Goal: Task Accomplishment & Management: Manage account settings

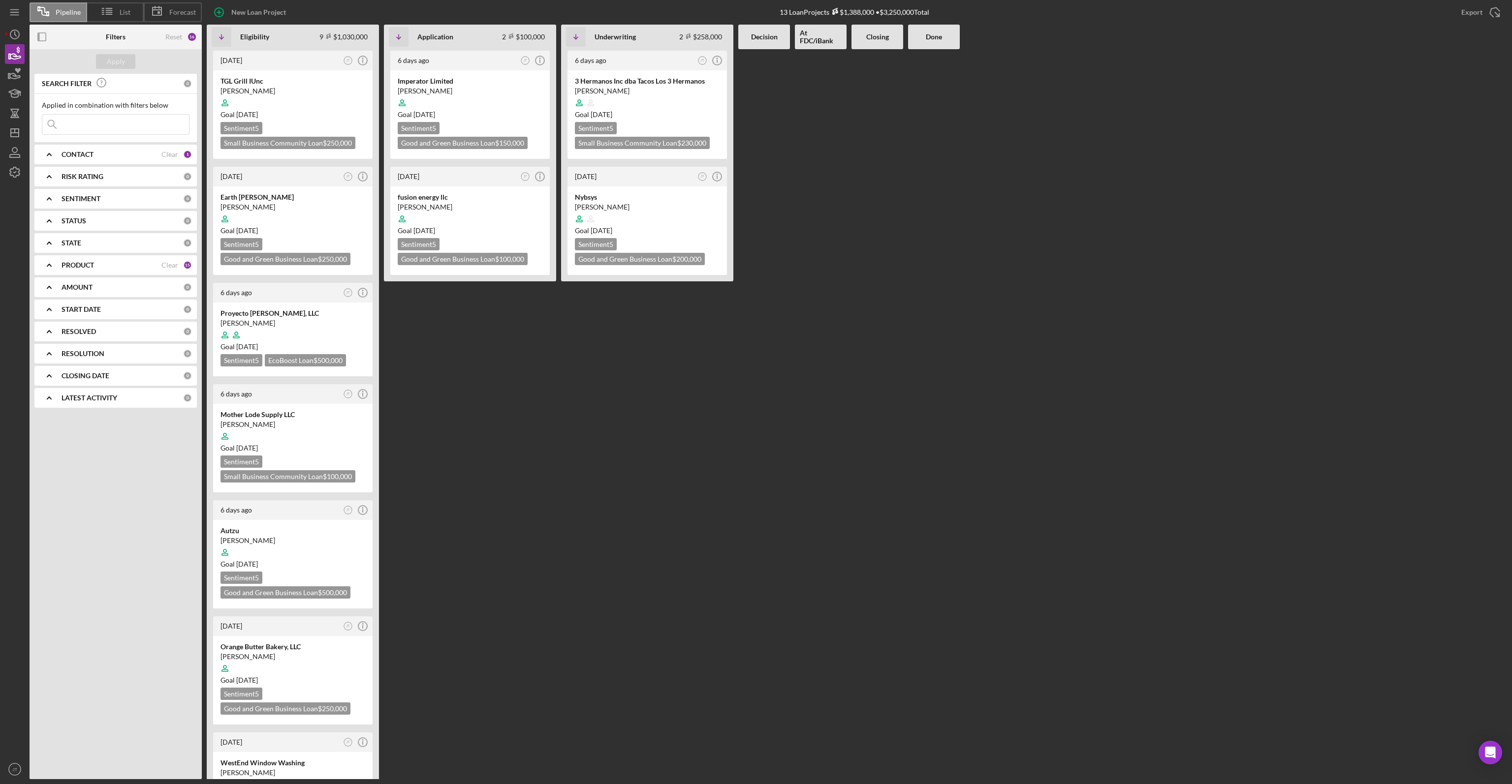
drag, startPoint x: 0, startPoint y: 0, endPoint x: 466, endPoint y: 345, distance: 579.8
click at [466, 345] on div "[DATE] JT Icon/Info Imperator Limited [PERSON_NAME] Goal [DATE] Sentiment 5 Goo…" at bounding box center [470, 414] width 172 height 730
click at [698, 345] on div "6 days ago JT Icon/Info 3 Hermanos Inc dba Tacos Los 3 Hermanos Genaro Juarez C…" at bounding box center [647, 414] width 172 height 730
click at [664, 86] on div "Genaro Juarez Ceron" at bounding box center [647, 90] width 145 height 10
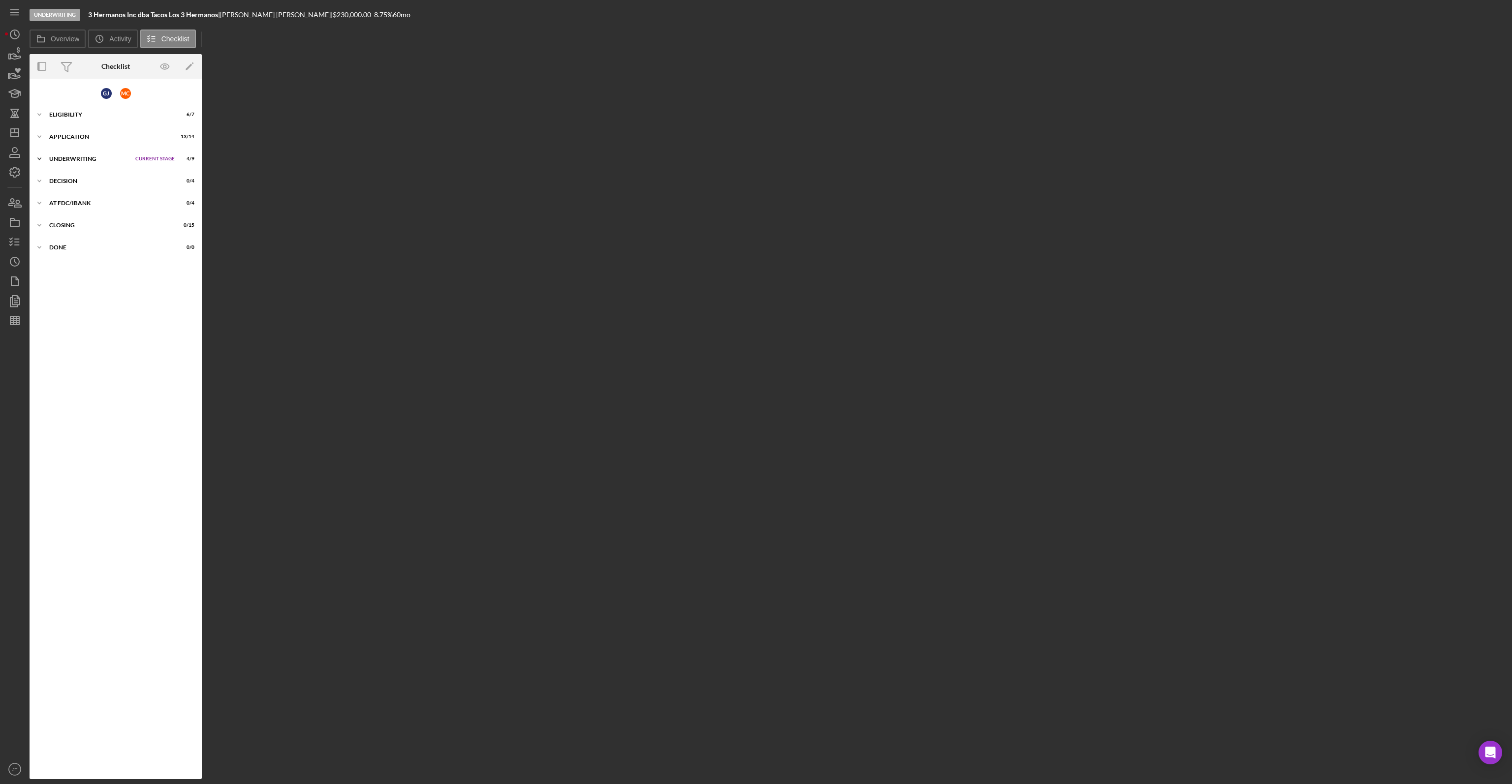
click at [91, 157] on div "Underwriting" at bounding box center [90, 159] width 81 height 6
click at [127, 262] on link "Underwriting Matrix Underwriting Matrix" at bounding box center [116, 258] width 163 height 20
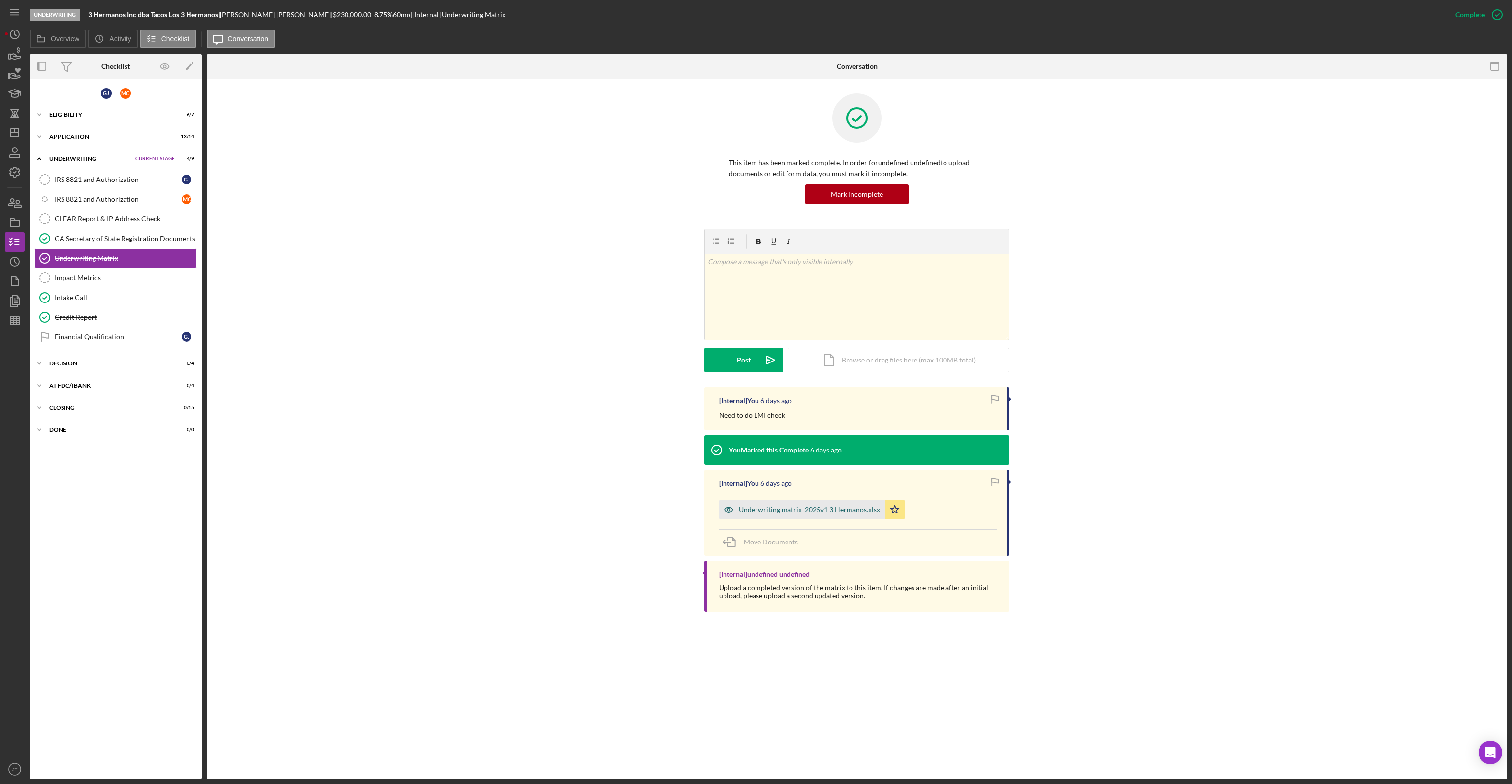
click at [823, 510] on div "Underwriting matrix_2025v1 3 Hermanos.xlsx" at bounding box center [809, 510] width 141 height 8
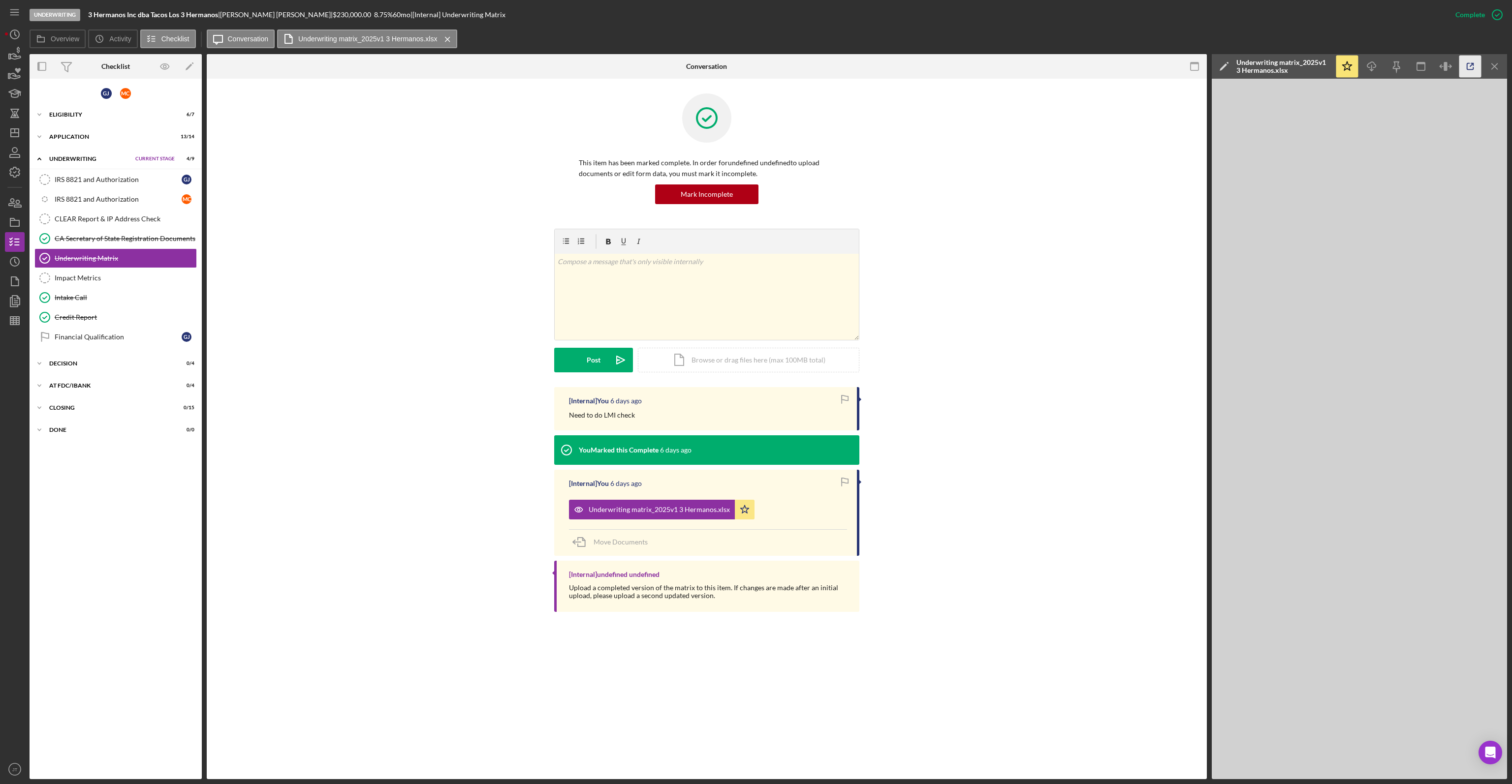
click at [1466, 65] on icon "button" at bounding box center [1470, 67] width 22 height 22
click at [14, 57] on icon "button" at bounding box center [14, 54] width 24 height 24
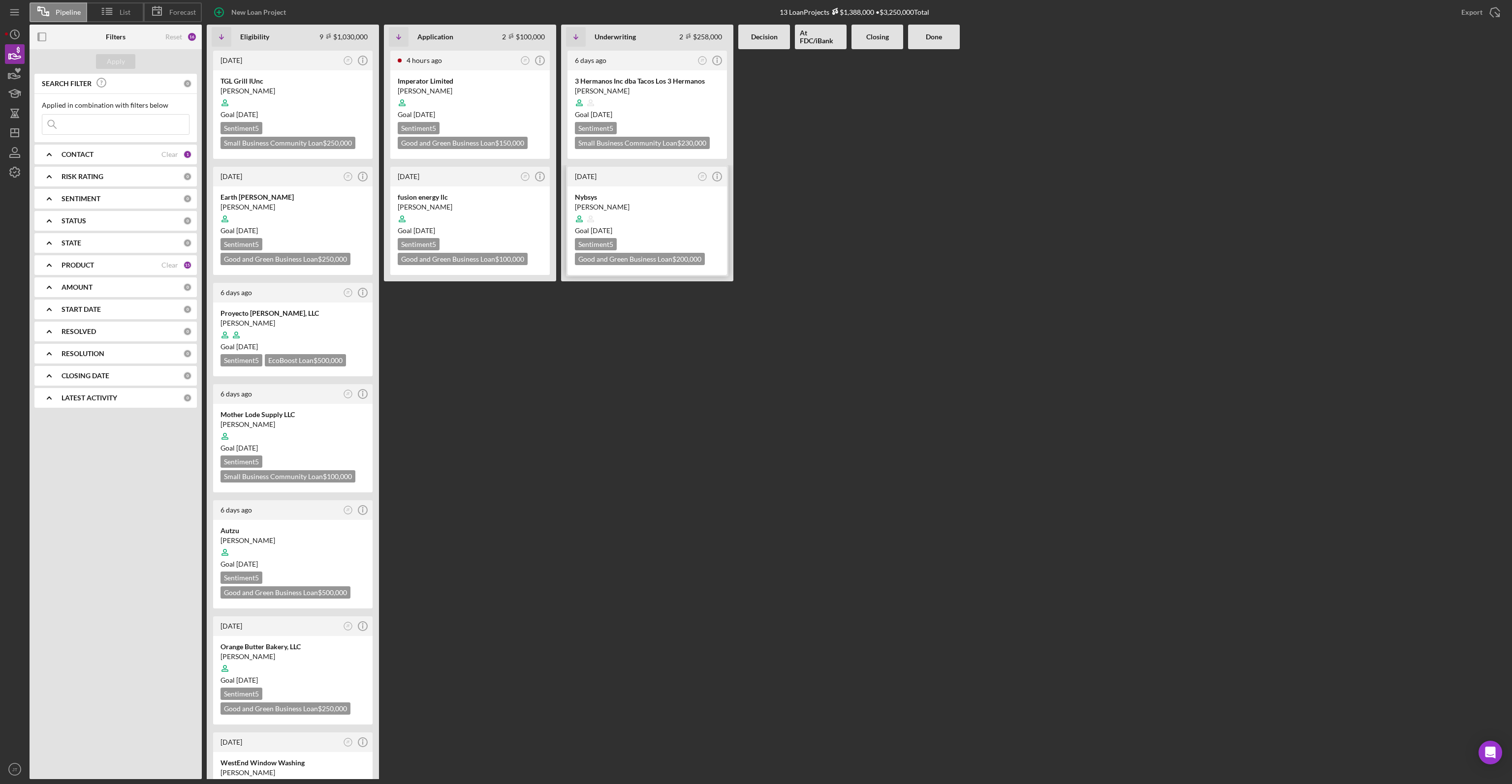
click at [677, 210] on div at bounding box center [647, 218] width 145 height 18
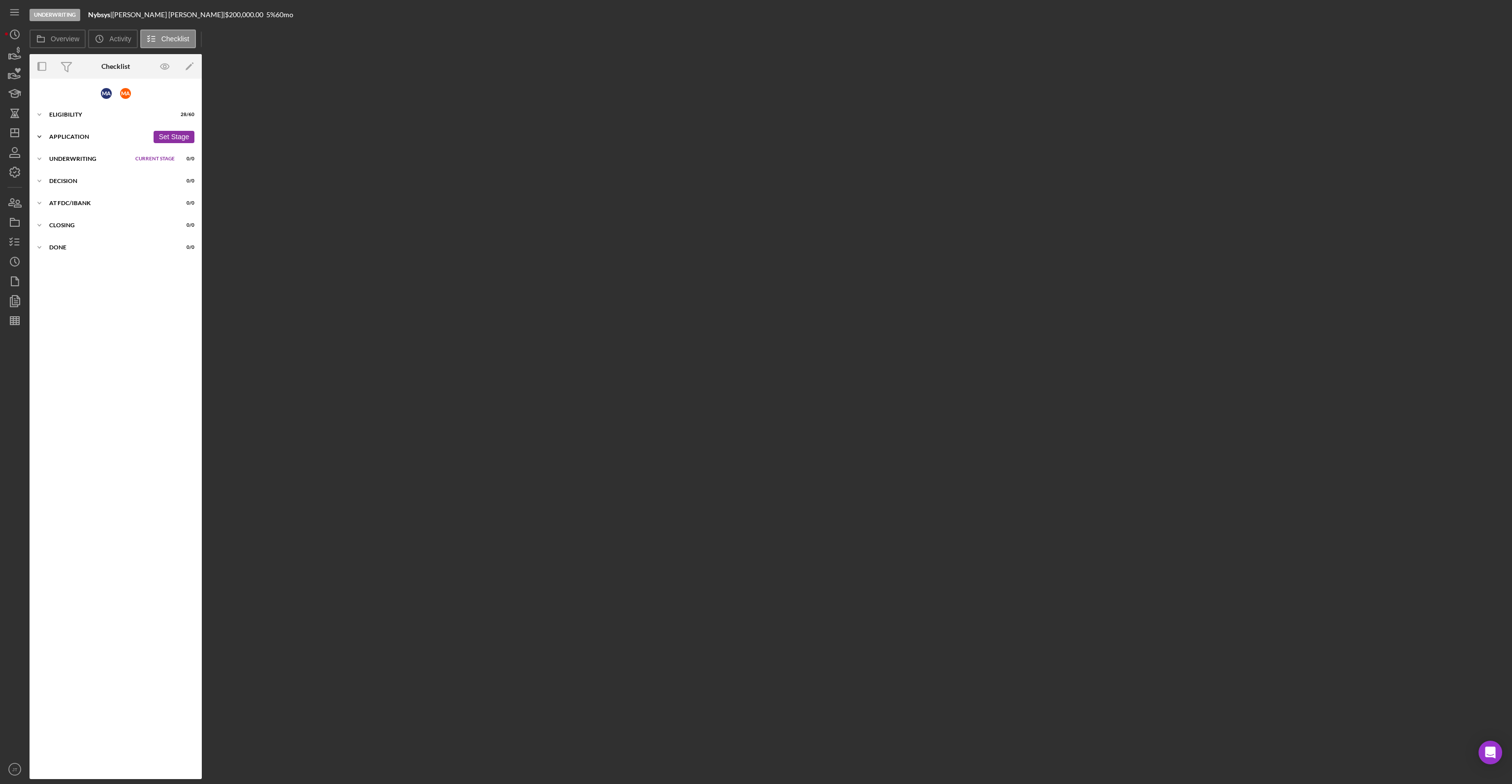
click at [82, 127] on div "Icon/Expander Application 0 / 0 Set Stage" at bounding box center [116, 137] width 172 height 20
click at [77, 118] on div "Icon/Expander Eligibility 28 / 60 Set Stage" at bounding box center [116, 114] width 172 height 20
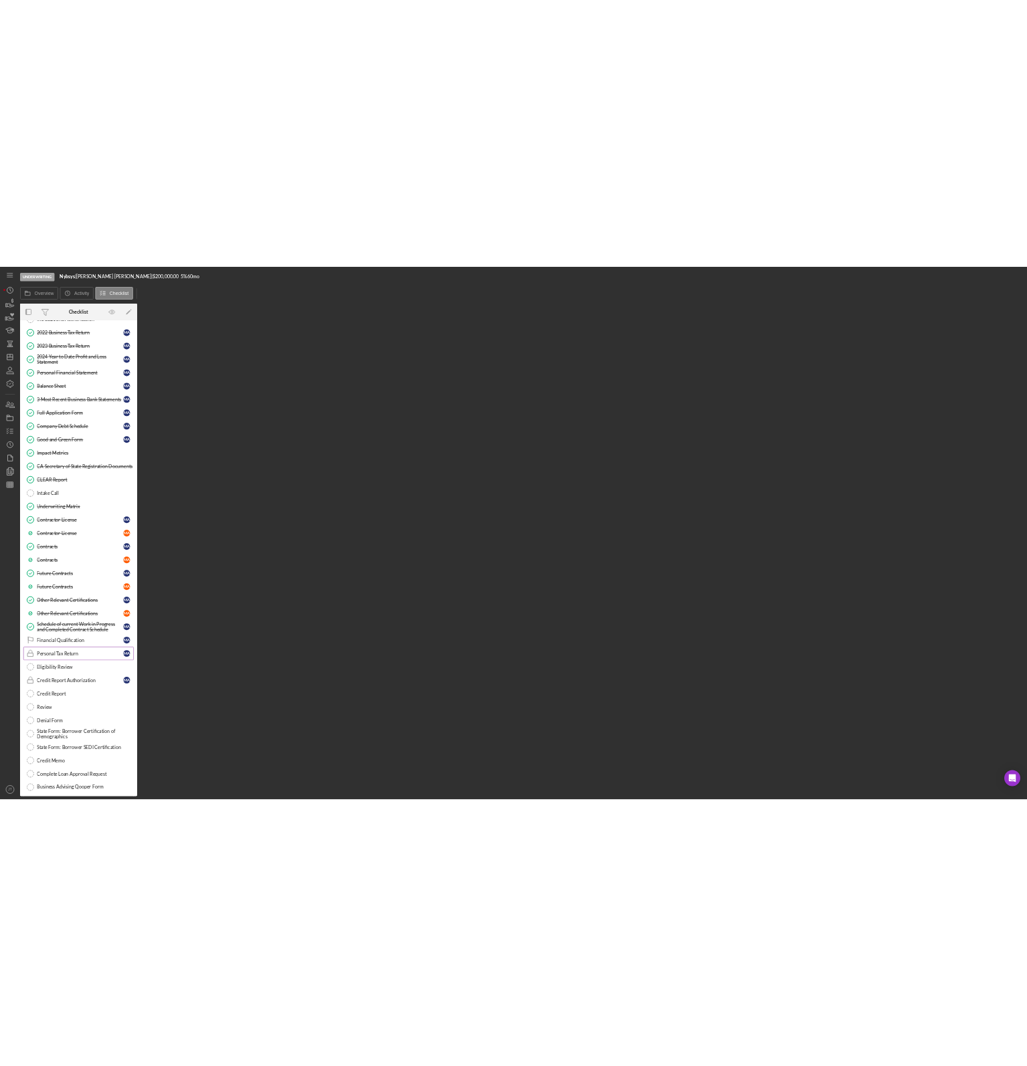
scroll to position [268, 0]
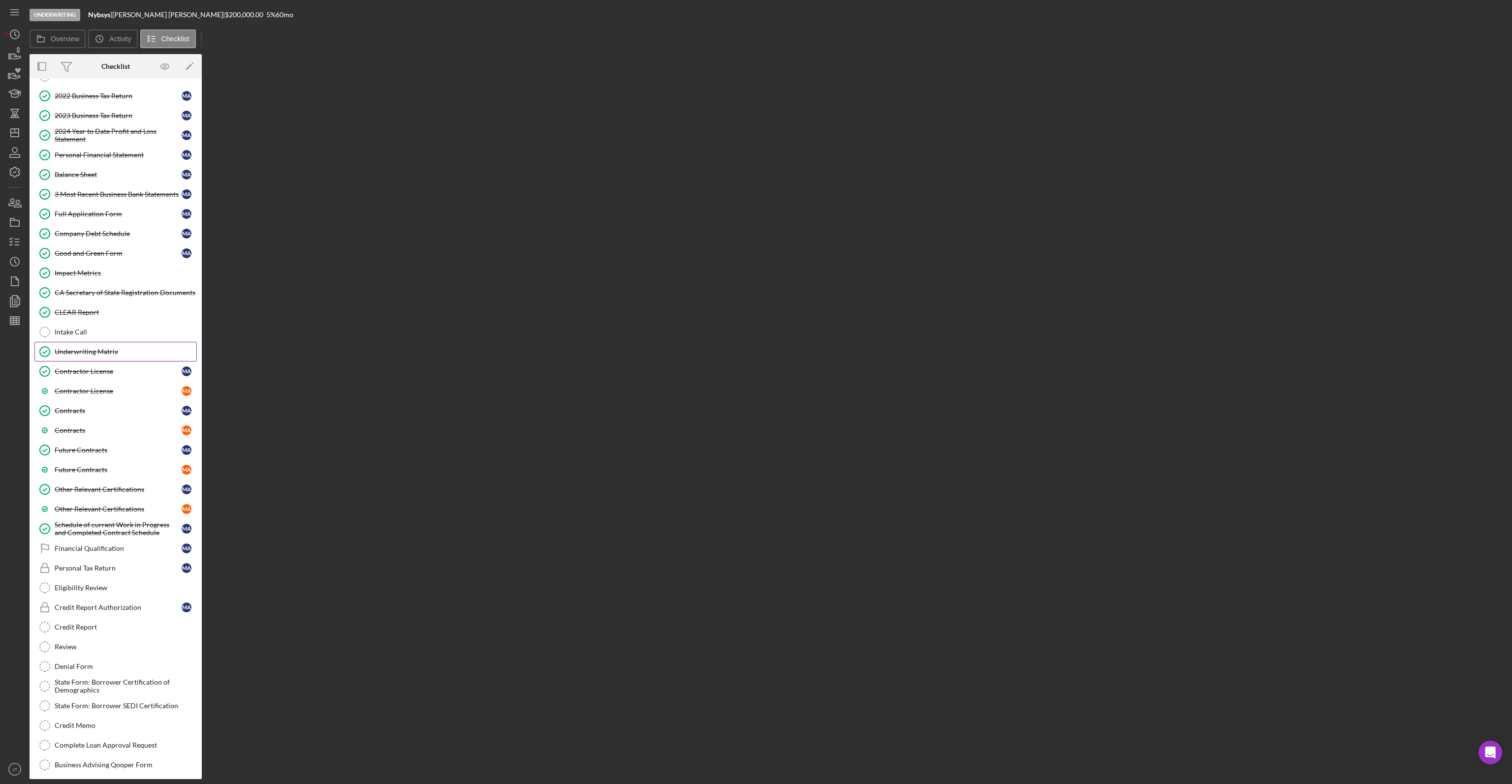
click at [93, 348] on div "Underwriting Matrix" at bounding box center [125, 352] width 142 height 8
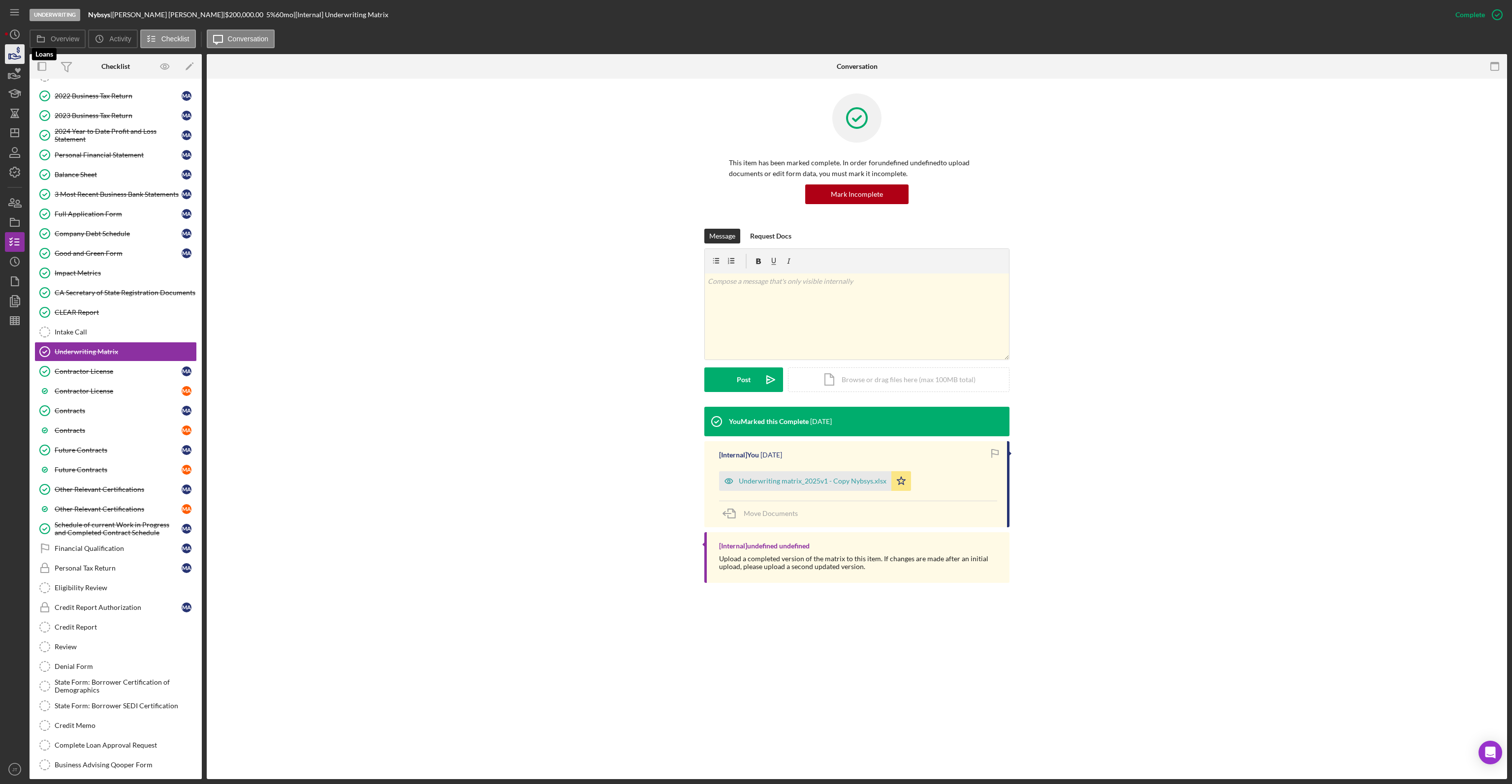
click at [12, 50] on icon "button" at bounding box center [14, 54] width 24 height 24
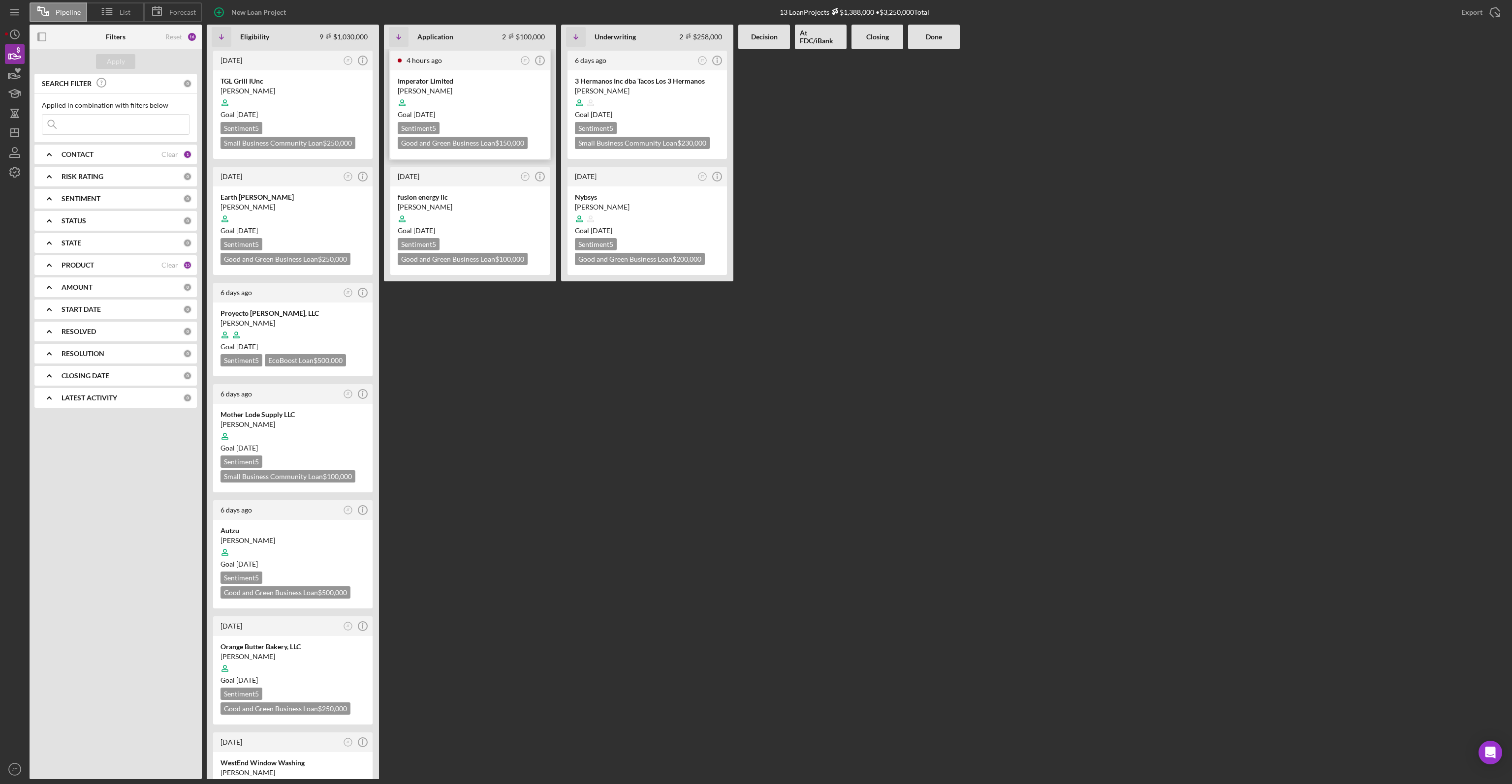
click at [489, 96] on div at bounding box center [469, 102] width 145 height 18
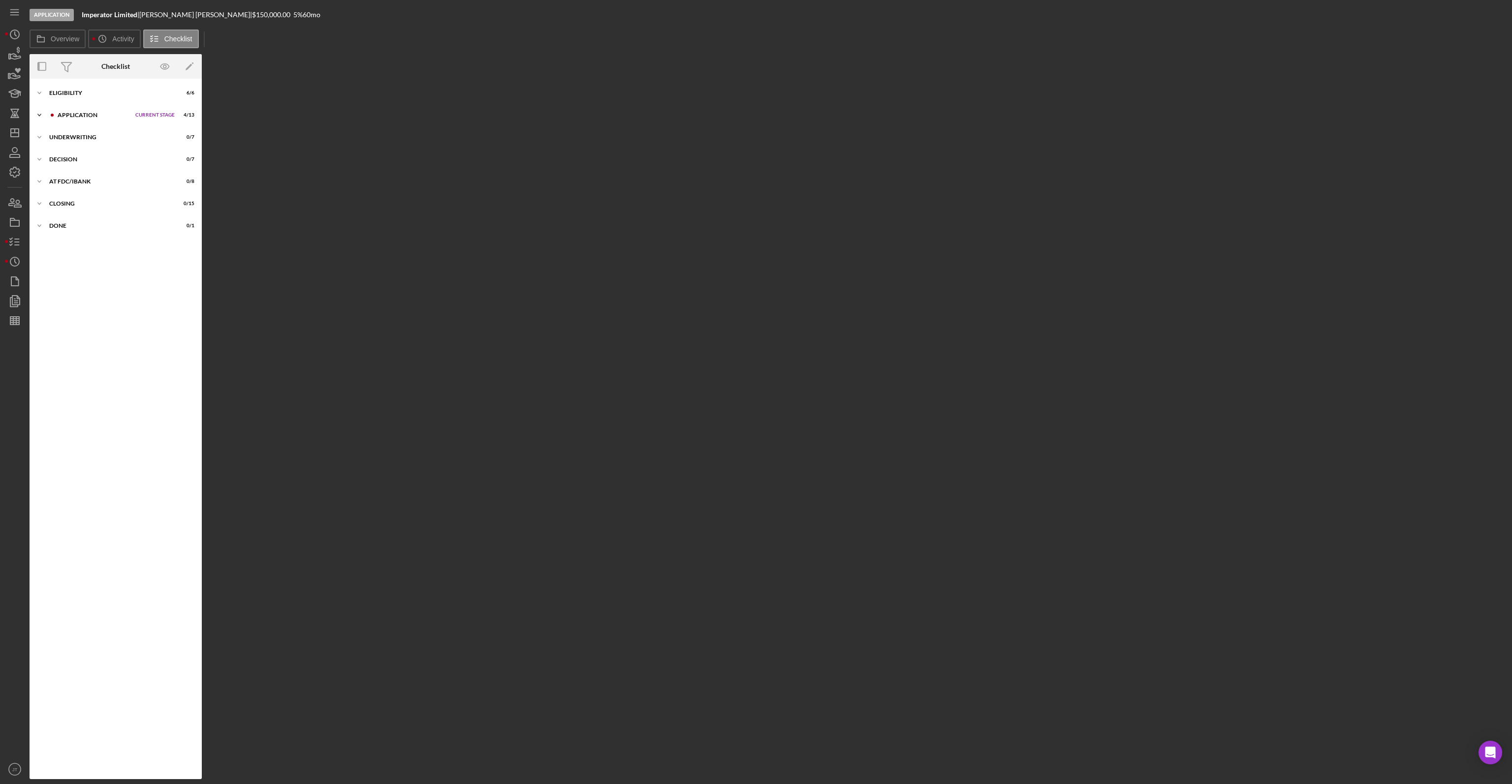
click at [82, 115] on div "Application" at bounding box center [93, 115] width 73 height 6
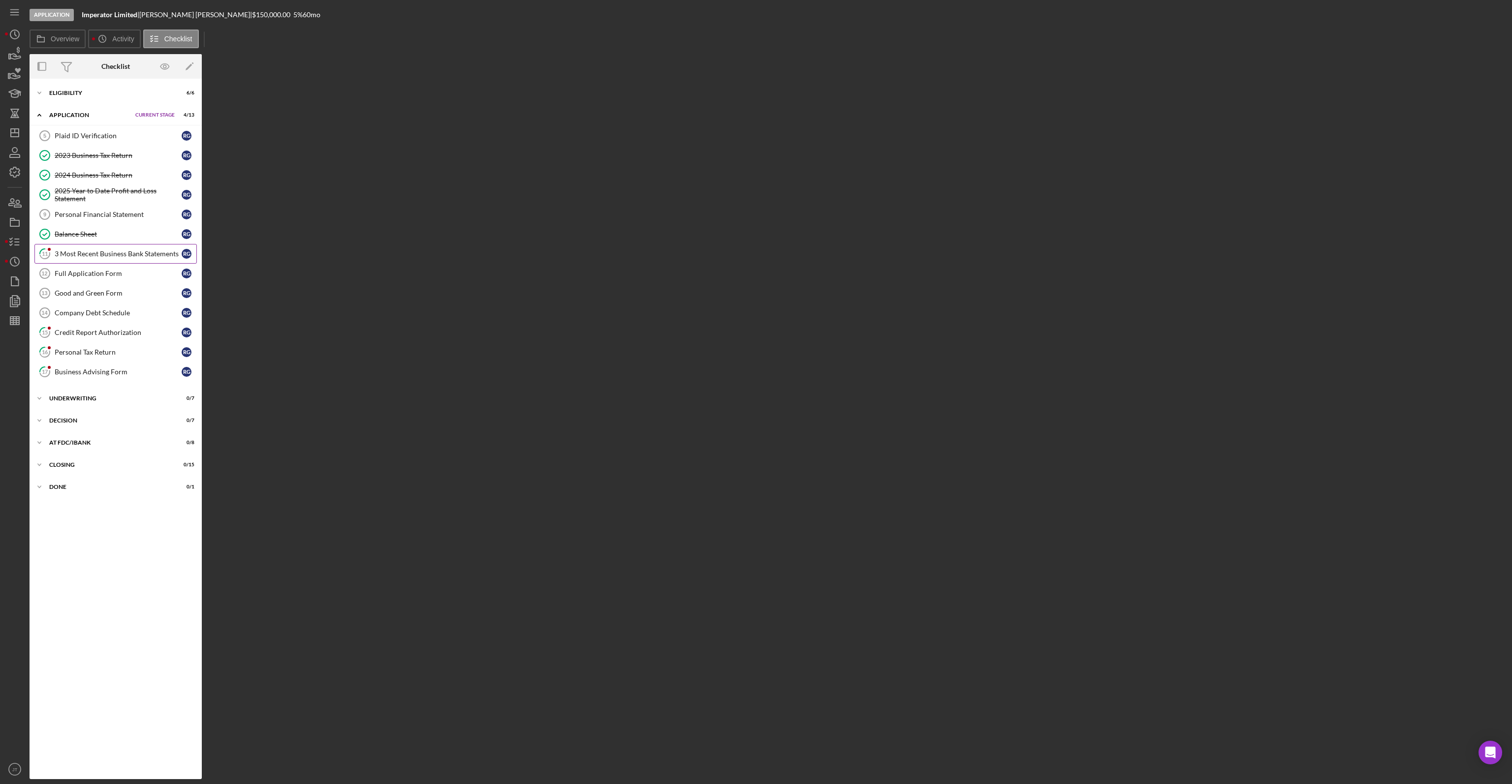
click at [104, 250] on div "3 Most Recent Business Bank Statements" at bounding box center [118, 254] width 127 height 8
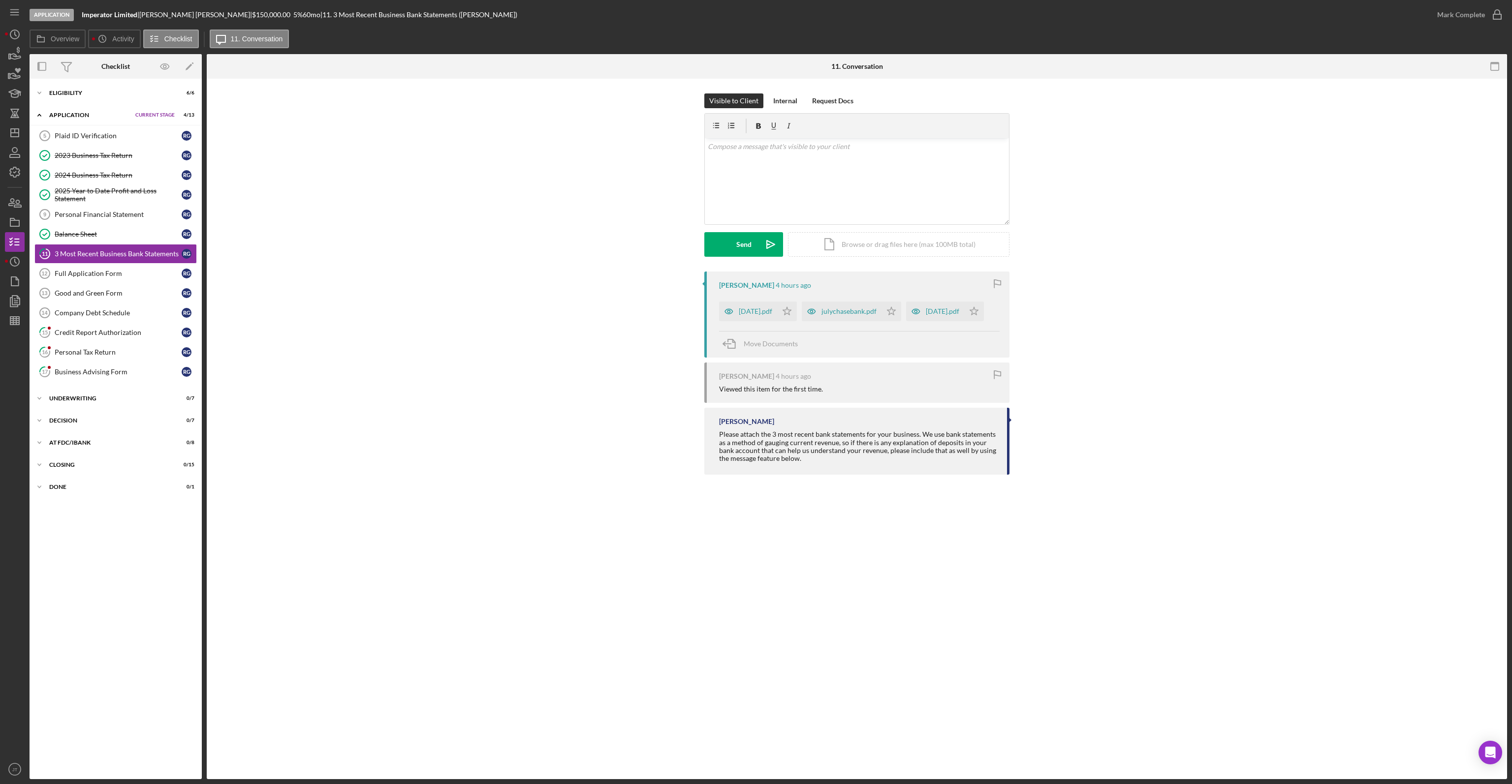
click at [906, 321] on div "may2025.pdf" at bounding box center [934, 311] width 58 height 20
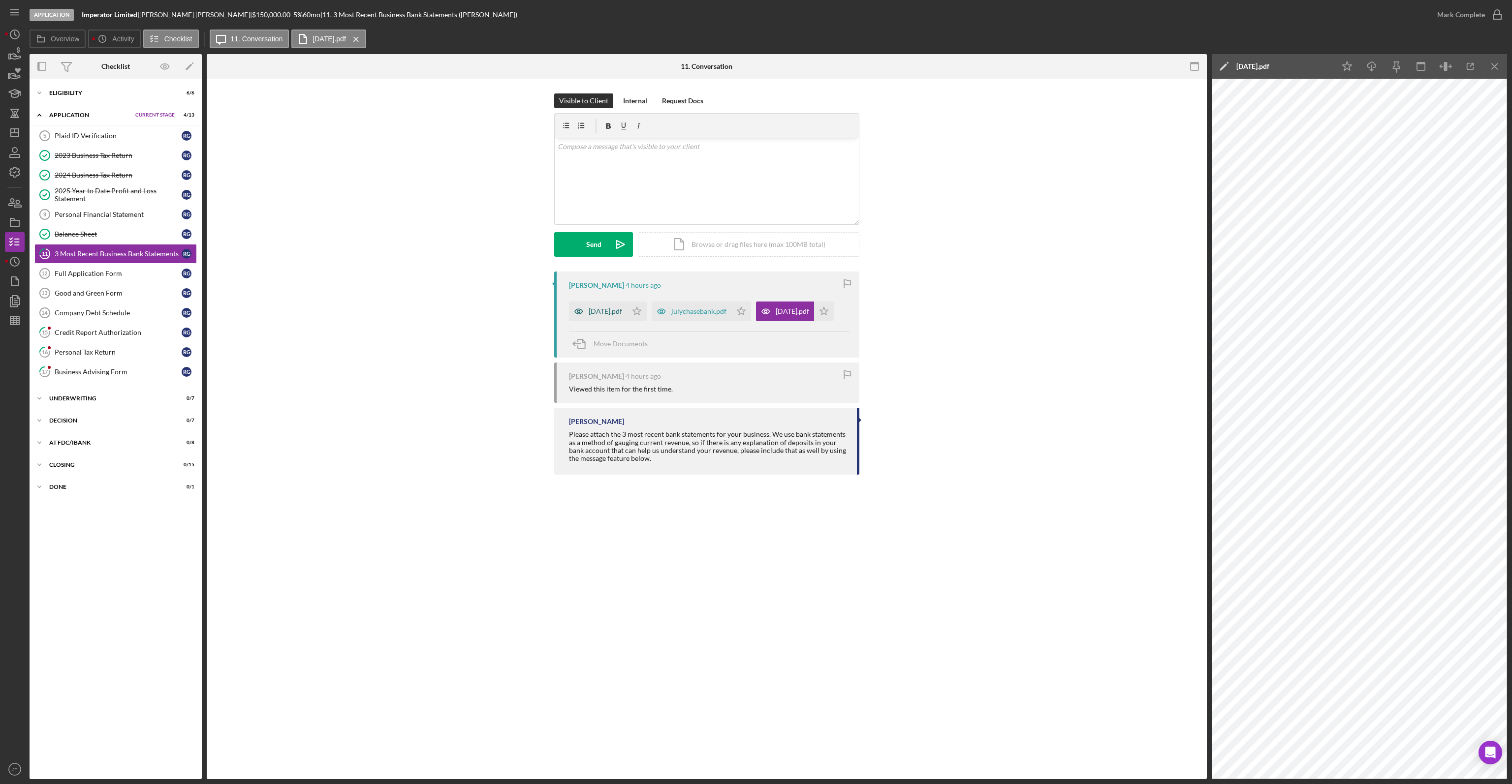
click at [611, 307] on div "june2025.pdf" at bounding box center [605, 311] width 33 height 8
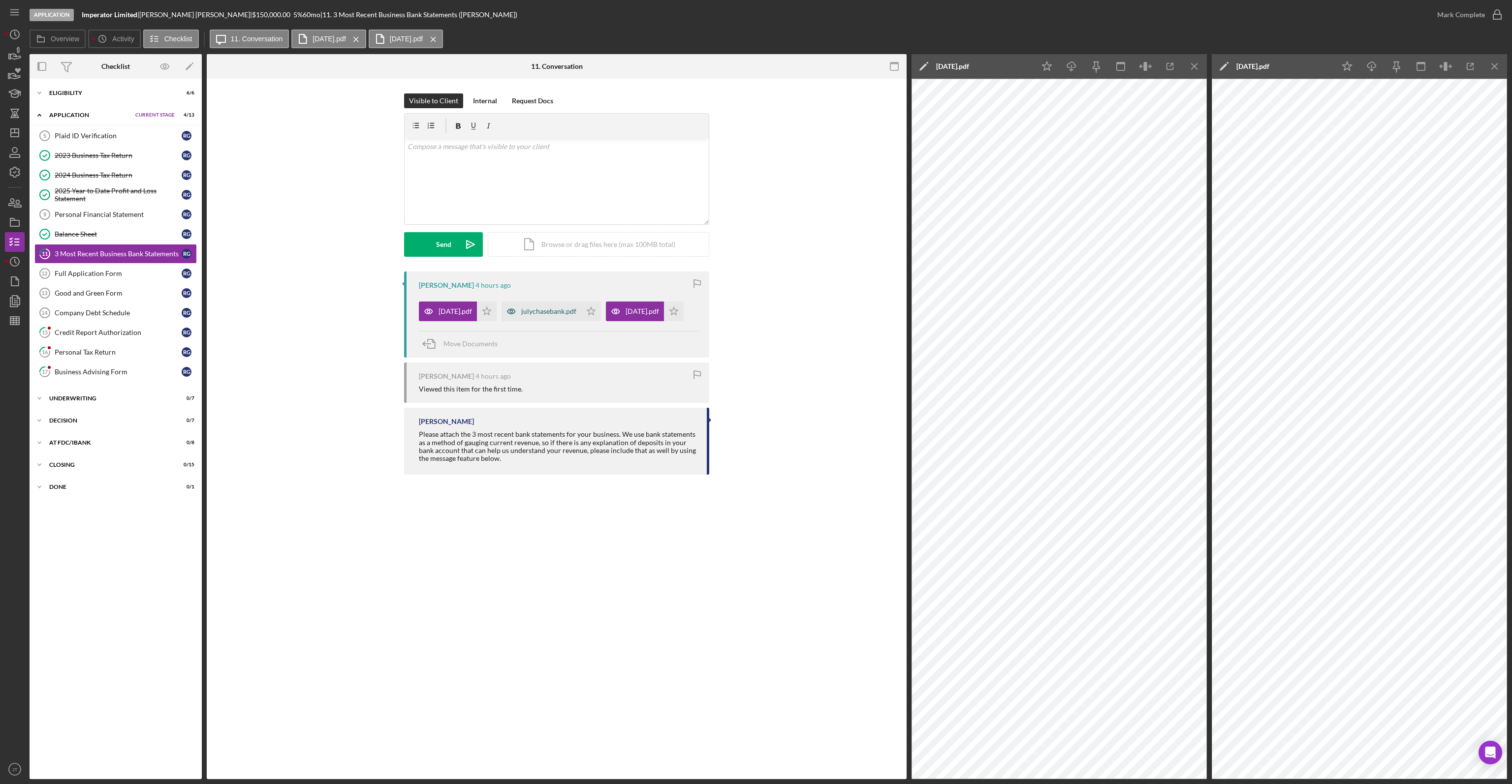
click at [563, 308] on div "julychasebank.pdf" at bounding box center [548, 311] width 55 height 8
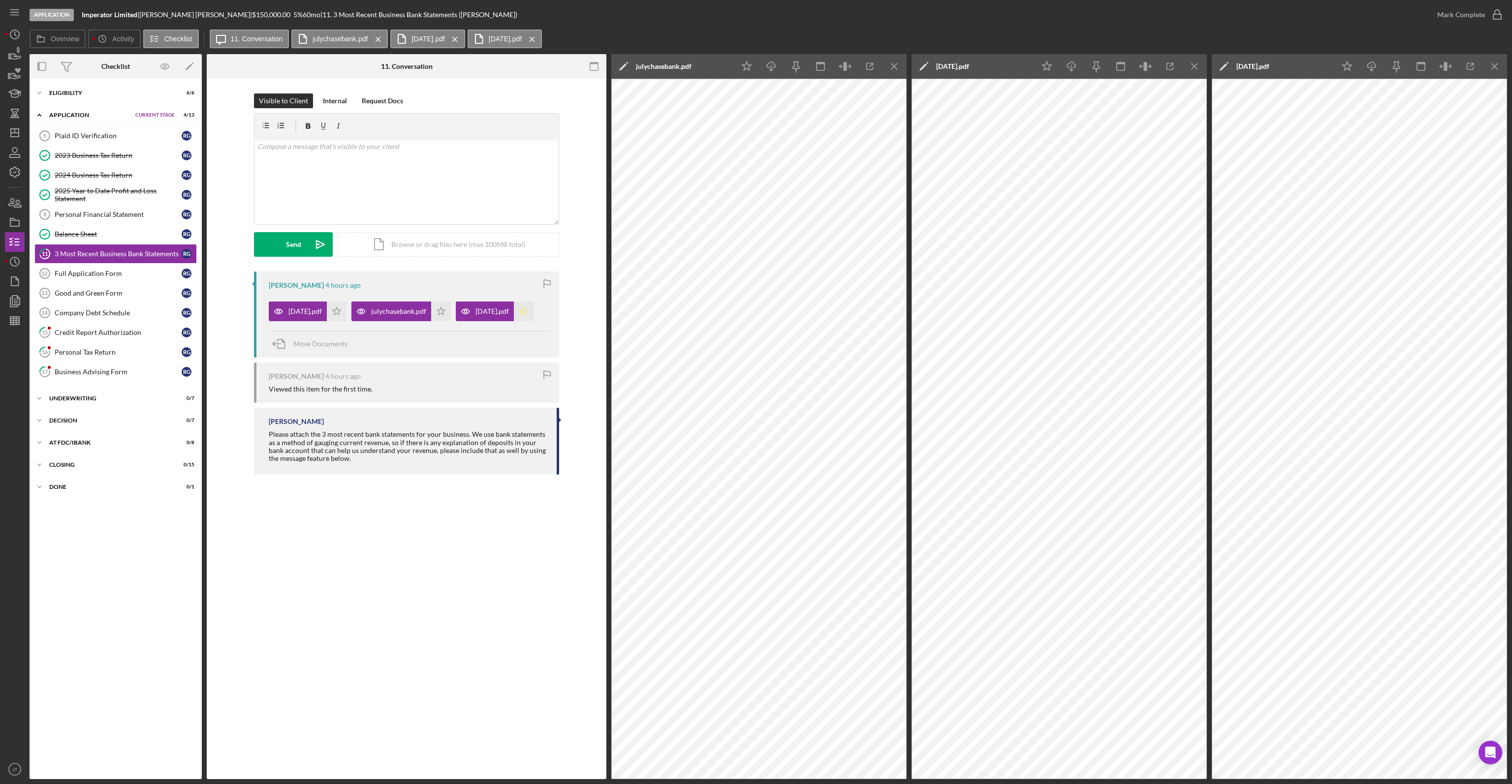
click at [514, 321] on icon "Icon/Star" at bounding box center [523, 311] width 20 height 20
click at [347, 312] on icon "Icon/Star" at bounding box center [336, 311] width 20 height 20
click at [455, 311] on div "julychasebank.pdf Icon/Star" at bounding box center [404, 308] width 104 height 24
click at [451, 312] on icon "Icon/Star" at bounding box center [441, 311] width 20 height 20
click at [1476, 18] on div "Mark Complete" at bounding box center [1460, 15] width 48 height 20
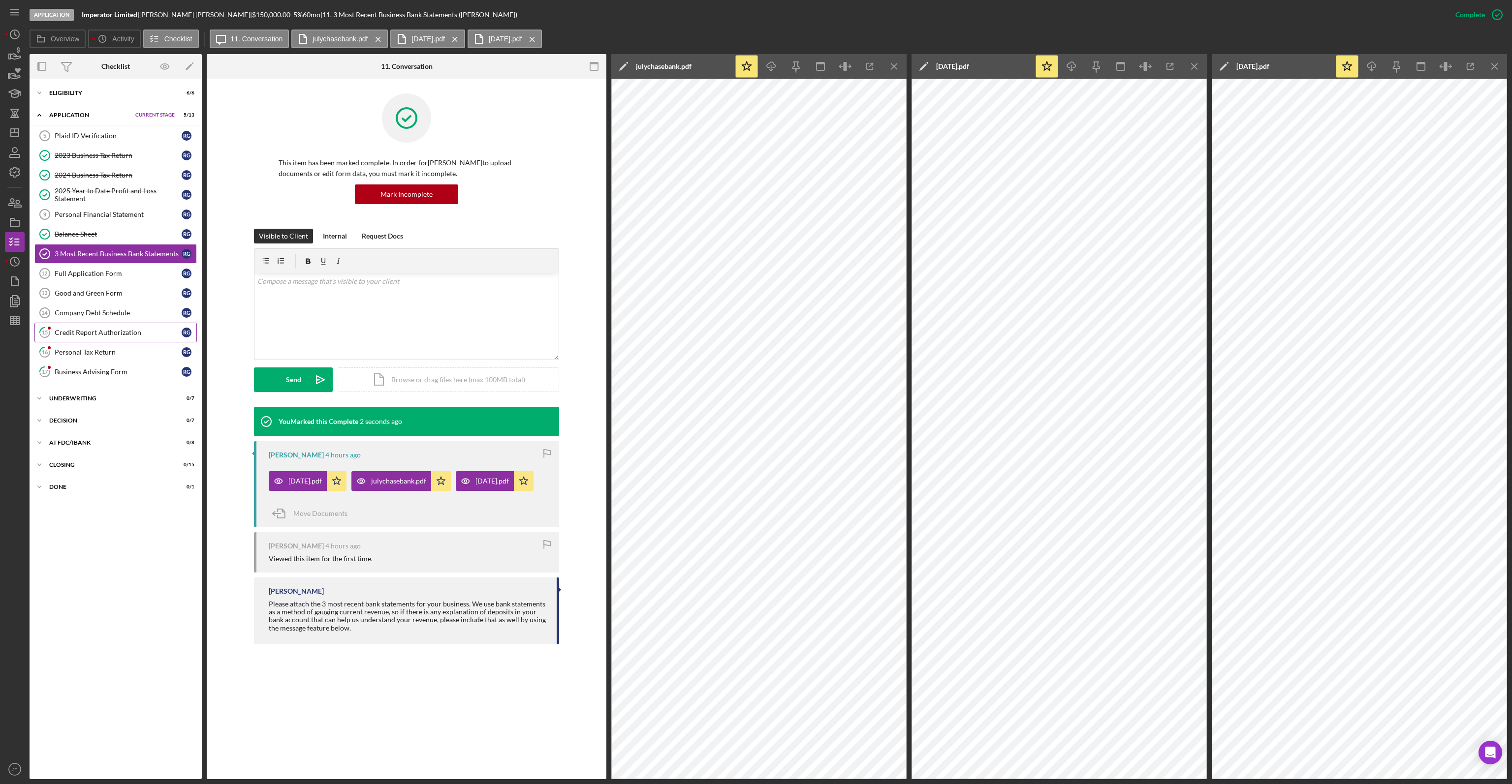
click at [120, 329] on div "Credit Report Authorization" at bounding box center [118, 332] width 127 height 8
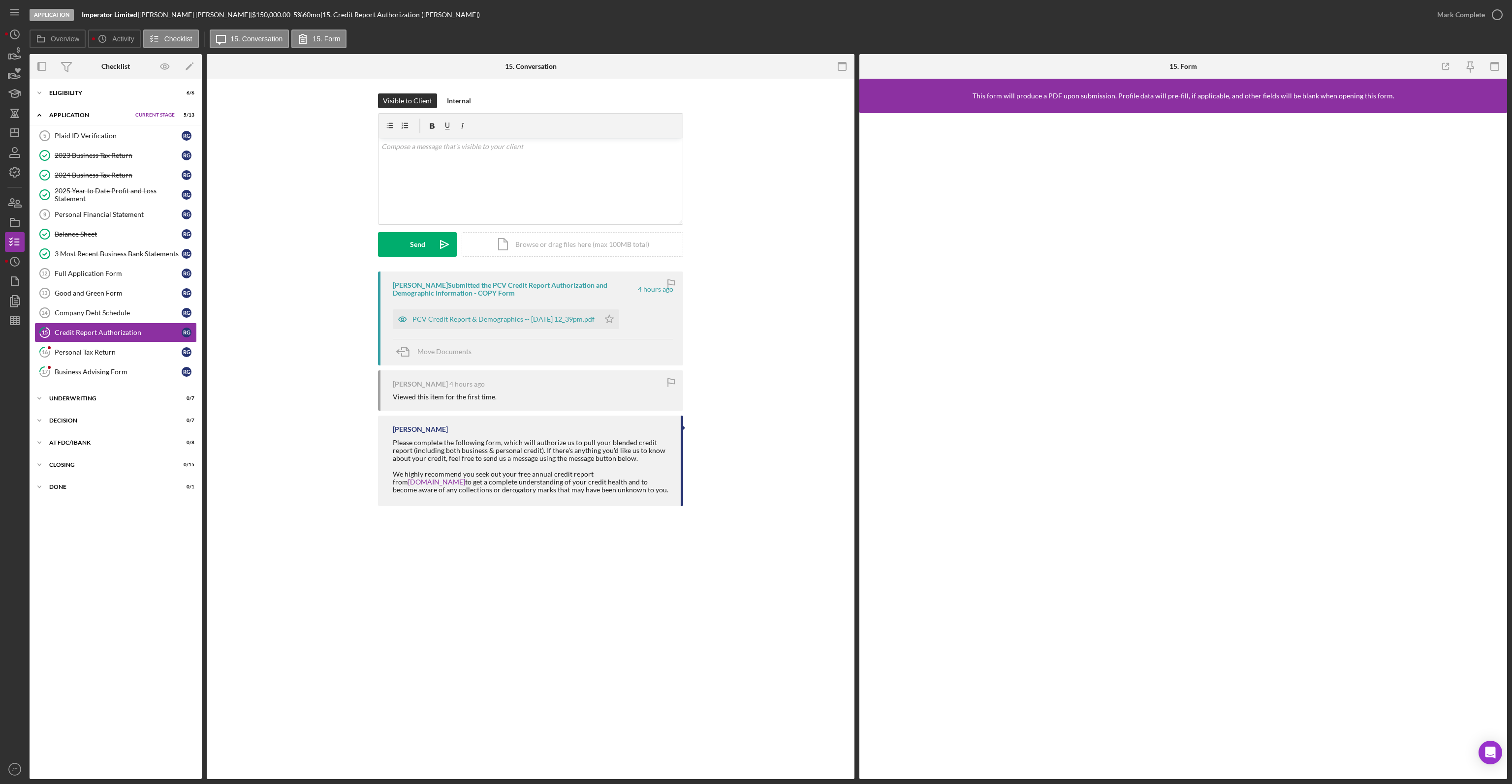
click at [465, 329] on div "Ryan Guffey Submitted the PCV Credit Report Authorization and Demographic Infor…" at bounding box center [530, 318] width 305 height 94
click at [472, 318] on div "PCV Credit Report & Demographics -- 2025-08-19 12_39pm.pdf" at bounding box center [503, 319] width 182 height 8
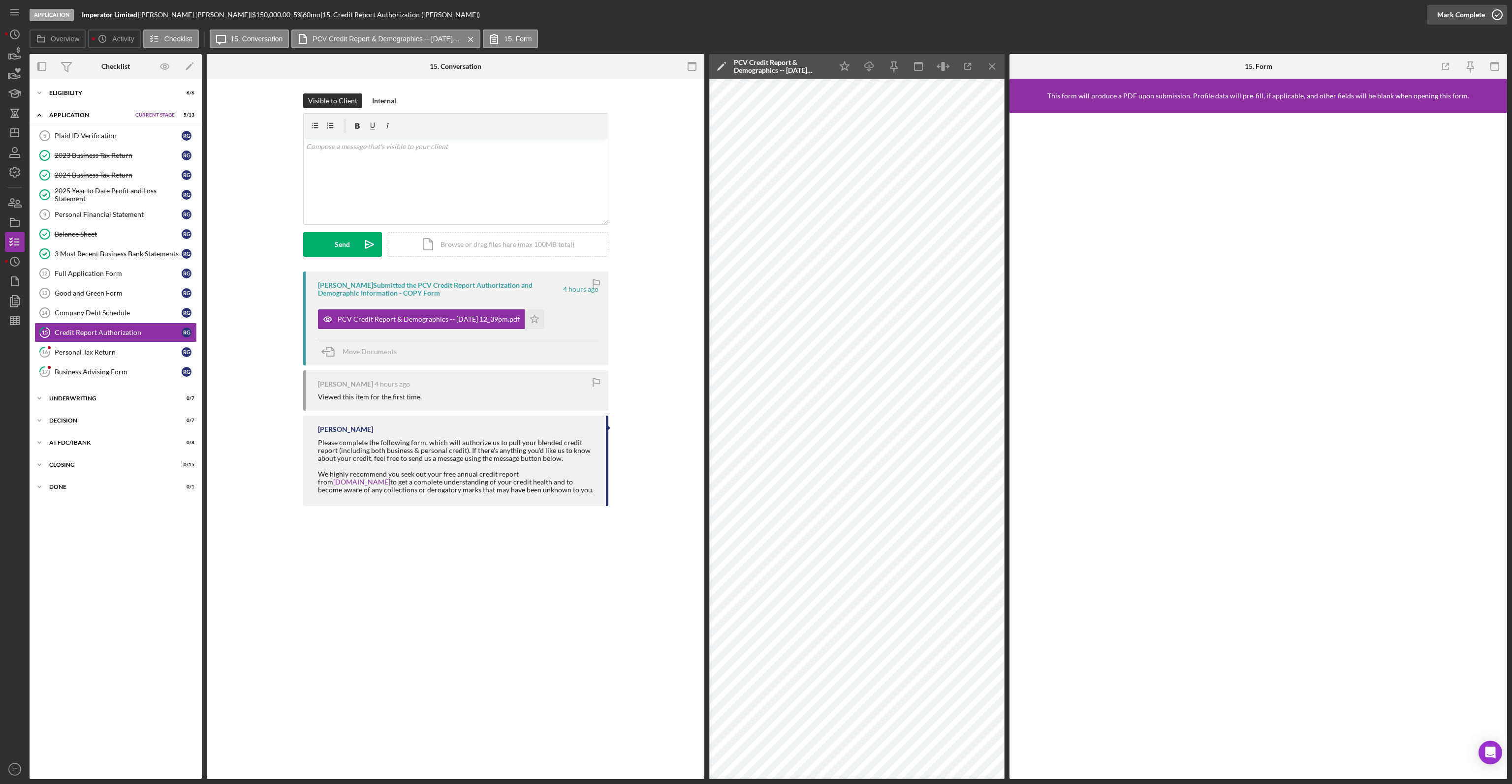
click at [1447, 10] on div "Mark Complete" at bounding box center [1460, 15] width 48 height 20
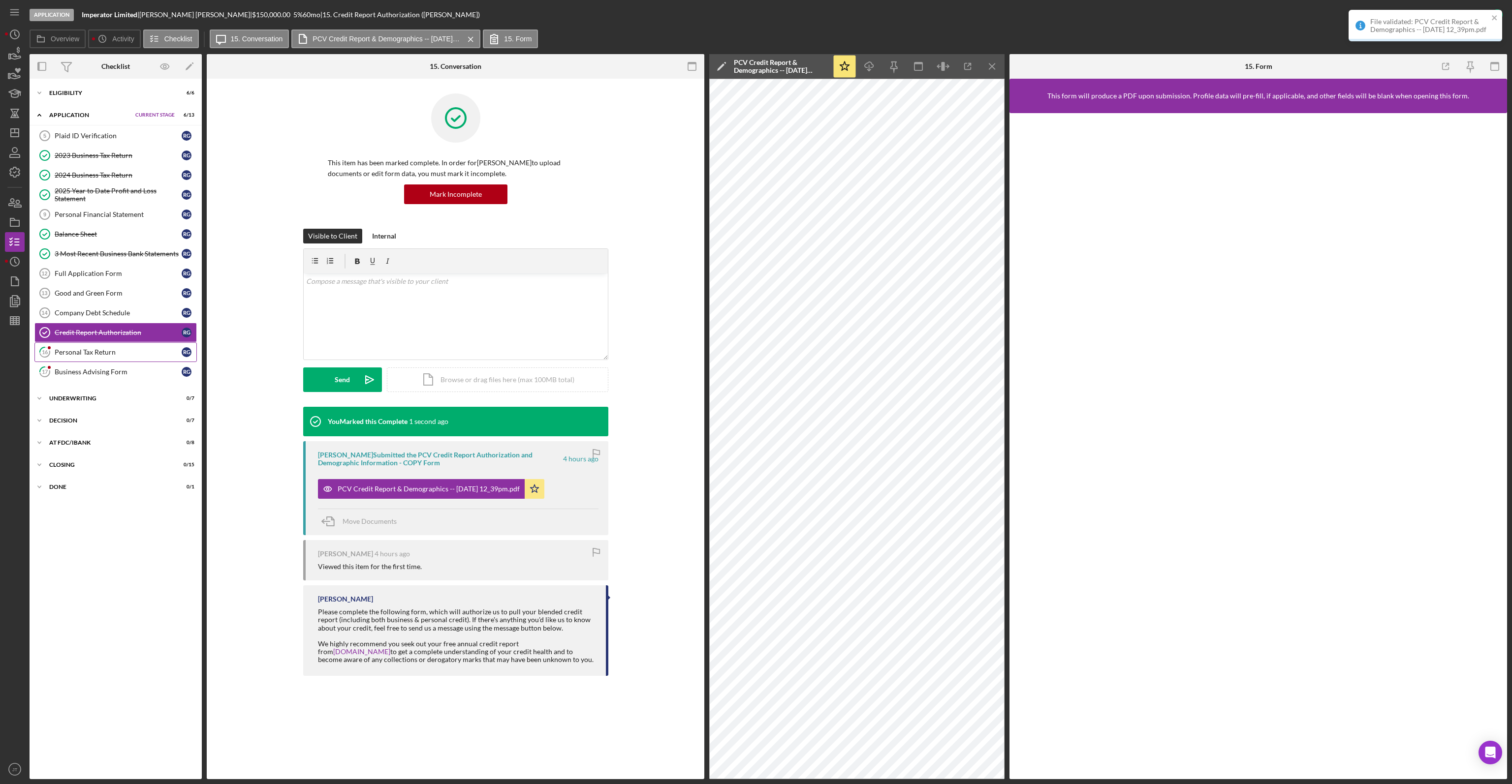
click at [99, 353] on div "Personal Tax Return" at bounding box center [118, 352] width 127 height 8
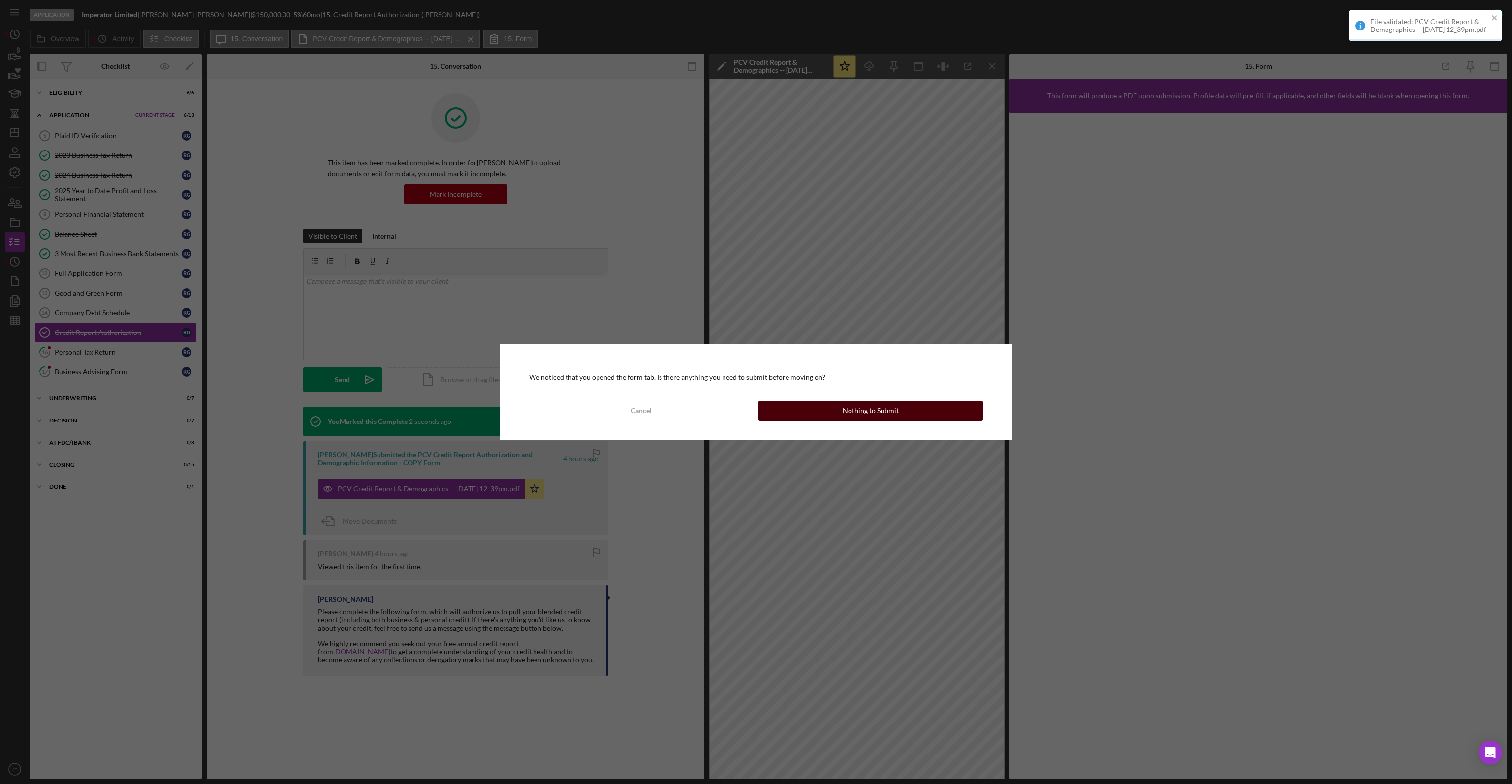
click at [885, 409] on div "Nothing to Submit" at bounding box center [870, 410] width 56 height 20
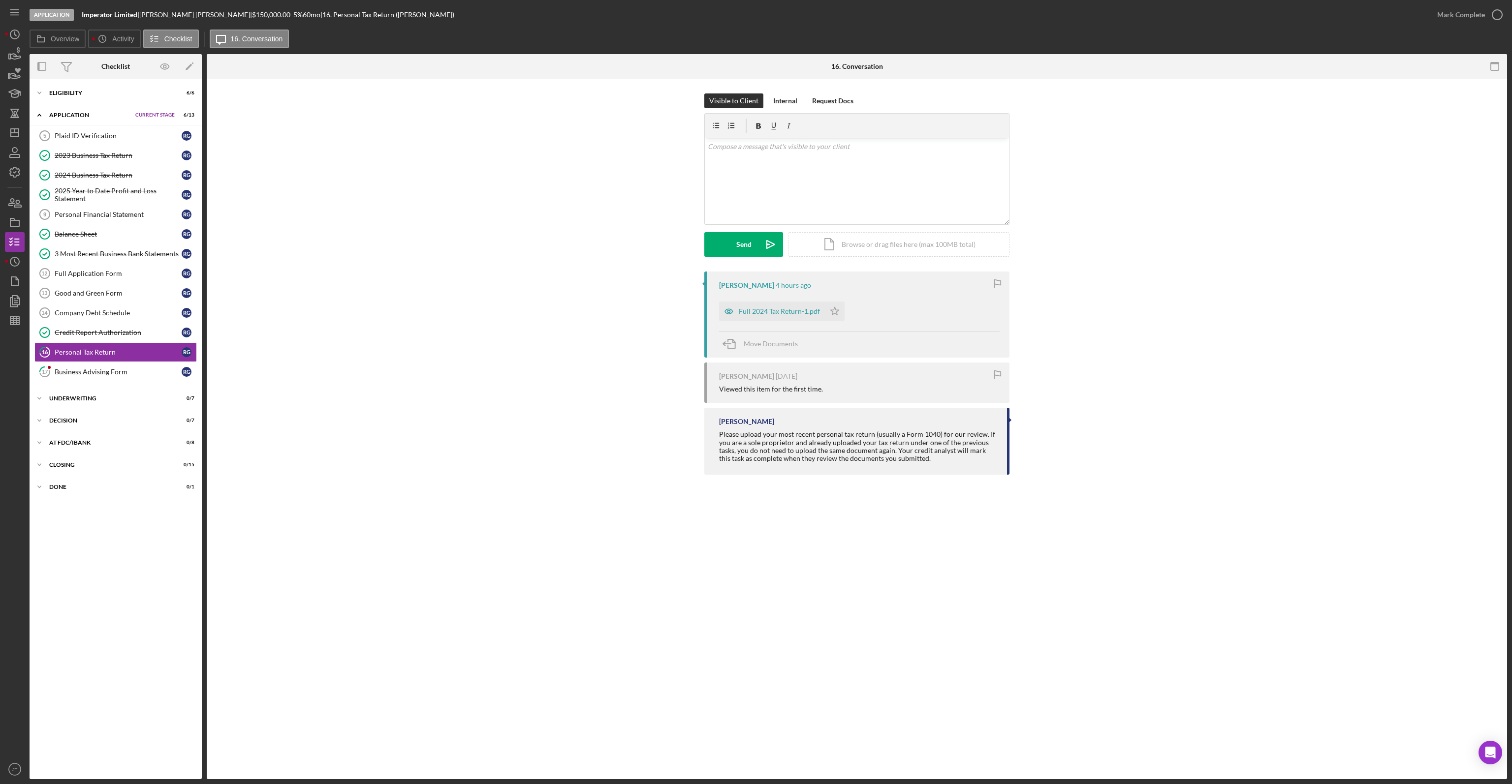
click at [752, 296] on div "Ryan Guffey 4 hours ago Full 2024 Tax Return-1.pdf Icon/Star Move Documents" at bounding box center [856, 314] width 305 height 86
click at [768, 314] on div "Full 2024 Tax Return-1.pdf" at bounding box center [779, 311] width 81 height 8
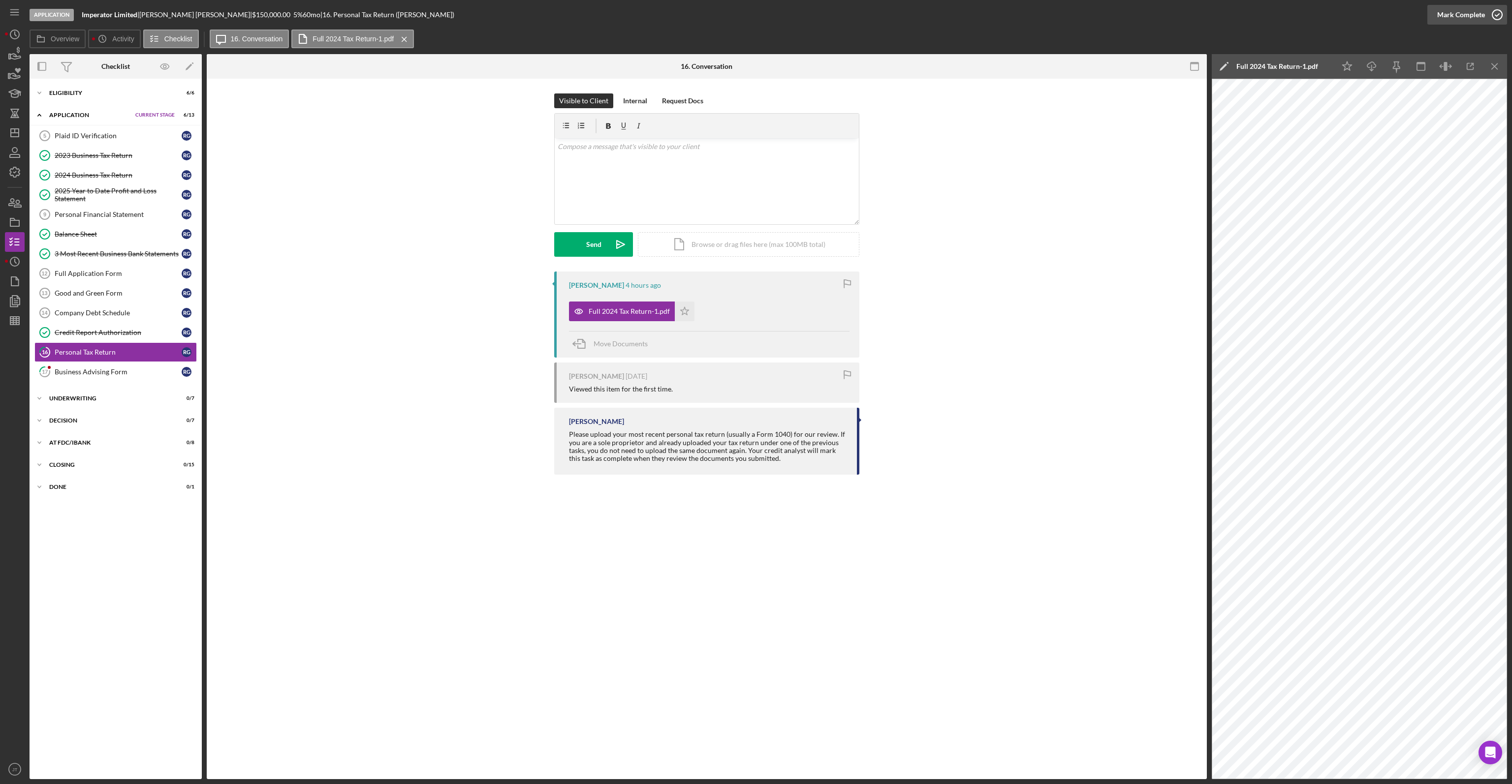
click at [1476, 18] on div "Mark Complete" at bounding box center [1460, 15] width 48 height 20
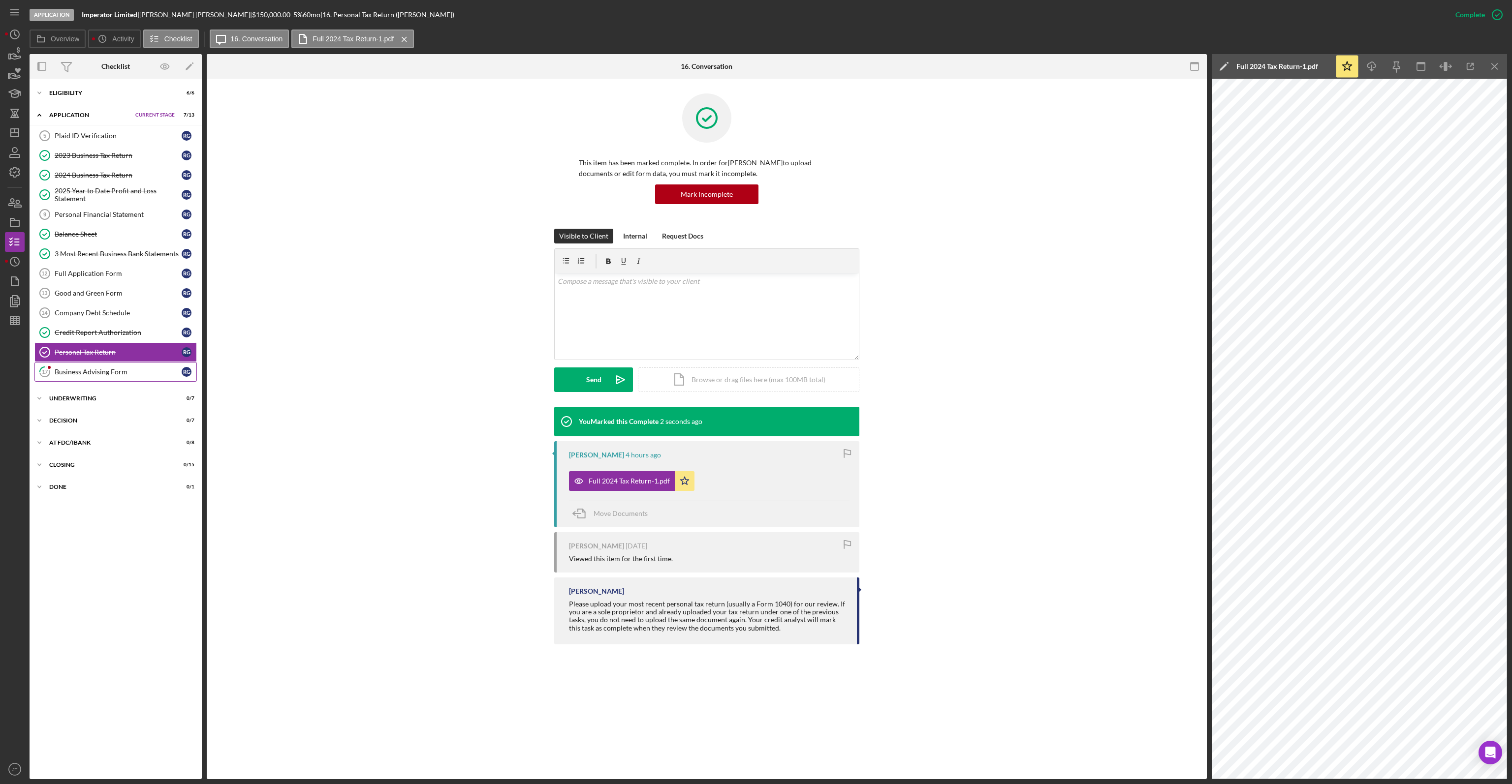
click at [95, 374] on link "17 Business Advising Form R G" at bounding box center [116, 371] width 163 height 20
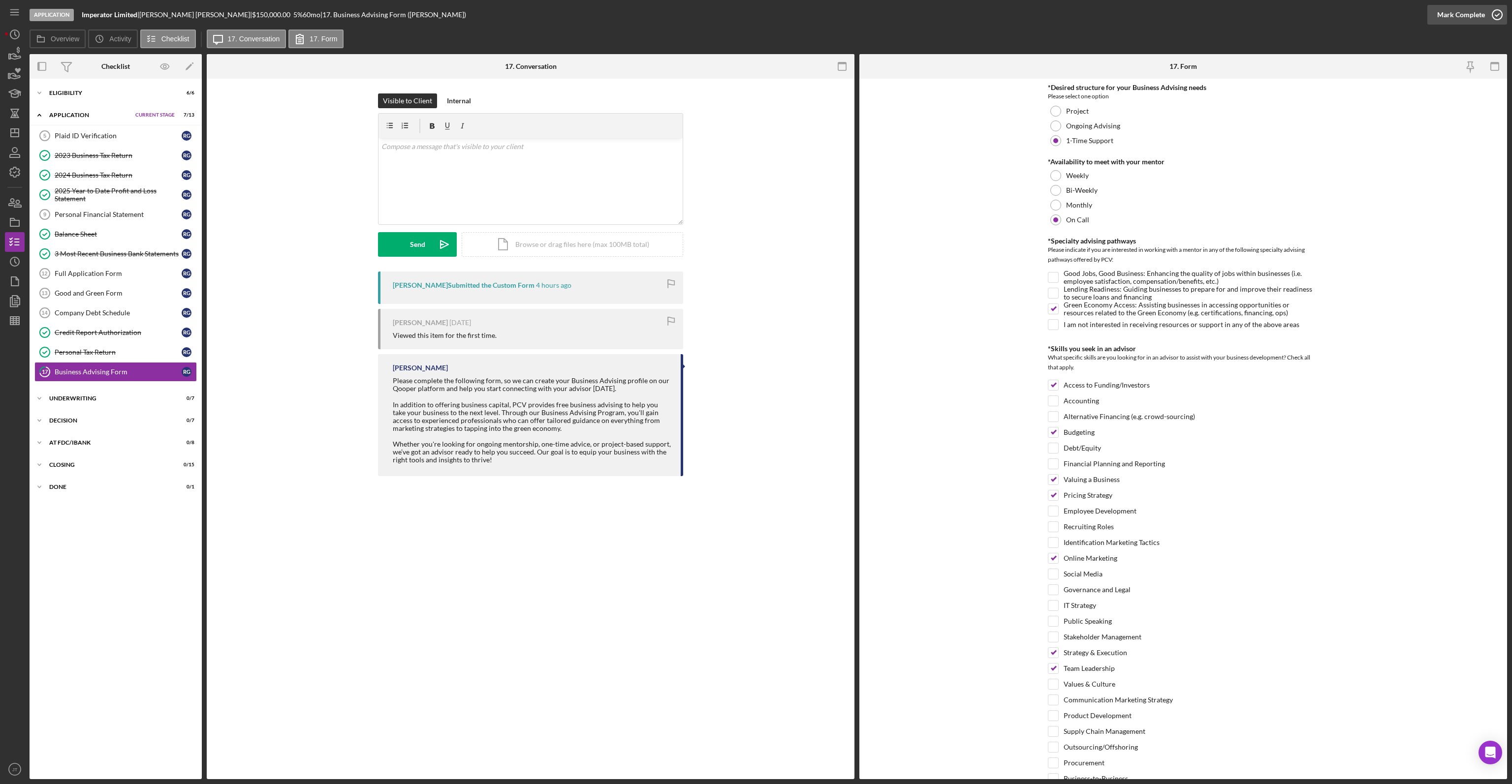
click at [1463, 13] on div "Mark Complete" at bounding box center [1460, 15] width 48 height 20
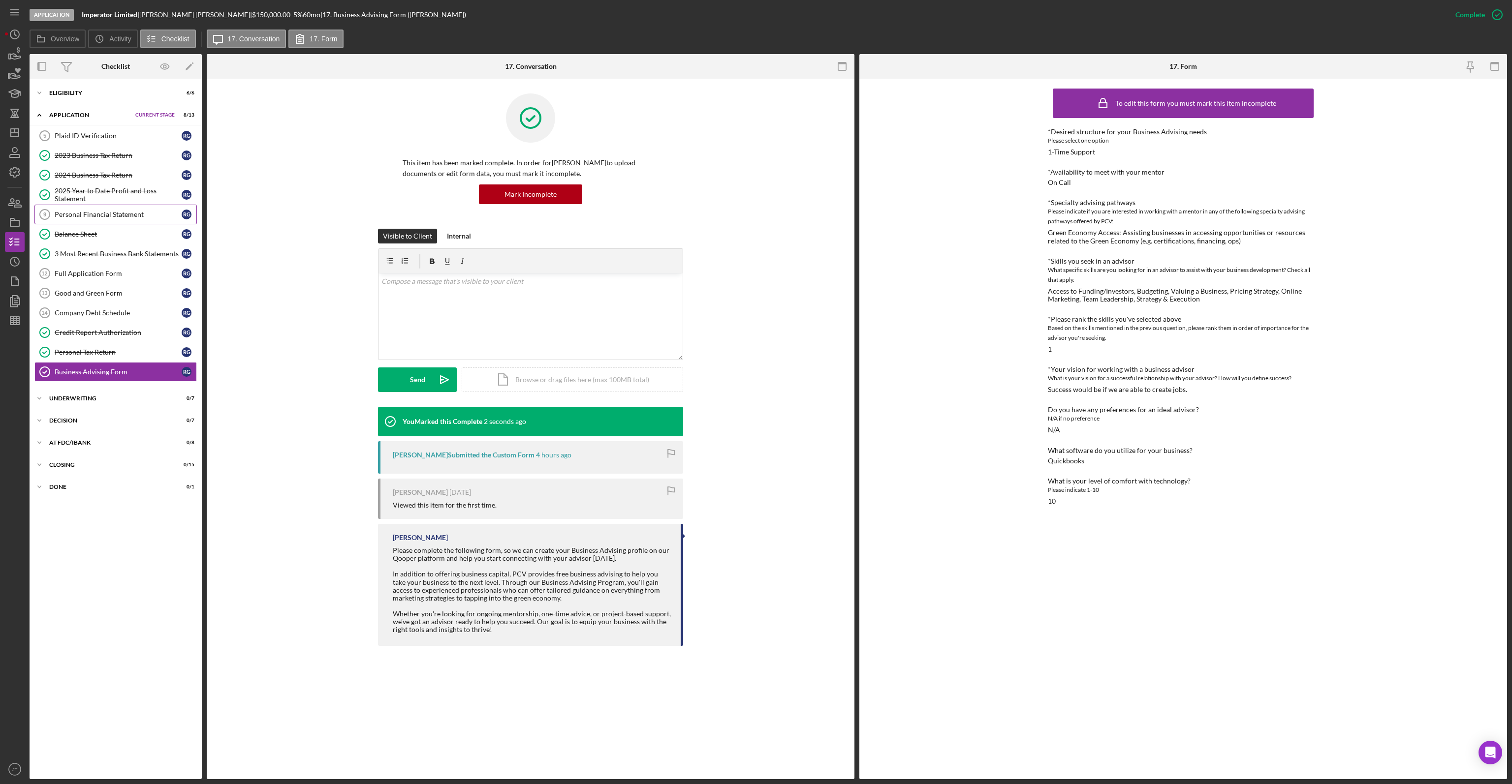
click at [100, 220] on link "Personal Financial Statement 9 Personal Financial Statement R G" at bounding box center [116, 214] width 163 height 20
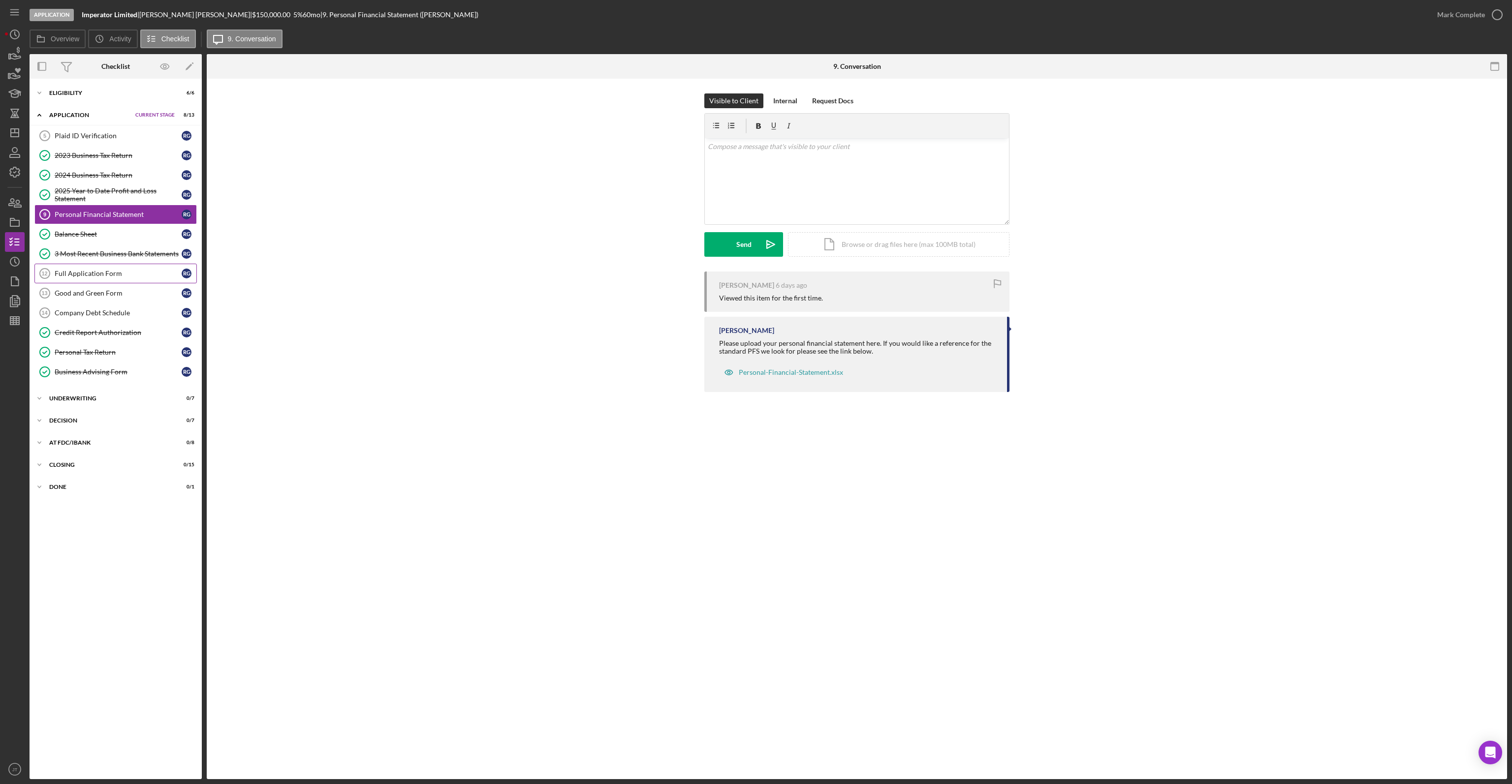
click at [106, 274] on div "Full Application Form" at bounding box center [118, 274] width 127 height 8
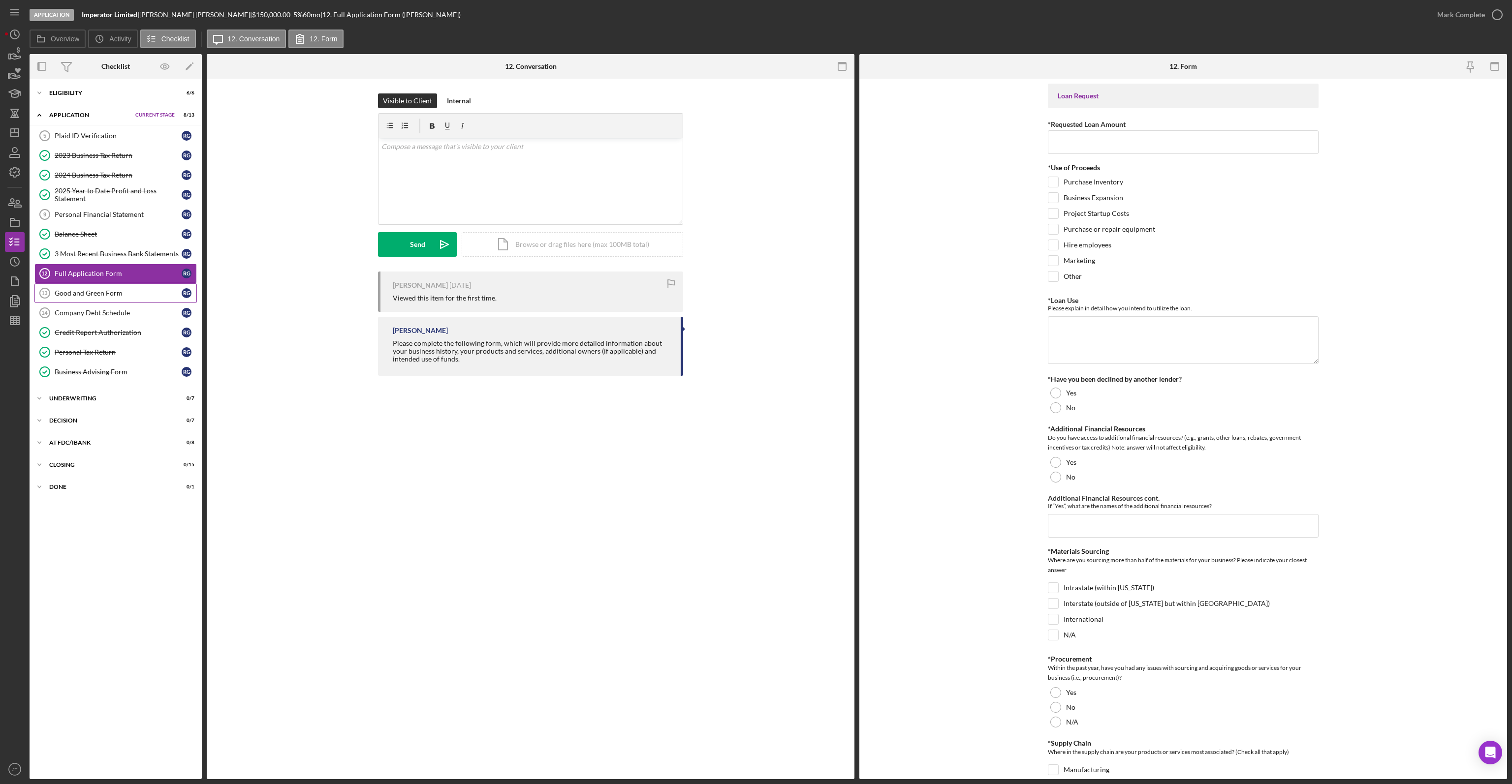
click at [108, 291] on div "Good and Green Form" at bounding box center [118, 293] width 127 height 8
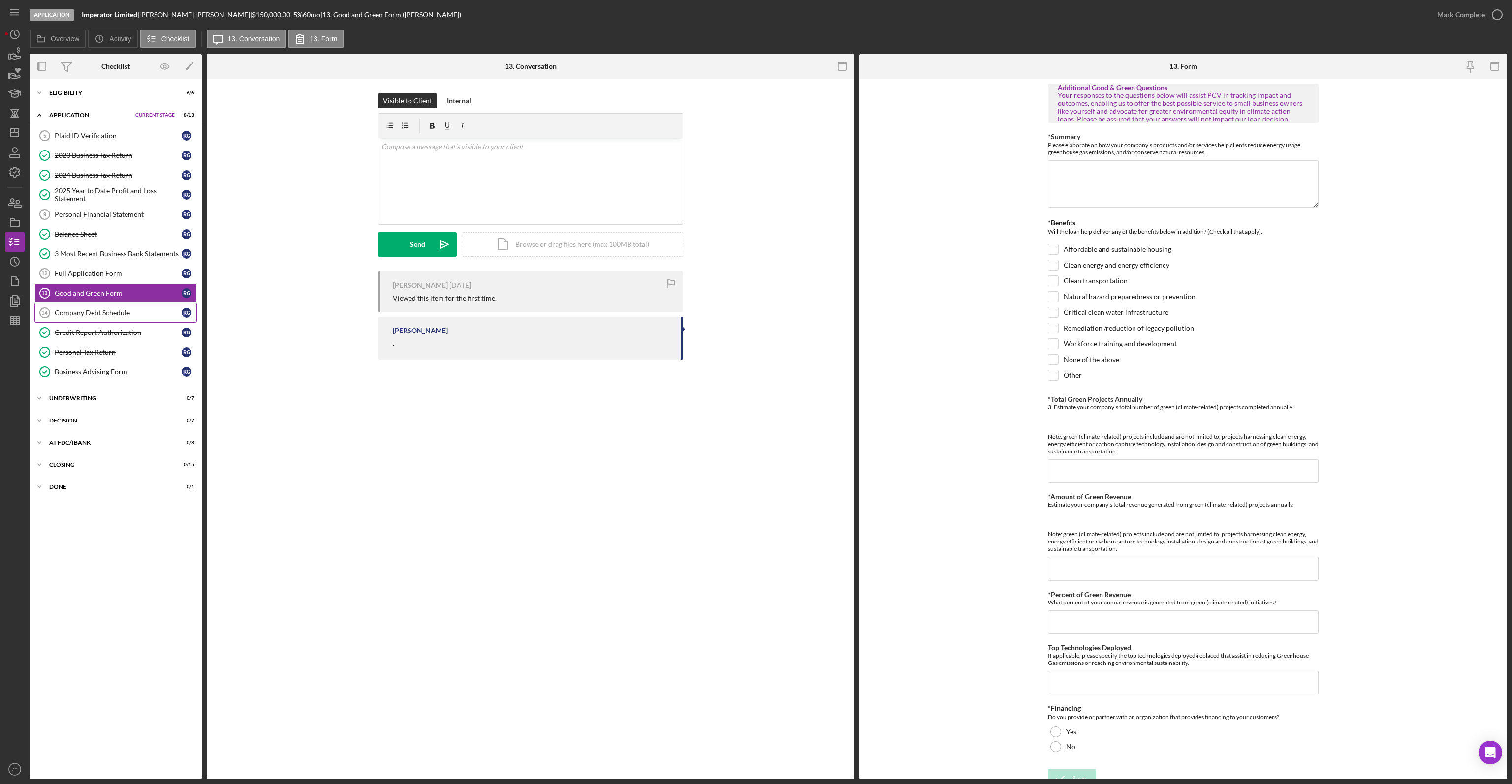
click at [96, 306] on link "Company Debt Schedule 14 Company Debt Schedule R G" at bounding box center [116, 313] width 163 height 20
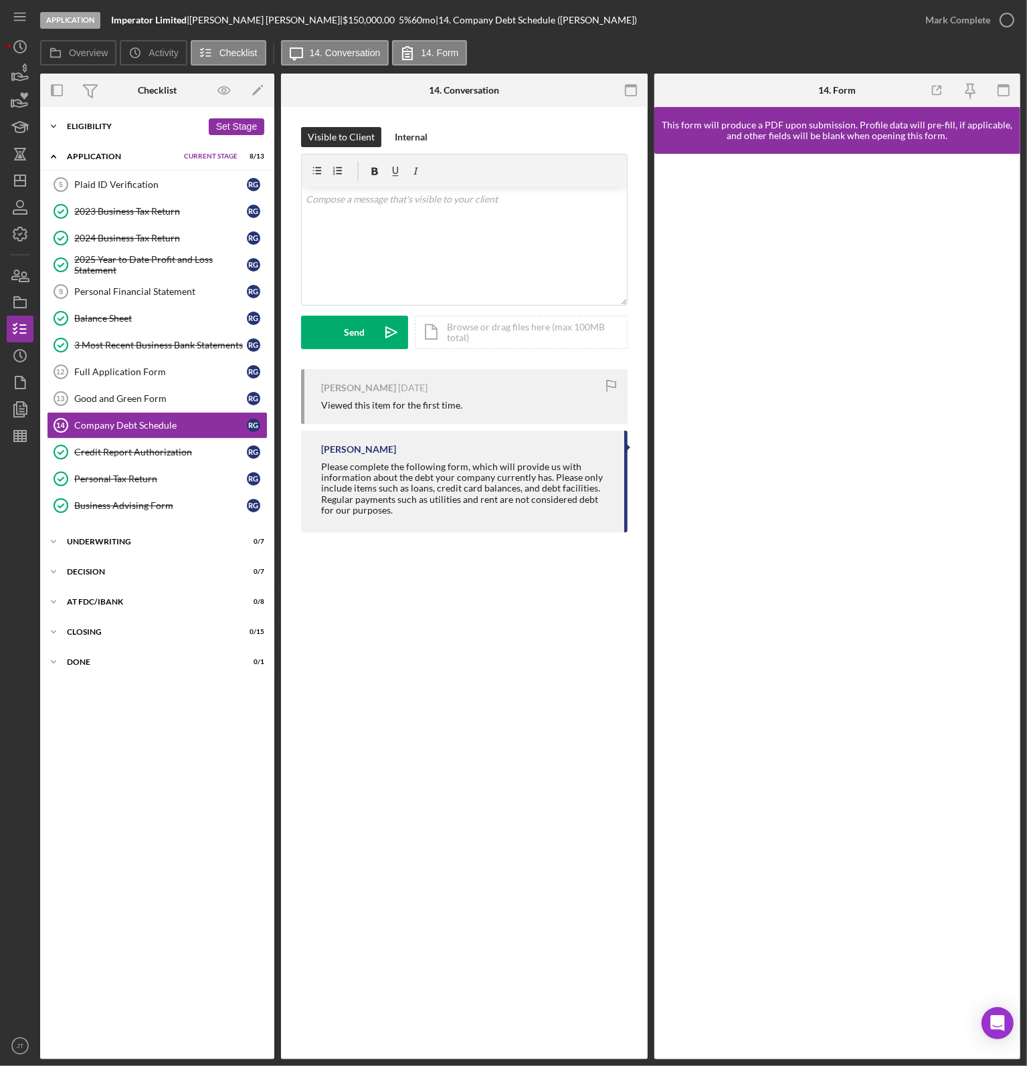
click at [106, 128] on div "Eligibility" at bounding box center [134, 126] width 135 height 8
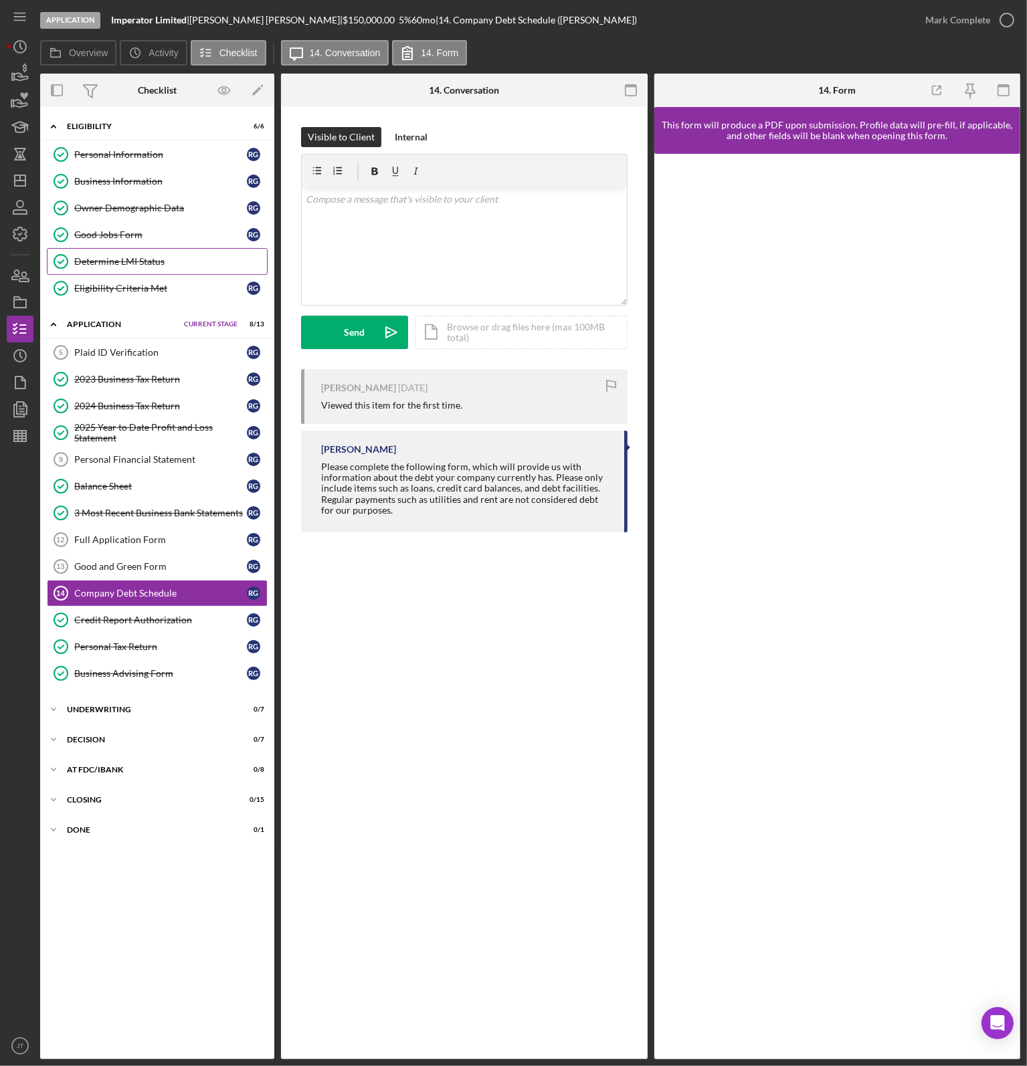
click at [133, 256] on div "Determine LMI Status" at bounding box center [170, 261] width 193 height 11
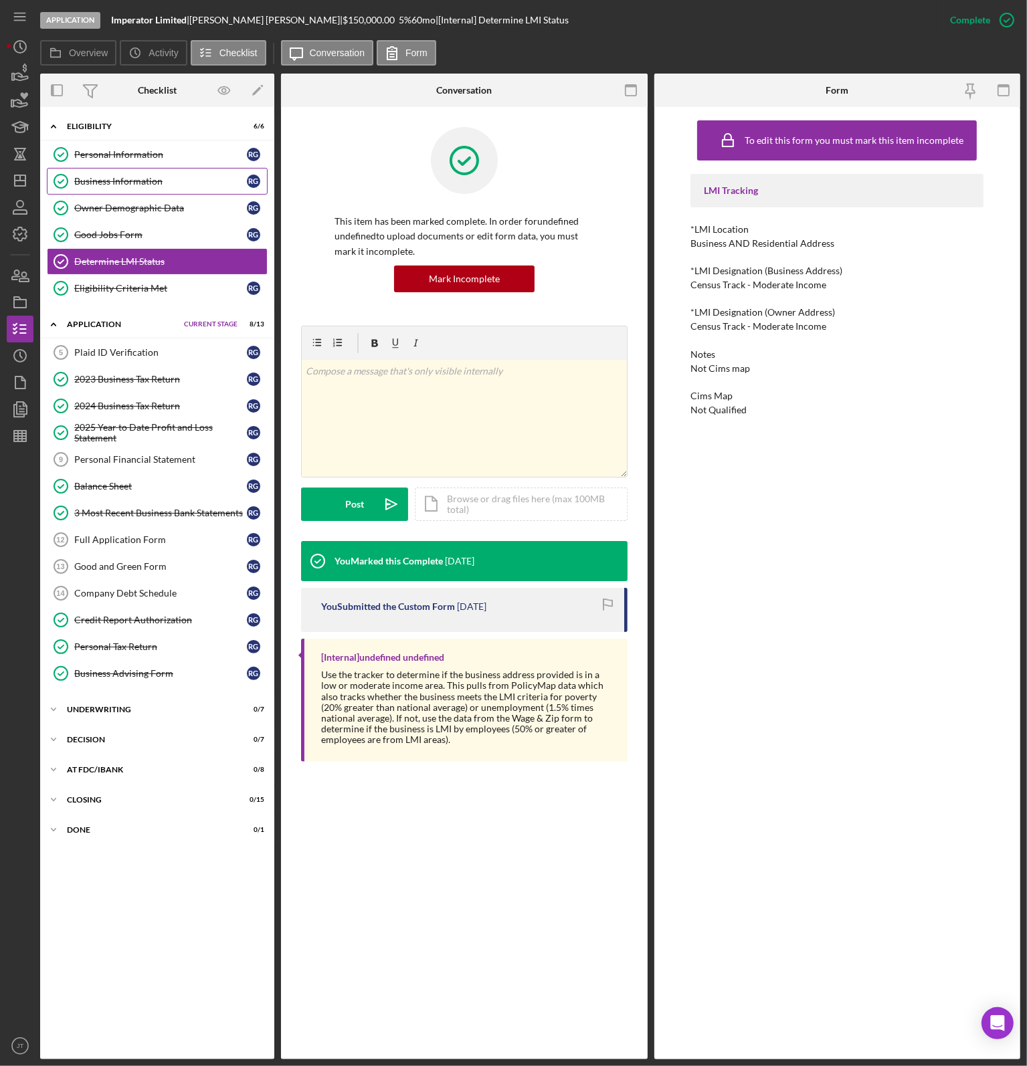
click at [124, 171] on link "Business Information Business Information R G" at bounding box center [157, 181] width 221 height 27
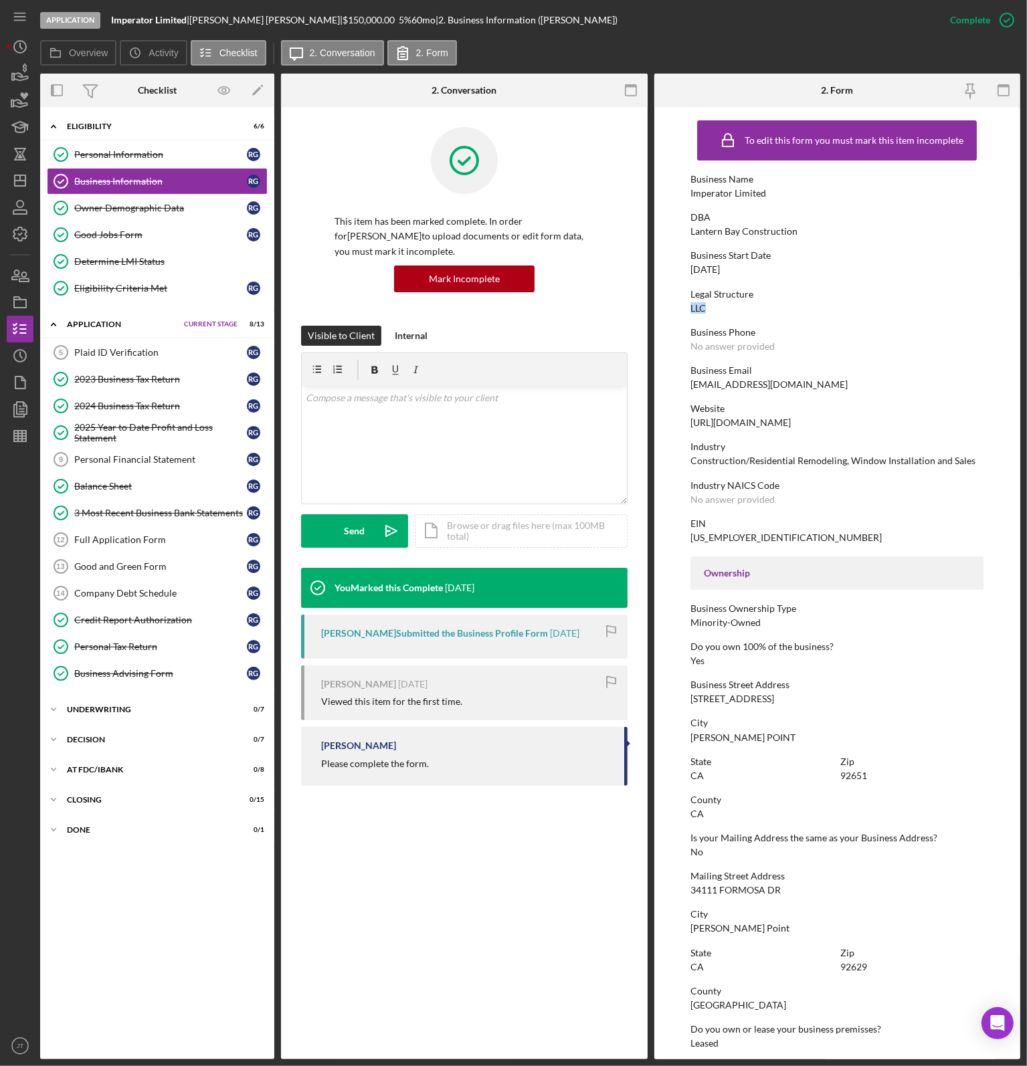
drag, startPoint x: 730, startPoint y: 310, endPoint x: 674, endPoint y: 311, distance: 56.2
click at [674, 311] on form "To edit this form you must mark this item incomplete Business Name Imperator Li…" at bounding box center [837, 583] width 367 height 952
click at [772, 260] on div "Business Start Date" at bounding box center [836, 255] width 293 height 11
click at [148, 211] on div "Owner Demographic Data" at bounding box center [160, 208] width 173 height 11
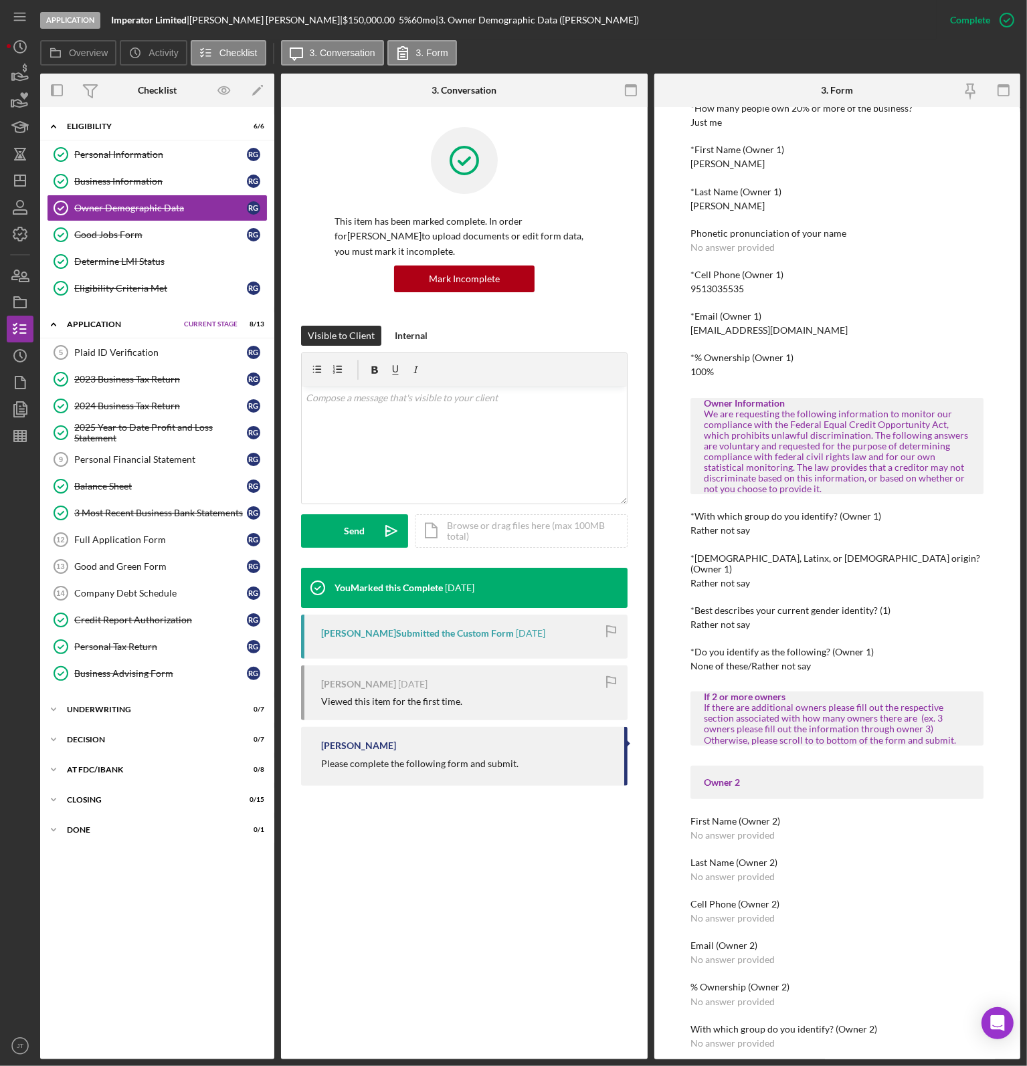
scroll to position [334, 0]
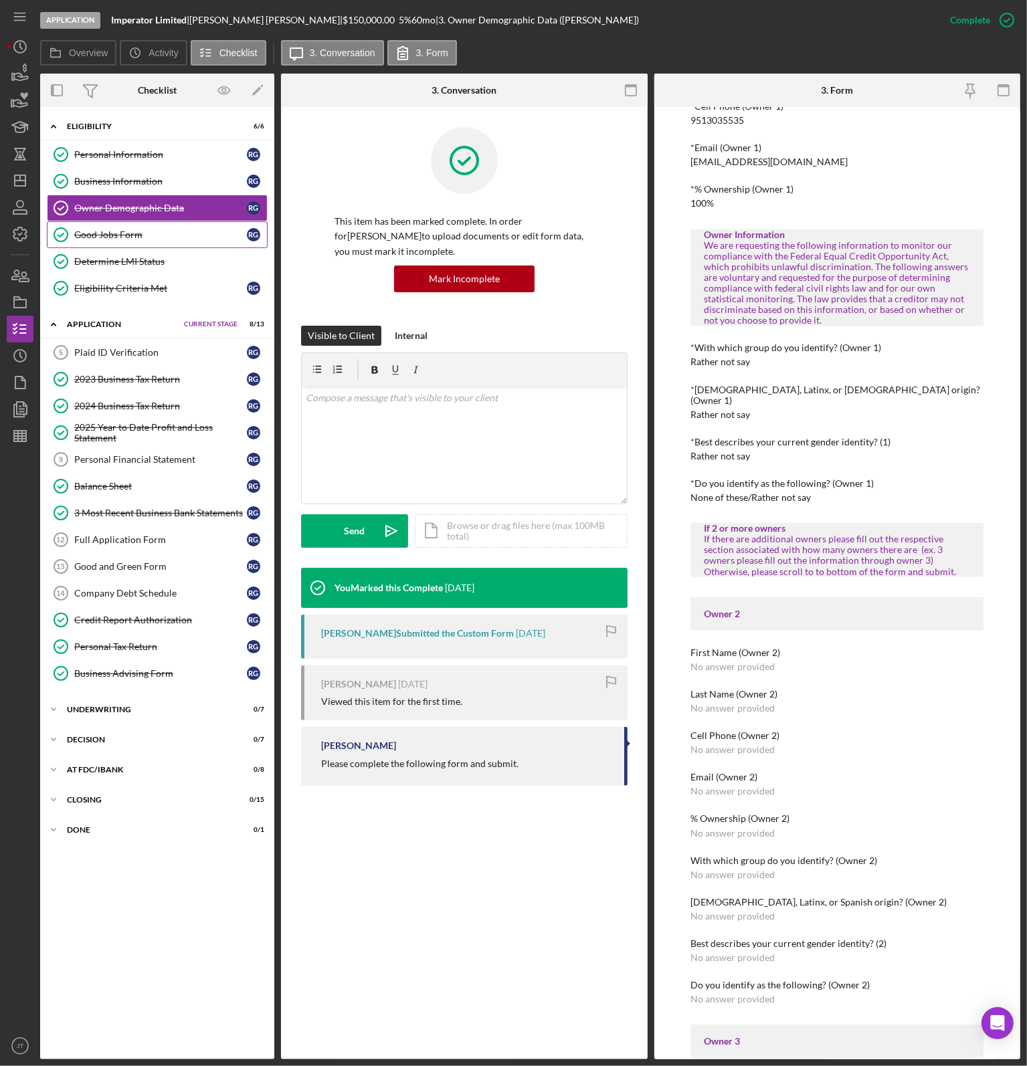
click at [99, 232] on div "Good Jobs Form" at bounding box center [160, 234] width 173 height 11
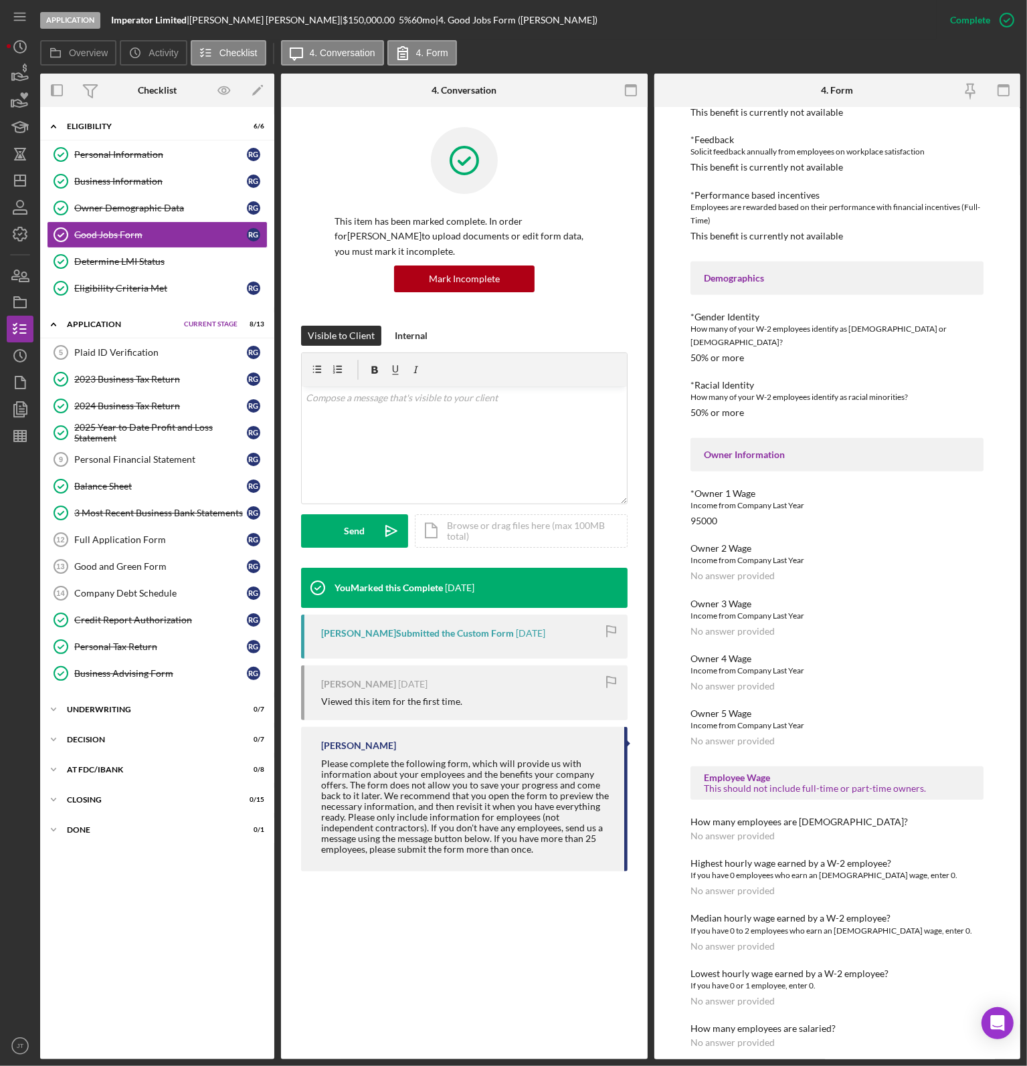
scroll to position [1329, 0]
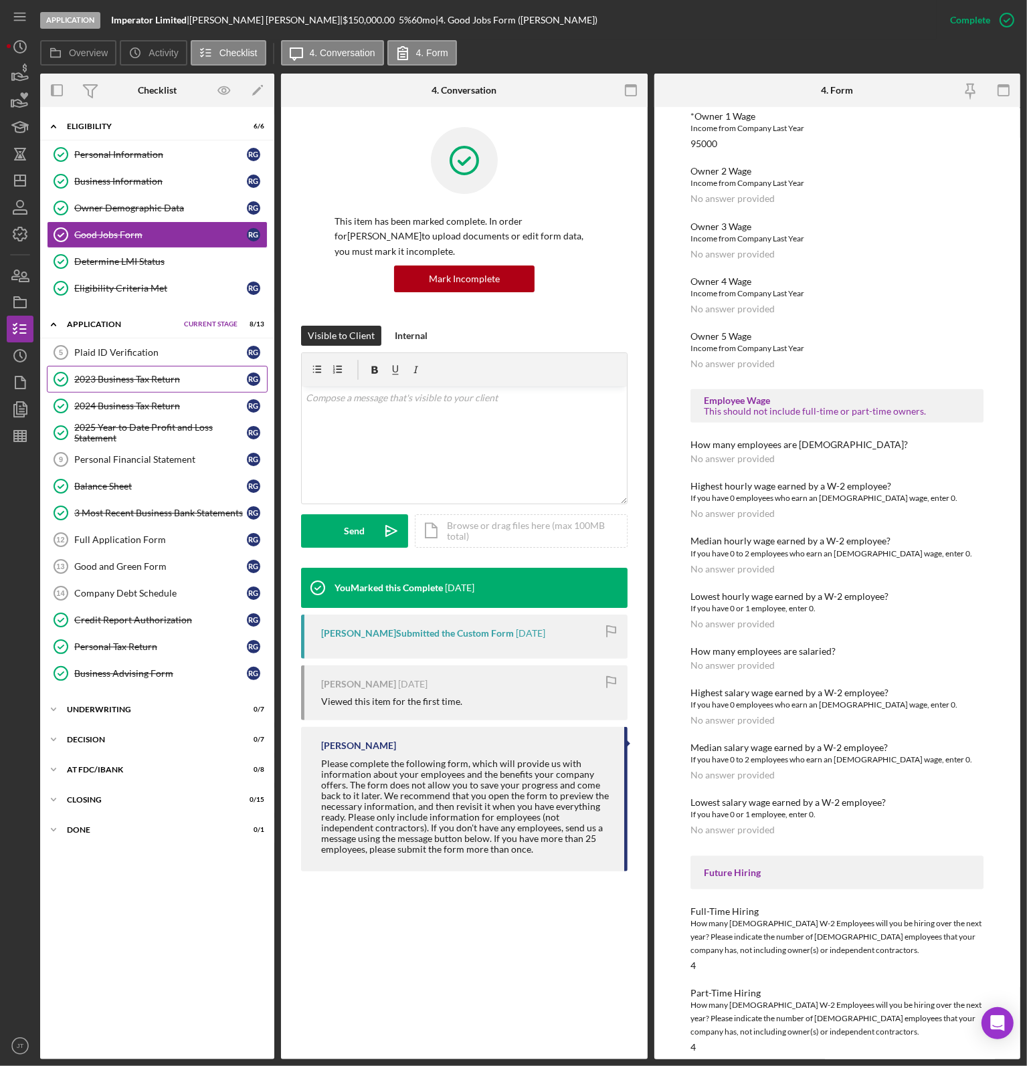
drag, startPoint x: 131, startPoint y: 375, endPoint x: 136, endPoint y: 367, distance: 9.6
click at [132, 375] on div "2023 Business Tax Return" at bounding box center [160, 379] width 173 height 11
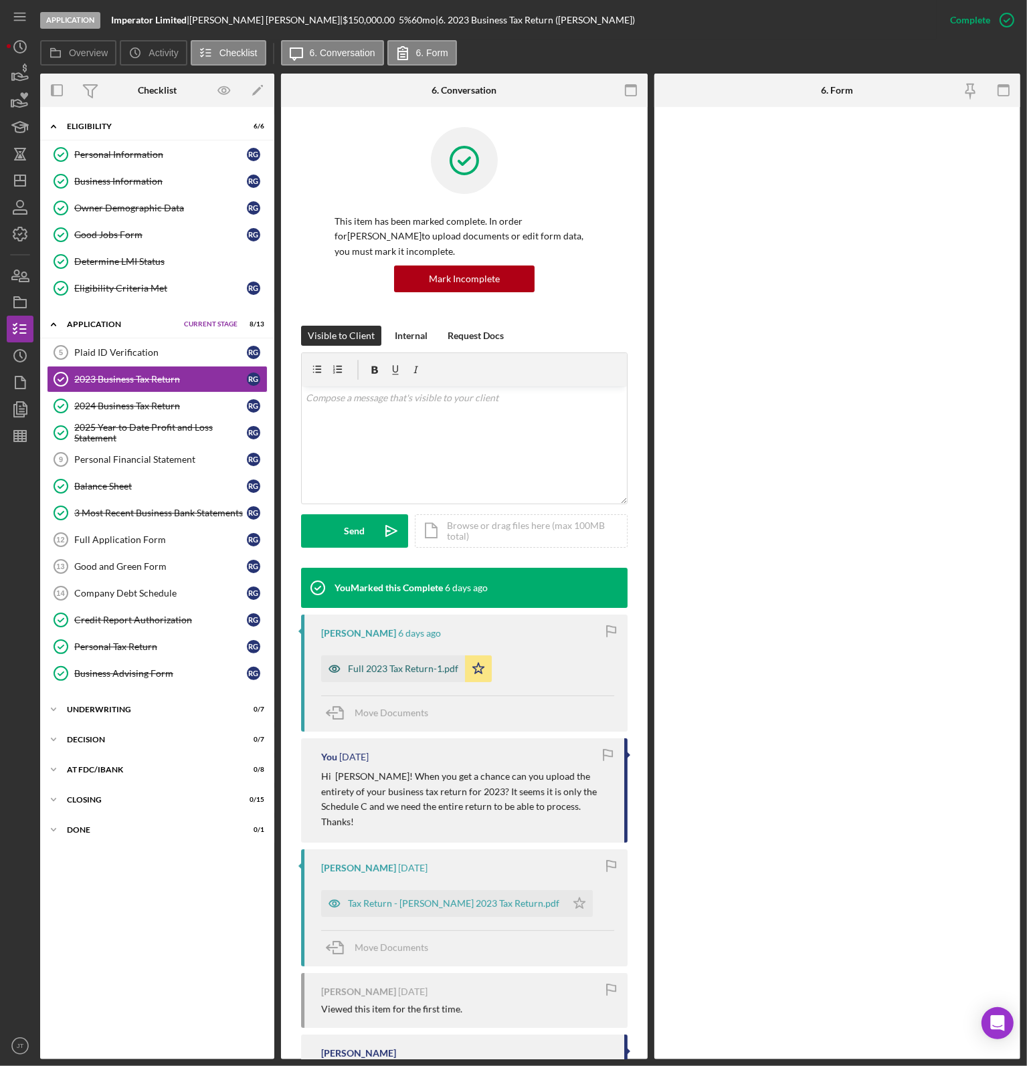
click at [411, 673] on div "Full 2023 Tax Return-1.pdf" at bounding box center [403, 668] width 110 height 11
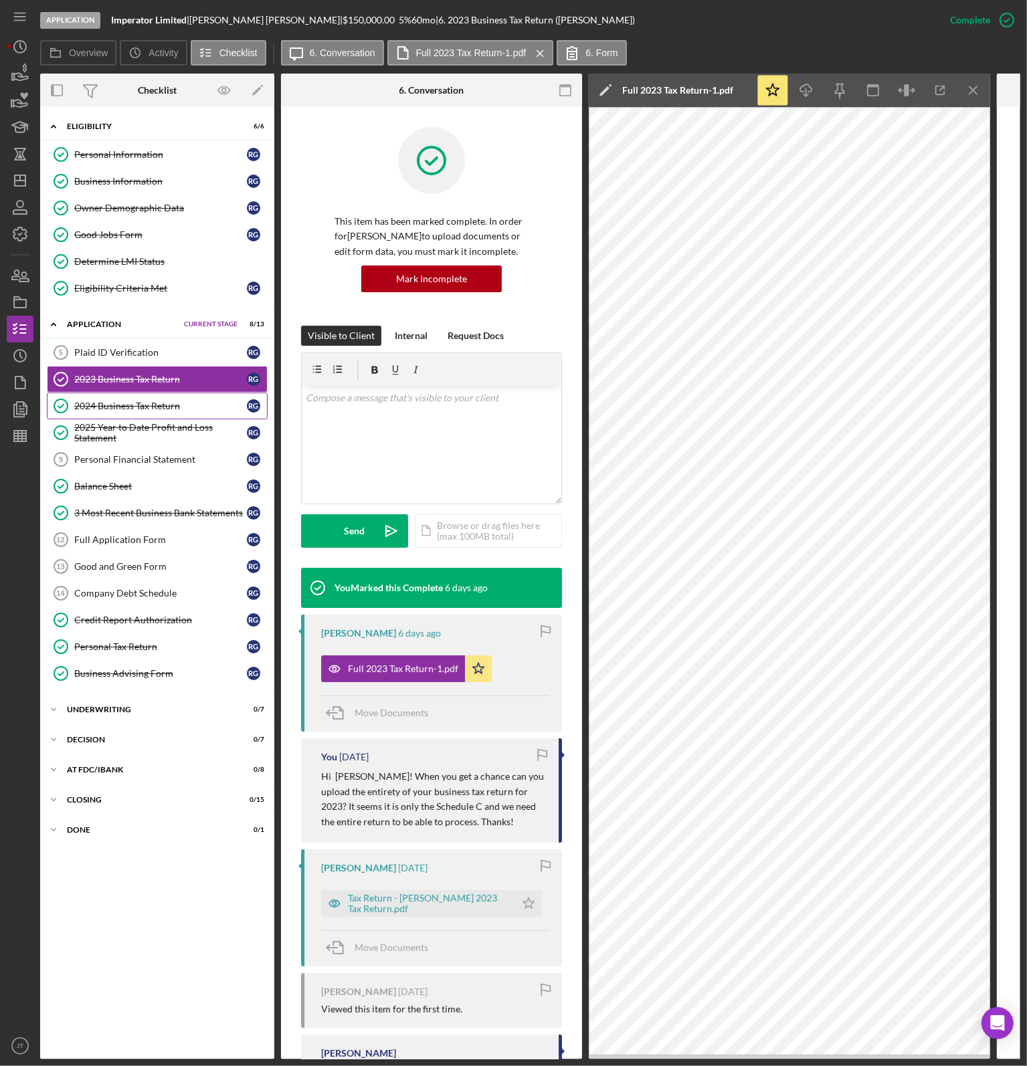
click at [141, 394] on link "2024 Business Tax Return 2024 Business Tax Return R G" at bounding box center [157, 406] width 221 height 27
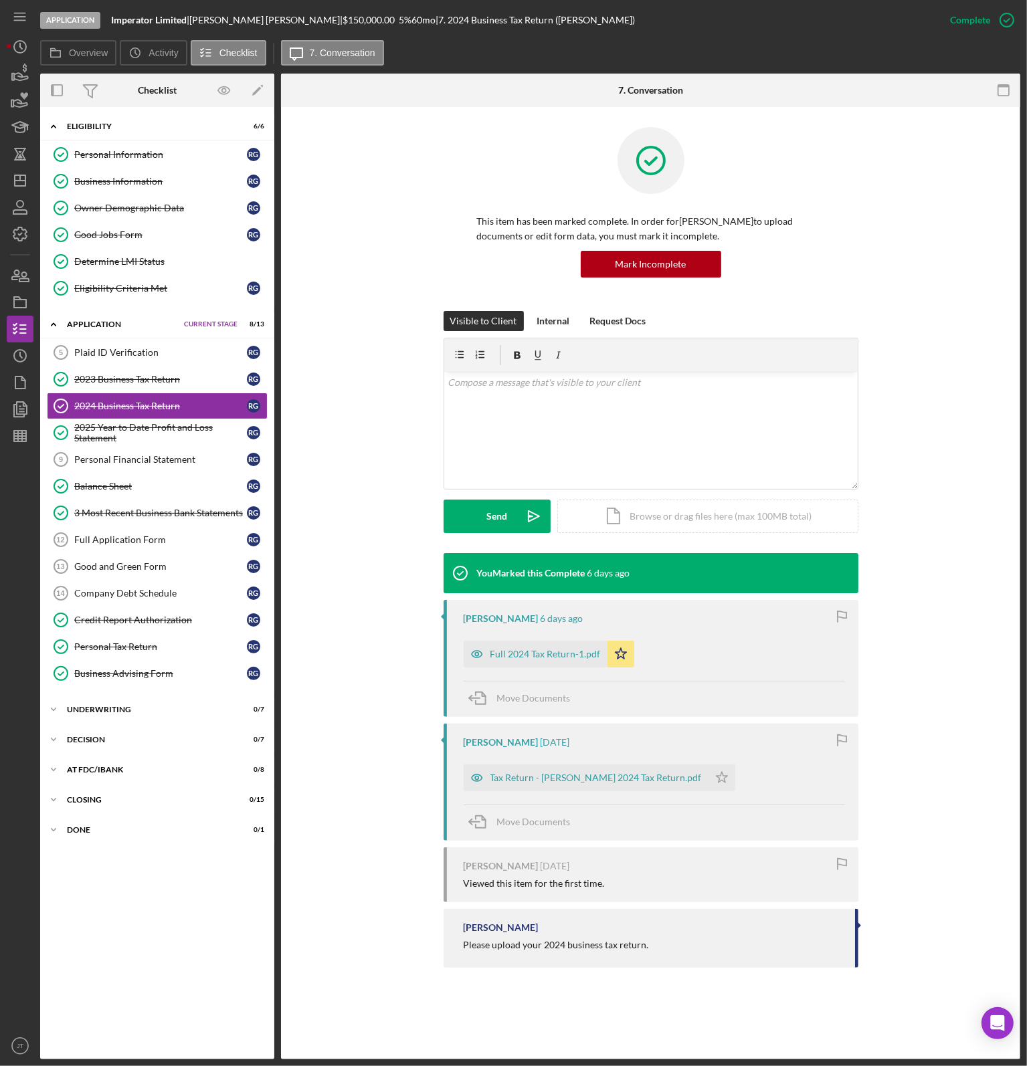
drag, startPoint x: 566, startPoint y: 661, endPoint x: 556, endPoint y: 654, distance: 11.5
click at [565, 661] on div "Full 2024 Tax Return-1.pdf" at bounding box center [535, 654] width 144 height 27
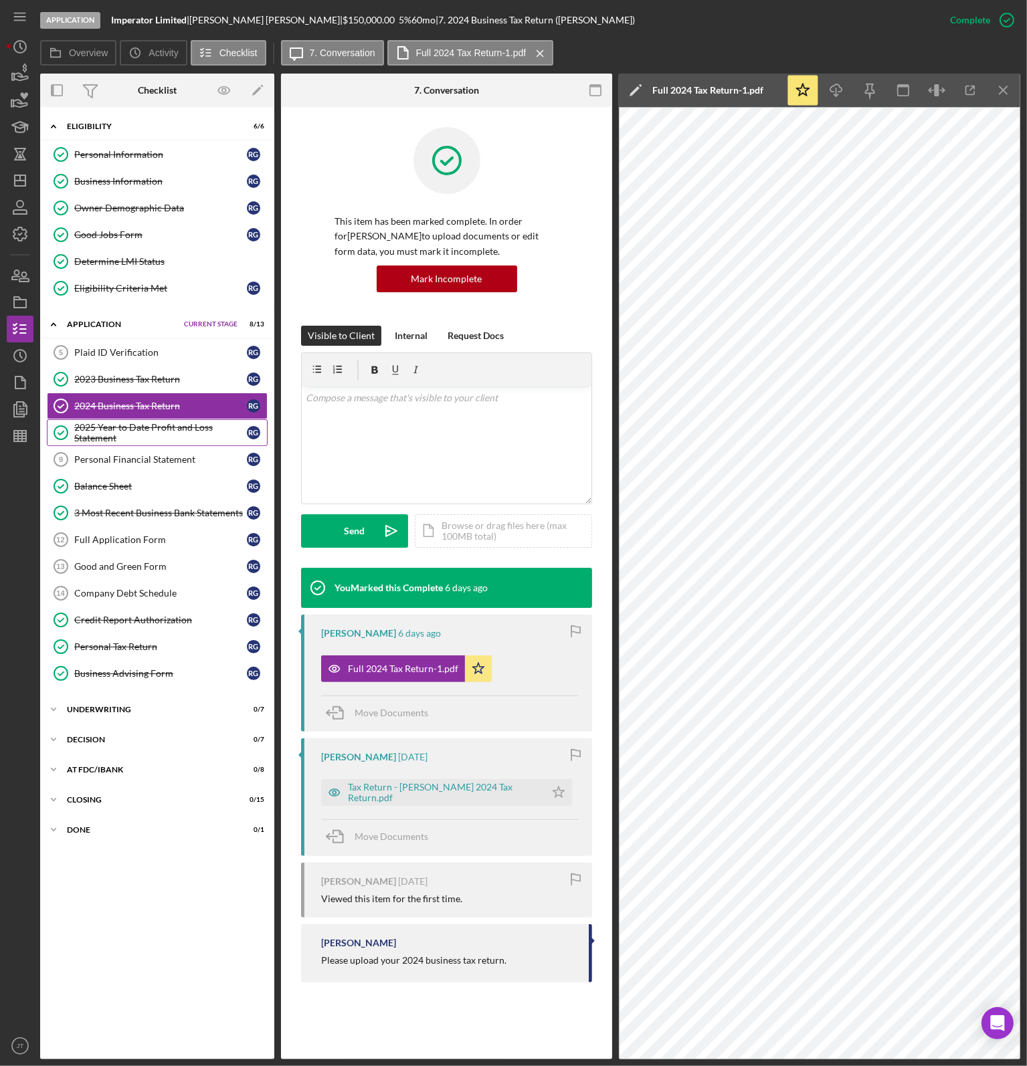
click at [197, 423] on div "2025 Year to Date Profit and Loss Statement" at bounding box center [160, 432] width 173 height 21
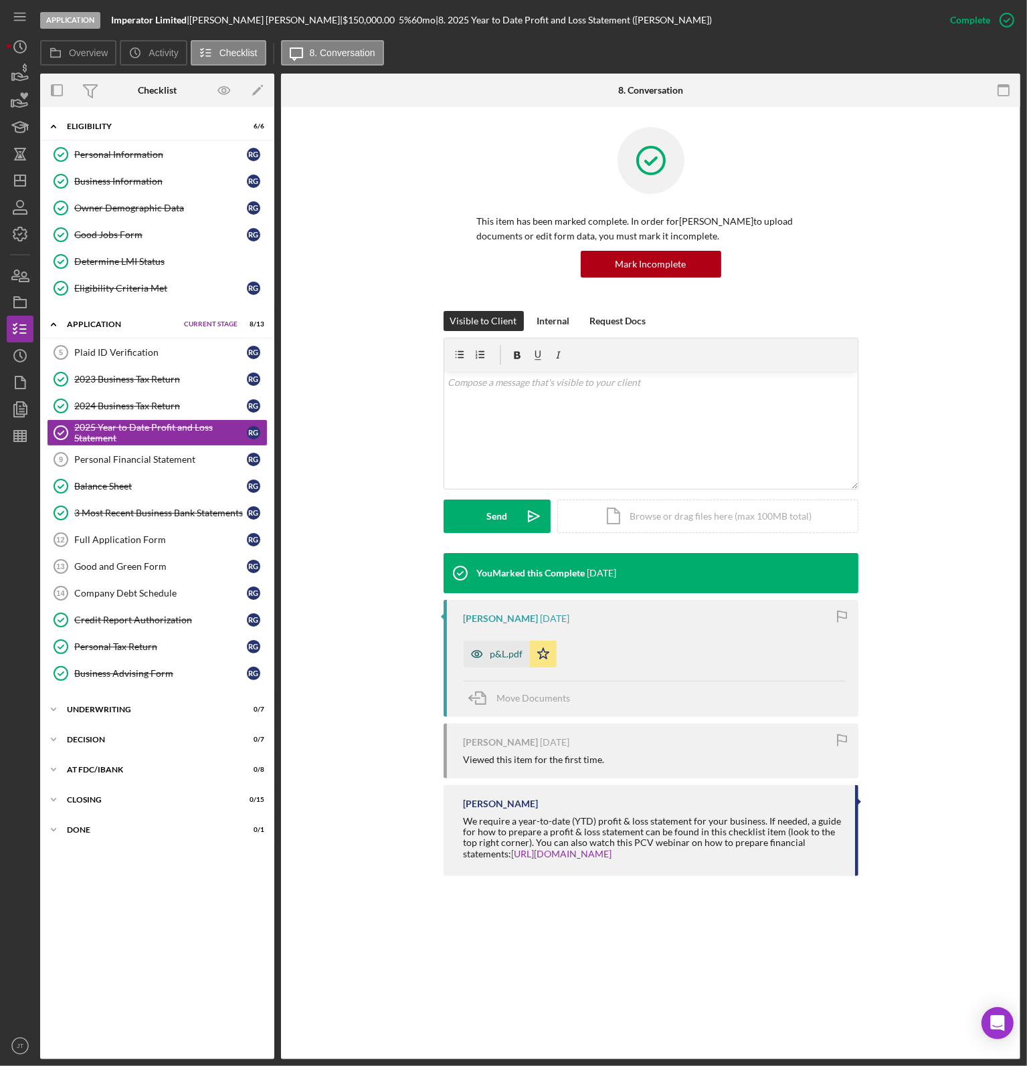
click at [506, 649] on div "p&L.pdf" at bounding box center [506, 654] width 33 height 11
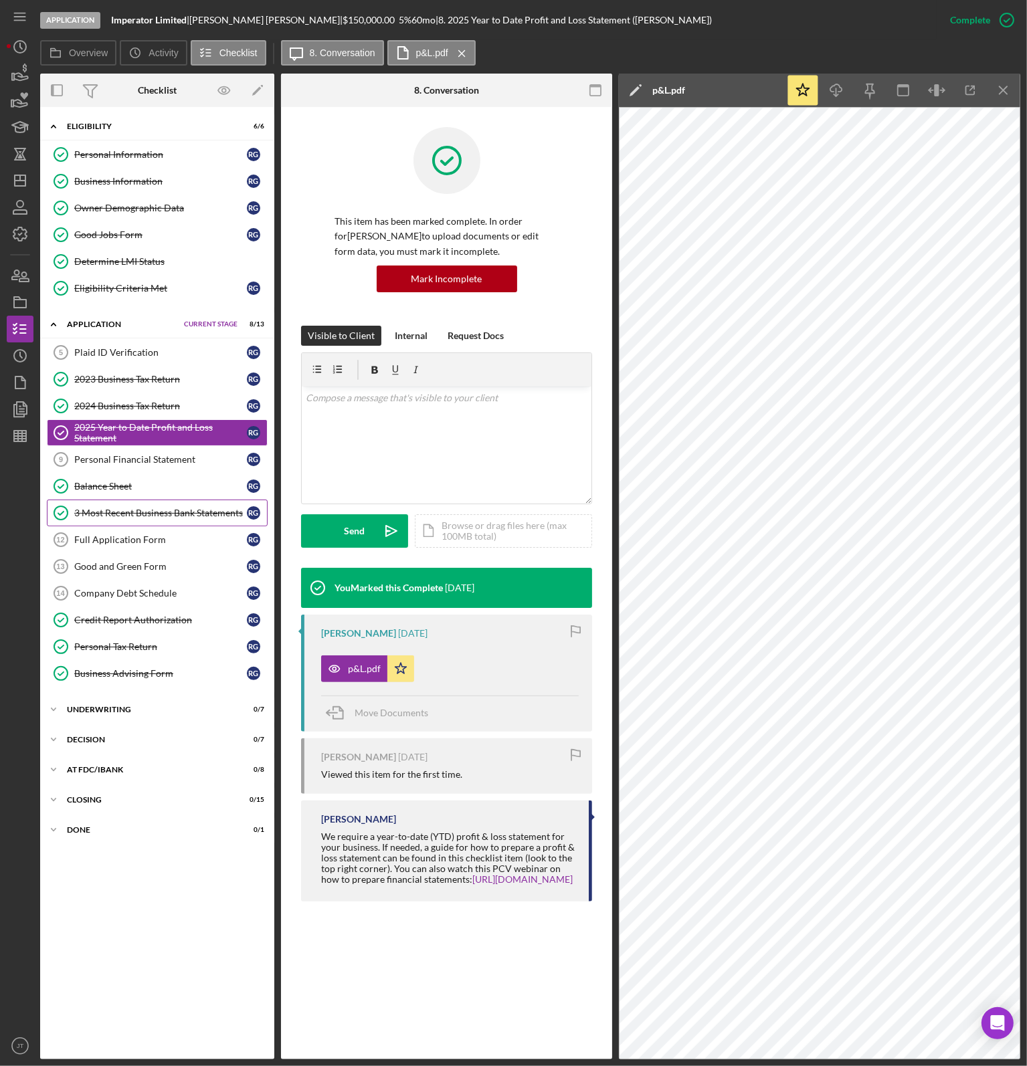
click at [184, 508] on div "3 Most Recent Business Bank Statements" at bounding box center [160, 513] width 173 height 11
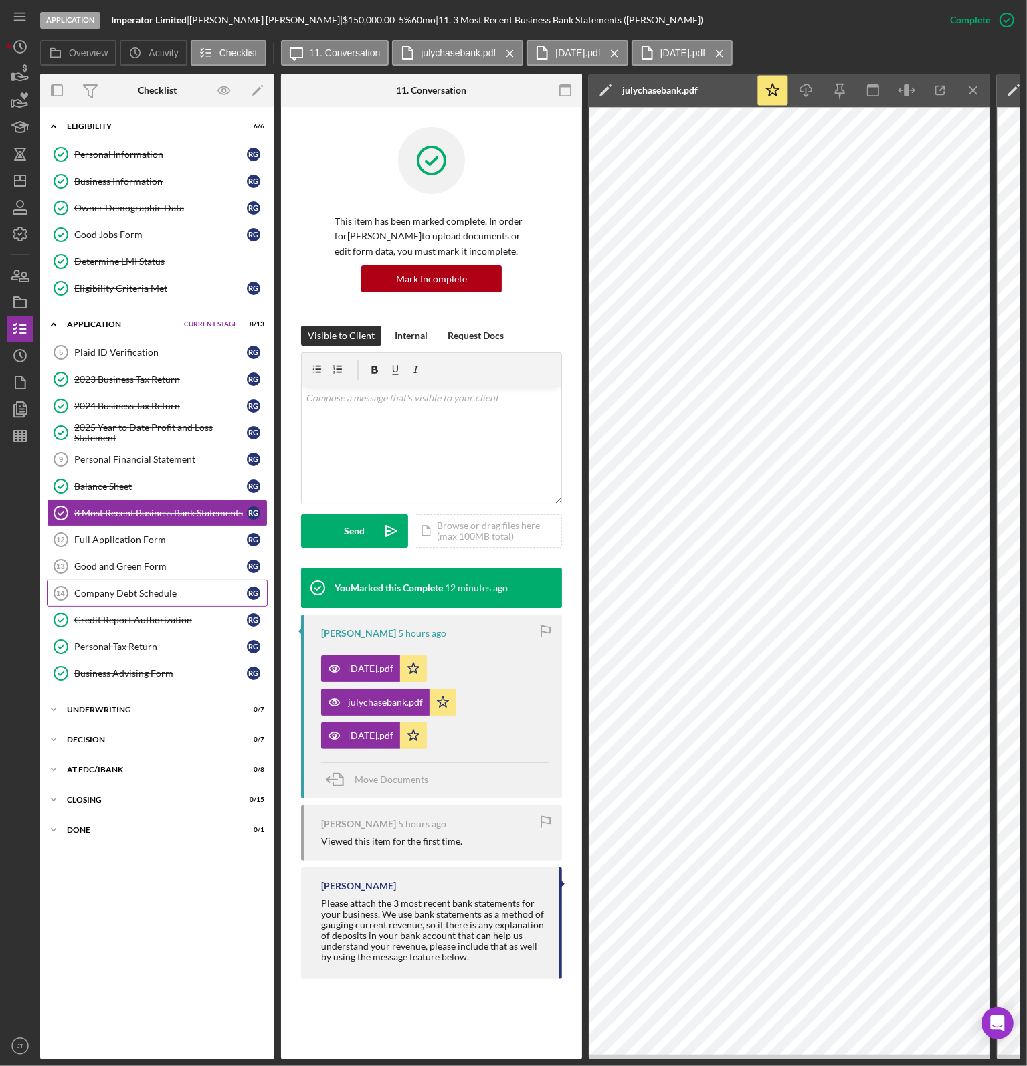
click at [131, 588] on div "Company Debt Schedule" at bounding box center [160, 593] width 173 height 11
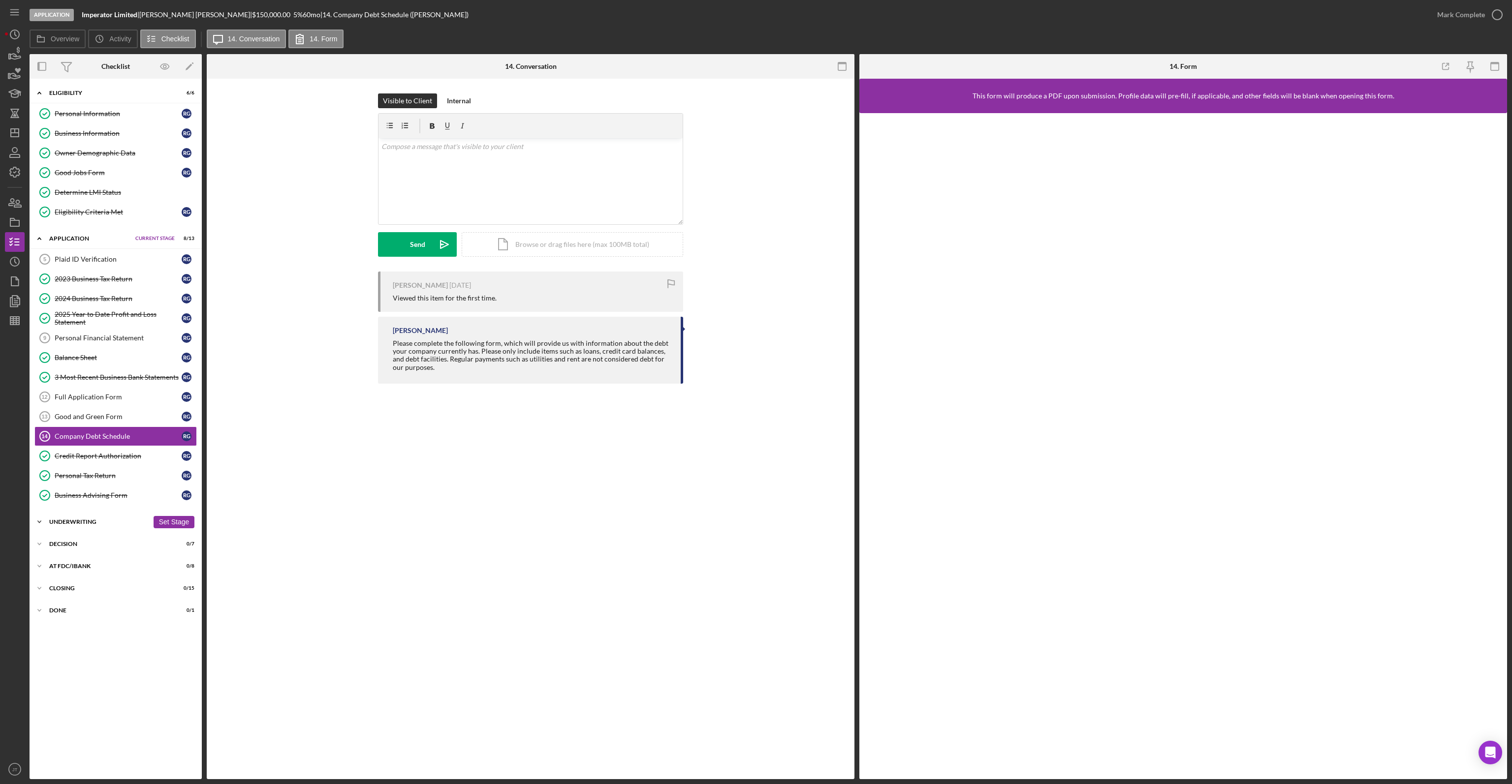
click at [69, 525] on div "Icon/Expander Underwriting 0 / 7 Set Stage" at bounding box center [116, 521] width 172 height 20
click at [82, 547] on link "Underwriting Matrix Underwriting Matrix" at bounding box center [116, 542] width 163 height 20
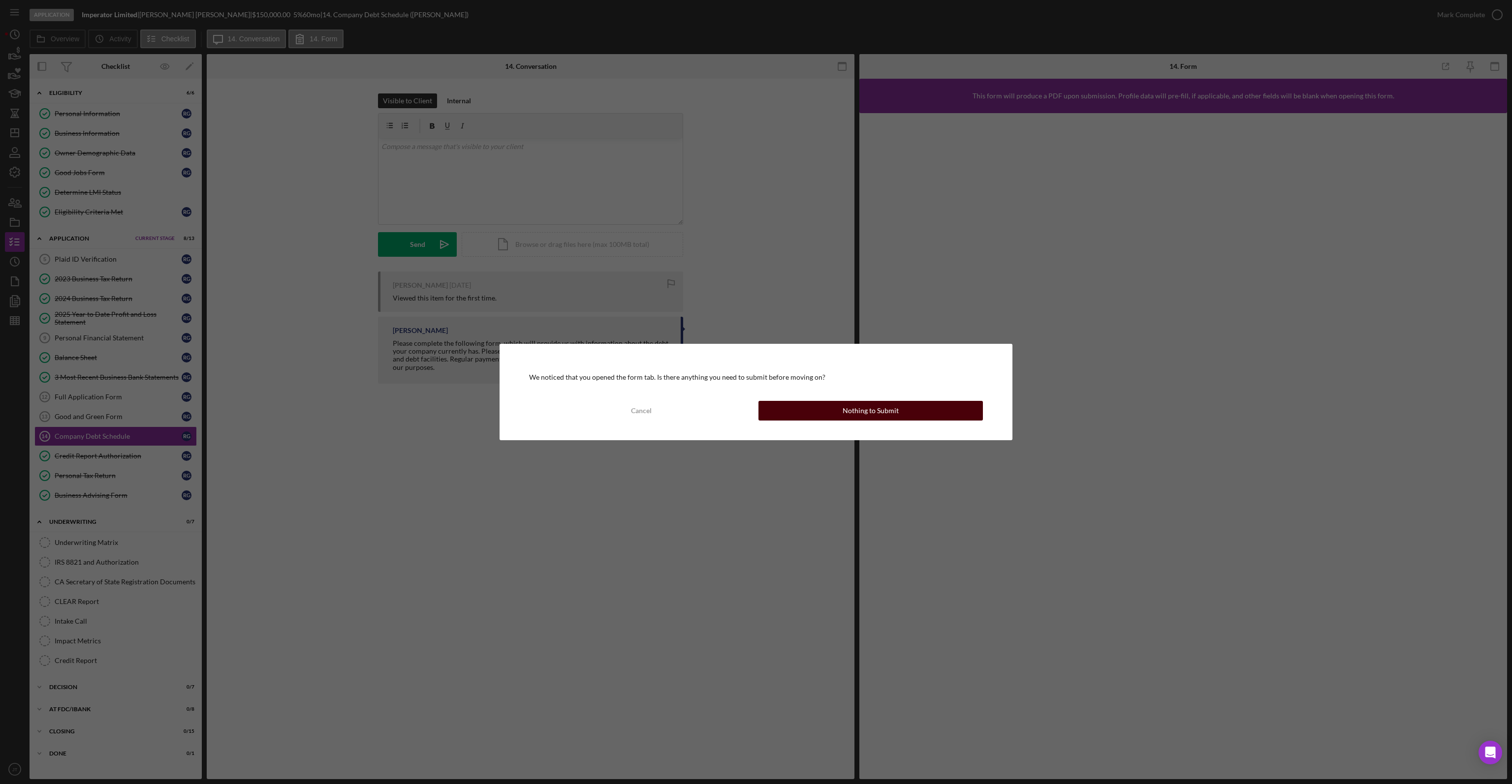
click at [839, 407] on button "Nothing to Submit" at bounding box center [870, 410] width 224 height 20
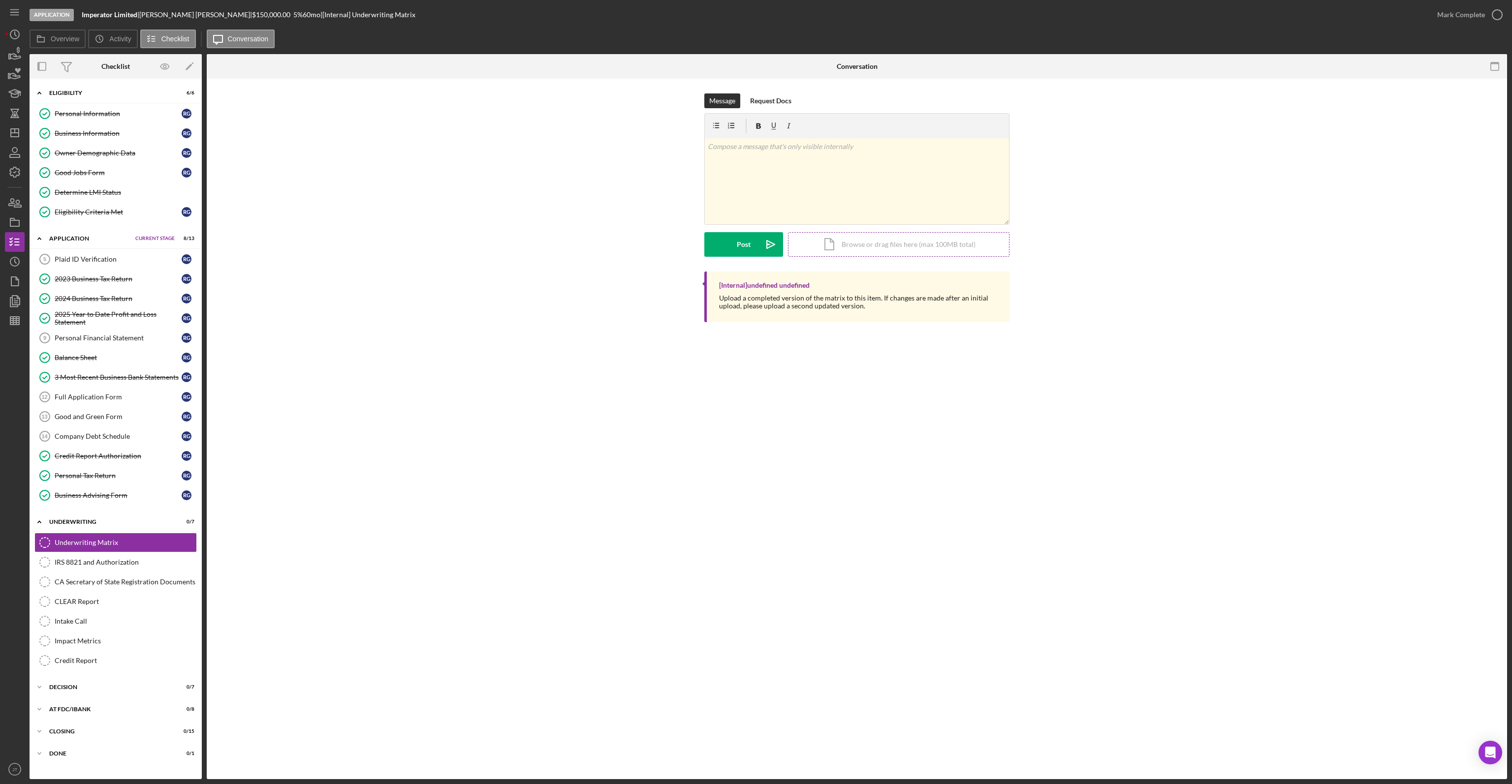
click at [851, 249] on div "Icon/Document Browse or drag files here (max 100MB total) Tap to choose files o…" at bounding box center [898, 244] width 221 height 24
click at [756, 240] on button "Upload Icon/Upload" at bounding box center [743, 244] width 79 height 24
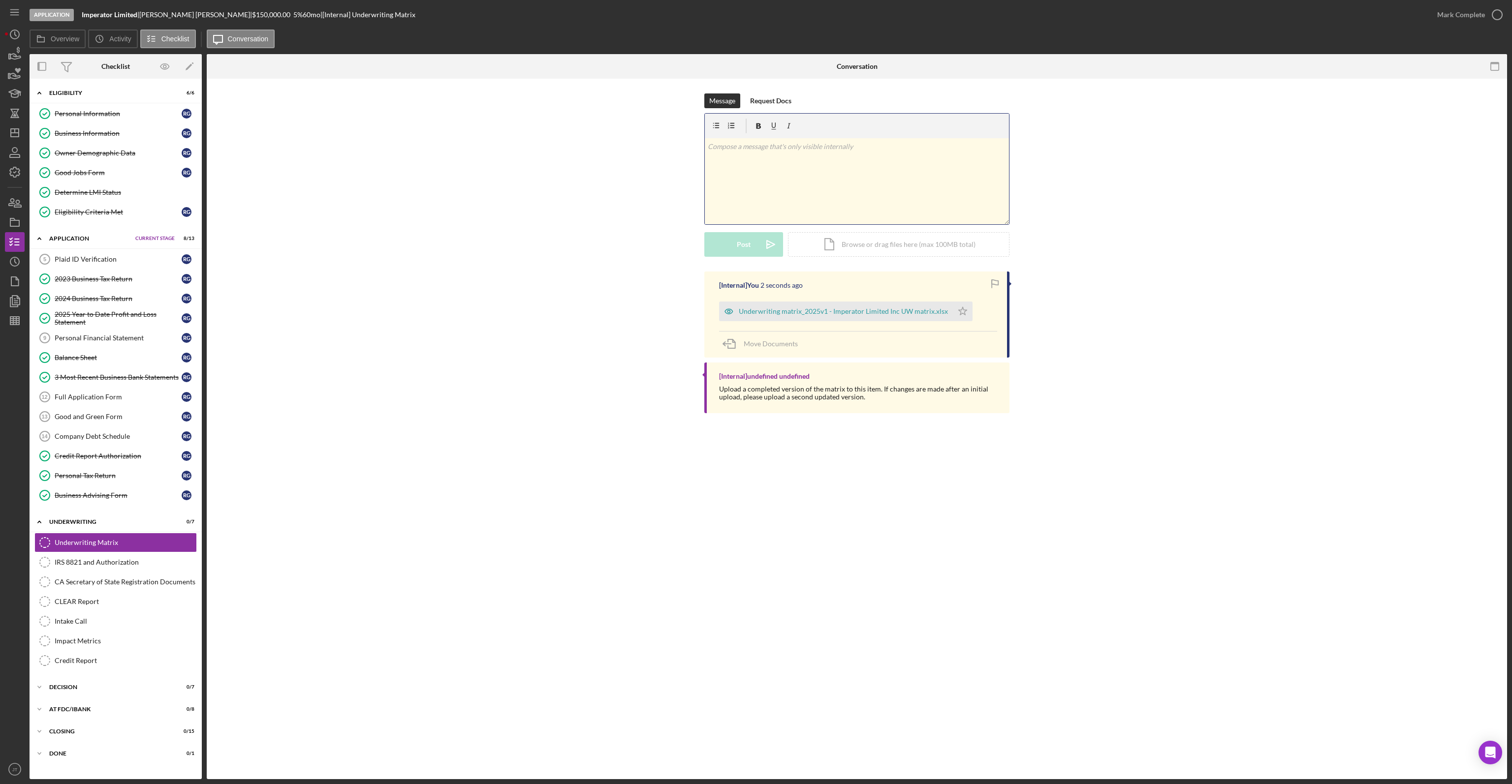
click at [826, 156] on div "v Color teal Color pink Remove color Add row above Add row below Add column bef…" at bounding box center [856, 181] width 304 height 86
click at [723, 240] on button "Post Icon/icon-invite-send" at bounding box center [743, 244] width 79 height 24
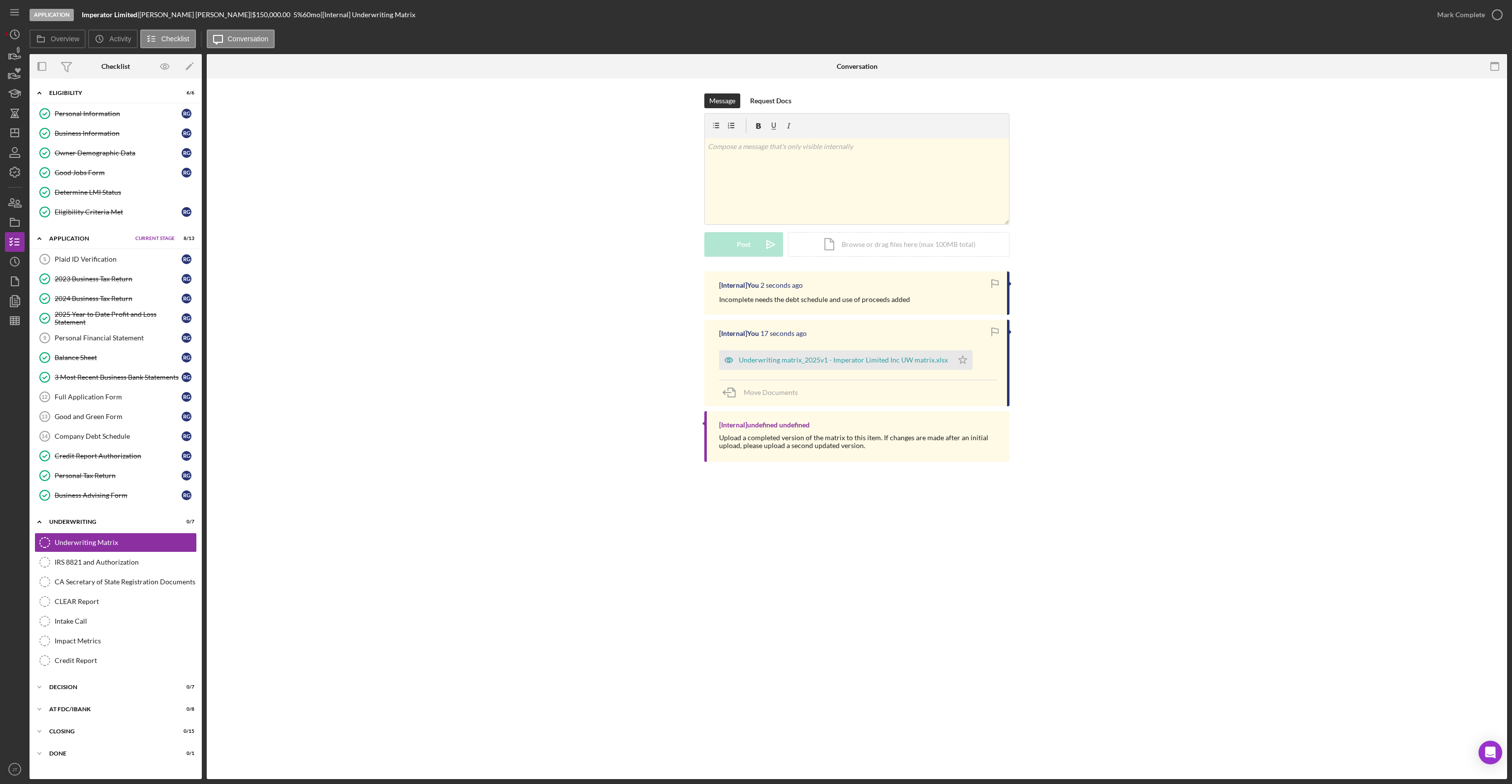
click at [490, 331] on div "[Internal] You 2 seconds ago Incomplete needs the debt schedule and use of proc…" at bounding box center [856, 369] width 1271 height 196
click at [77, 325] on link "2025 Year to Date Profit and Loss Statement 2025 Year to Date Profit and Loss S…" at bounding box center [116, 318] width 163 height 20
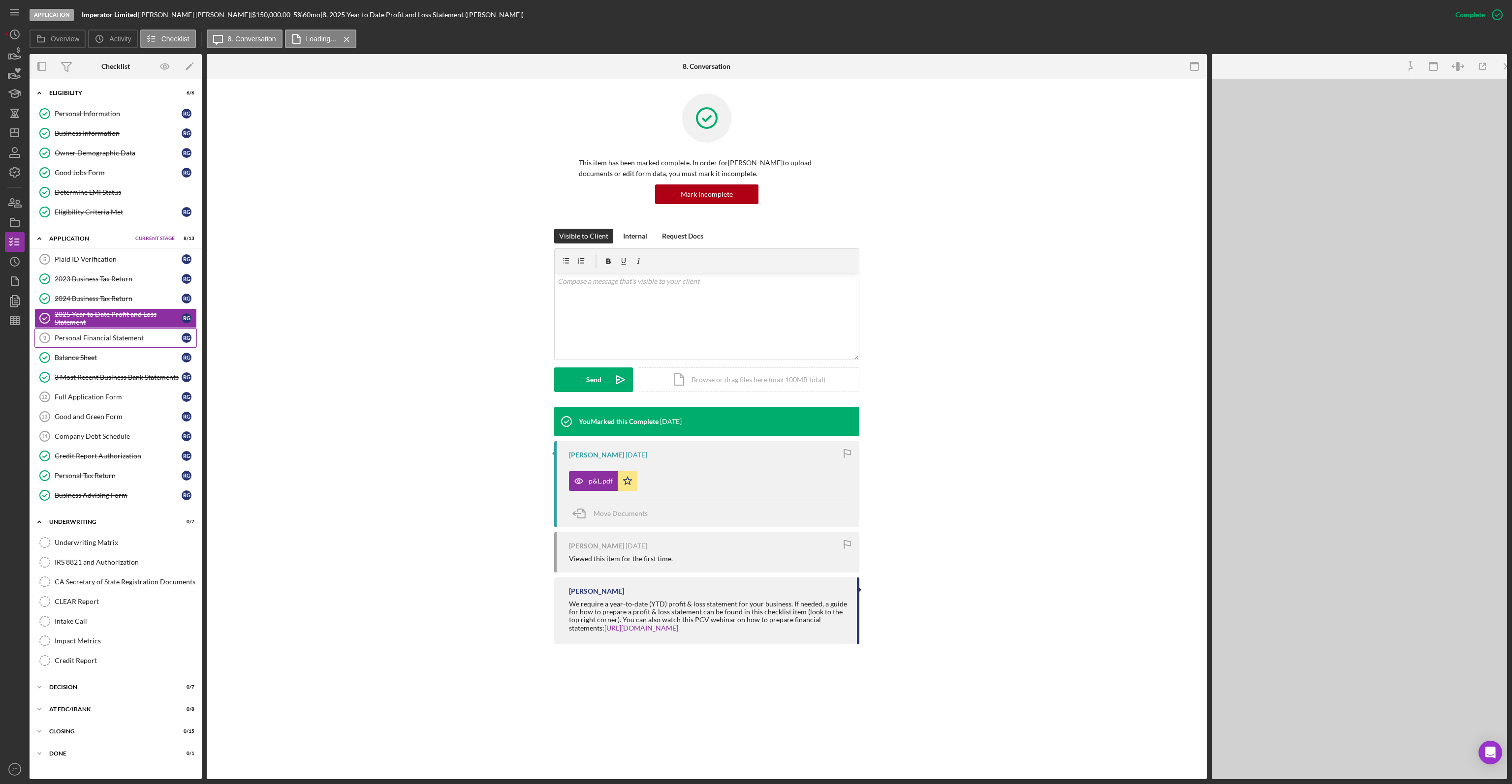
click at [81, 334] on div "Personal Financial Statement" at bounding box center [118, 338] width 127 height 8
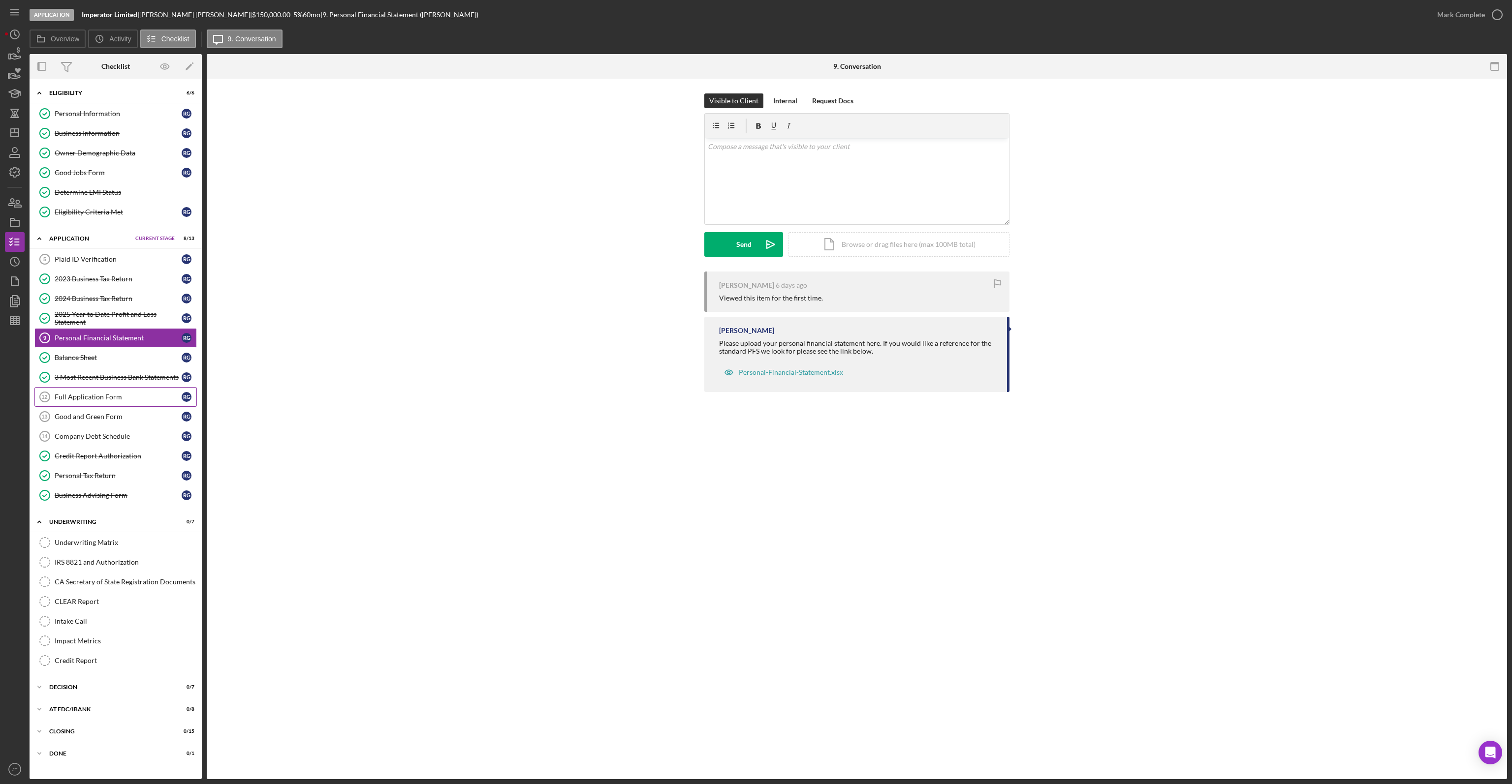
click at [124, 394] on div "Full Application Form" at bounding box center [118, 396] width 127 height 8
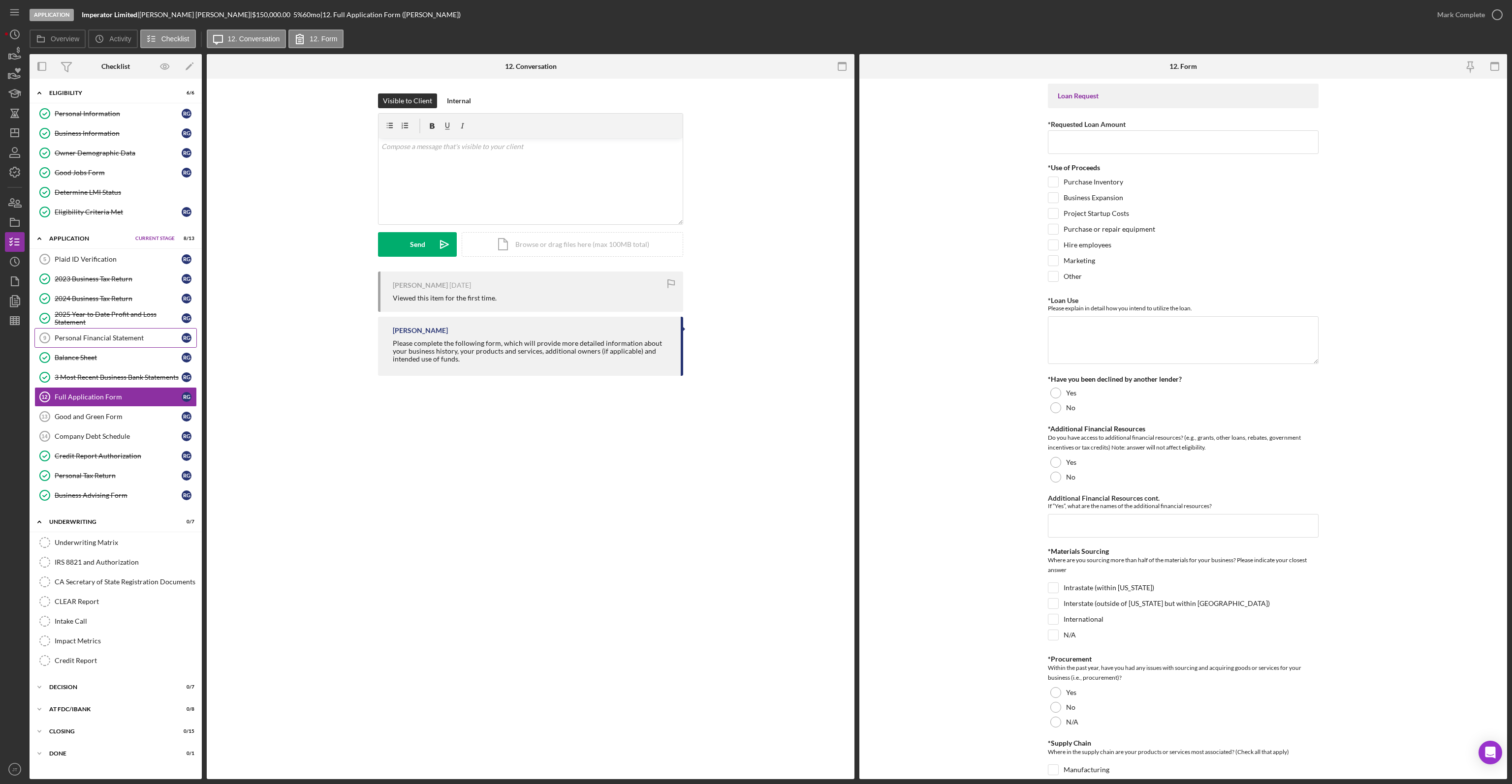
click at [118, 334] on div "Personal Financial Statement" at bounding box center [118, 338] width 127 height 8
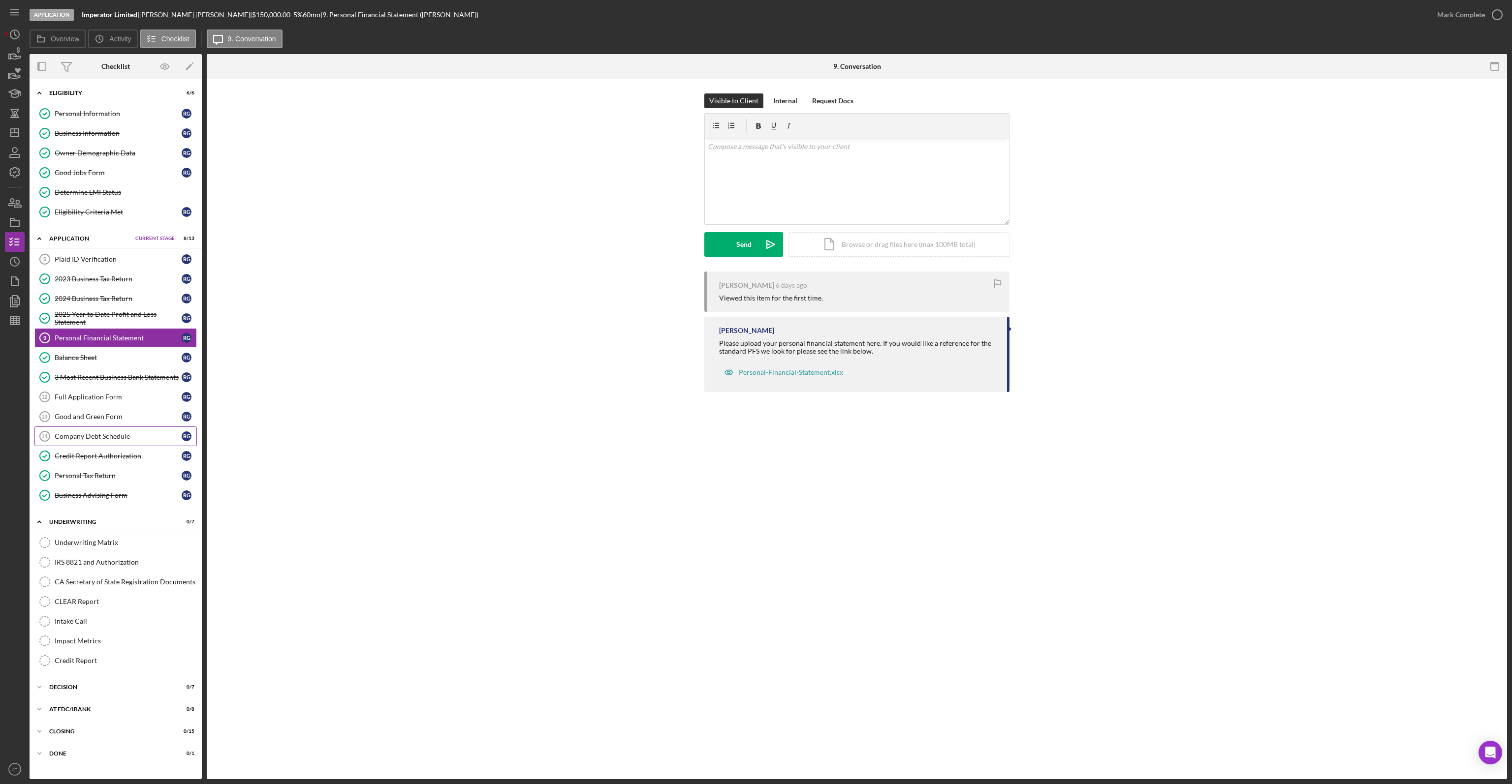
click at [114, 434] on div "Company Debt Schedule" at bounding box center [118, 436] width 127 height 8
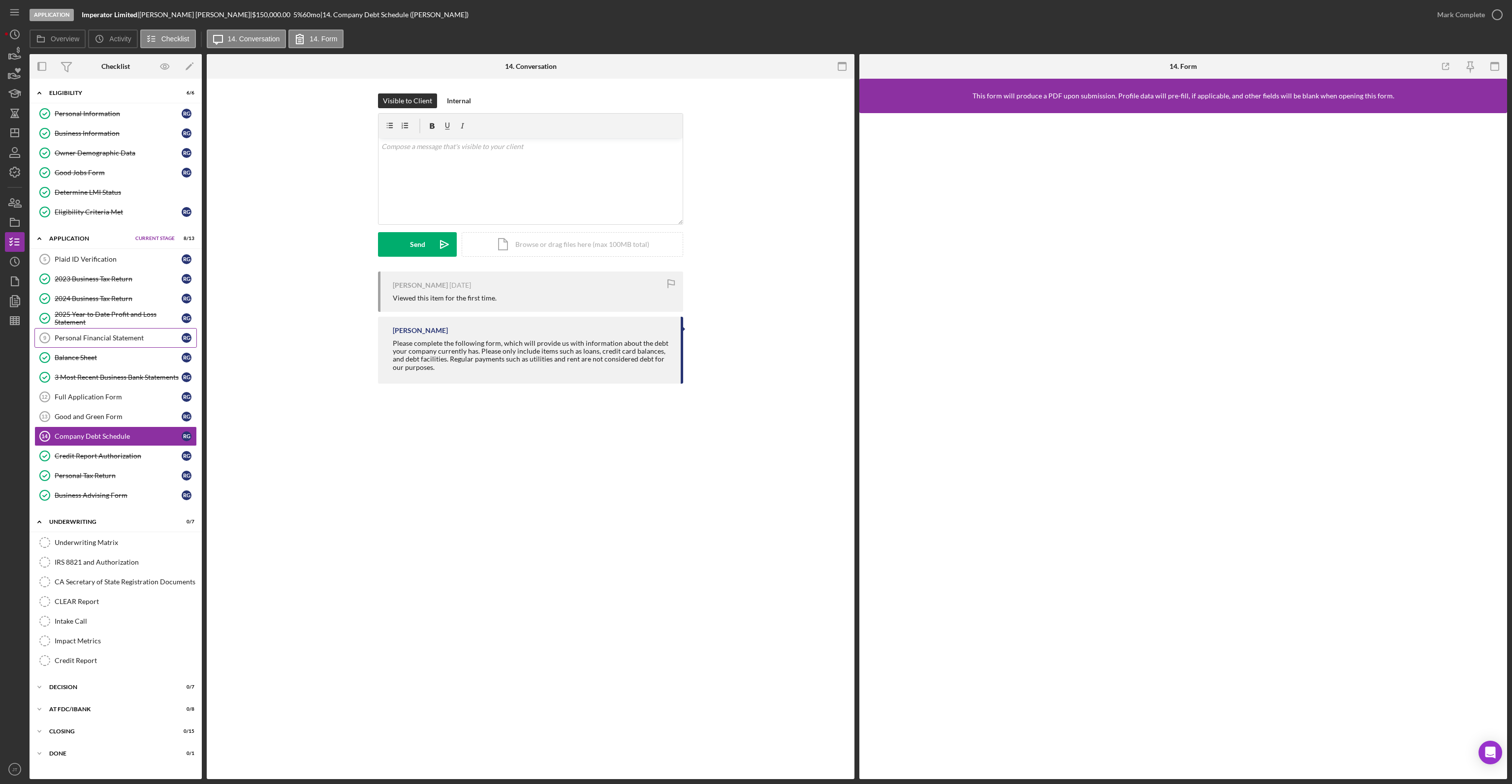
click at [100, 336] on div "Personal Financial Statement" at bounding box center [118, 338] width 127 height 8
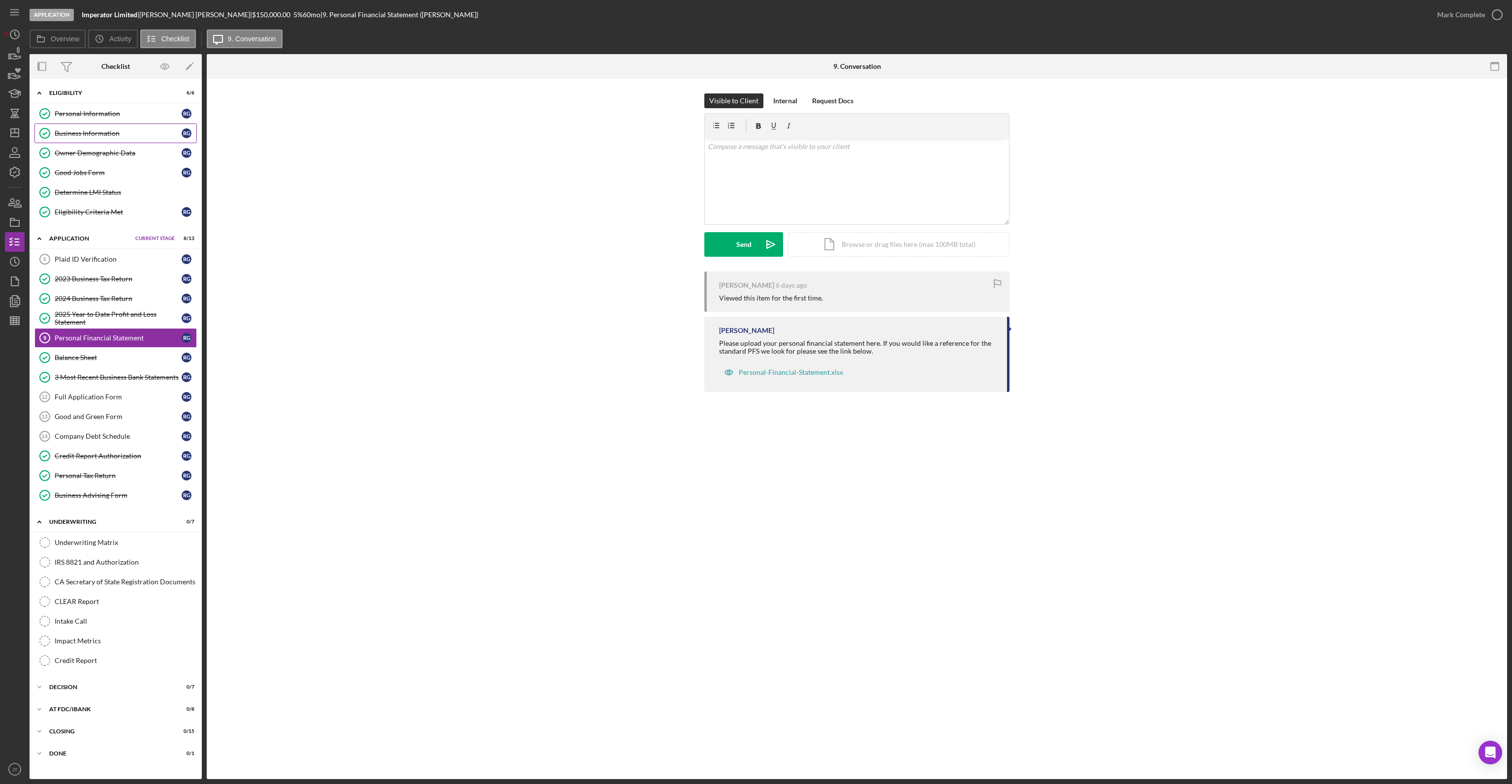
click at [113, 138] on link "Business Information Business Information R G" at bounding box center [116, 133] width 163 height 20
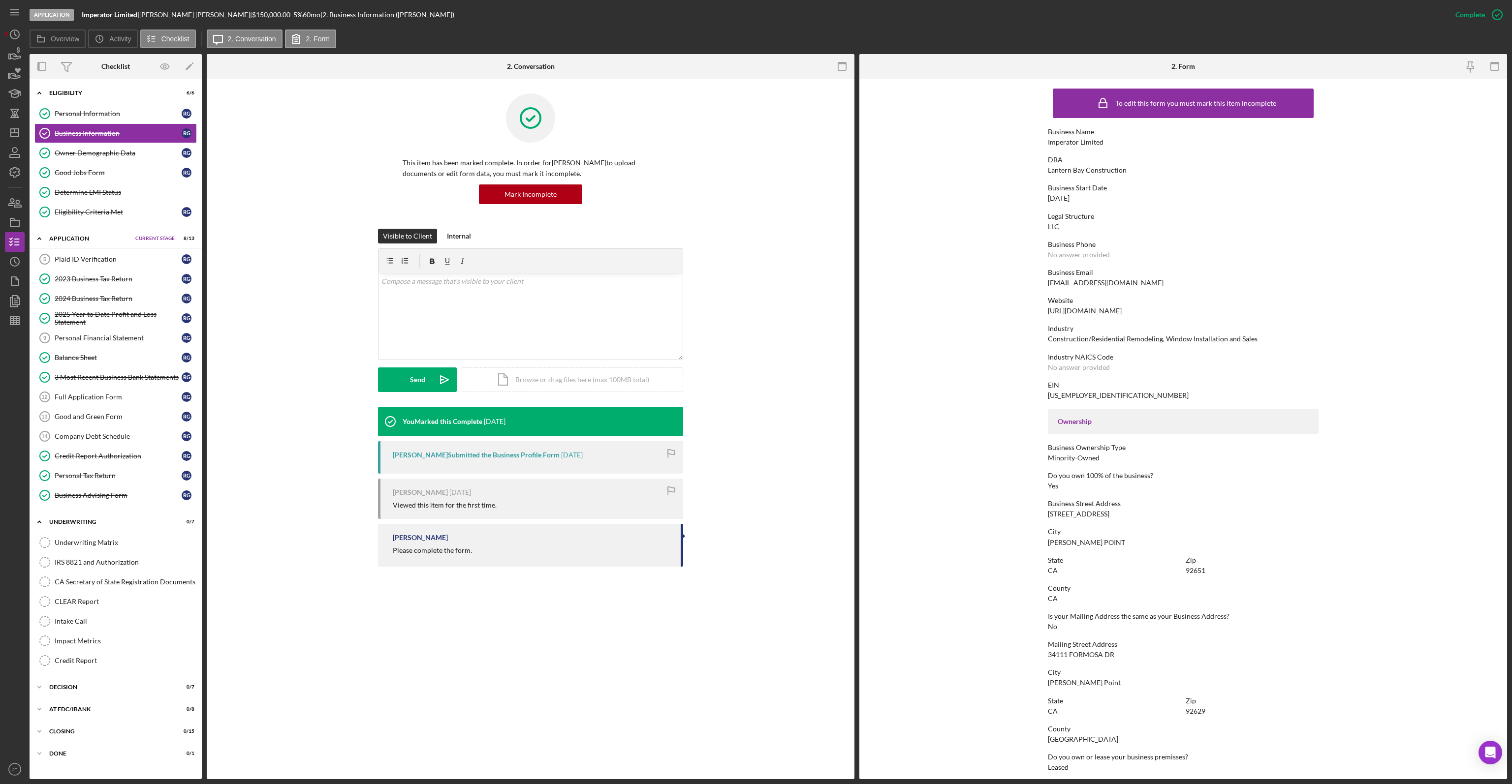
drag, startPoint x: 1174, startPoint y: 311, endPoint x: 1043, endPoint y: 311, distance: 131.0
click at [1042, 315] on form "To edit this form you must mark this item incomplete Business Name Imperator Li…" at bounding box center [1183, 429] width 647 height 700
click at [912, 413] on form "To edit this form you must mark this item incomplete Business Name Imperator Li…" at bounding box center [1183, 429] width 647 height 700
click at [88, 419] on link "Good and Green Form 13 Good and Green Form R G" at bounding box center [116, 416] width 163 height 20
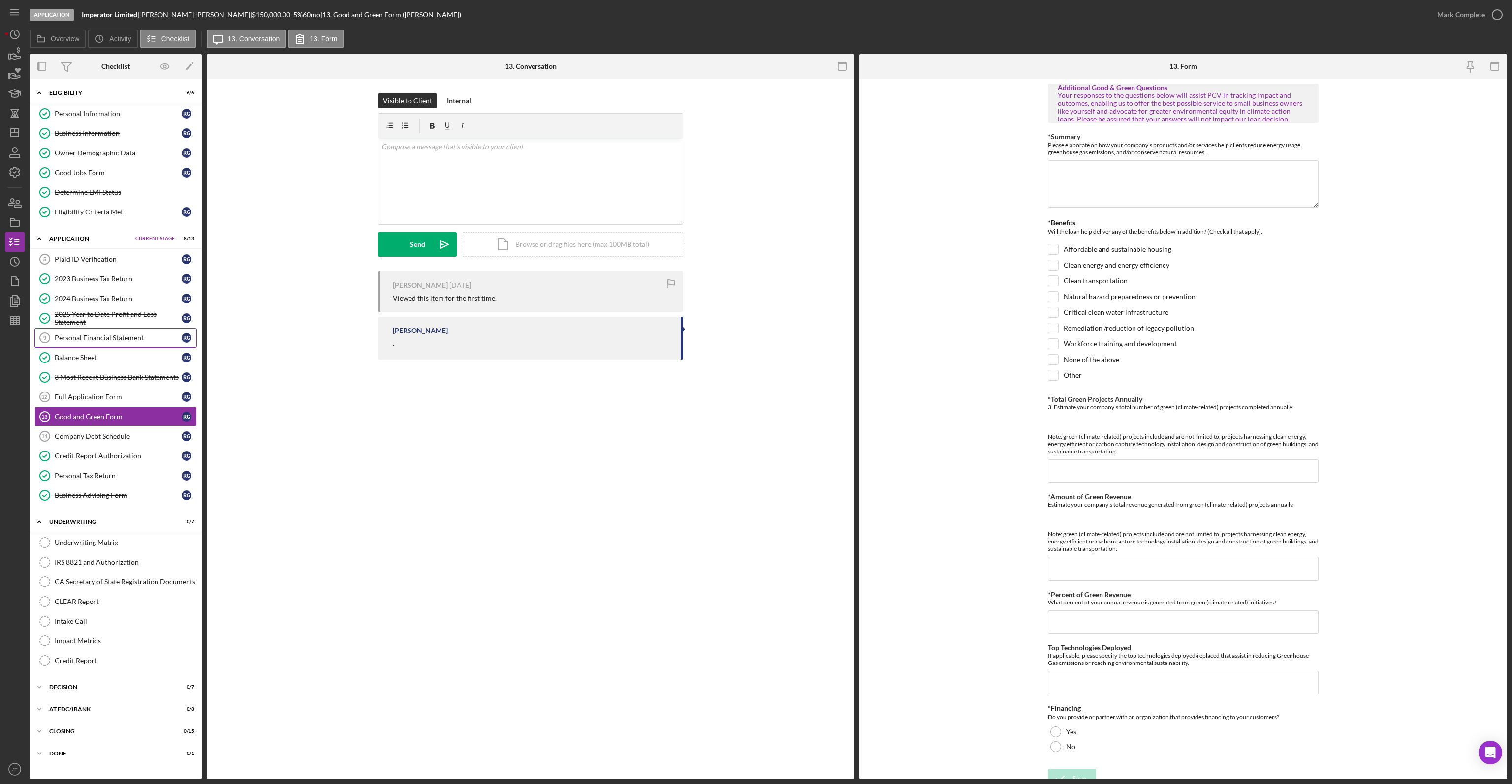
click at [123, 338] on div "Personal Financial Statement" at bounding box center [118, 338] width 127 height 8
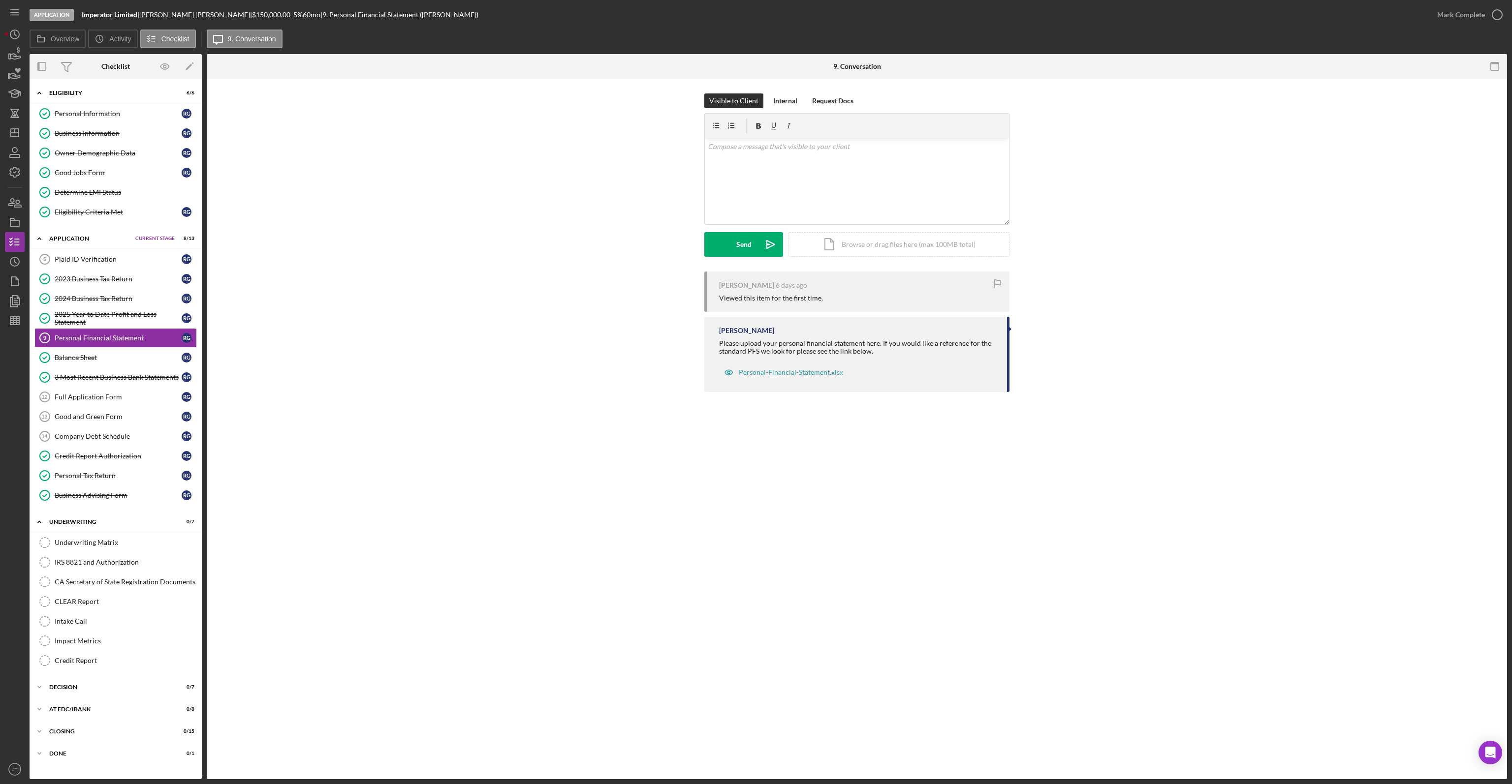
drag, startPoint x: 547, startPoint y: 140, endPoint x: 552, endPoint y: 150, distance: 11.2
click at [552, 150] on div "Visible to Client Internal Request Docs v Color teal Color pink Remove color Ad…" at bounding box center [856, 182] width 1271 height 178
click at [16, 54] on icon "button" at bounding box center [14, 54] width 24 height 24
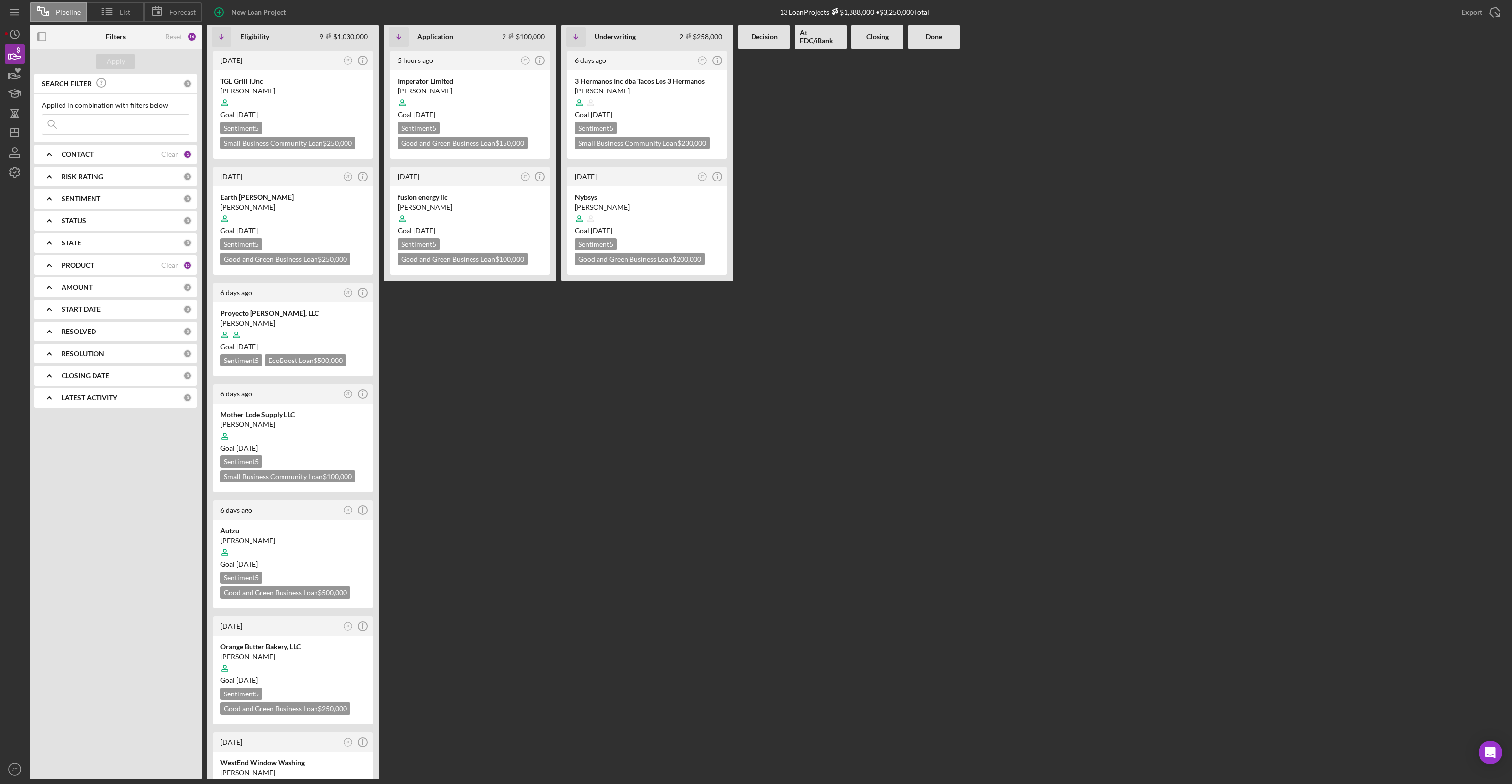
click at [988, 124] on div "4 days ago JT Icon/Info TGL Grill IUnc Marcela Luna Goal 1 month from now Senti…" at bounding box center [856, 414] width 1300 height 730
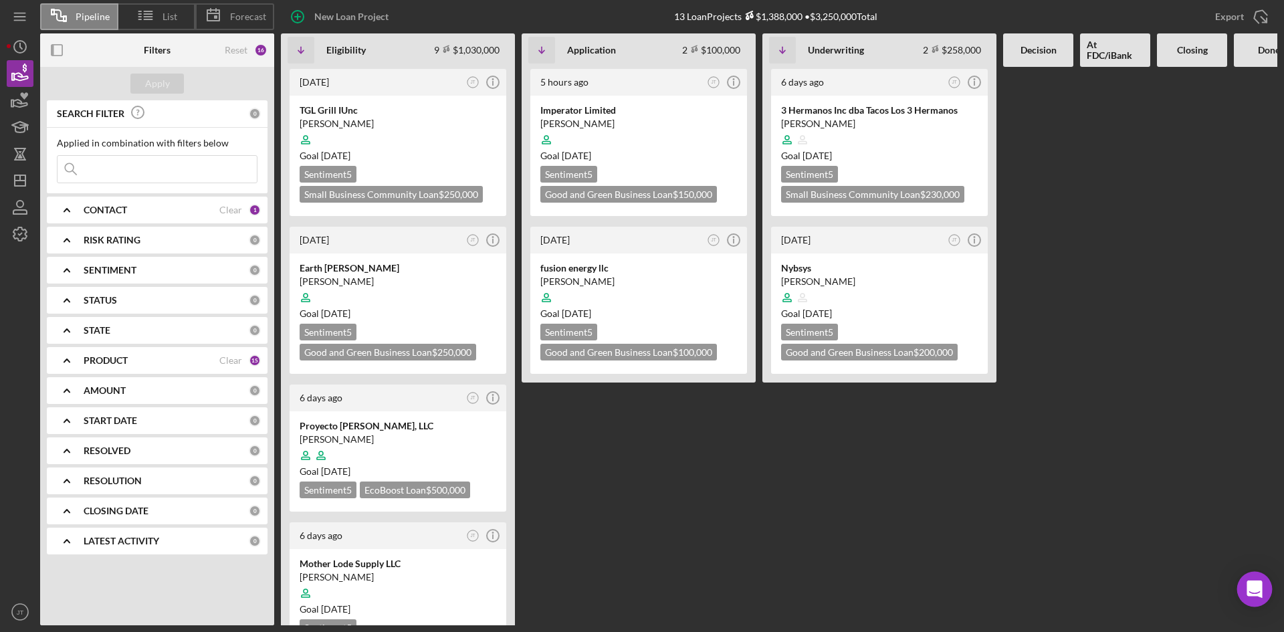
click at [1252, 588] on icon "Open Intercom Messenger" at bounding box center [1254, 589] width 15 height 17
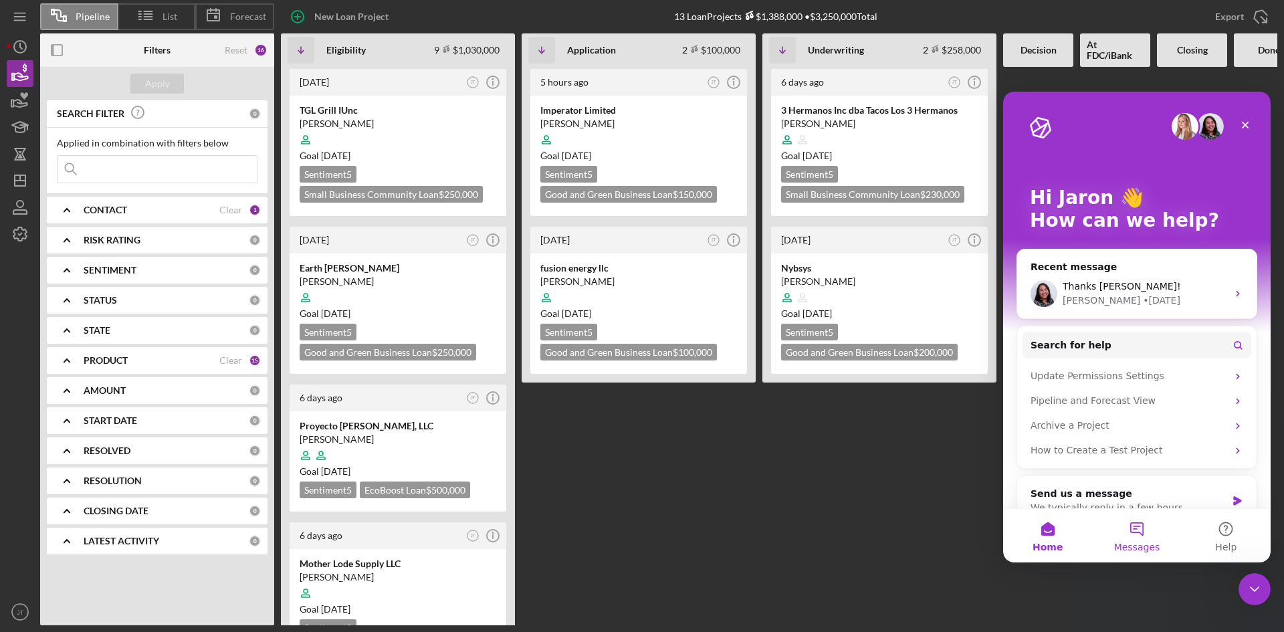
click at [1143, 540] on button "Messages" at bounding box center [1136, 536] width 89 height 54
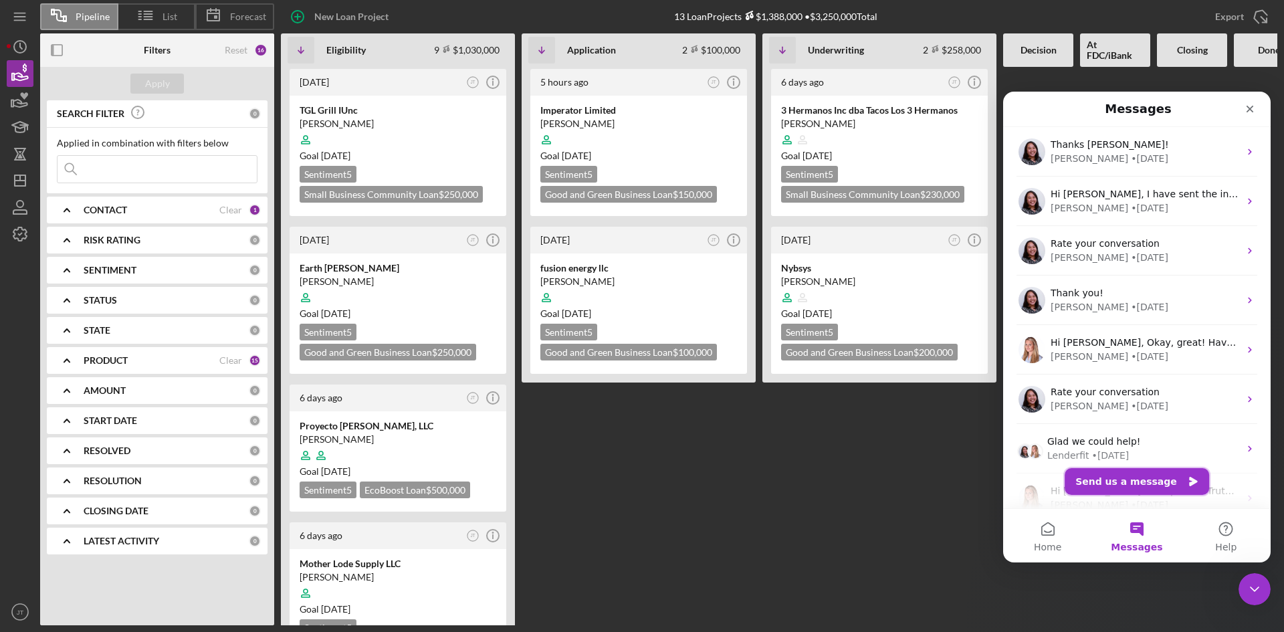
click at [1155, 494] on button "Send us a message" at bounding box center [1137, 481] width 144 height 27
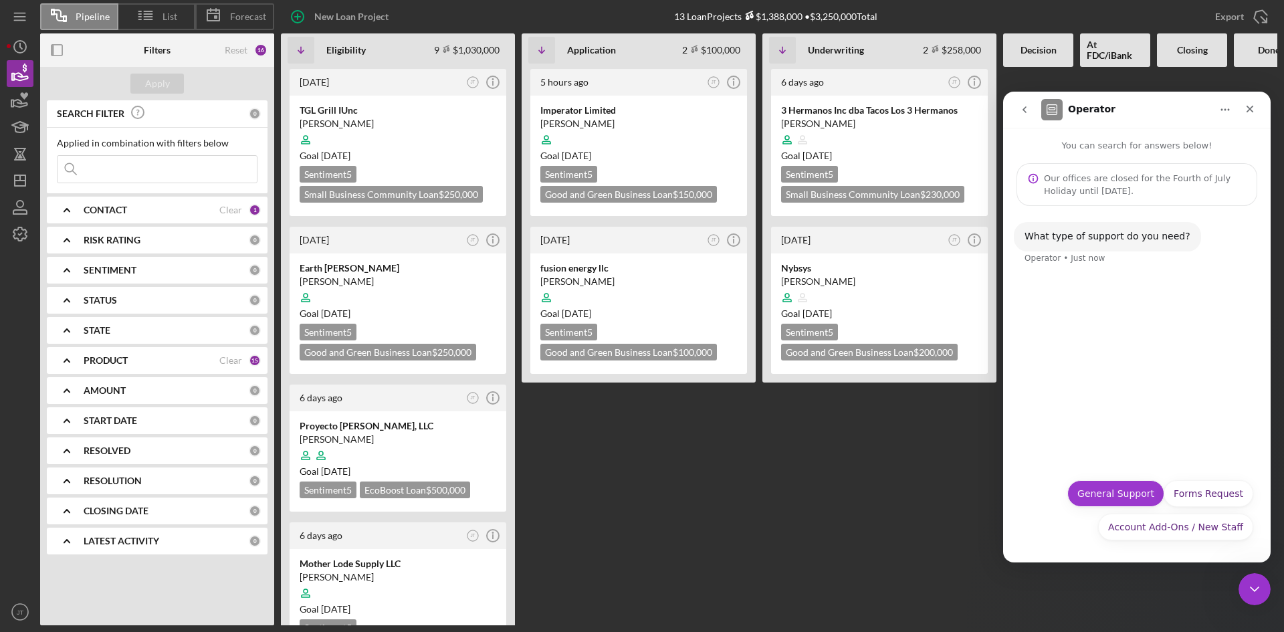
click at [1123, 497] on button "General Support" at bounding box center [1115, 493] width 97 height 27
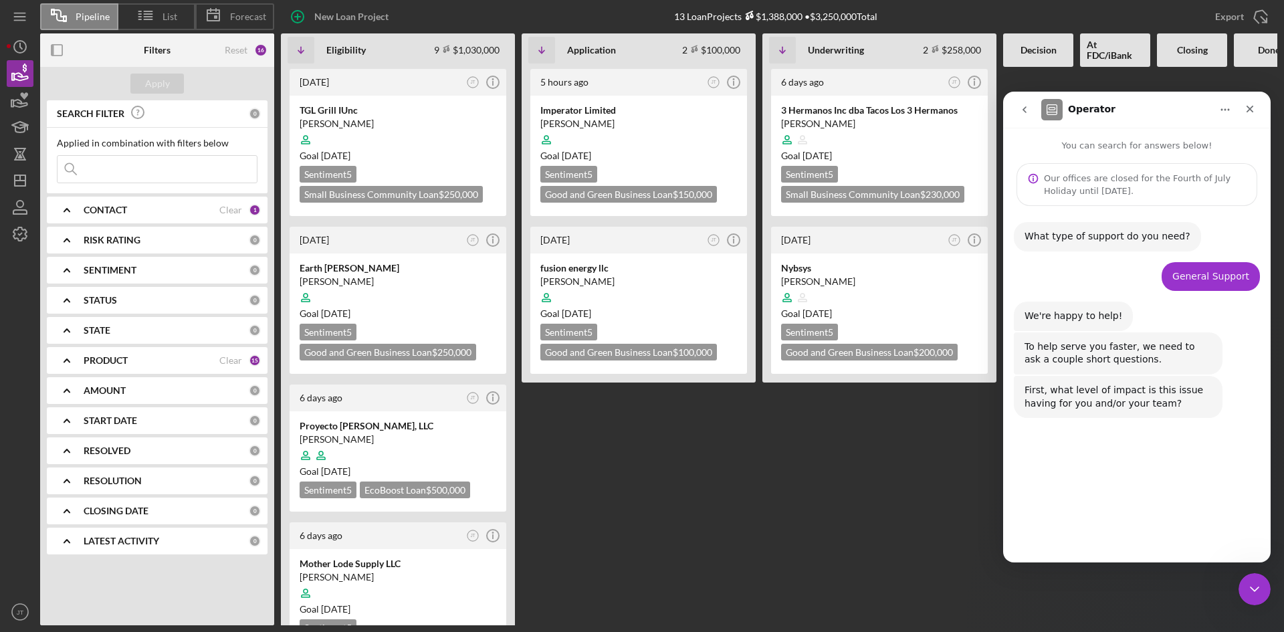
click at [1156, 529] on button "Moderate" at bounding box center [1168, 525] width 65 height 27
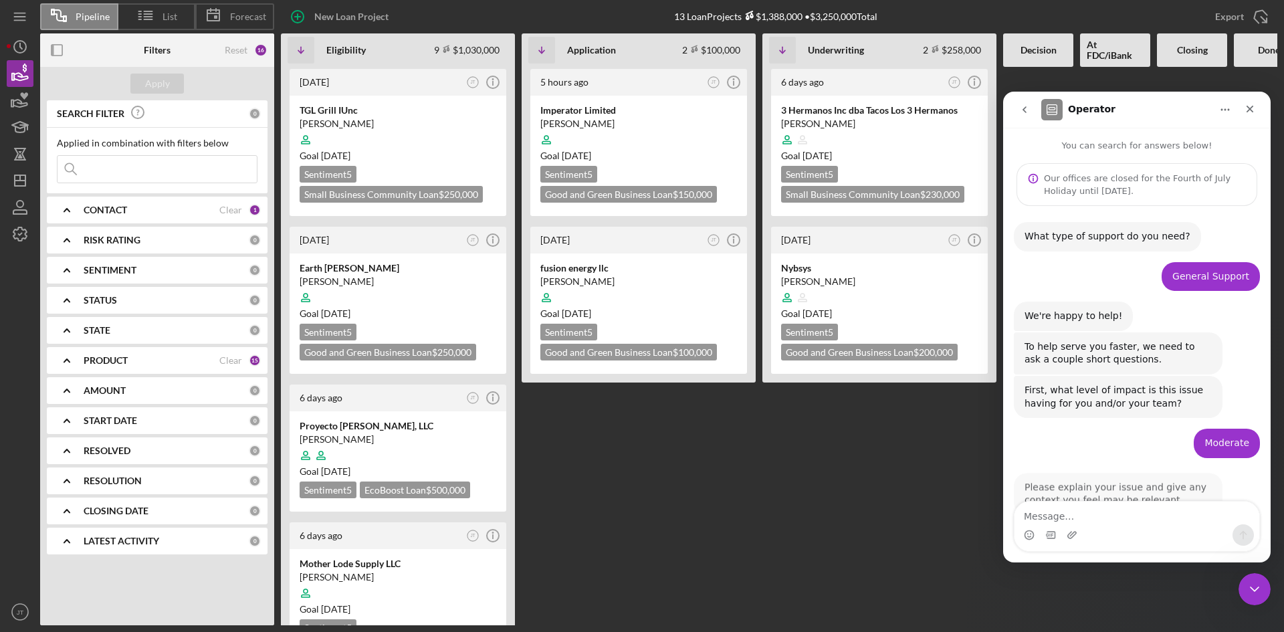
scroll to position [37, 0]
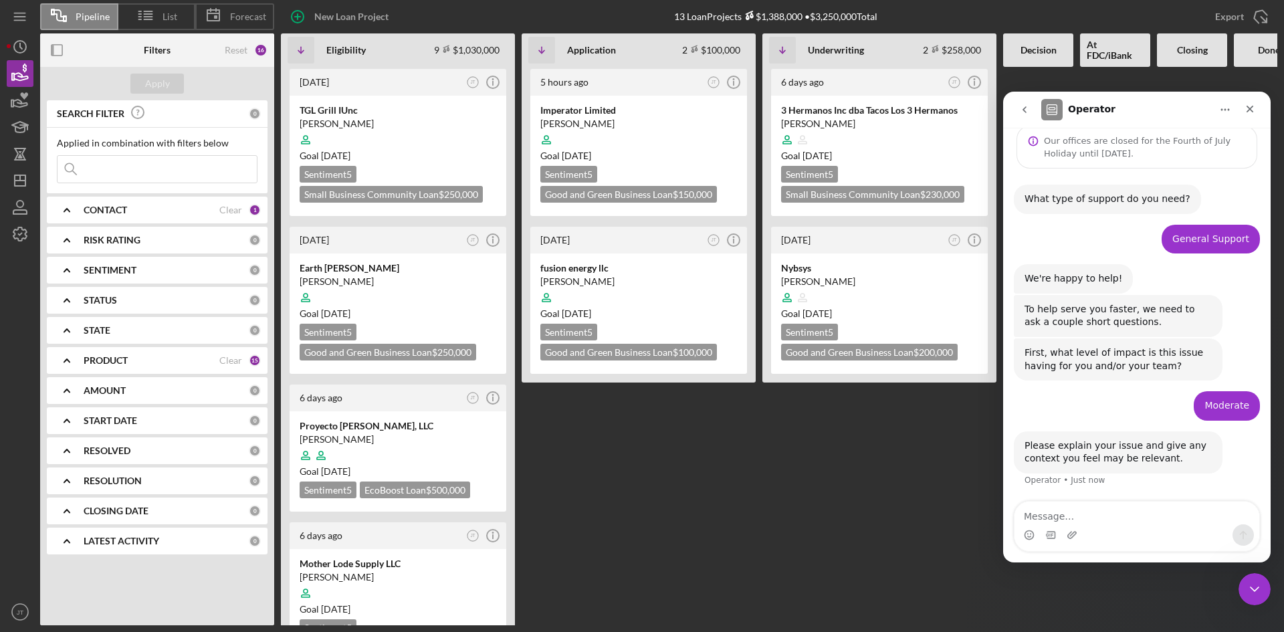
click at [1074, 520] on textarea "Message…" at bounding box center [1137, 513] width 245 height 23
type textarea "W"
click at [710, 436] on div "5 hours ago JT Icon/Info Imperator Limited Ryan Guffey Goal 3 weeks from now Se…" at bounding box center [639, 346] width 234 height 558
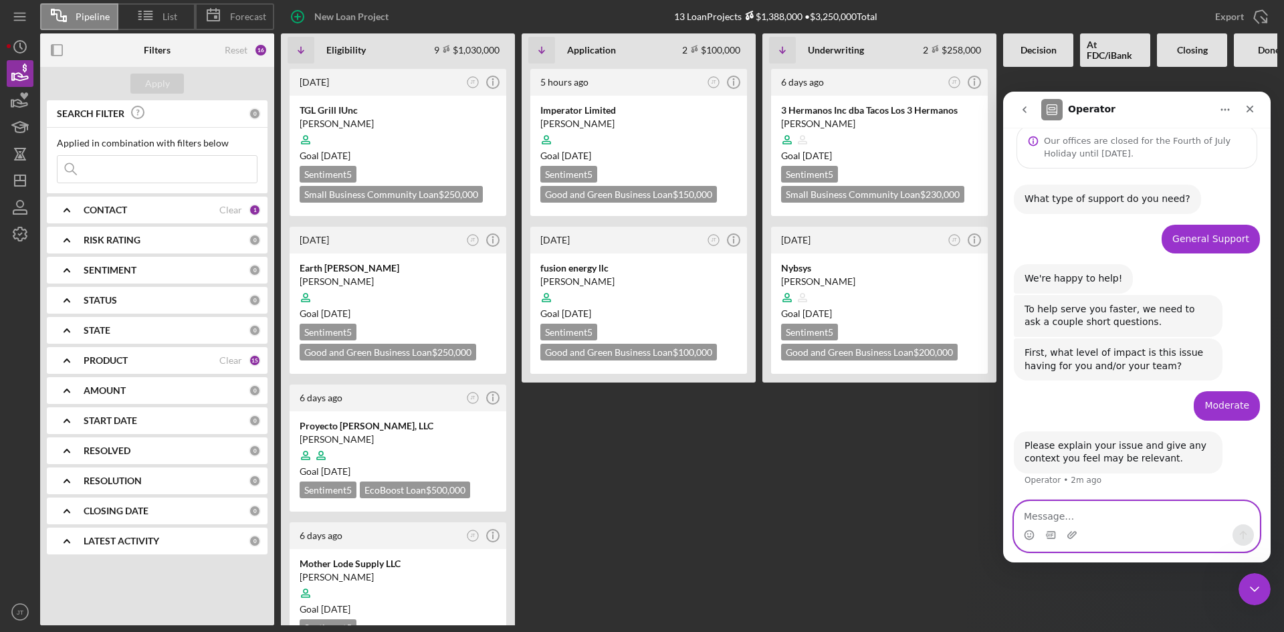
click at [1154, 504] on textarea "Message…" at bounding box center [1137, 513] width 245 height 23
click at [1168, 513] on textarea "We were wondering if there" at bounding box center [1137, 513] width 245 height 23
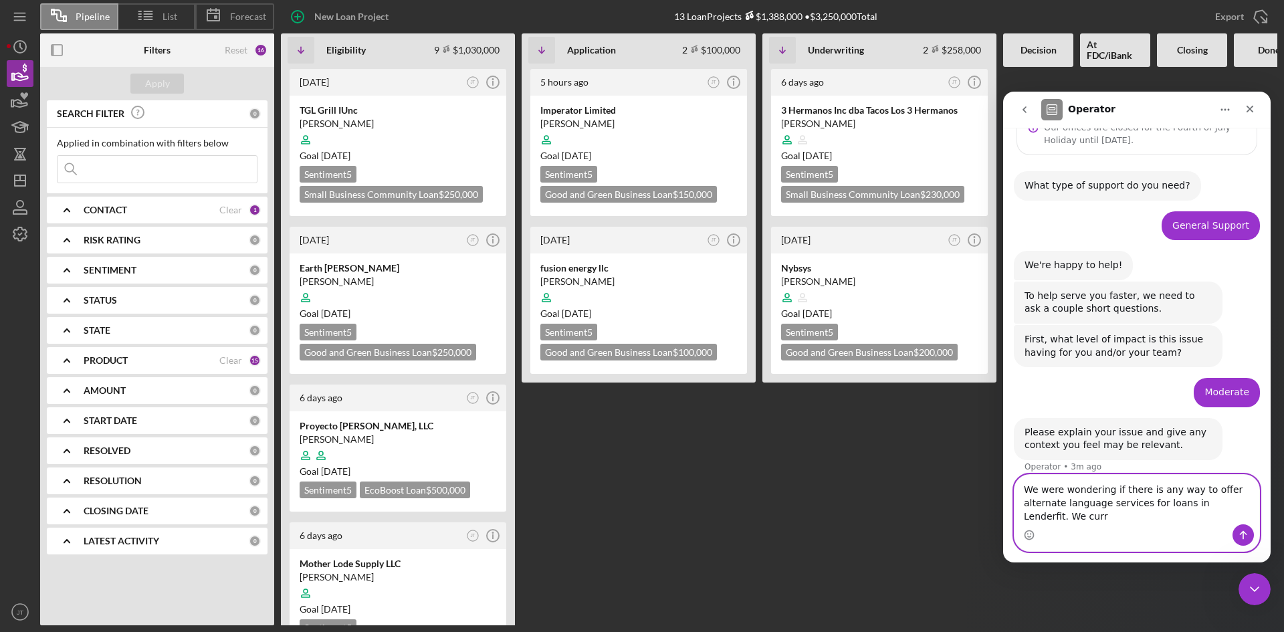
scroll to position [64, 0]
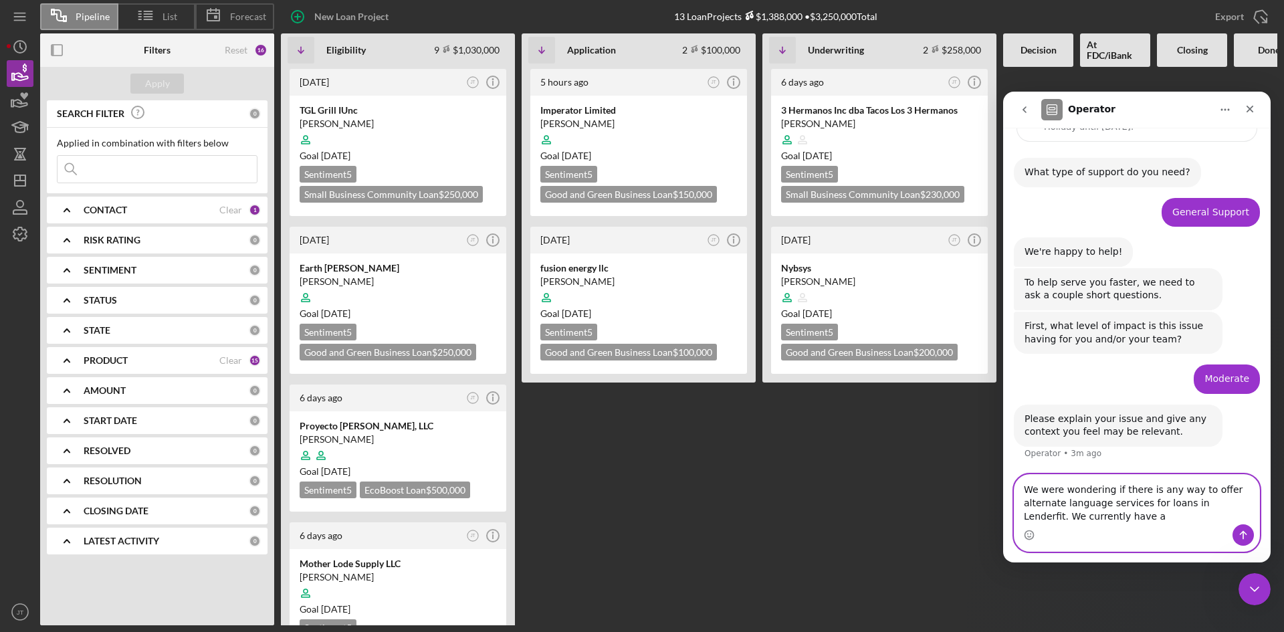
drag, startPoint x: 1200, startPoint y: 503, endPoint x: 1124, endPoint y: 522, distance: 78.5
click at [1124, 522] on textarea "We were wondering if there is any way to offer alternate language services for …" at bounding box center [1137, 499] width 245 height 49
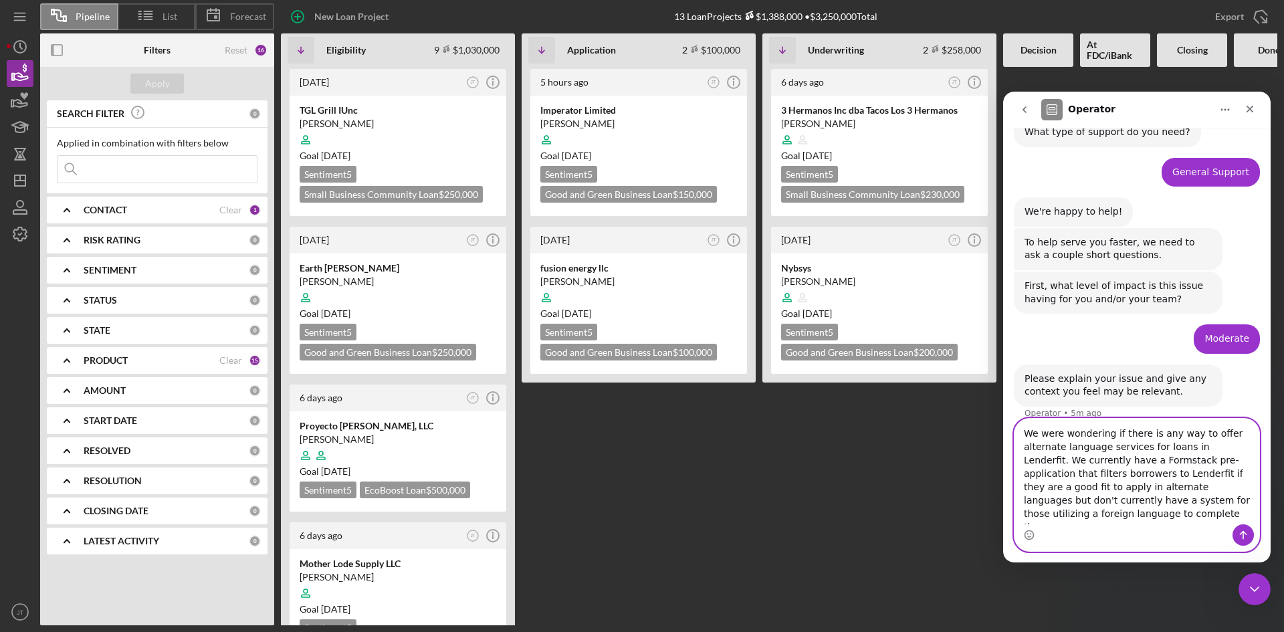
scroll to position [118, 0]
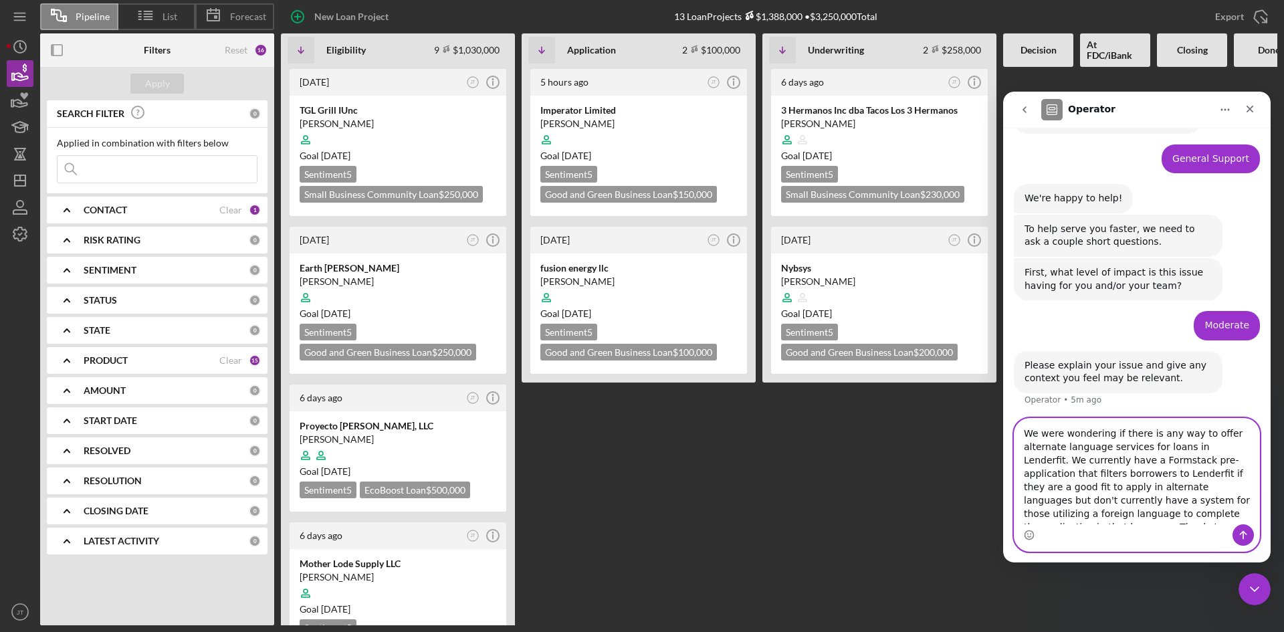
type textarea "We were wondering if there is any way to offer alternate language services for …"
click at [1238, 530] on icon "Send a message…" at bounding box center [1243, 535] width 11 height 11
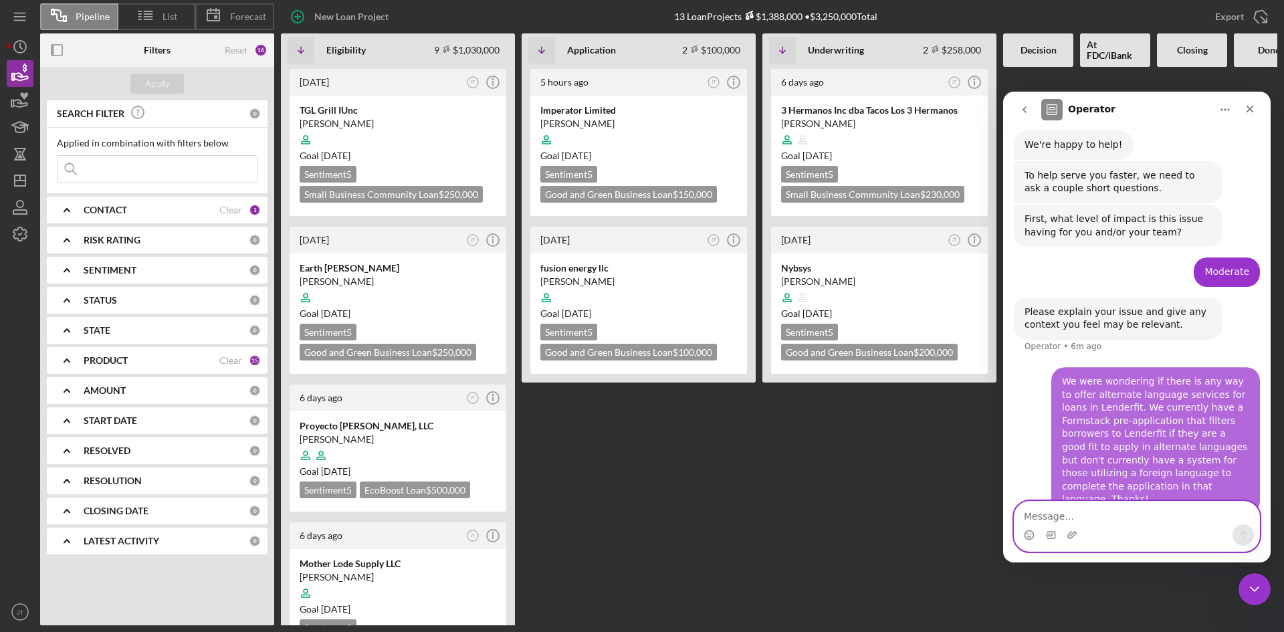
scroll to position [182, 0]
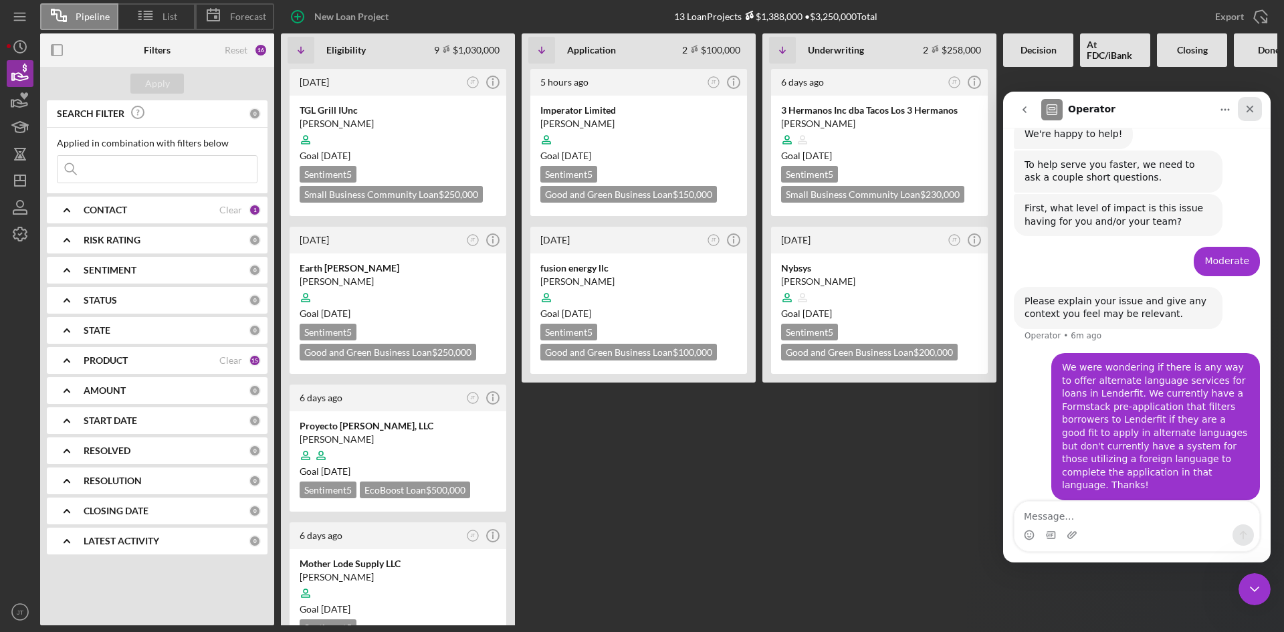
click at [1249, 106] on icon "Close" at bounding box center [1250, 109] width 11 height 11
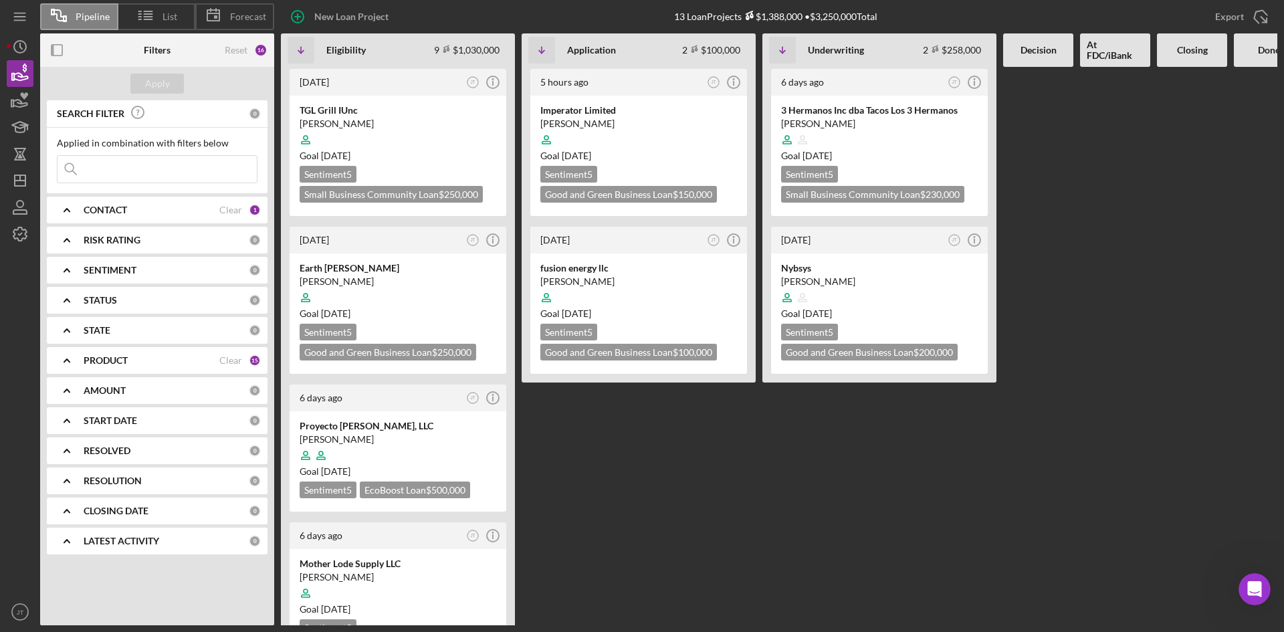
click at [680, 497] on div "5 hours ago JT Icon/Info Imperator Limited Ryan Guffey Goal 3 weeks from now Se…" at bounding box center [639, 346] width 234 height 558
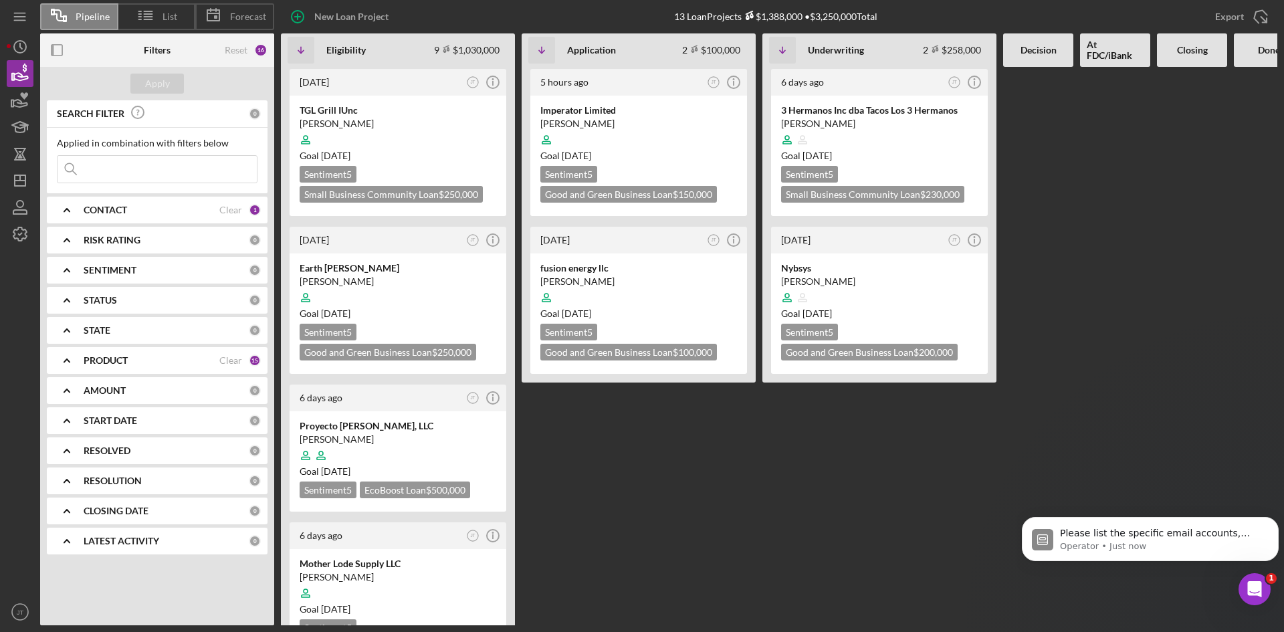
scroll to position [248, 0]
click at [1243, 584] on div "Open Intercom Messenger" at bounding box center [1253, 587] width 44 height 44
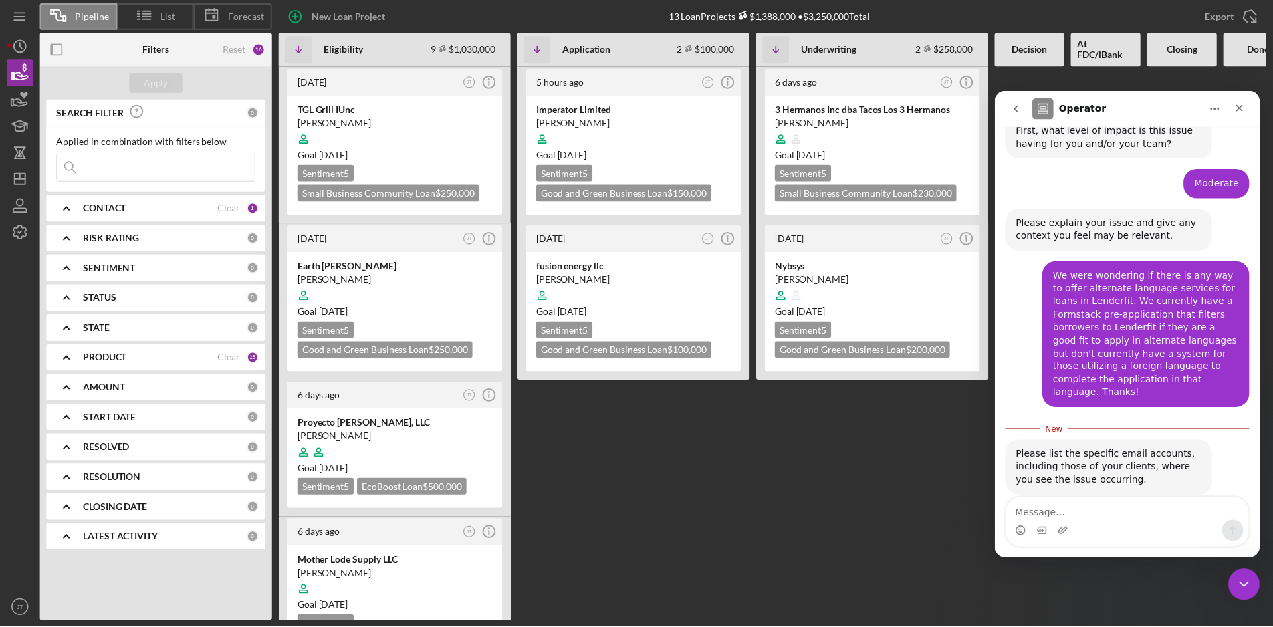
scroll to position [270, 0]
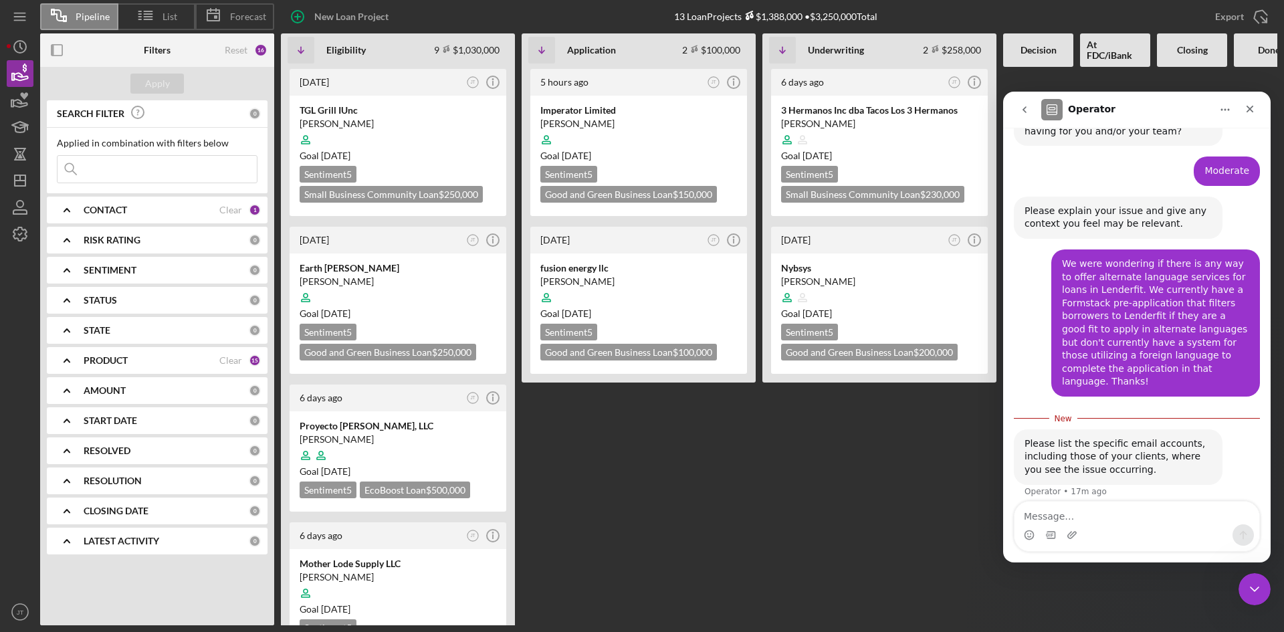
click at [856, 467] on div "6 days ago JT Icon/Info 3 Hermanos Inc dba Tacos Los 3 Hermanos Genaro Juarez C…" at bounding box center [879, 346] width 234 height 558
click at [1251, 584] on icon "Close Intercom Messenger" at bounding box center [1253, 587] width 16 height 16
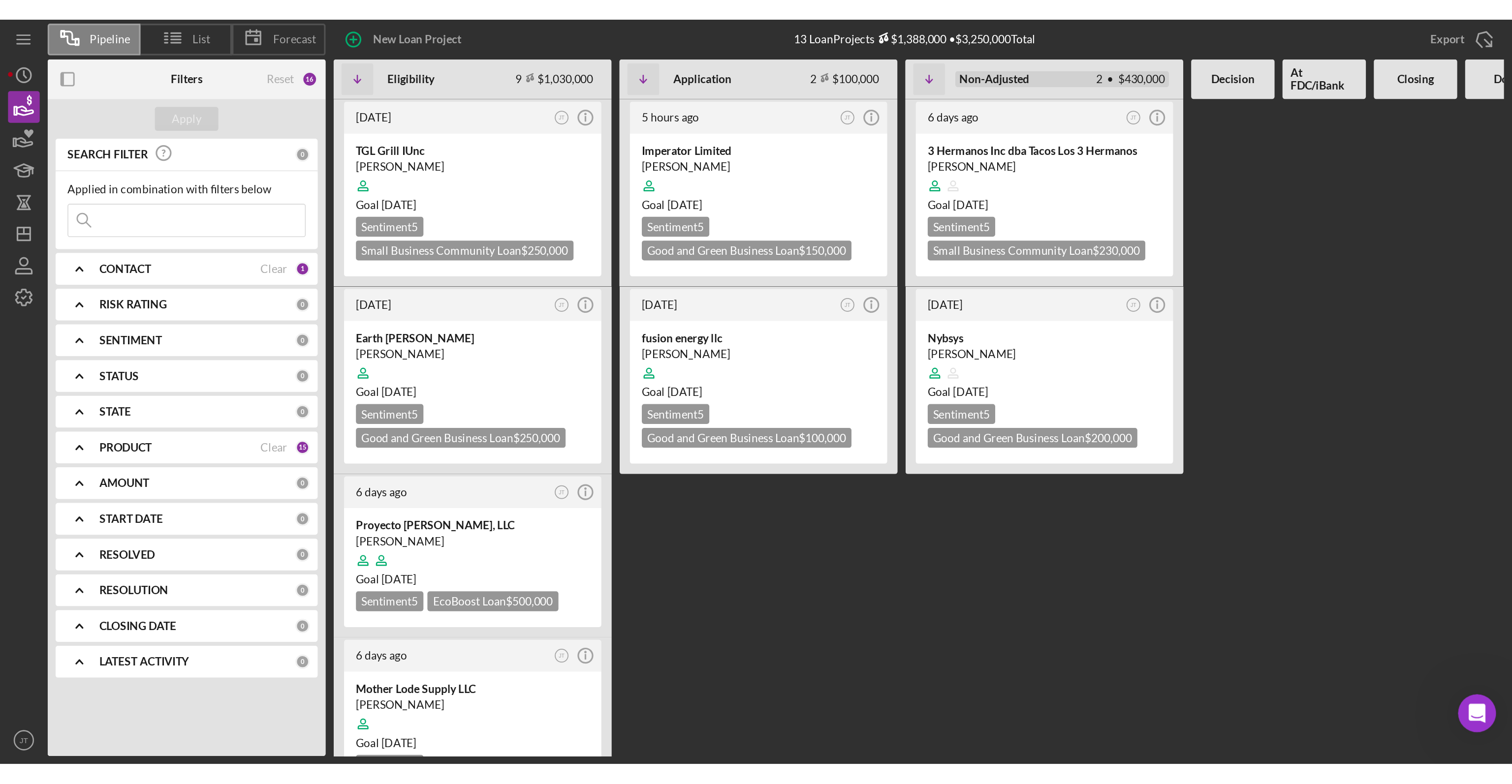
scroll to position [1, 0]
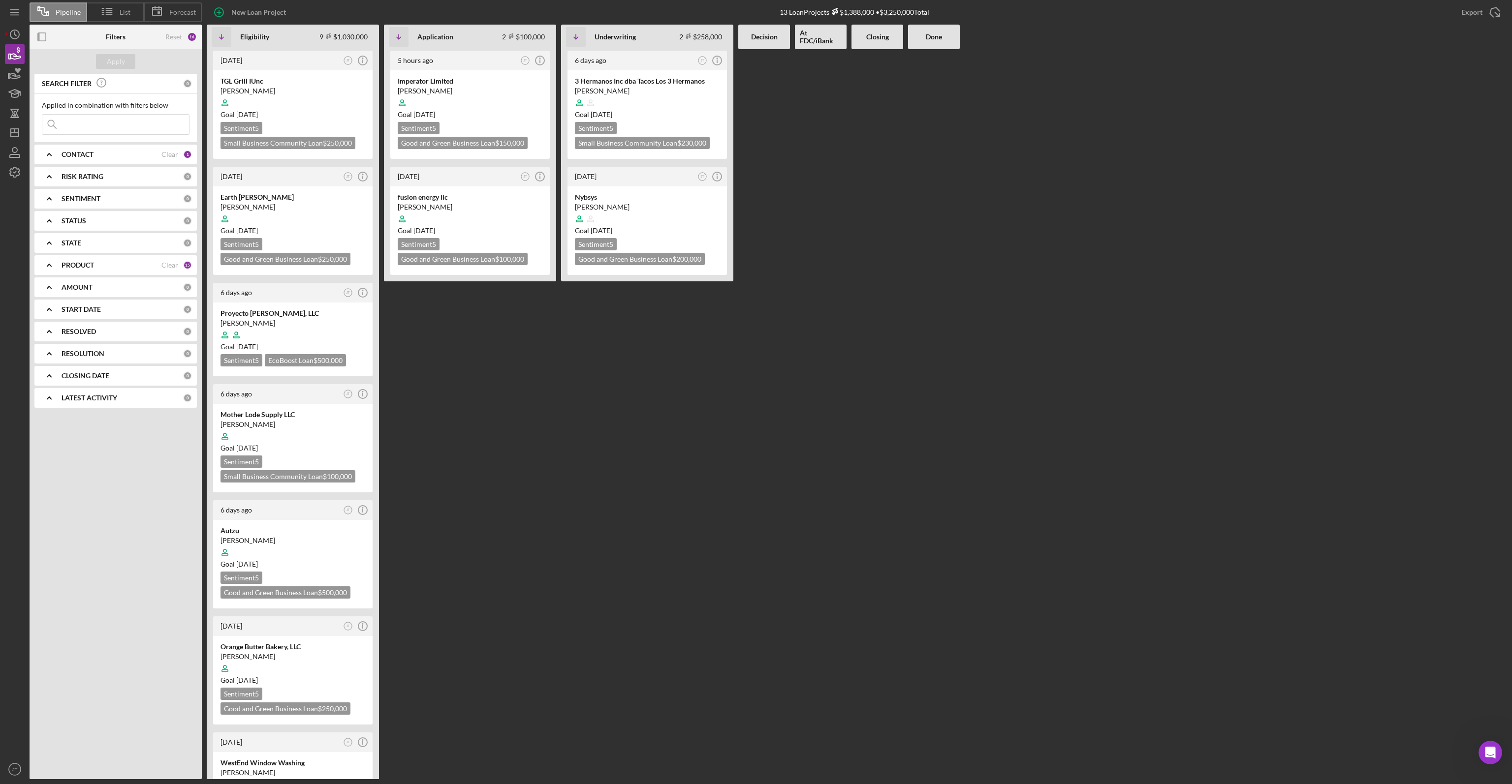
click at [772, 453] on div at bounding box center [764, 414] width 52 height 730
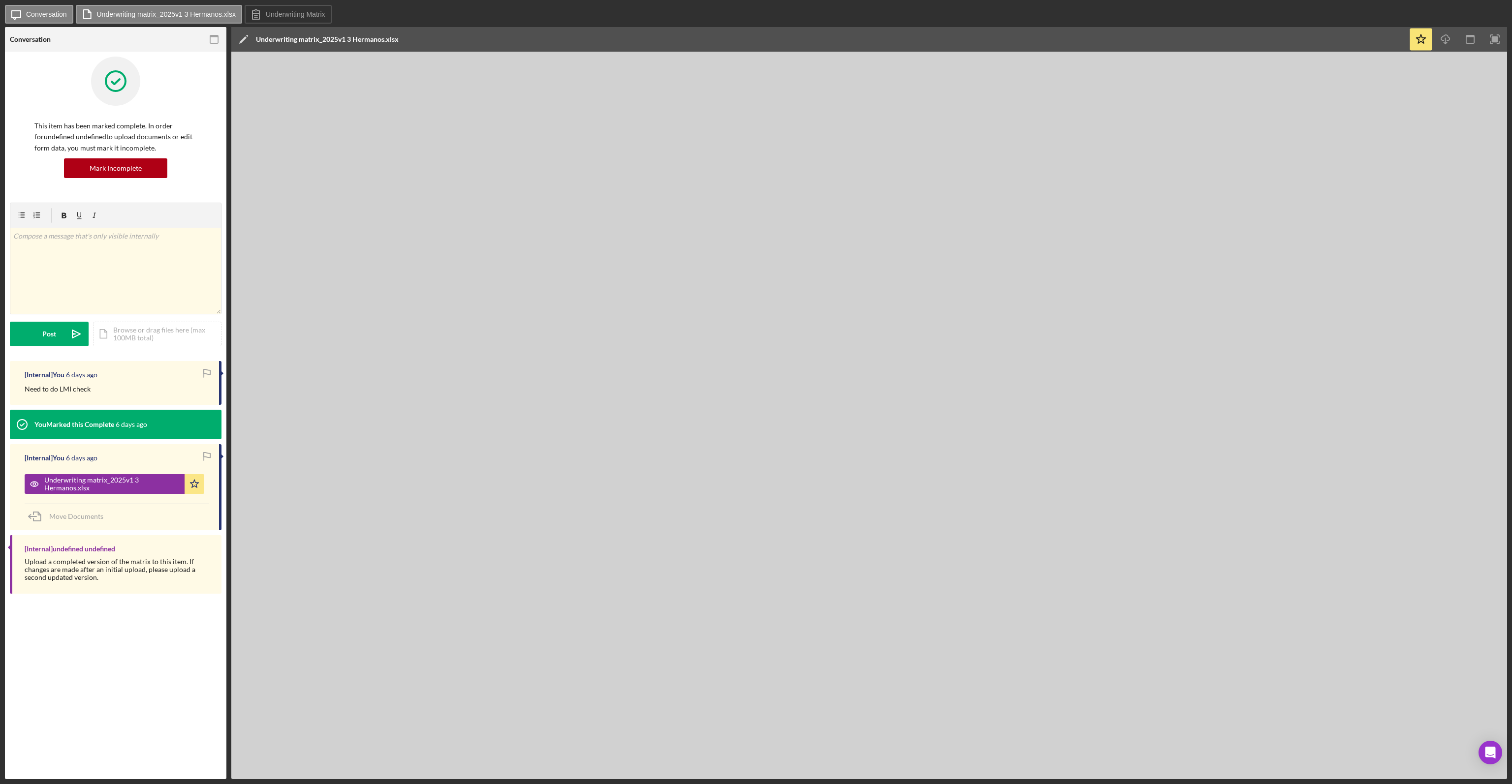
click at [995, 7] on div "Icon/Message Conversation Underwriting matrix_2025v1 3 Hermanos.xlsx Underwriti…" at bounding box center [756, 15] width 1502 height 20
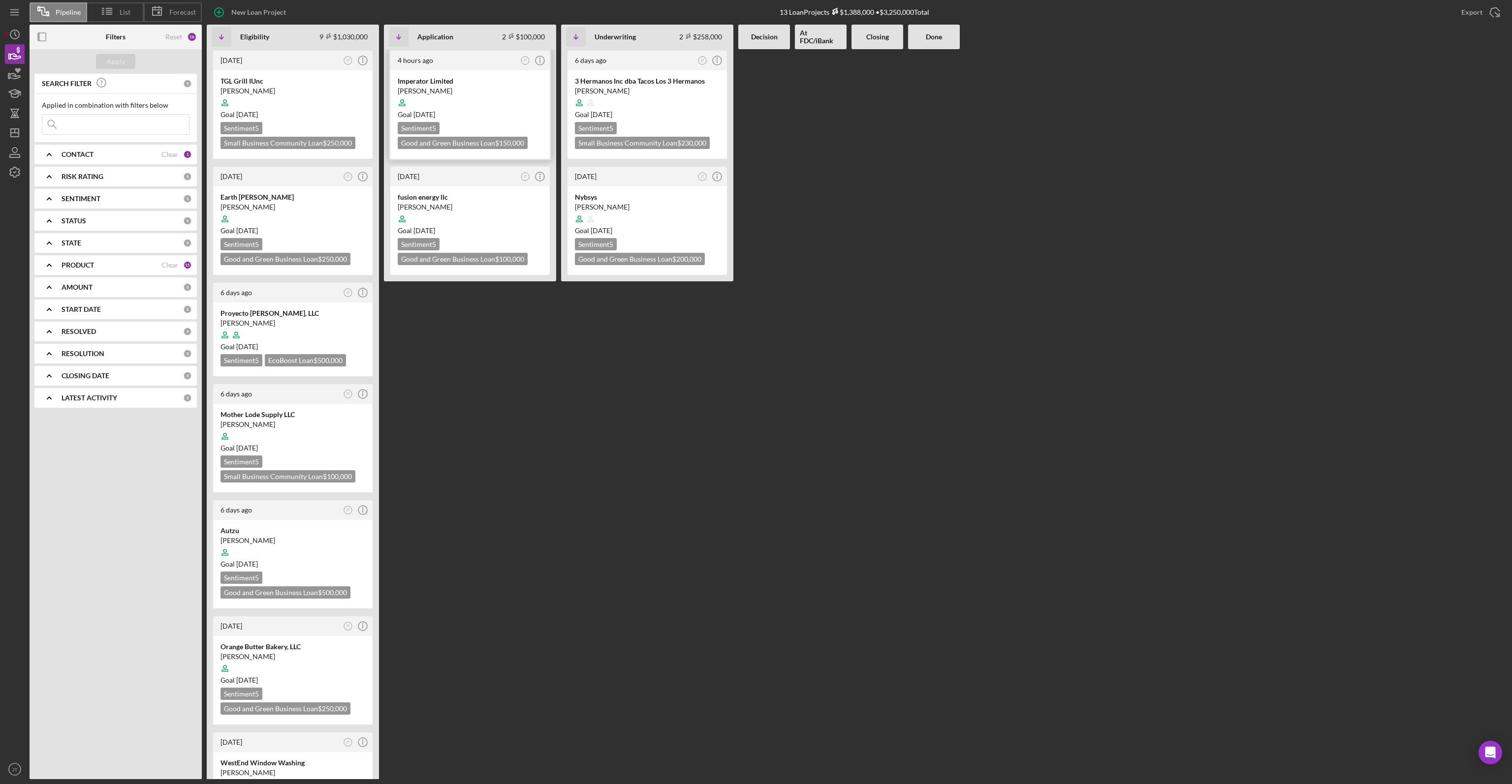
click at [449, 103] on div at bounding box center [469, 102] width 145 height 18
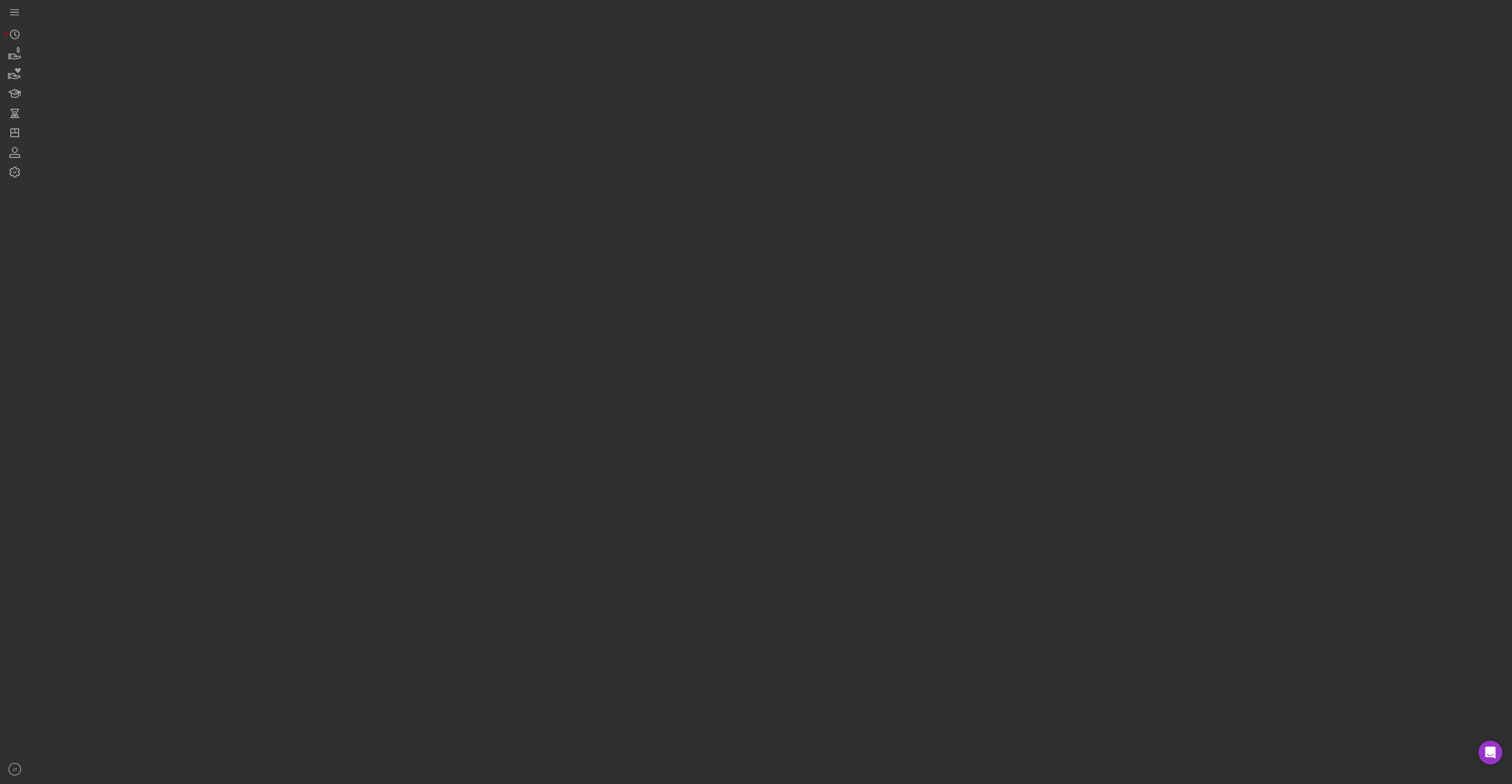
click at [449, 103] on div at bounding box center [768, 389] width 1477 height 779
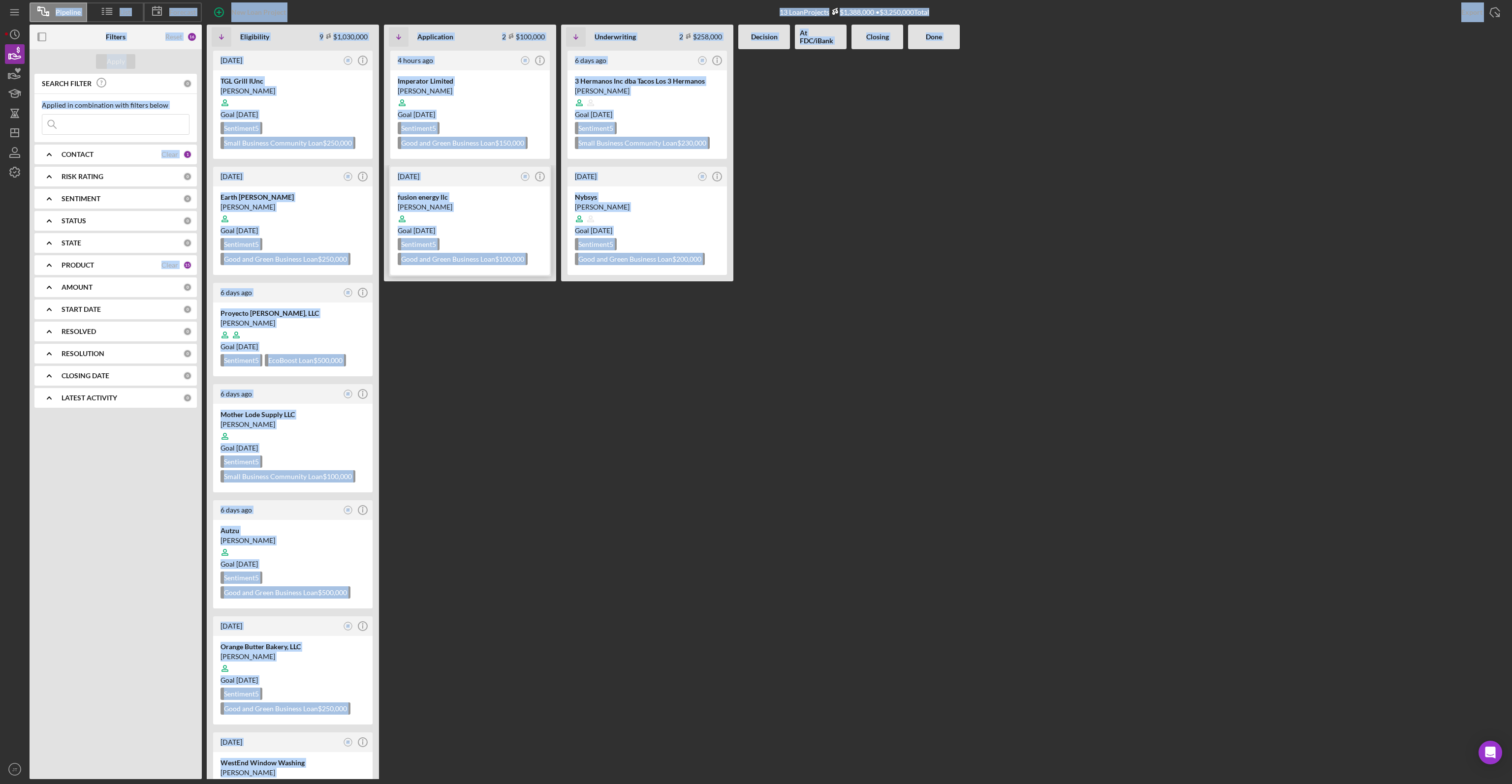
click at [521, 223] on div at bounding box center [469, 218] width 145 height 18
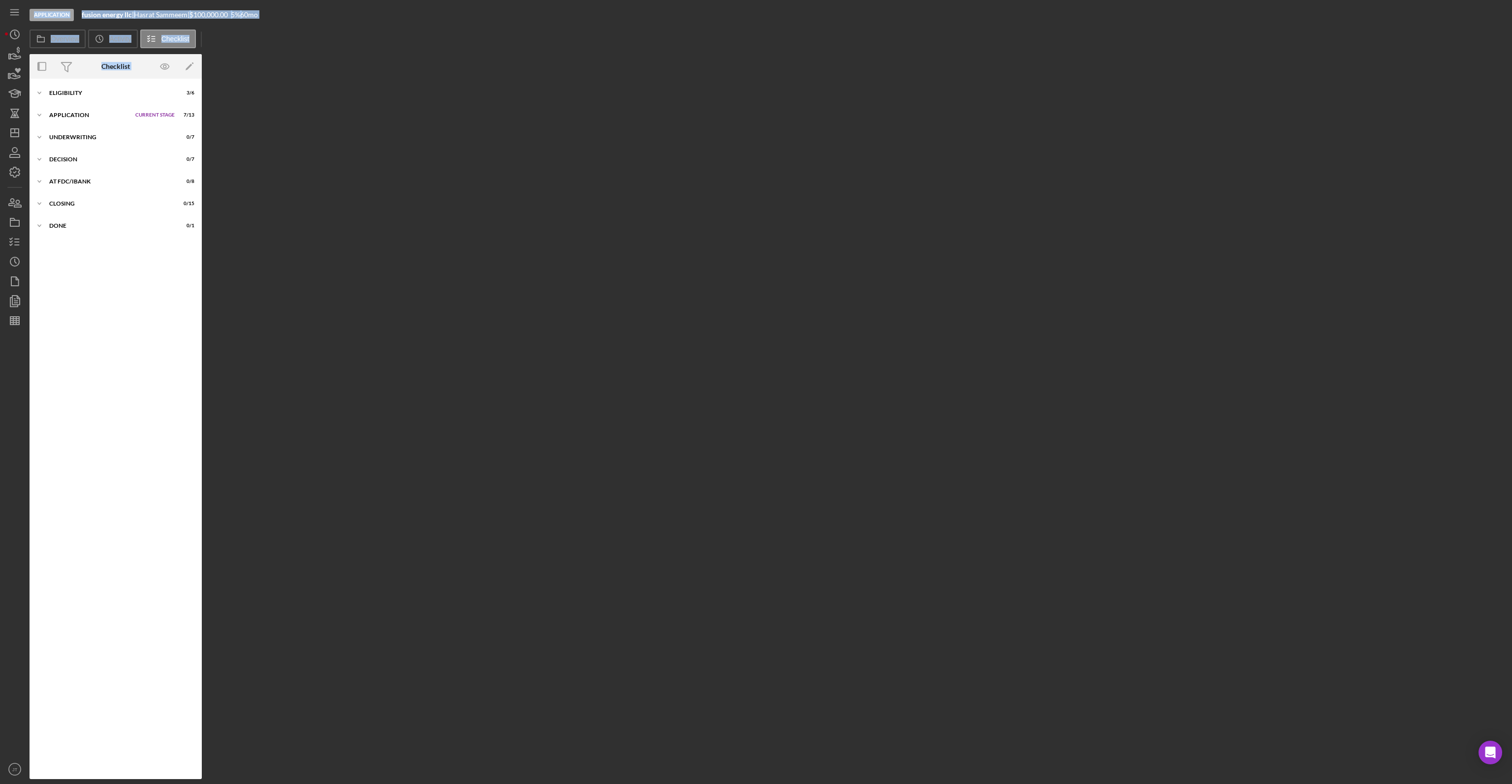
click at [371, 254] on div "Overview Internal Workflow Stage Application Icon/Dropdown Arrow Archive (can u…" at bounding box center [768, 417] width 1477 height 725
click at [112, 107] on div "Icon/Expander Application Current Stage 7 / 13 Set Stage" at bounding box center [116, 115] width 172 height 20
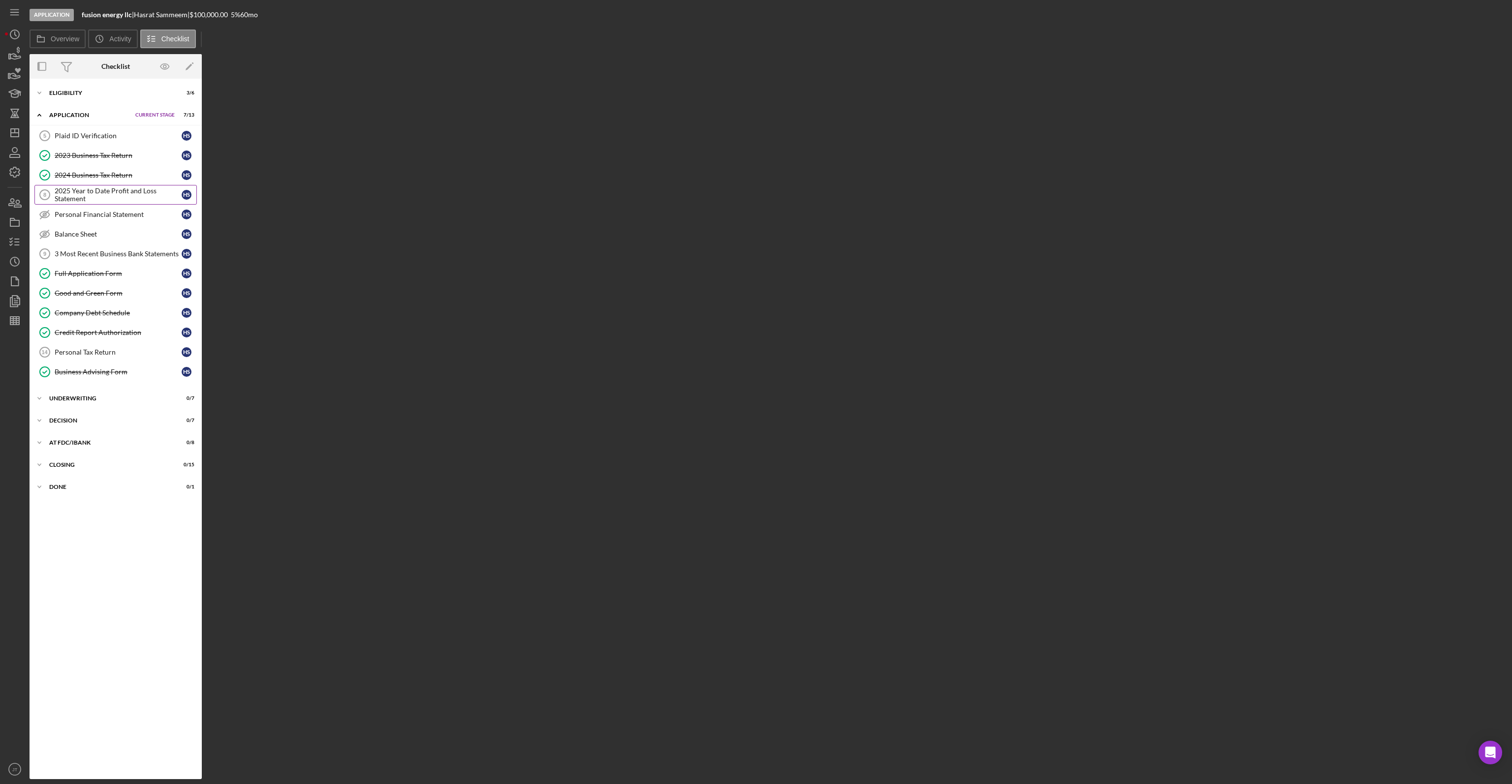
click at [99, 196] on div "2025 Year to Date Profit and Loss Statement" at bounding box center [118, 194] width 127 height 15
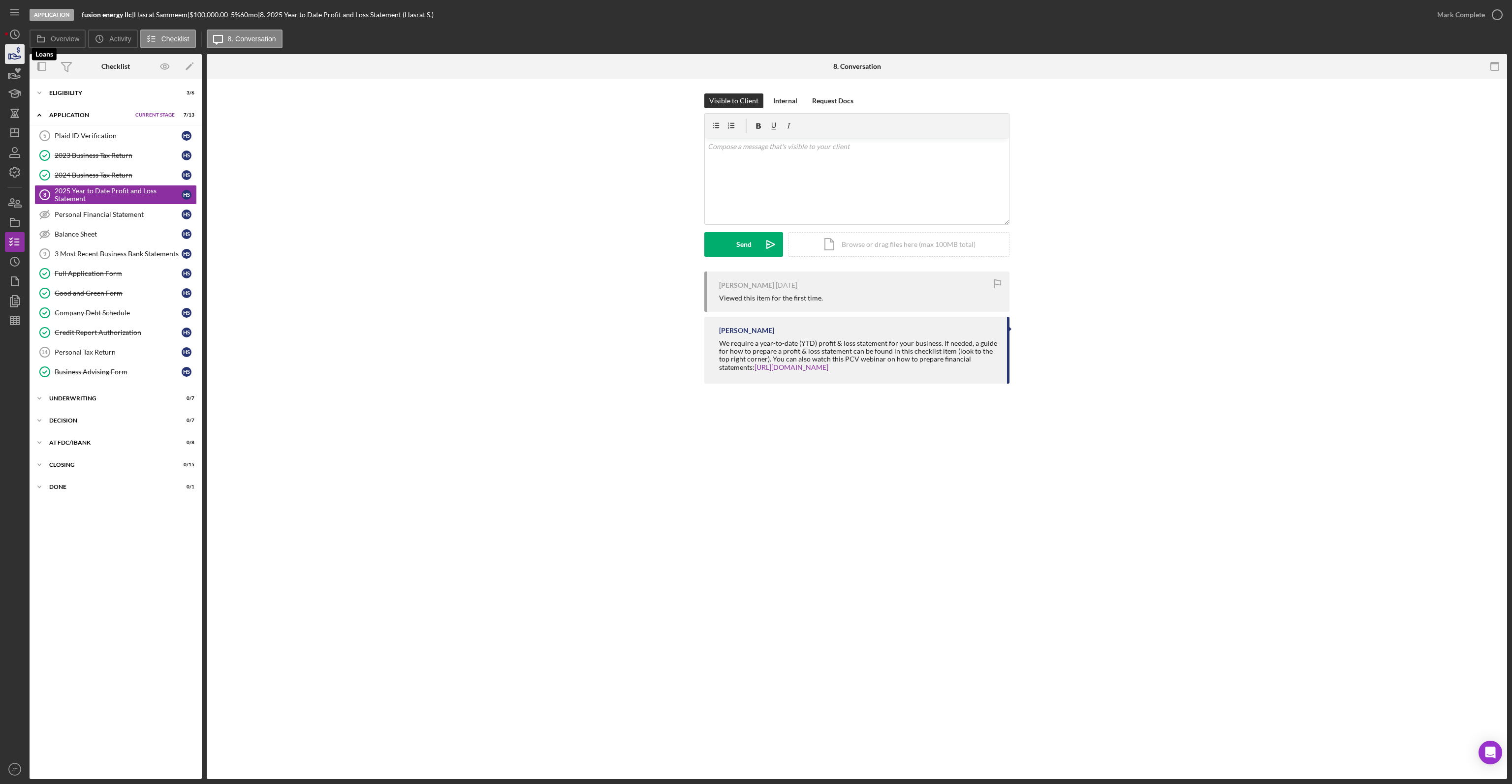
click at [21, 54] on icon "button" at bounding box center [14, 54] width 24 height 24
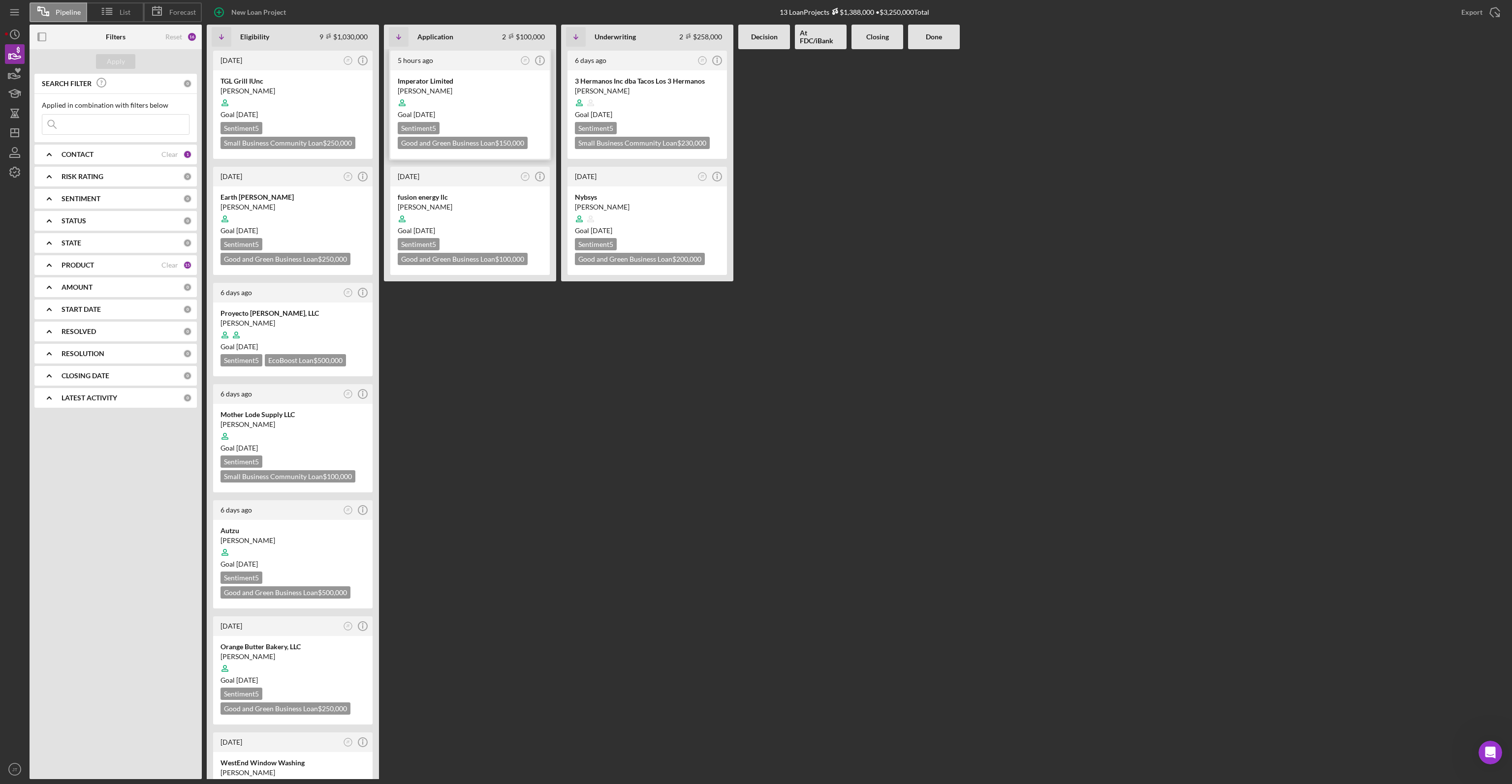
click at [502, 115] on div "Goal 3 weeks from now" at bounding box center [469, 114] width 145 height 10
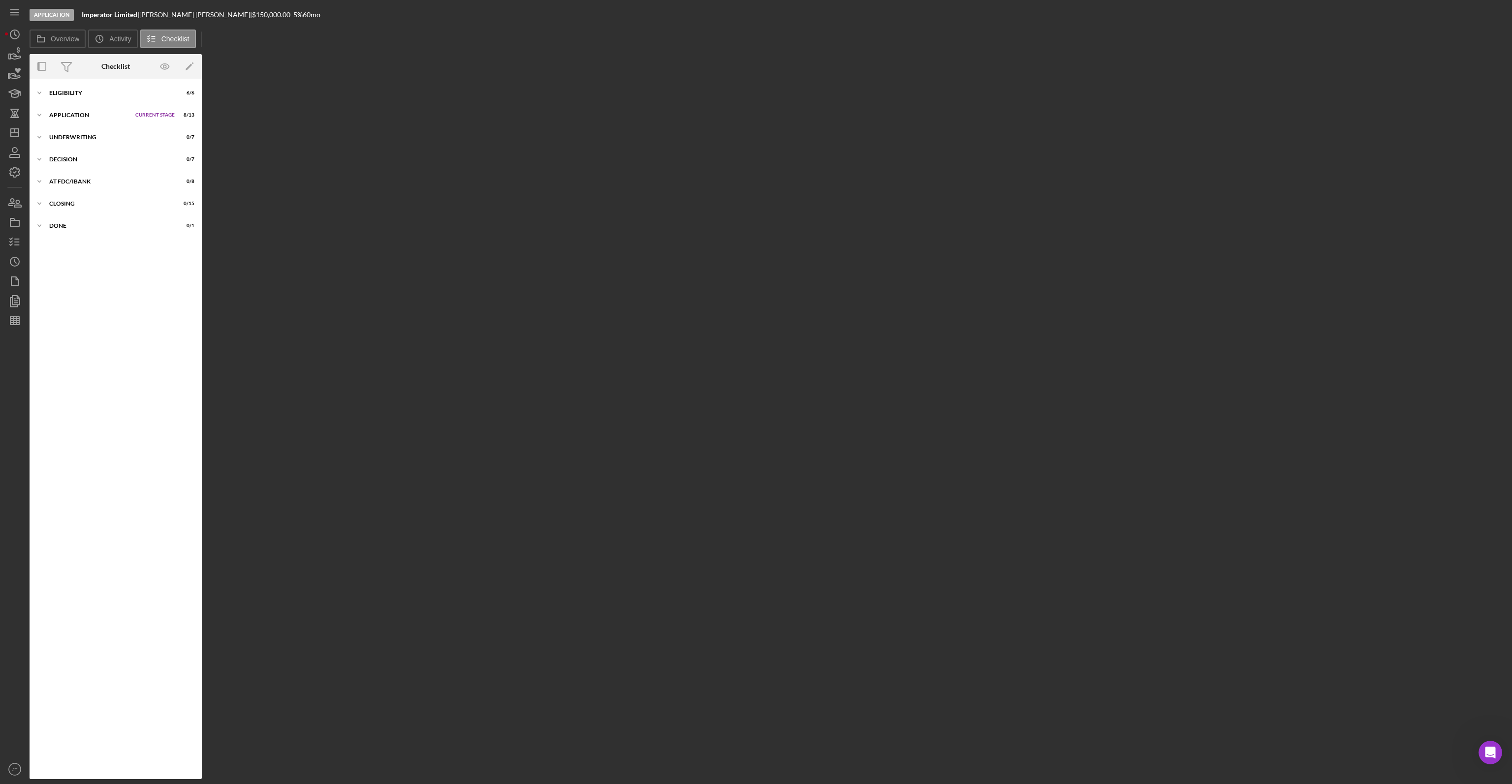
click at [88, 79] on div "Icon/Expander Eligibility 6 / 6 Set Stage Icon/Expander Application Current Sta…" at bounding box center [116, 429] width 172 height 700
click at [85, 90] on div "Eligibility" at bounding box center [99, 93] width 99 height 6
click at [82, 235] on div "Application" at bounding box center [90, 238] width 81 height 6
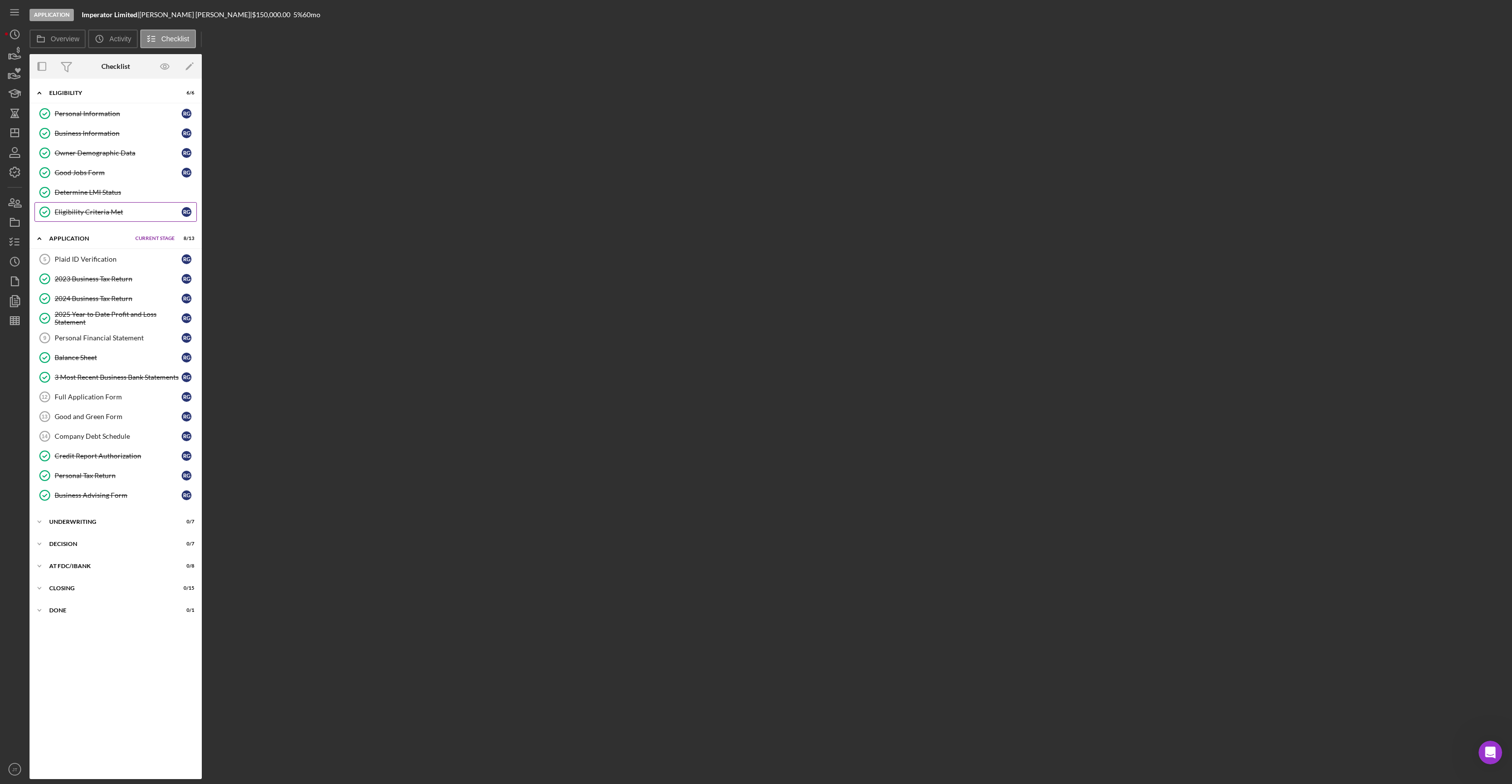
click at [85, 210] on div "Eligibility Criteria Met" at bounding box center [118, 212] width 127 height 8
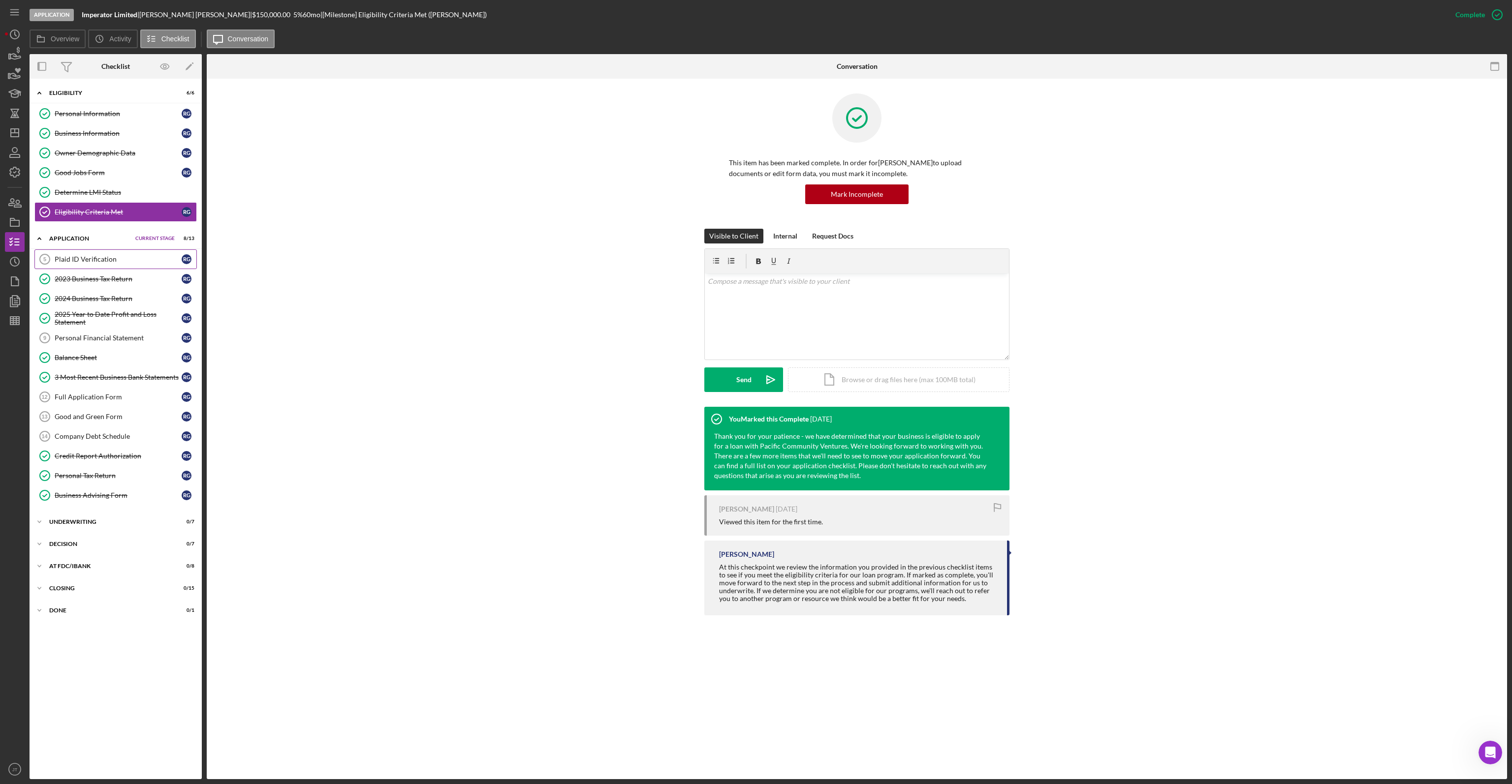
click at [124, 260] on div "Plaid ID Verification" at bounding box center [118, 259] width 127 height 8
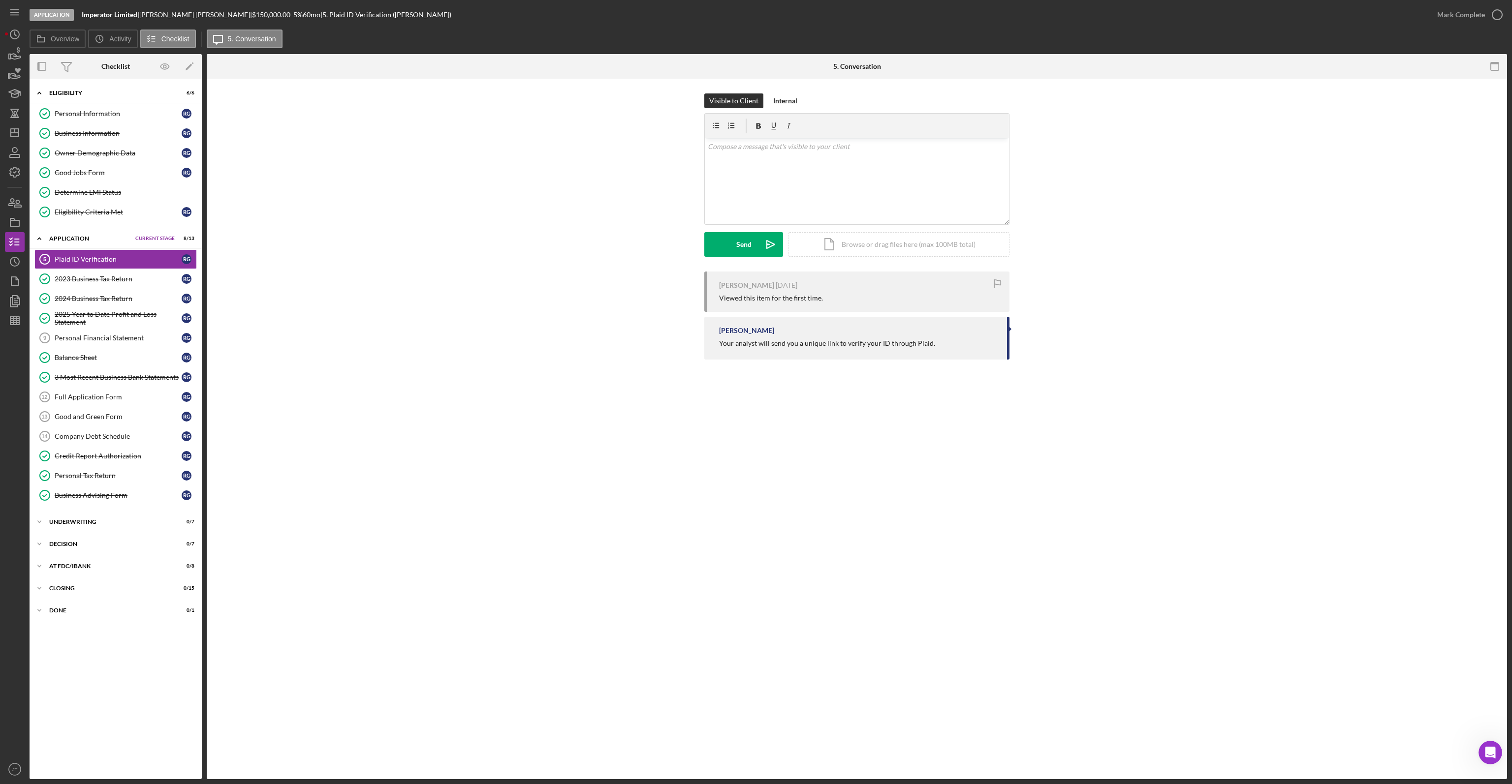
click at [712, 29] on div "Overview Icon/History Activity Checklist Icon/Message 5. Conversation" at bounding box center [768, 39] width 1477 height 20
click at [18, 60] on icon "button" at bounding box center [14, 54] width 24 height 24
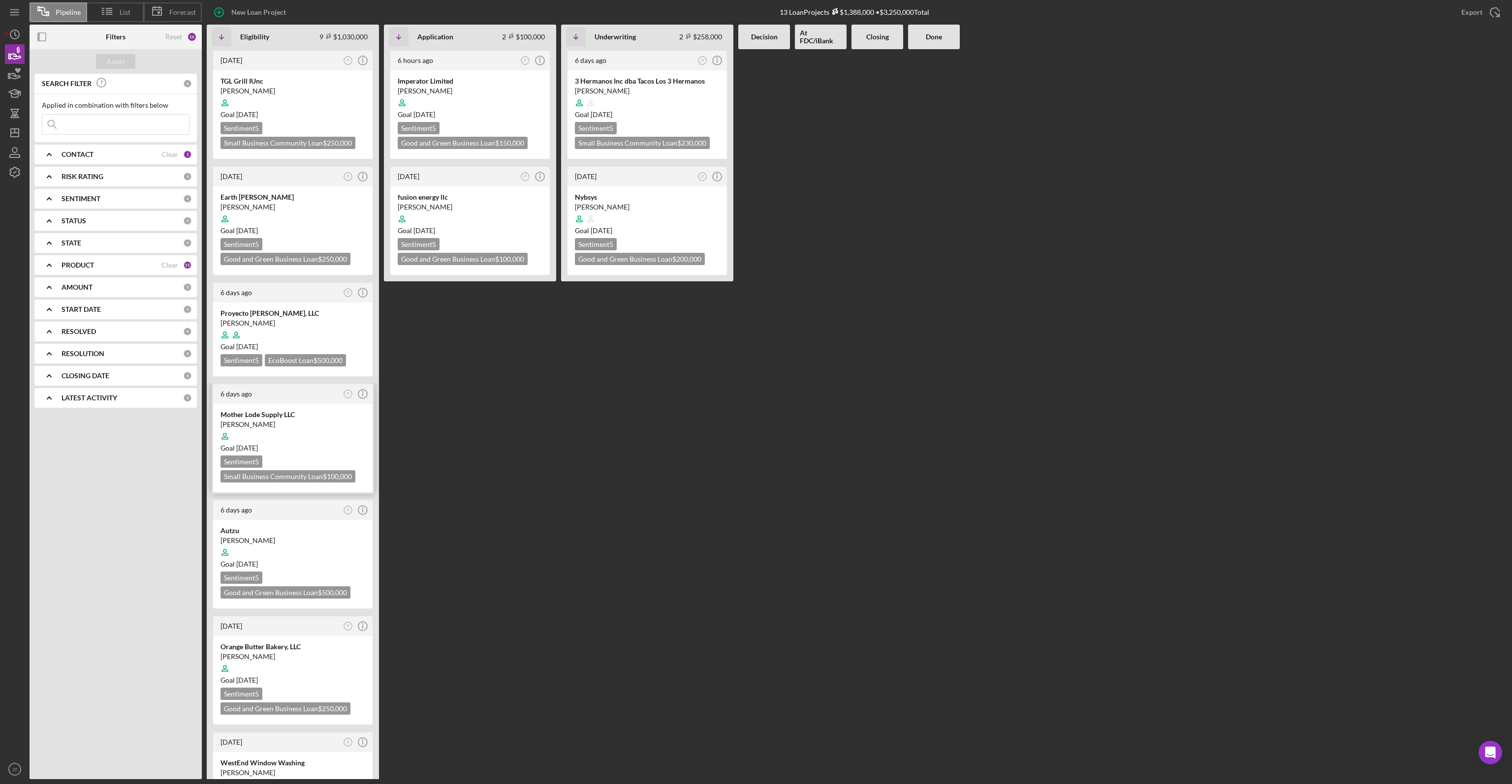
click at [314, 419] on div "James Laing" at bounding box center [293, 424] width 145 height 10
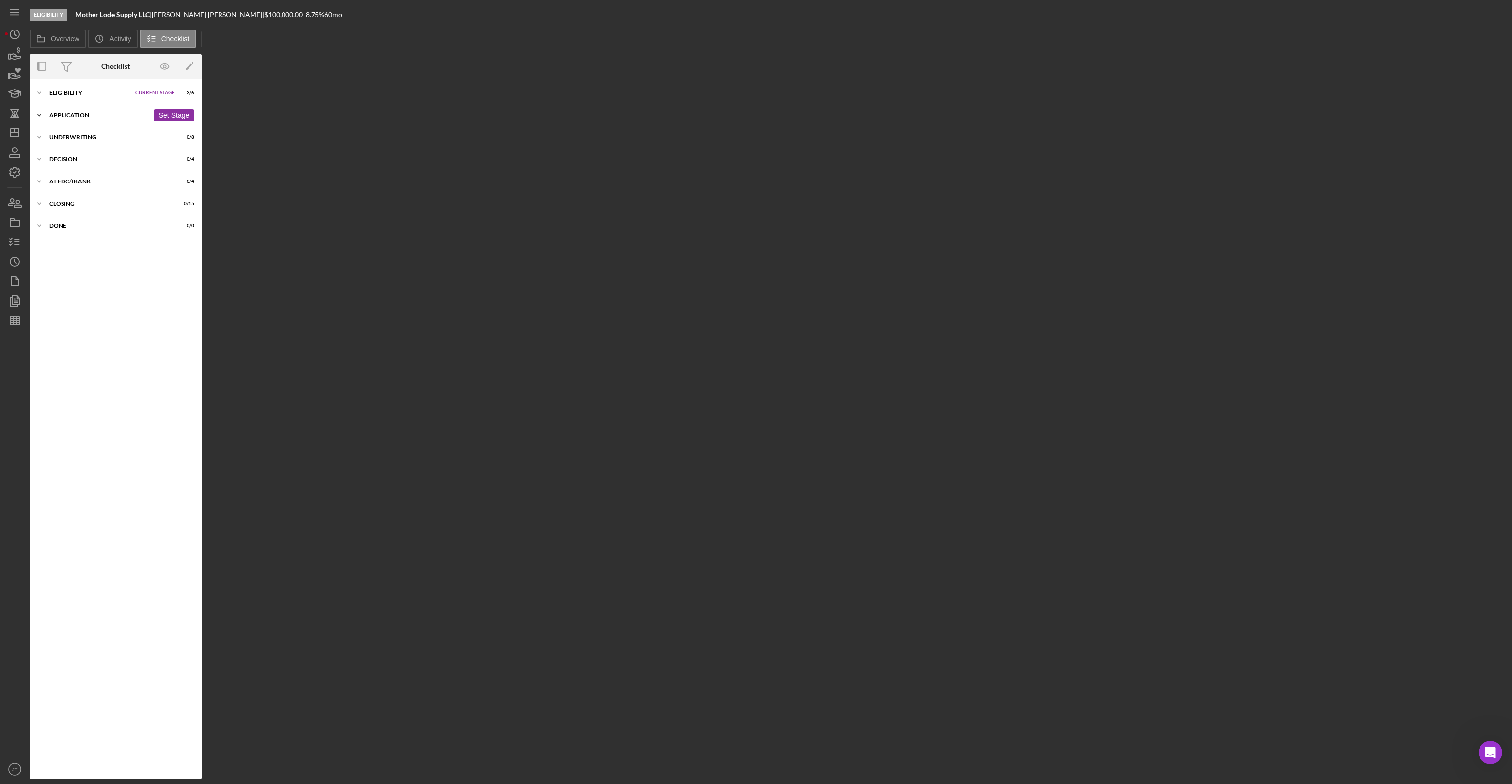
click at [83, 117] on div "Application" at bounding box center [99, 115] width 99 height 6
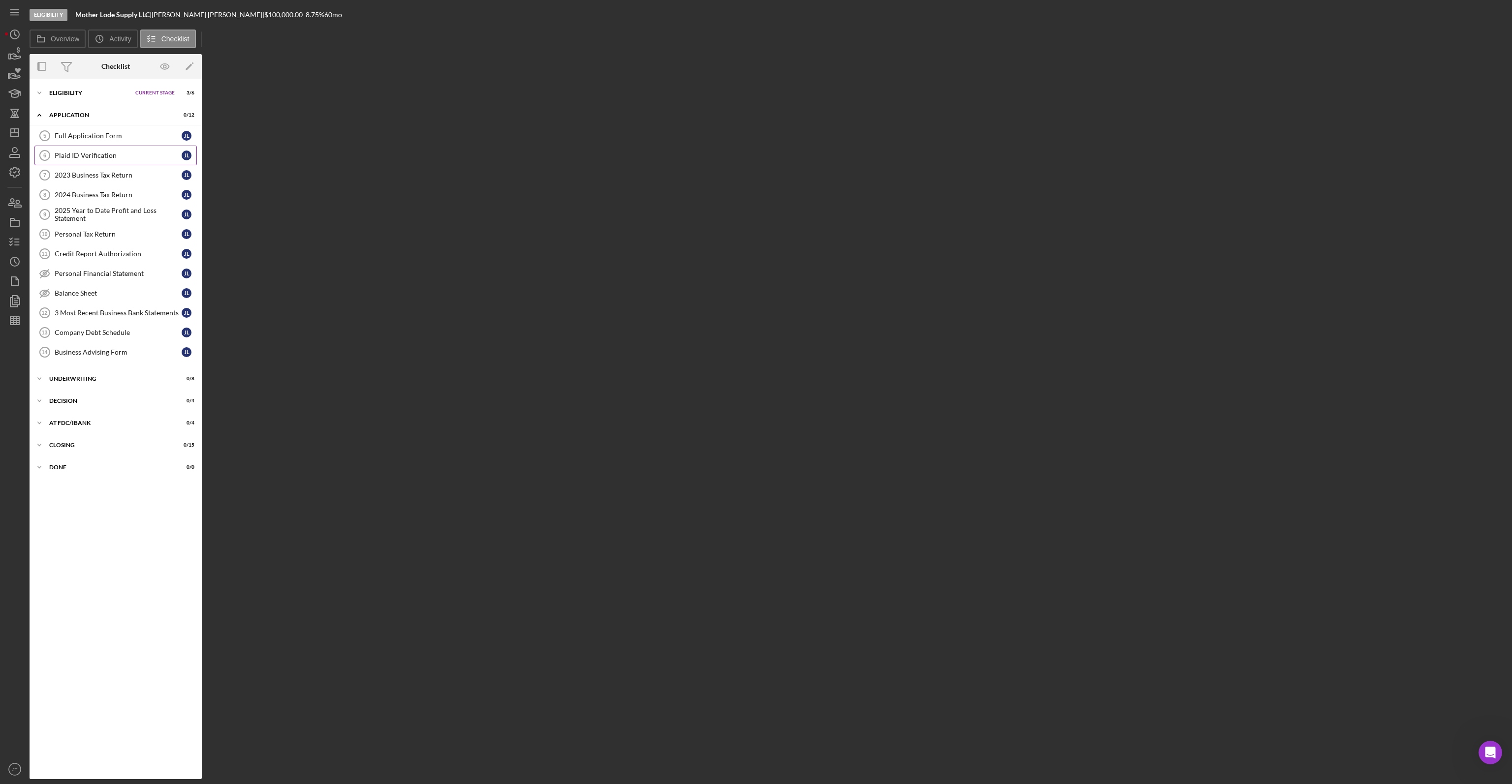
click at [93, 149] on link "Plaid ID Verification 6 Plaid ID Verification J L" at bounding box center [116, 155] width 163 height 20
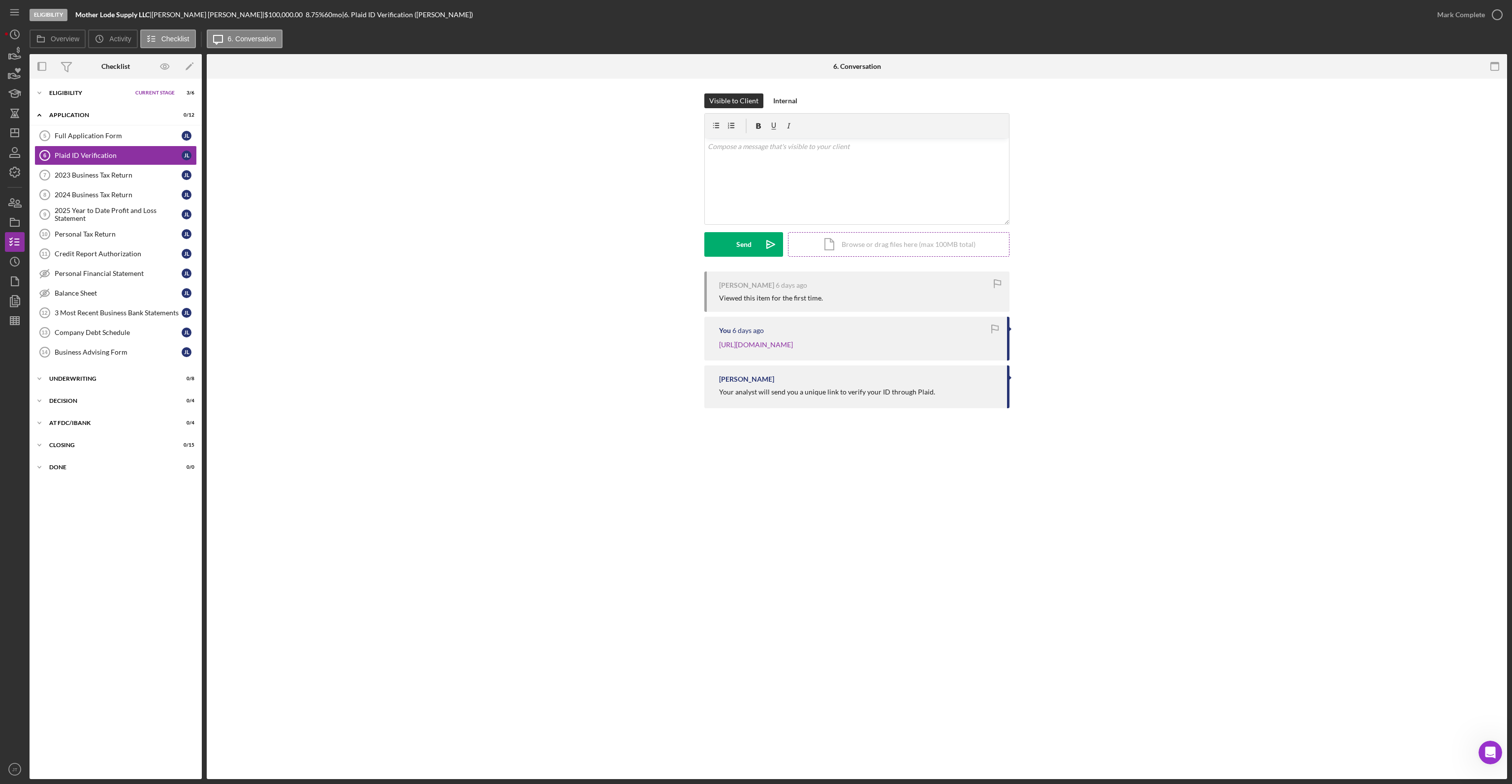
click at [848, 246] on div "Icon/Document Browse or drag files here (max 100MB total) Tap to choose files o…" at bounding box center [898, 244] width 221 height 24
click at [778, 107] on div "Internal" at bounding box center [785, 101] width 24 height 15
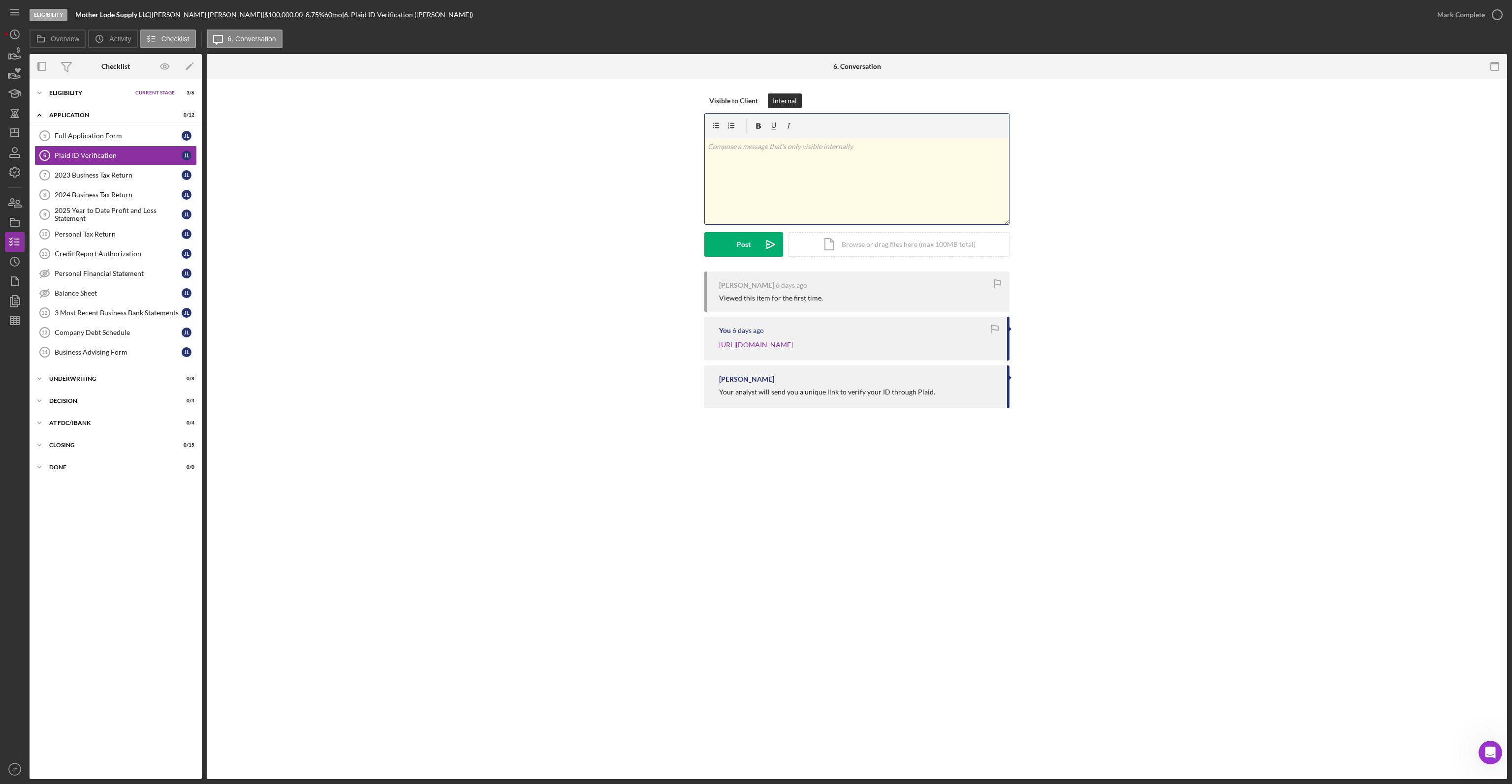
click at [757, 174] on div "v Color teal Color pink Remove color Add row above Add row below Add column bef…" at bounding box center [856, 181] width 304 height 86
click at [895, 246] on div "Icon/Document Browse or drag files here (max 100MB total) Tap to choose files o…" at bounding box center [898, 243] width 221 height 24
click at [762, 245] on icon "Icon/Upload" at bounding box center [770, 244] width 24 height 24
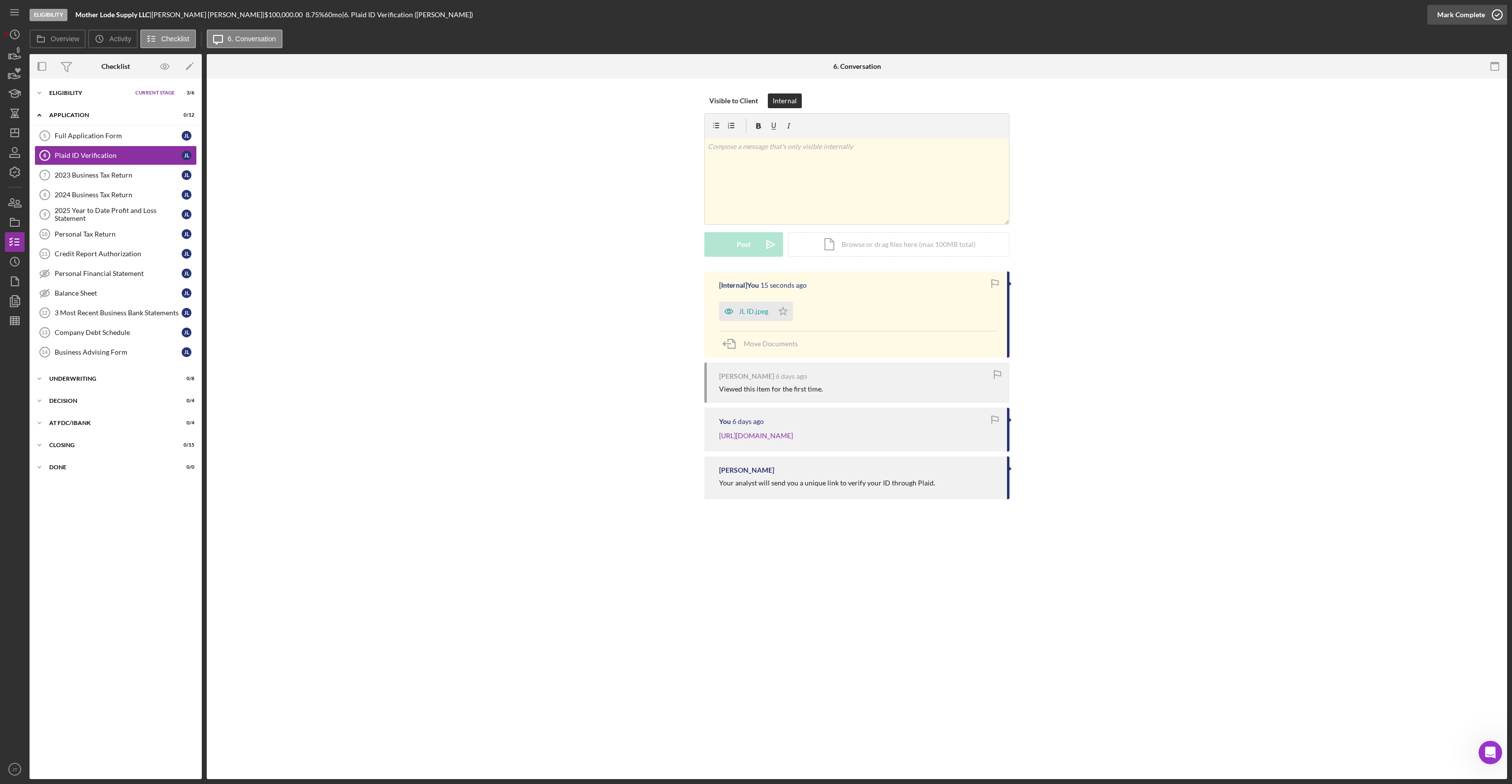
click at [1460, 22] on div "Mark Complete" at bounding box center [1460, 15] width 48 height 20
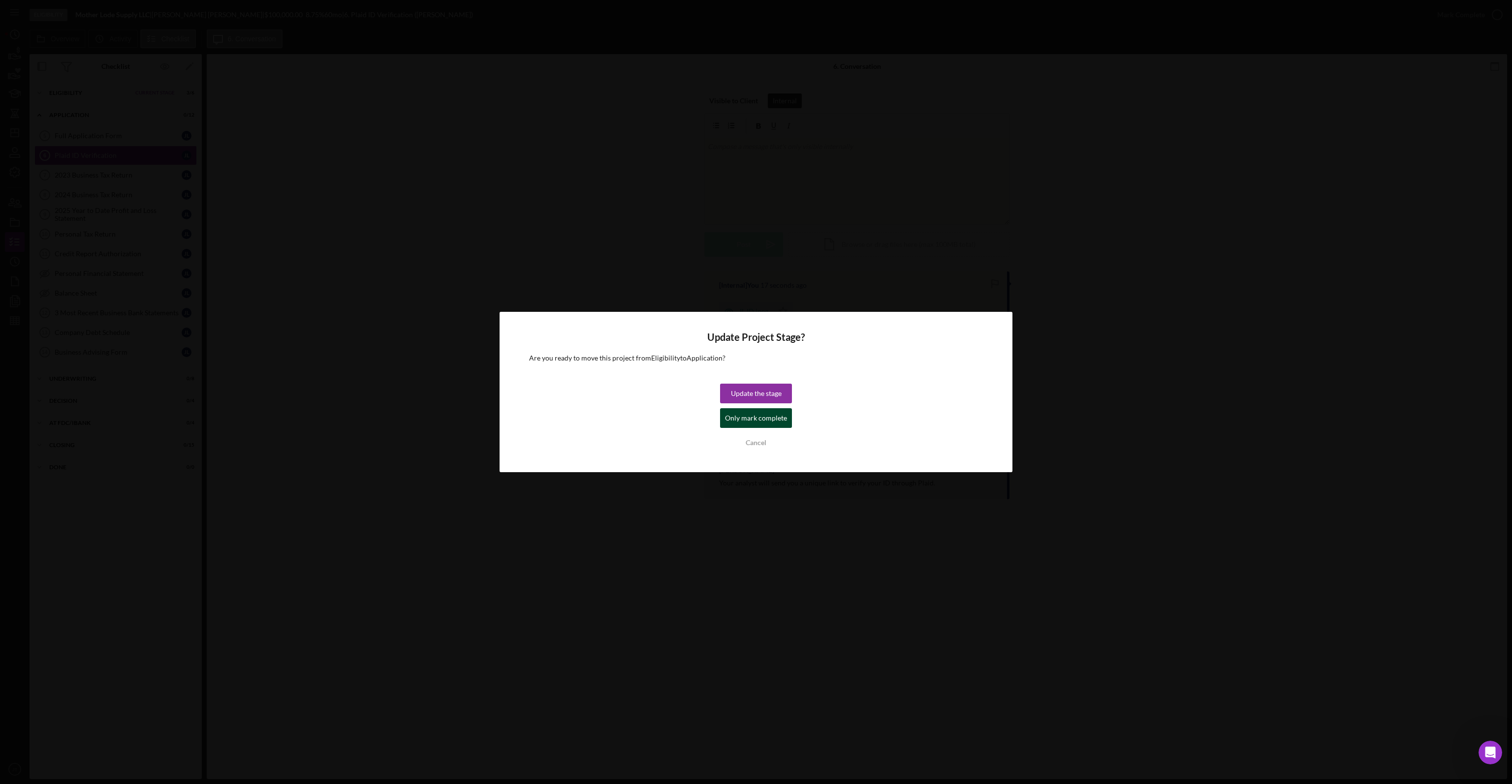
click at [750, 417] on div "Only mark complete" at bounding box center [756, 418] width 62 height 20
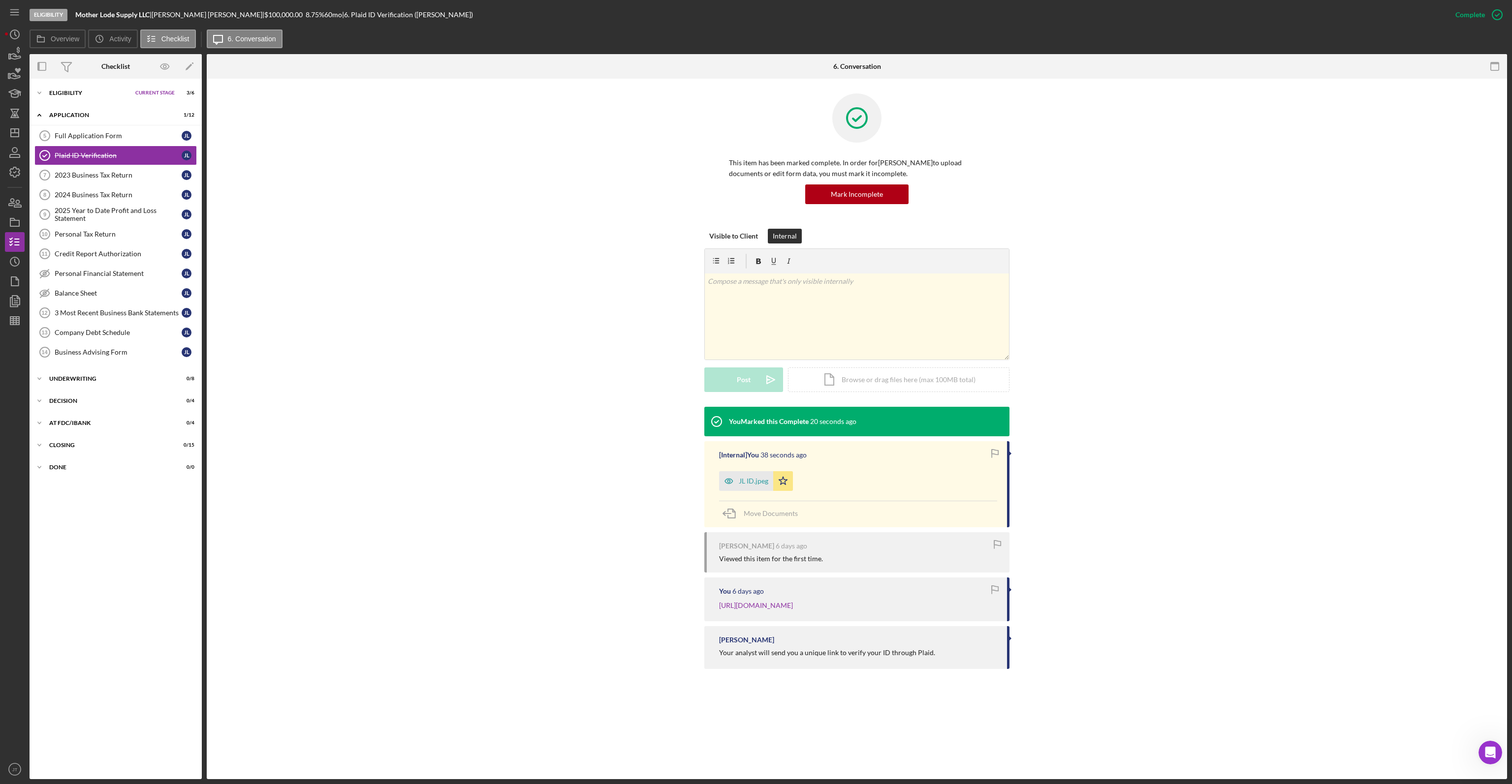
drag, startPoint x: 82, startPoint y: 379, endPoint x: 79, endPoint y: 386, distance: 7.6
click at [82, 379] on div "Underwriting" at bounding box center [110, 379] width 121 height 6
click at [120, 405] on link "IRS 8821 and Authorization IRS 8821 and Authorization J L" at bounding box center [116, 399] width 163 height 20
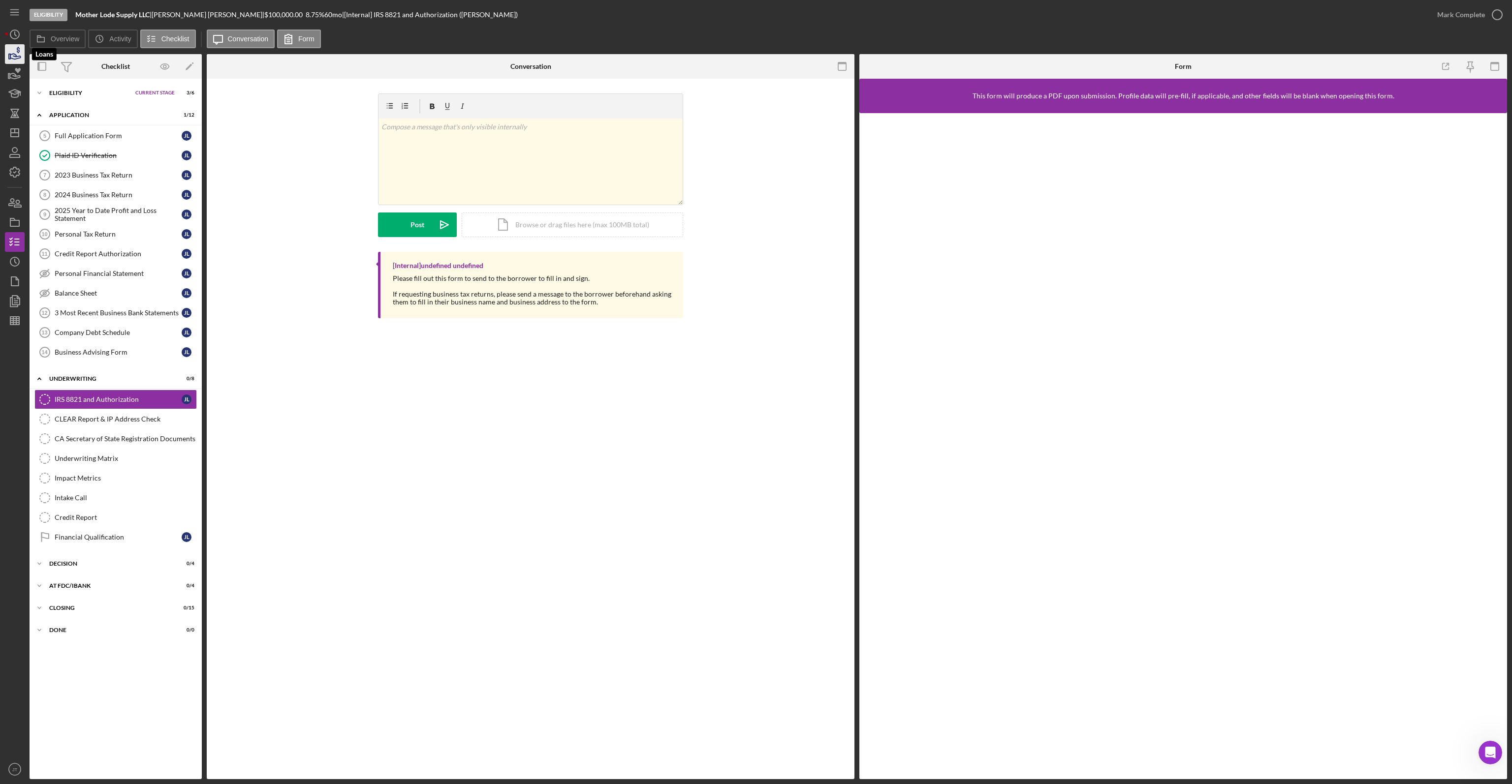
click at [14, 59] on icon "button" at bounding box center [15, 56] width 10 height 5
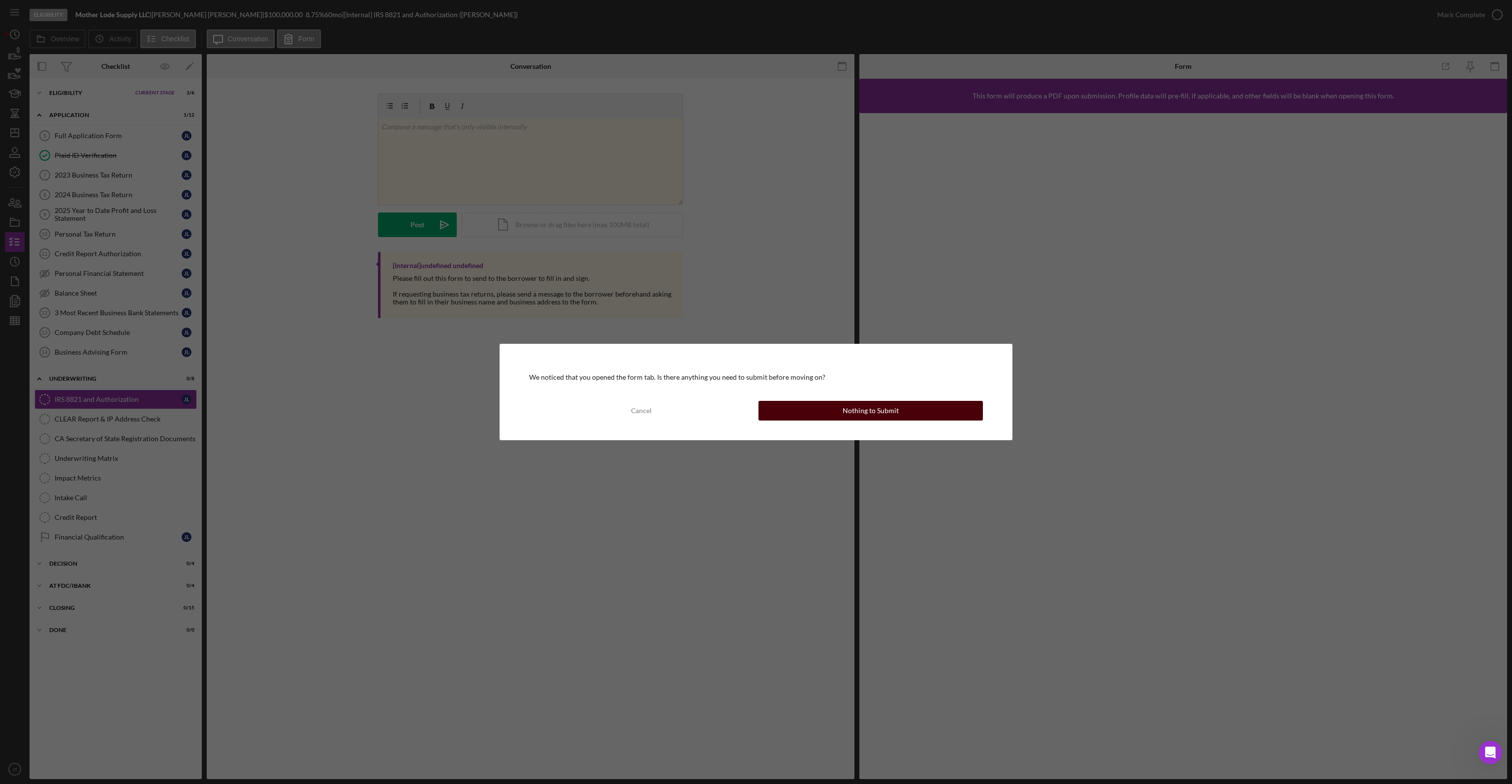
click at [909, 416] on button "Nothing to Submit" at bounding box center [870, 410] width 224 height 20
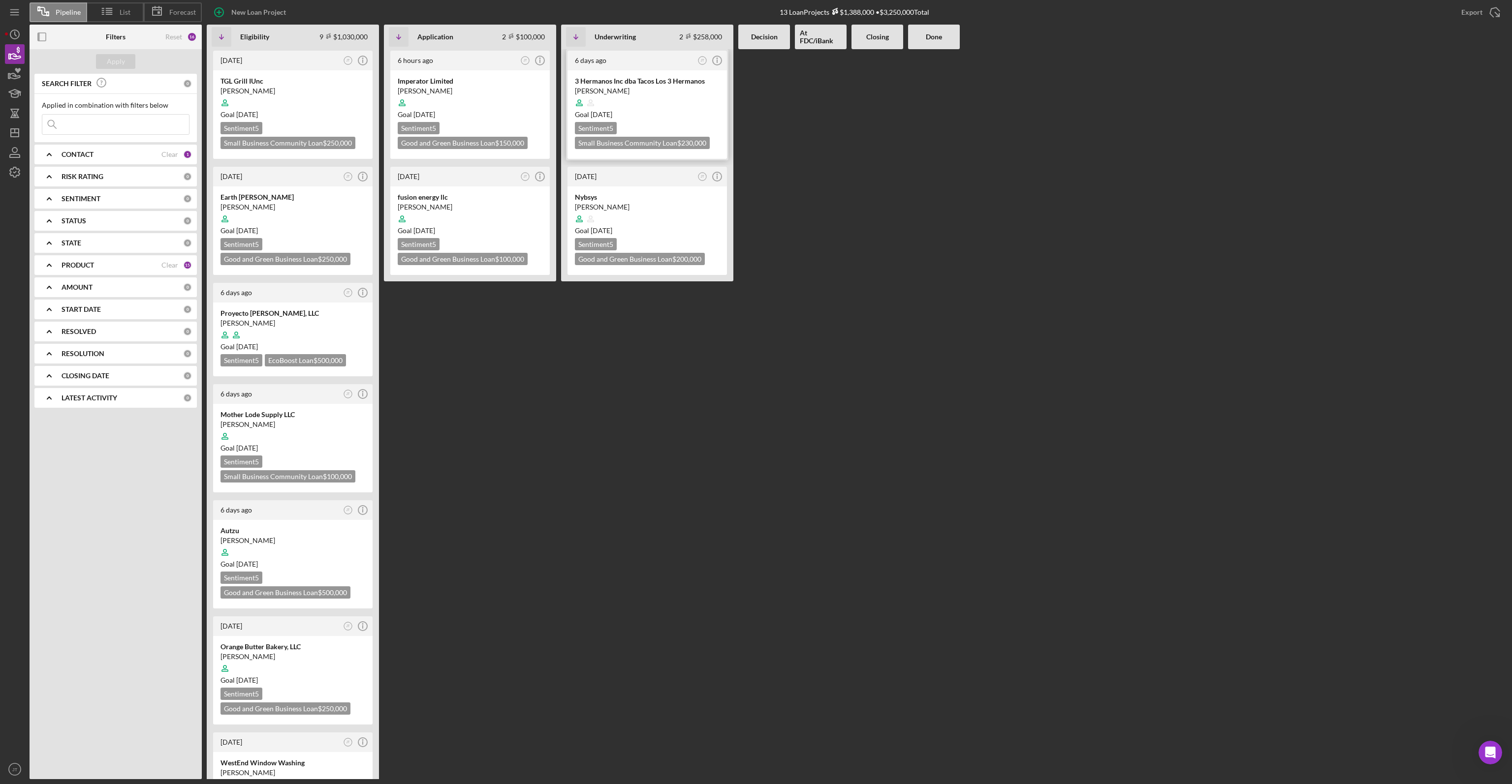
click at [690, 110] on div "Goal 2 weeks from now" at bounding box center [647, 114] width 145 height 10
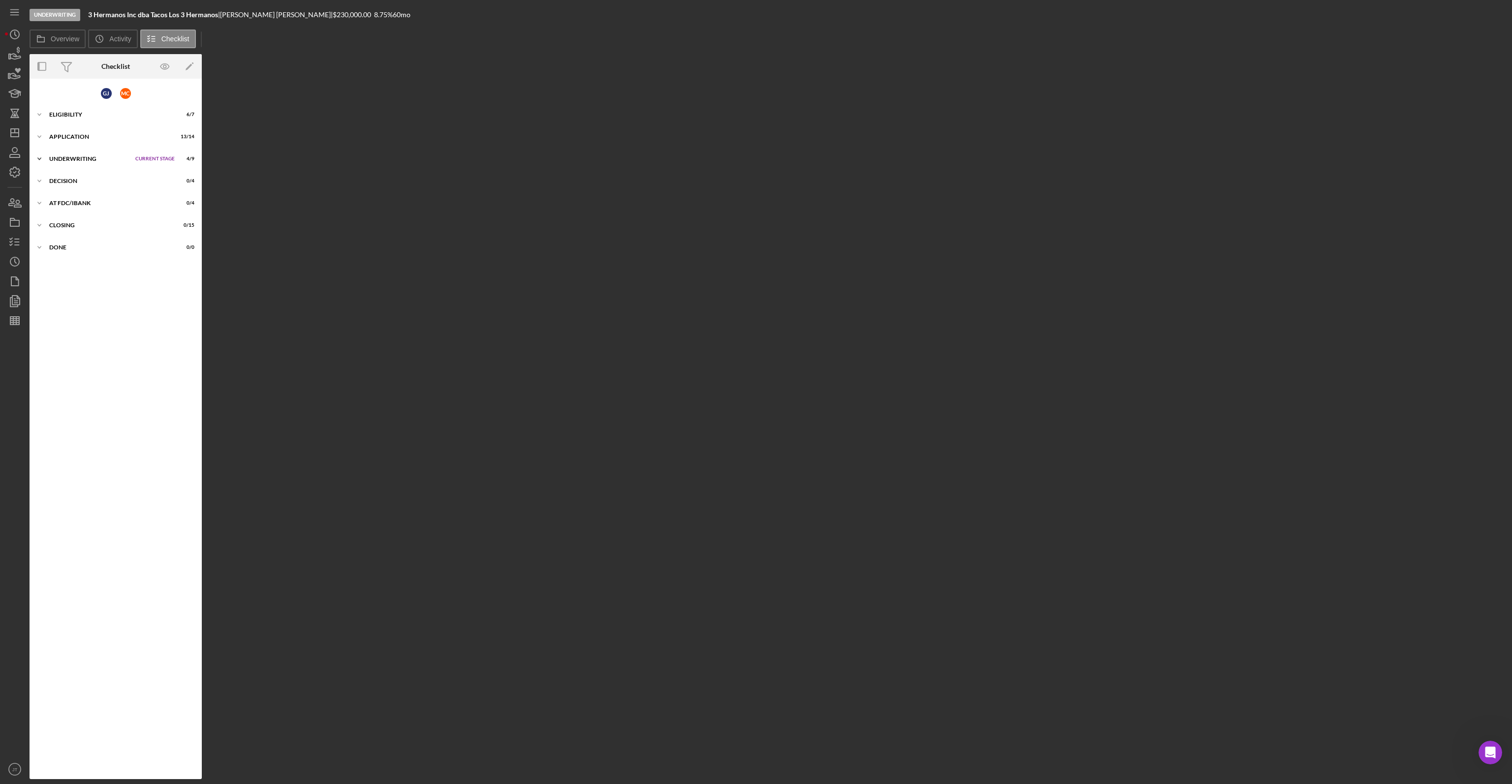
click at [68, 160] on div "Underwriting" at bounding box center [90, 159] width 81 height 6
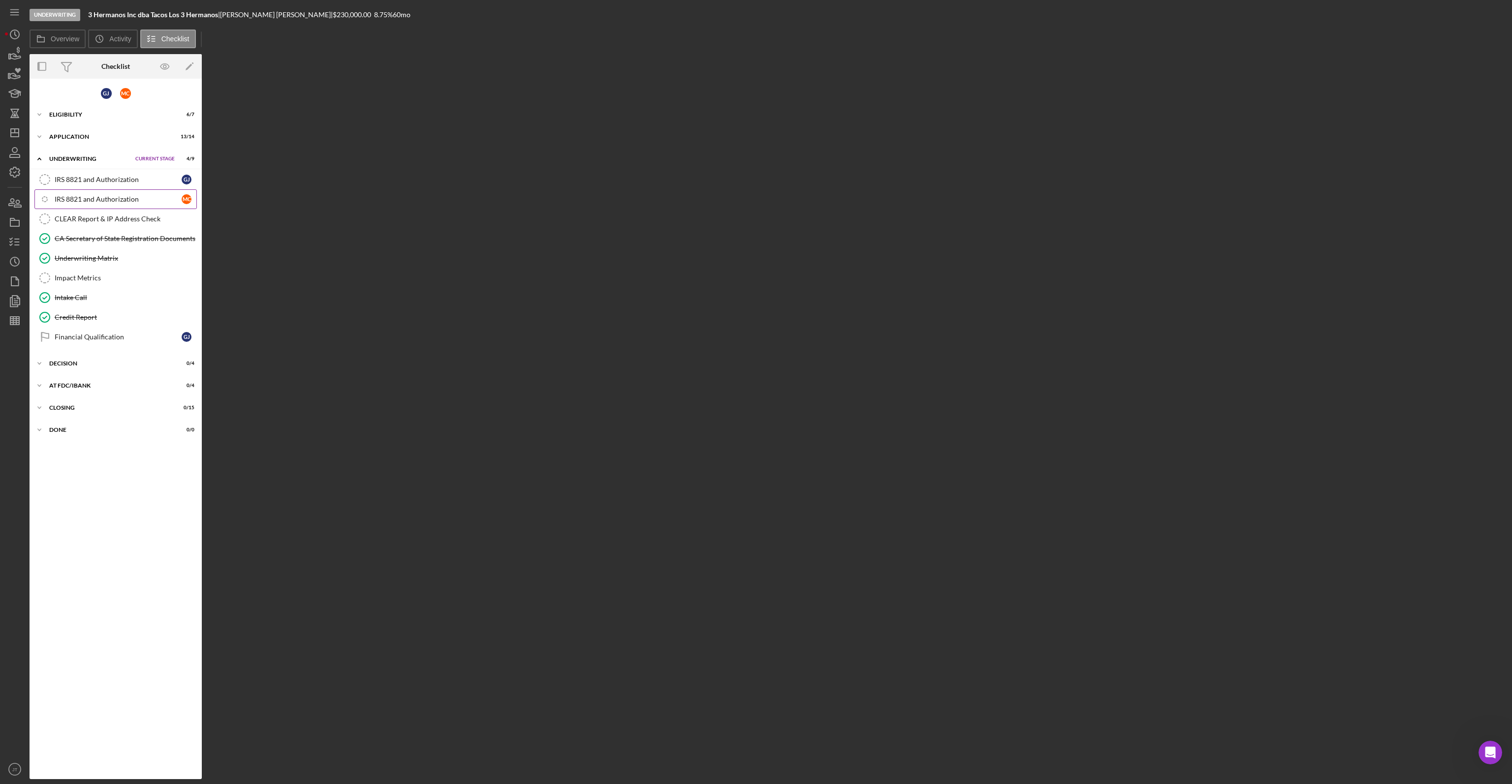
click at [107, 200] on div "IRS 8821 and Authorization" at bounding box center [118, 199] width 127 height 8
click at [110, 182] on div "IRS 8821 and Authorization" at bounding box center [118, 178] width 127 height 8
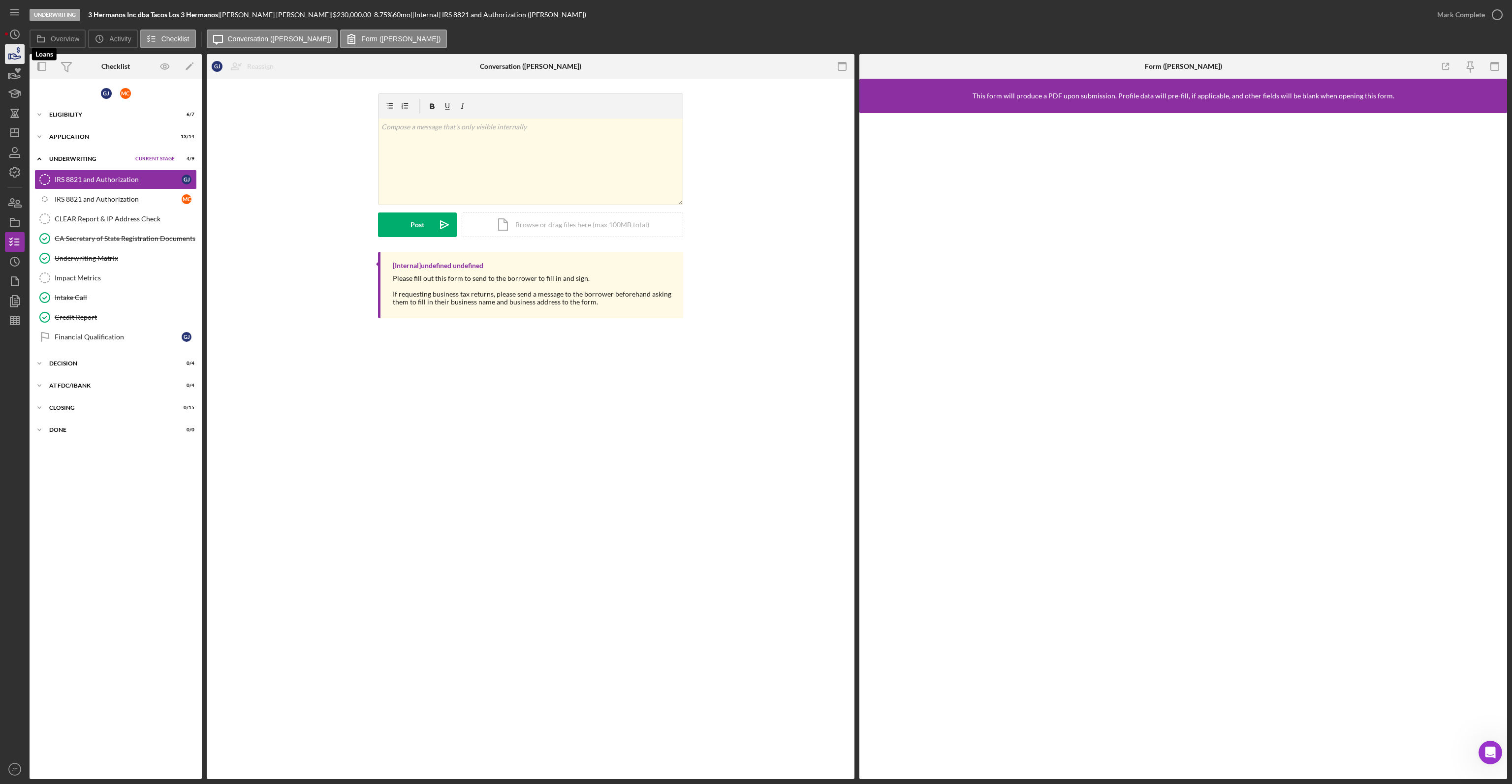
click at [13, 60] on icon "button" at bounding box center [14, 54] width 24 height 24
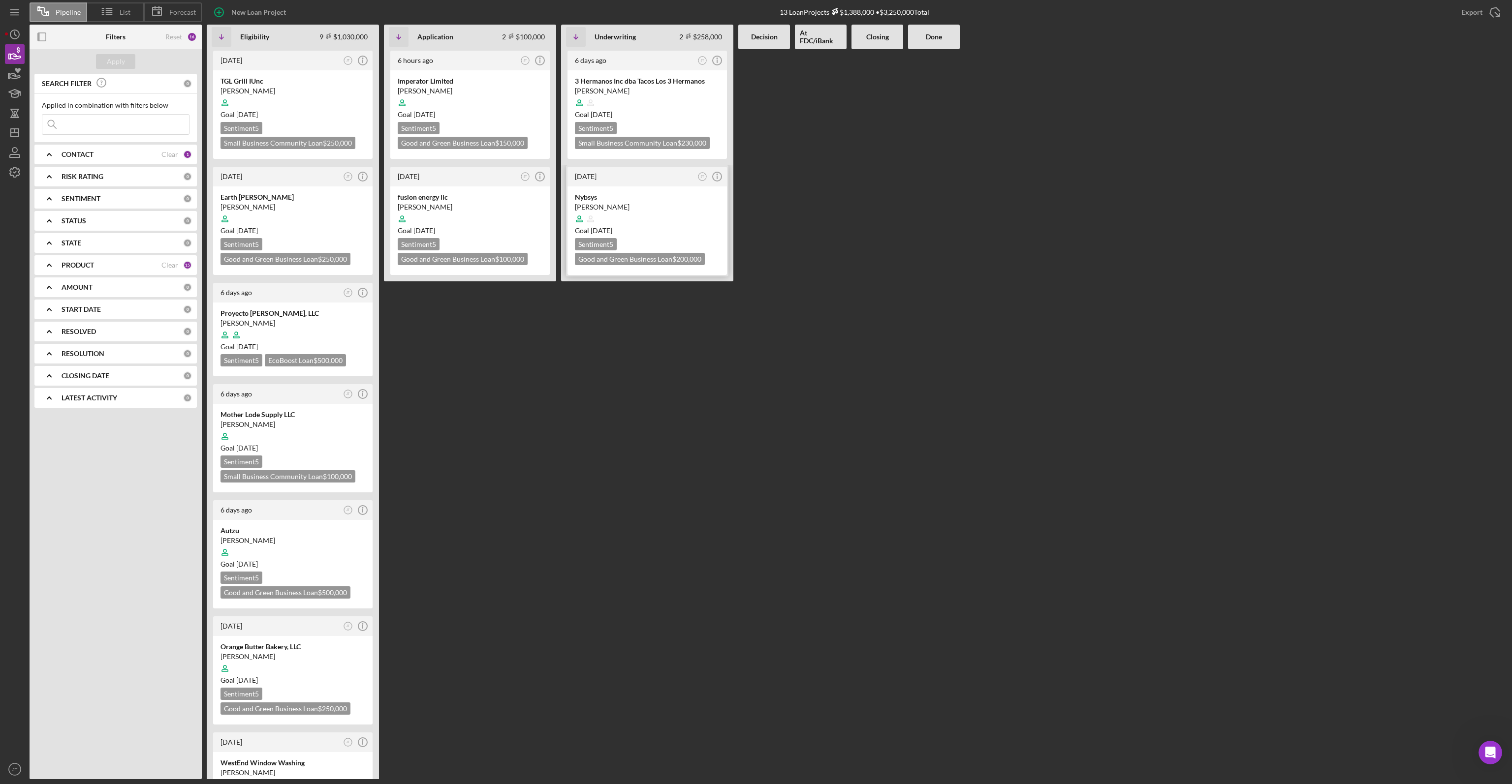
click at [653, 219] on div at bounding box center [647, 218] width 145 height 18
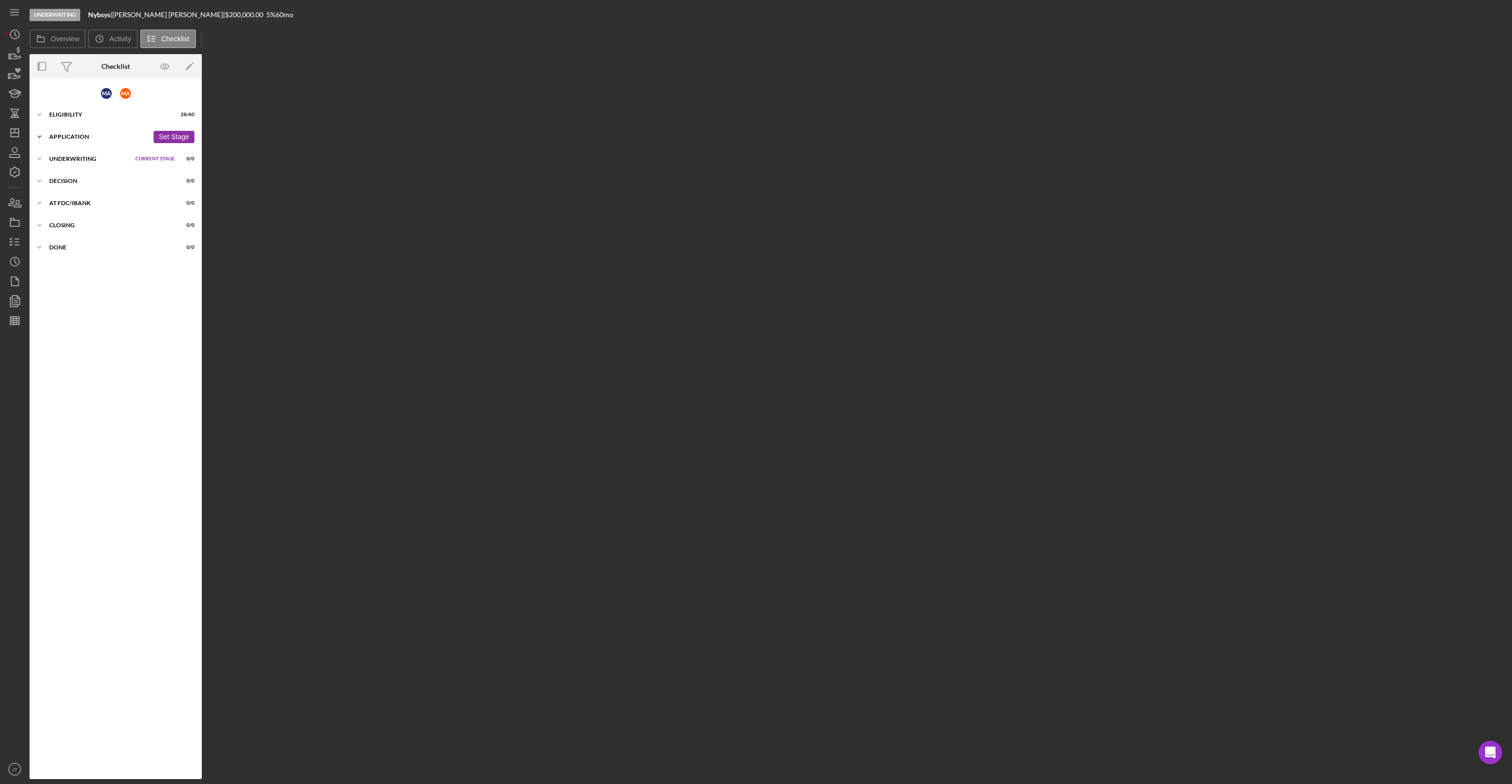
click at [88, 136] on div "Application" at bounding box center [99, 137] width 99 height 6
click at [93, 115] on div "Eligibility" at bounding box center [99, 115] width 99 height 6
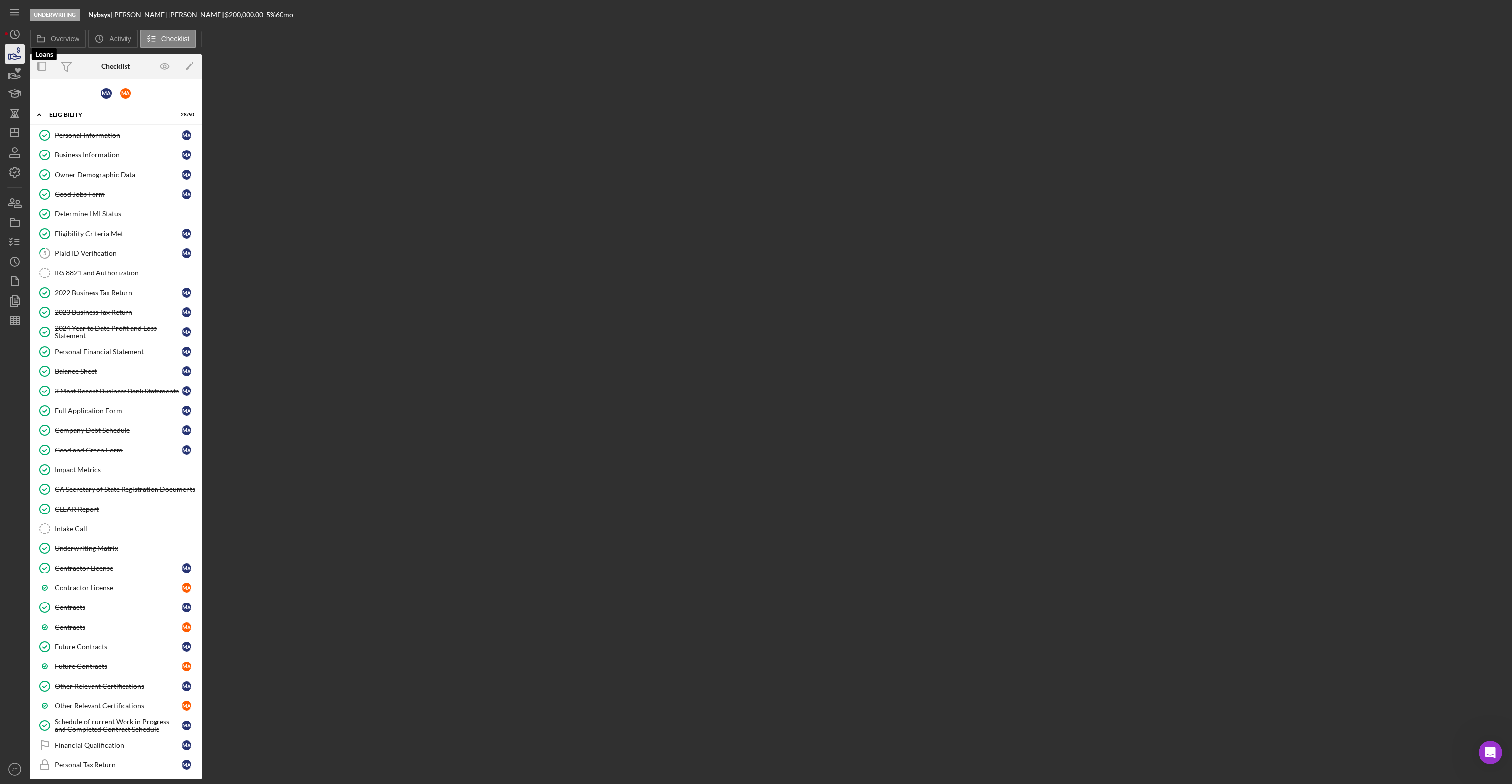
click at [14, 56] on icon "button" at bounding box center [15, 56] width 10 height 5
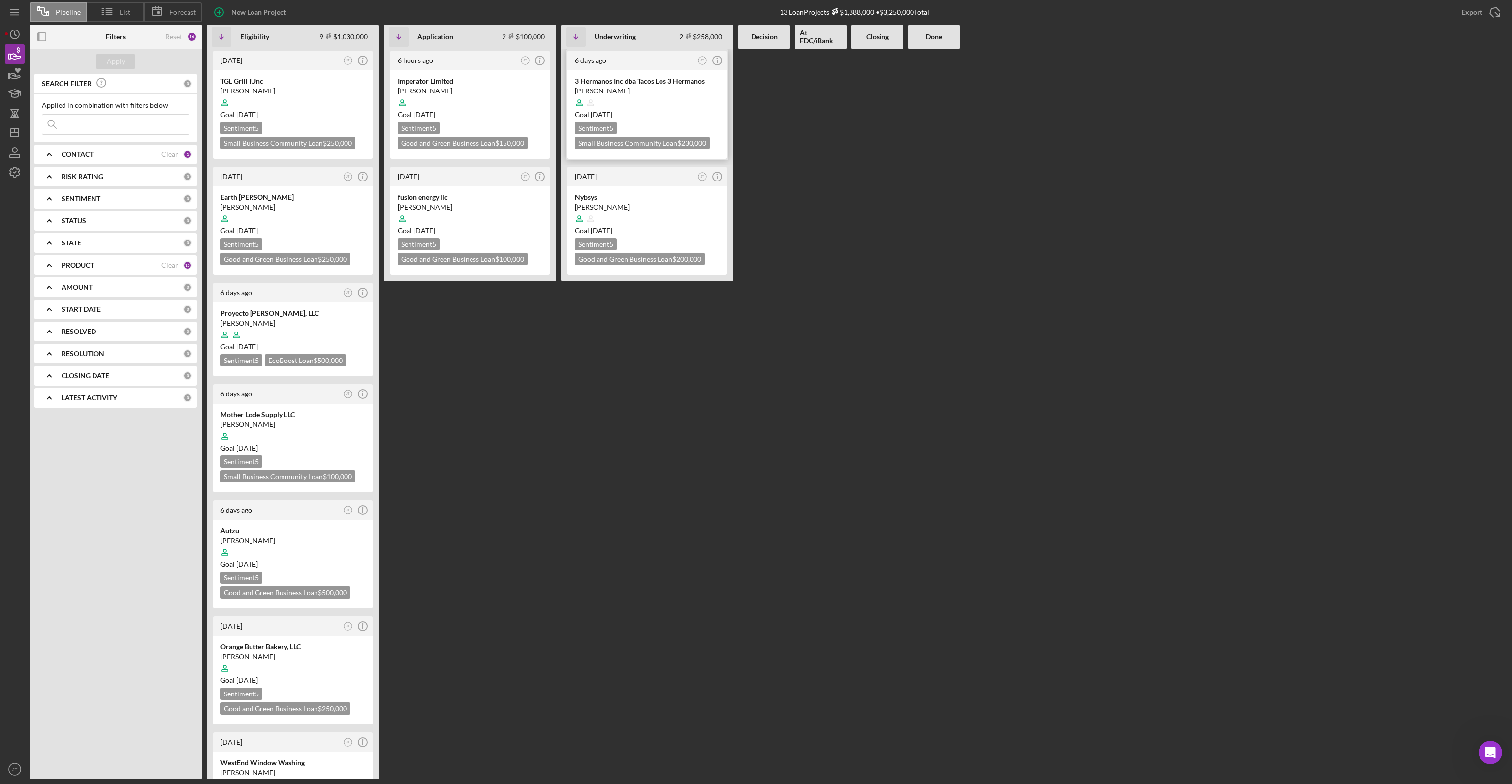
click at [647, 107] on div at bounding box center [647, 102] width 145 height 18
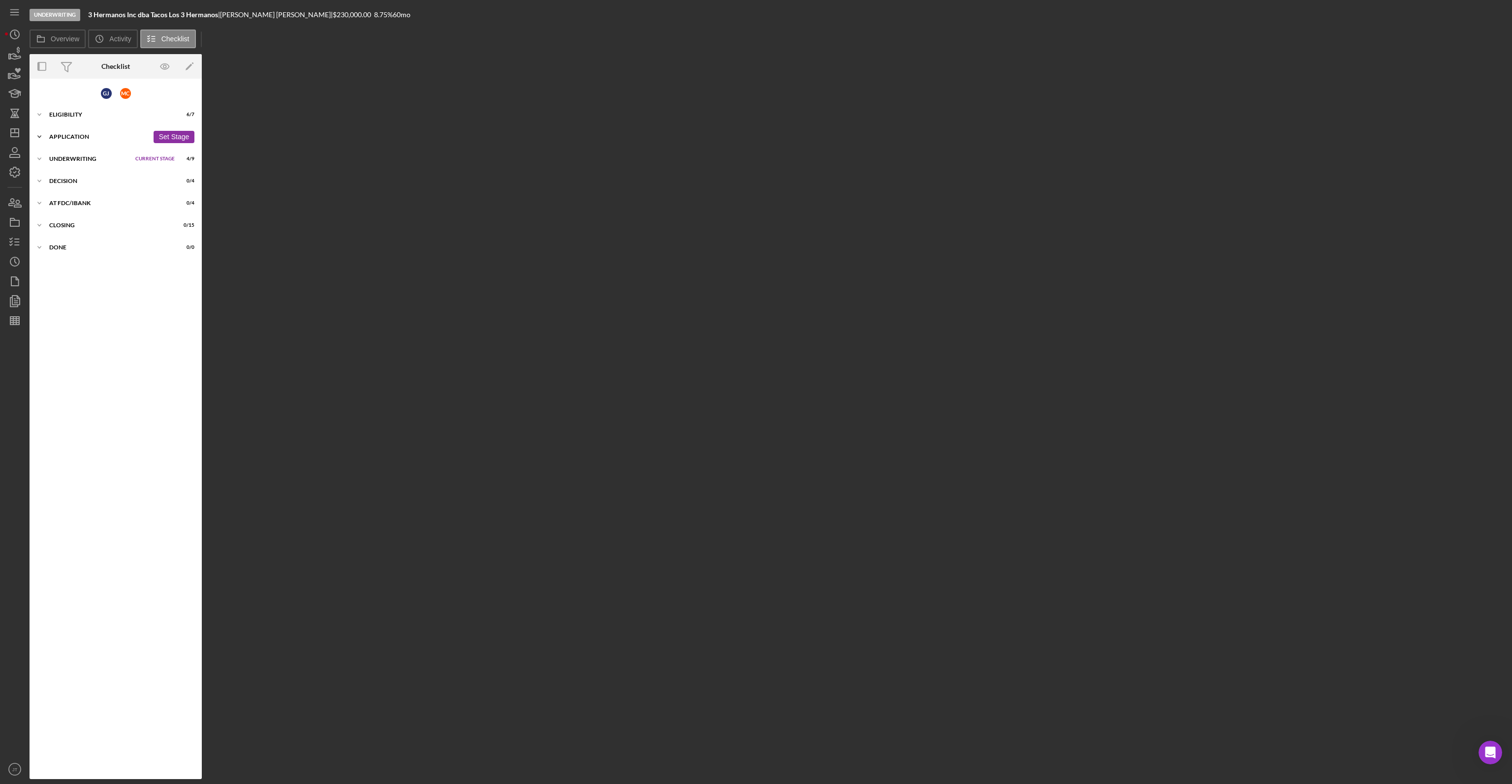
click at [110, 139] on div "Icon/Expander Application 13 / 14 Set Stage" at bounding box center [116, 137] width 172 height 20
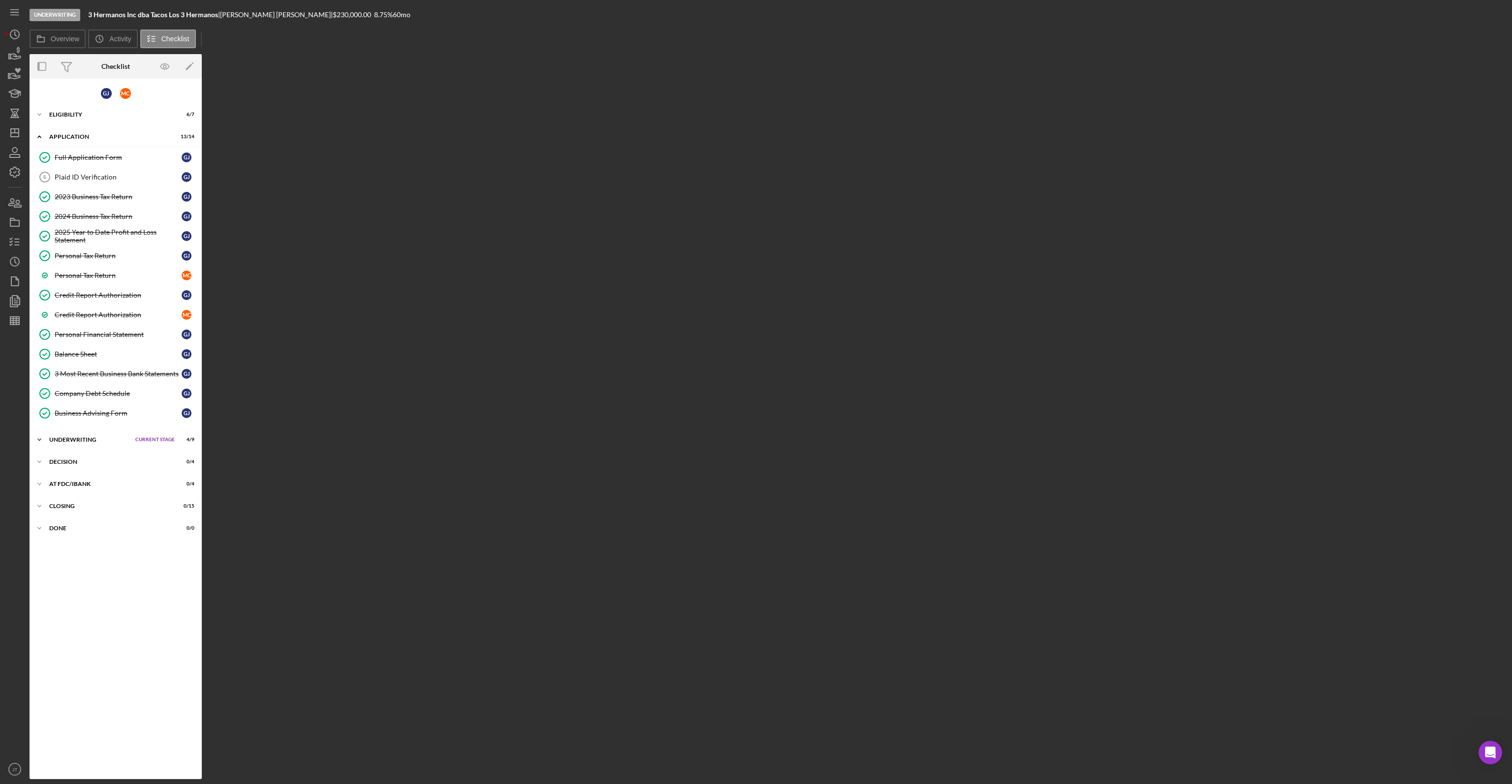
click at [103, 433] on div "Icon/Expander Underwriting Current Stage 4 / 9 Set Stage" at bounding box center [116, 440] width 172 height 20
click at [135, 463] on link "IRS 8821 and Authorization IRS 8821 and Authorization G J" at bounding box center [116, 460] width 163 height 20
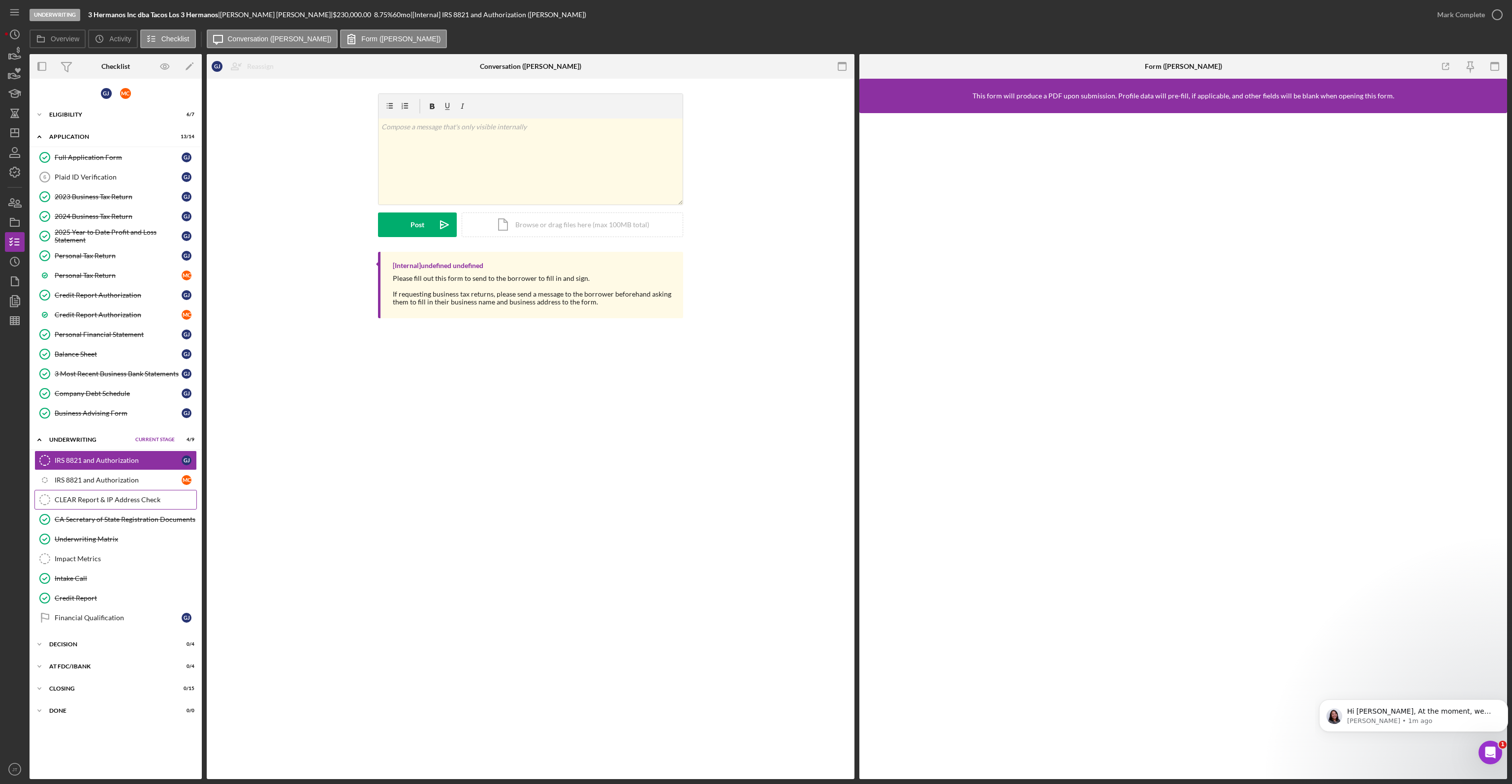
click at [93, 500] on link "CLEAR Report & IP Address Check CLEAR Report & IP Address Check" at bounding box center [116, 499] width 163 height 20
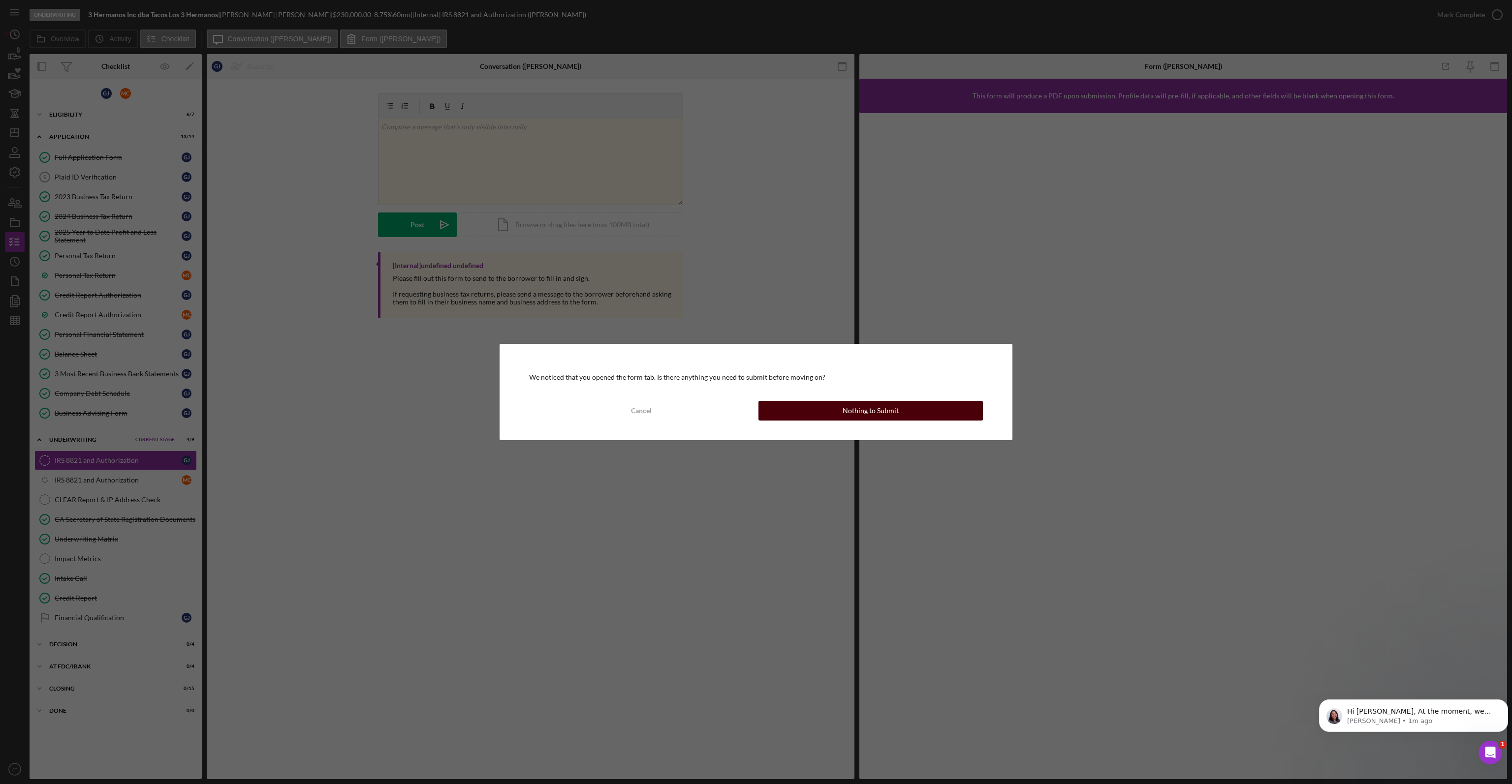
click at [812, 416] on button "Nothing to Submit" at bounding box center [870, 410] width 224 height 20
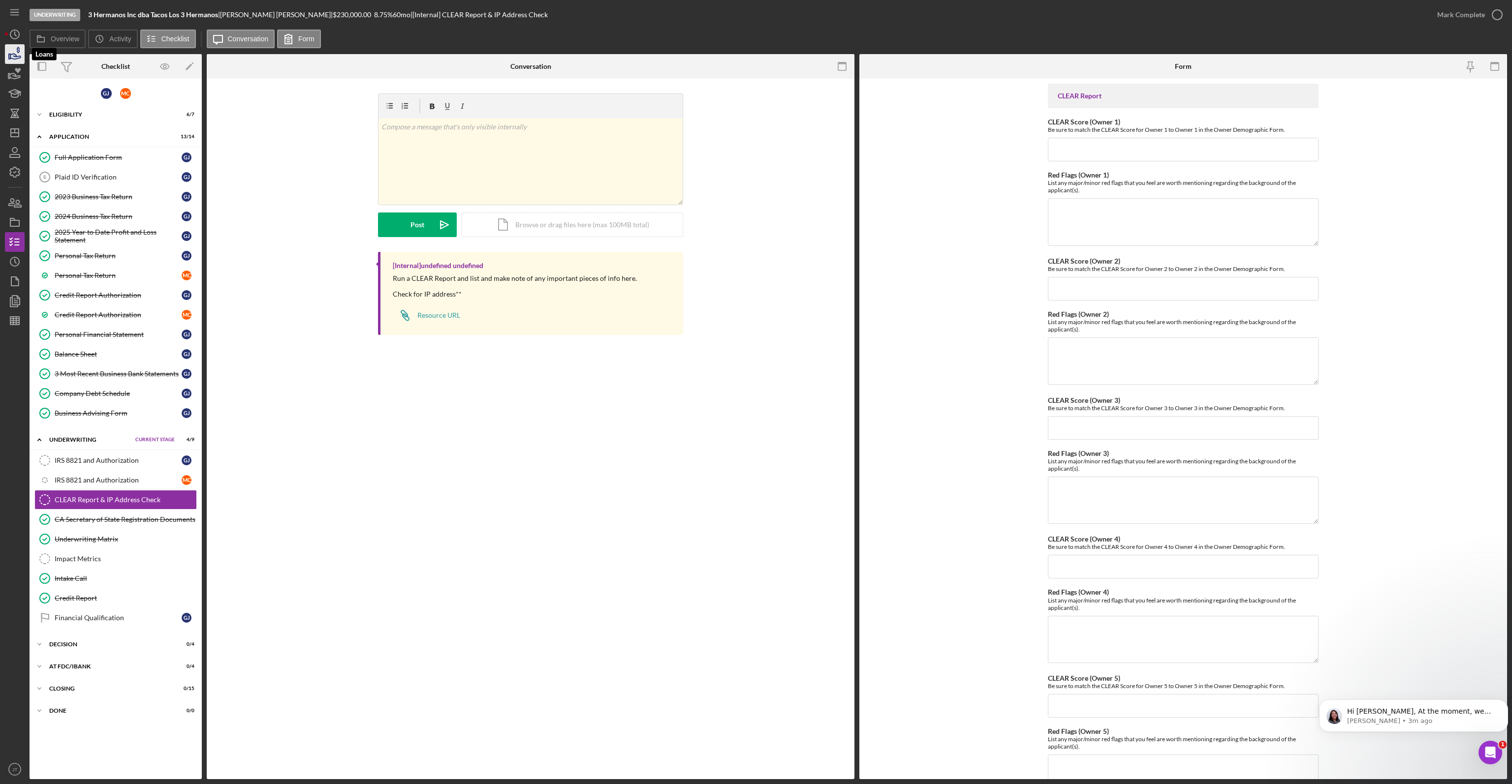
click at [10, 57] on polygon "button" at bounding box center [10, 57] width 1 height 5
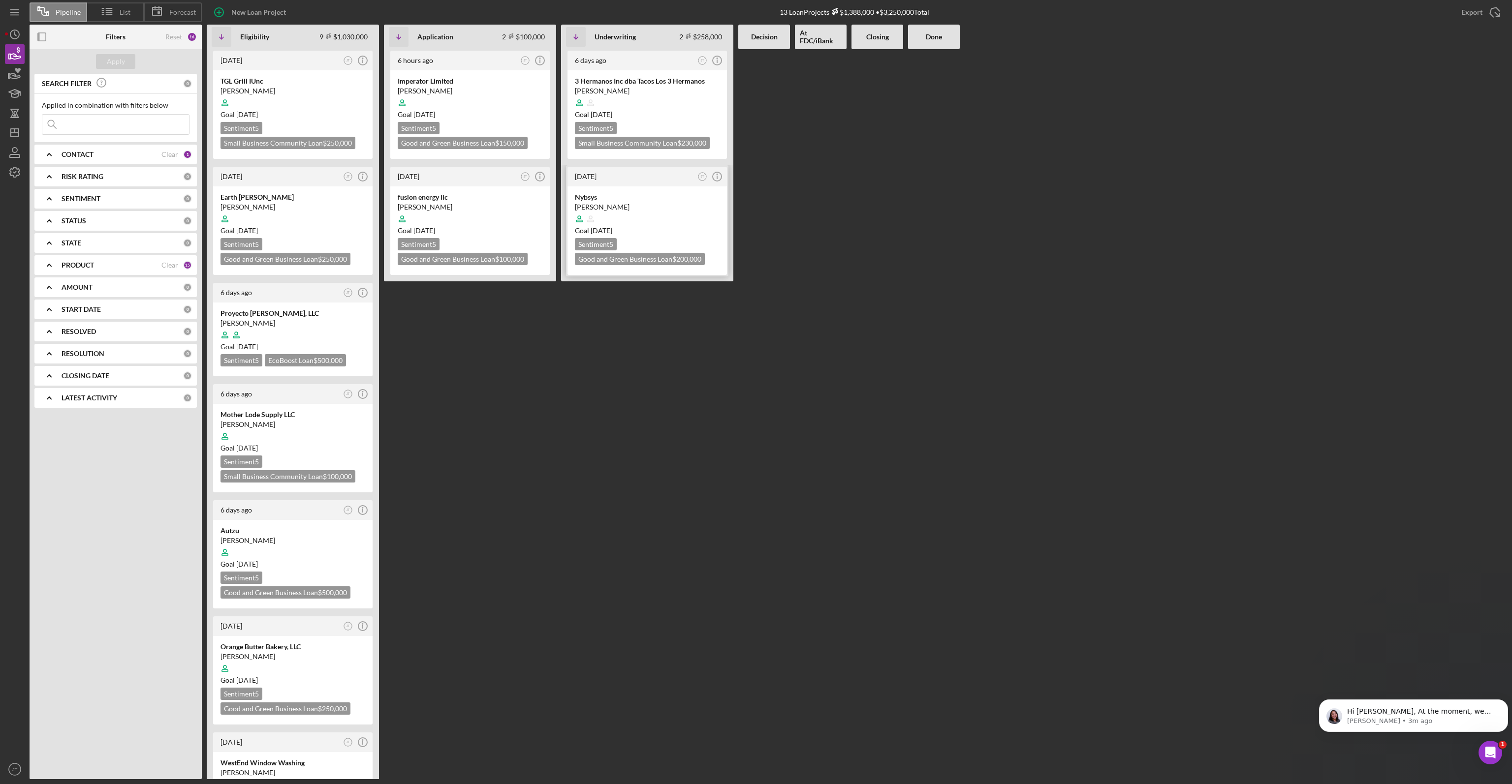
click at [635, 212] on div at bounding box center [647, 218] width 145 height 18
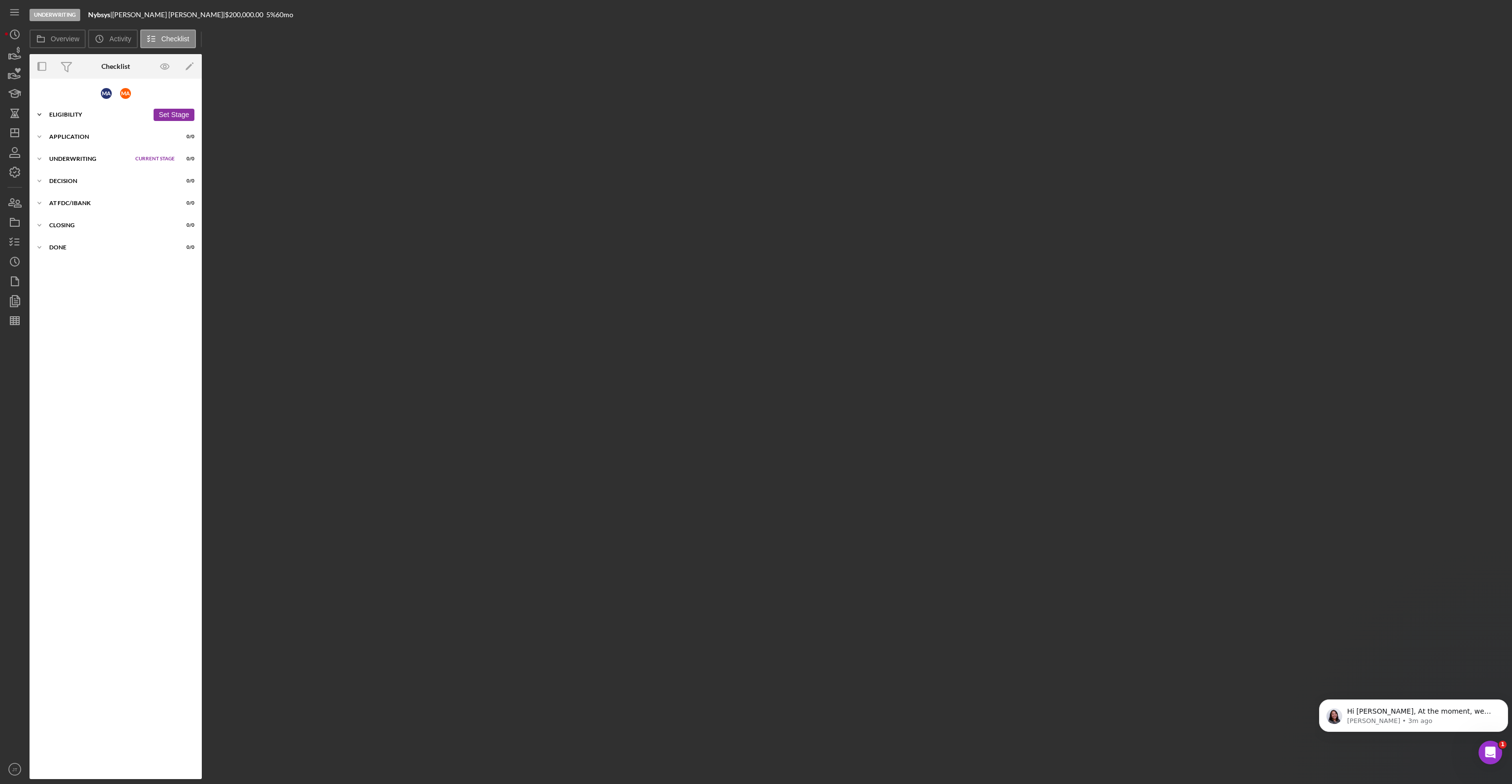
click at [106, 114] on div "Eligibility" at bounding box center [99, 115] width 99 height 6
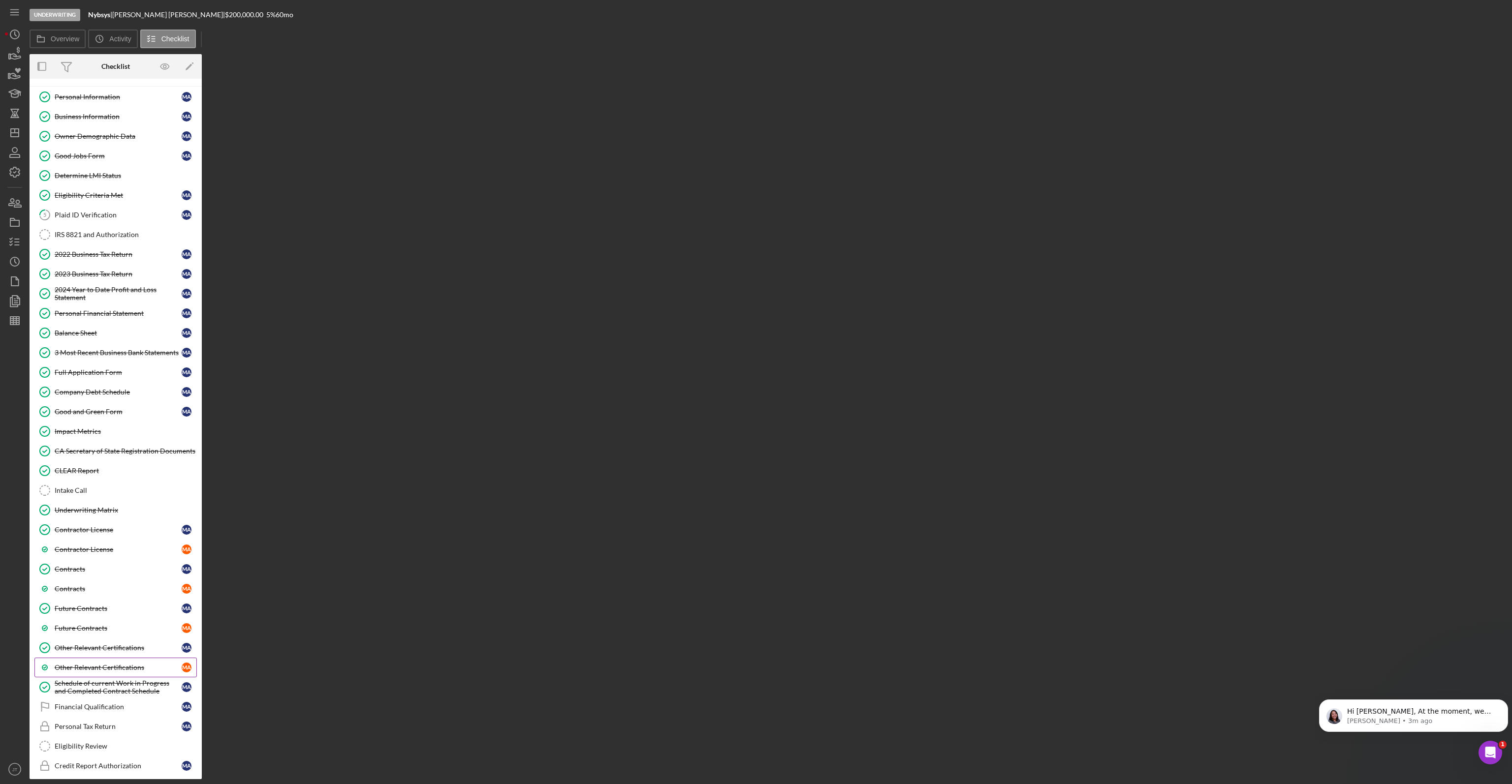
scroll to position [99, 0]
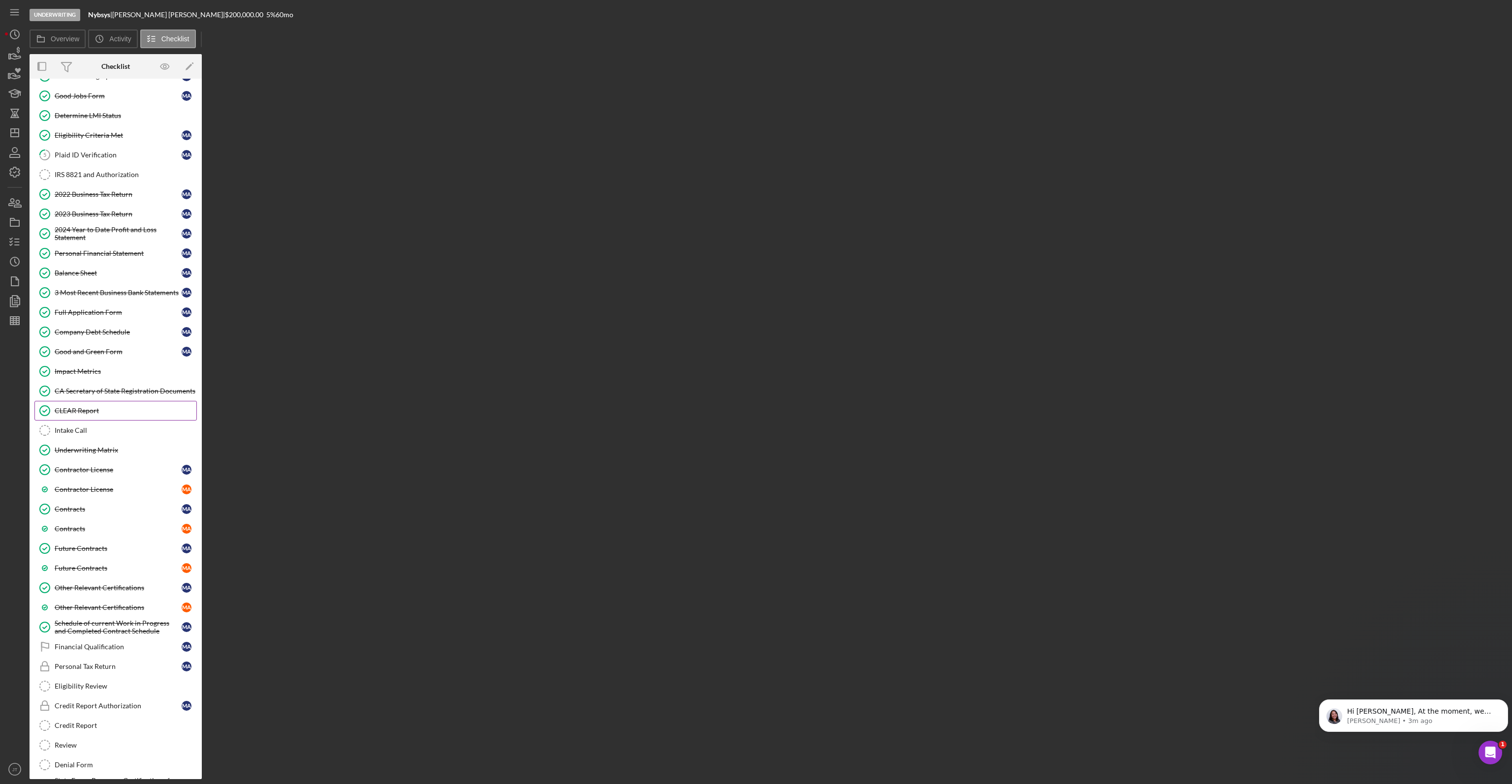
click at [110, 407] on div "CLEAR Report" at bounding box center [125, 410] width 142 height 8
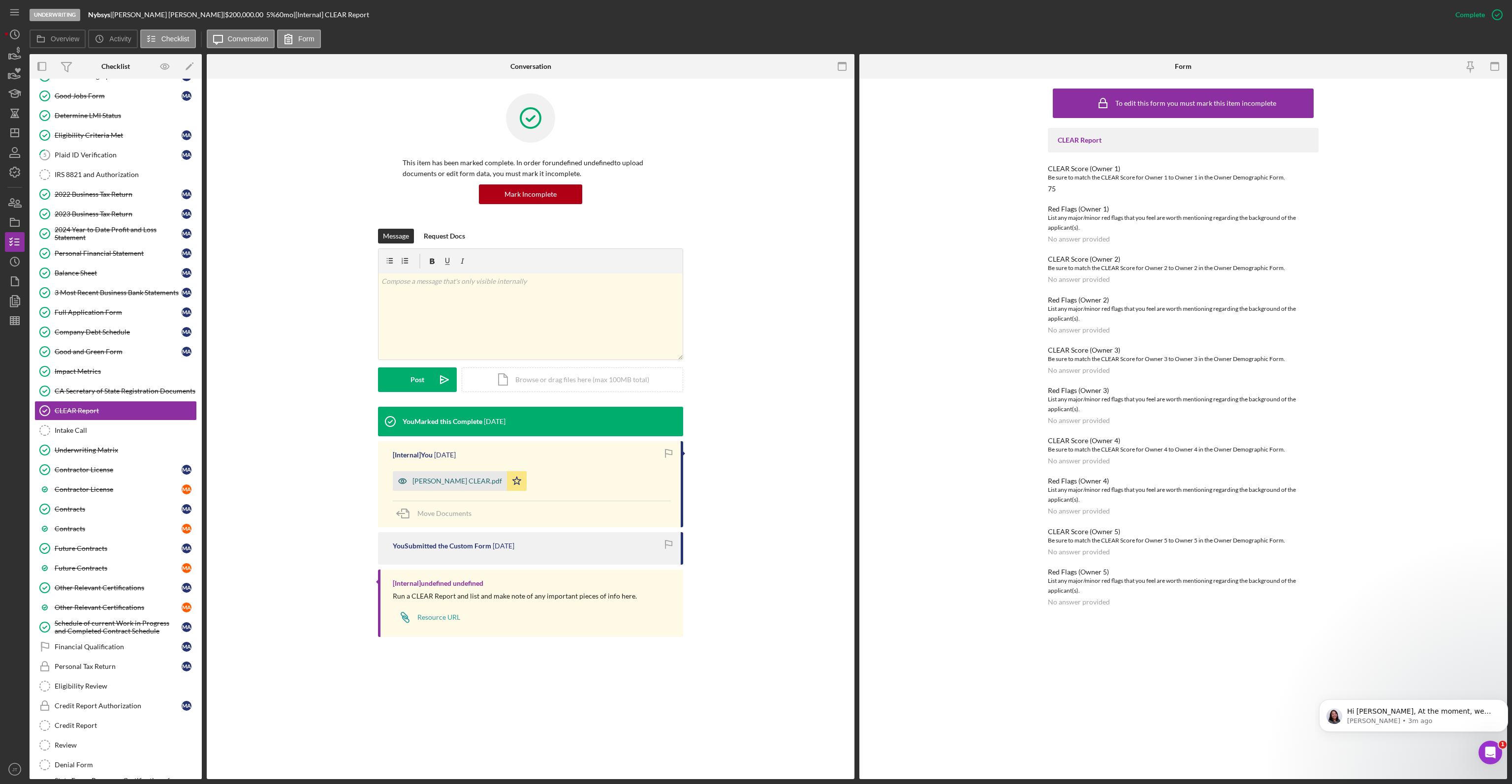
click at [432, 488] on div "Moshtaq CLEAR.pdf" at bounding box center [450, 481] width 114 height 20
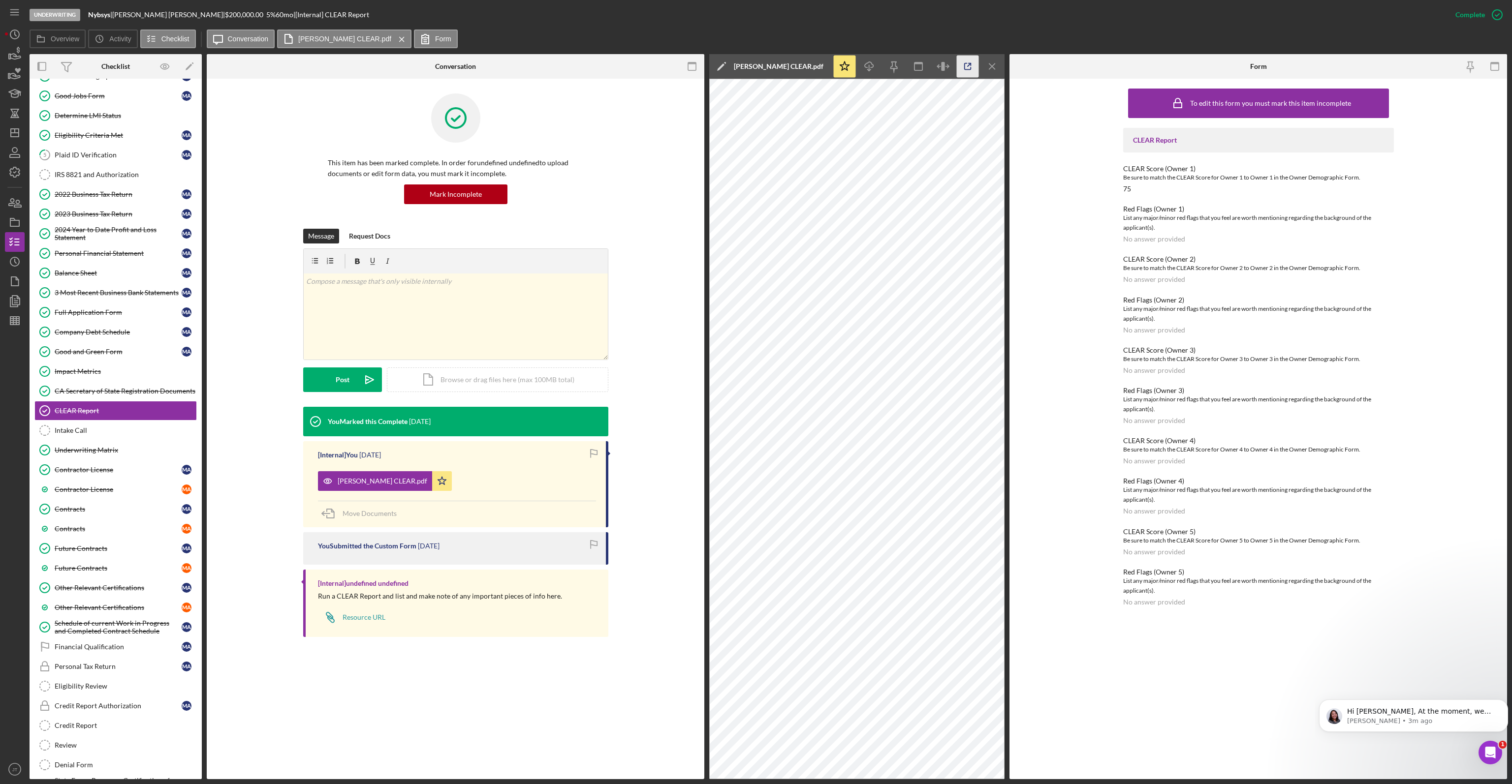
click at [967, 66] on icon "button" at bounding box center [968, 67] width 22 height 22
click at [13, 57] on icon "button" at bounding box center [14, 54] width 24 height 24
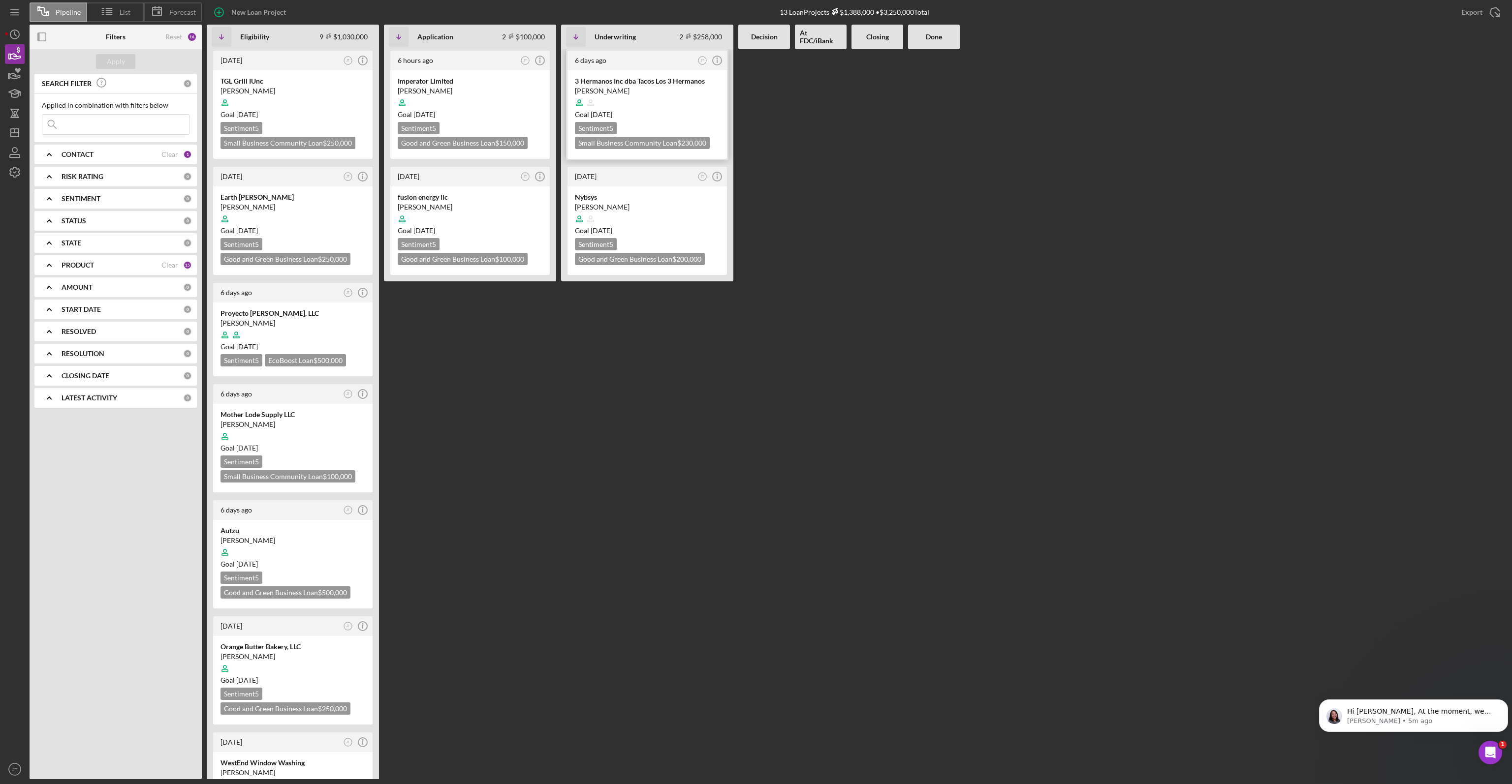
click at [706, 109] on div at bounding box center [647, 102] width 145 height 18
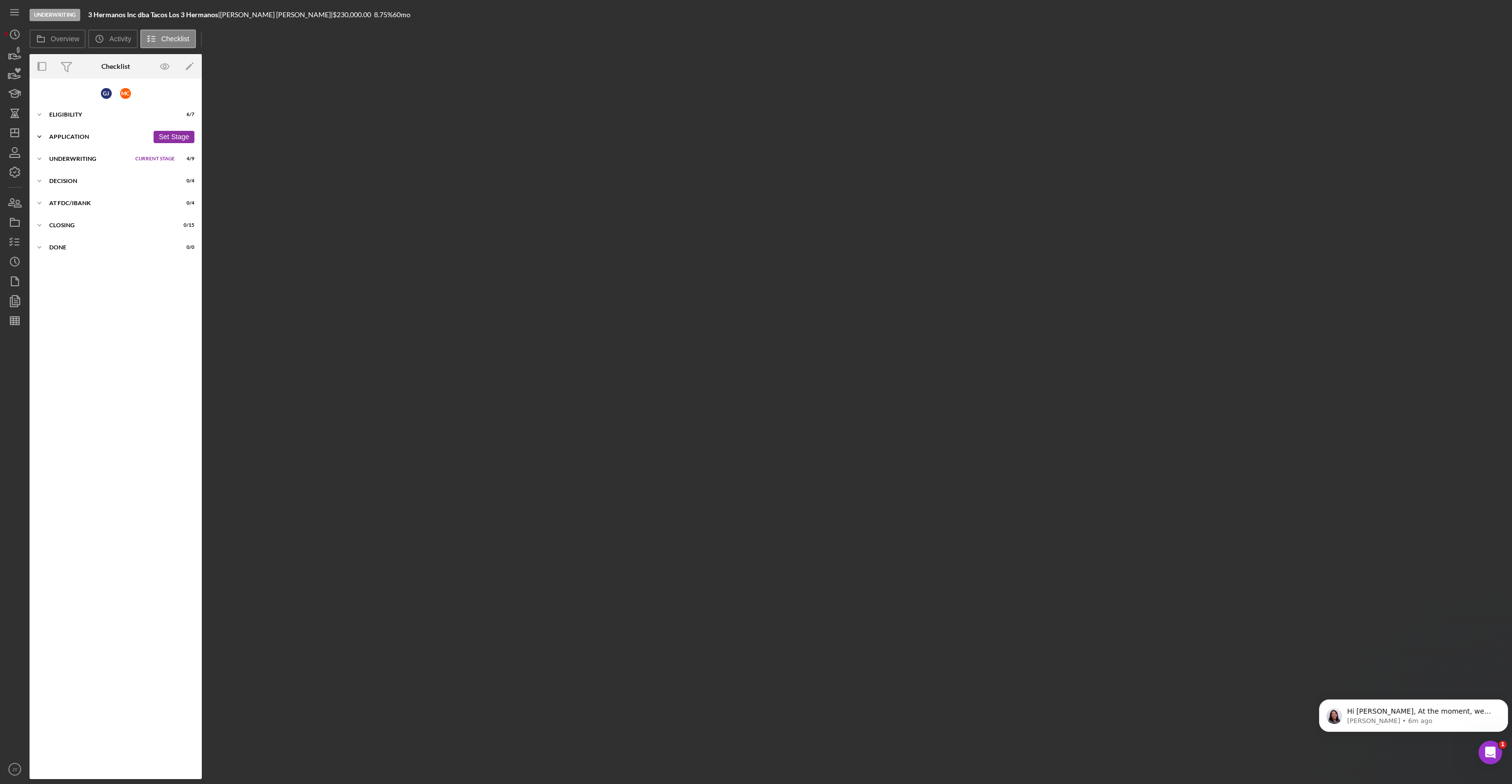
click at [72, 135] on div "Application" at bounding box center [99, 137] width 99 height 6
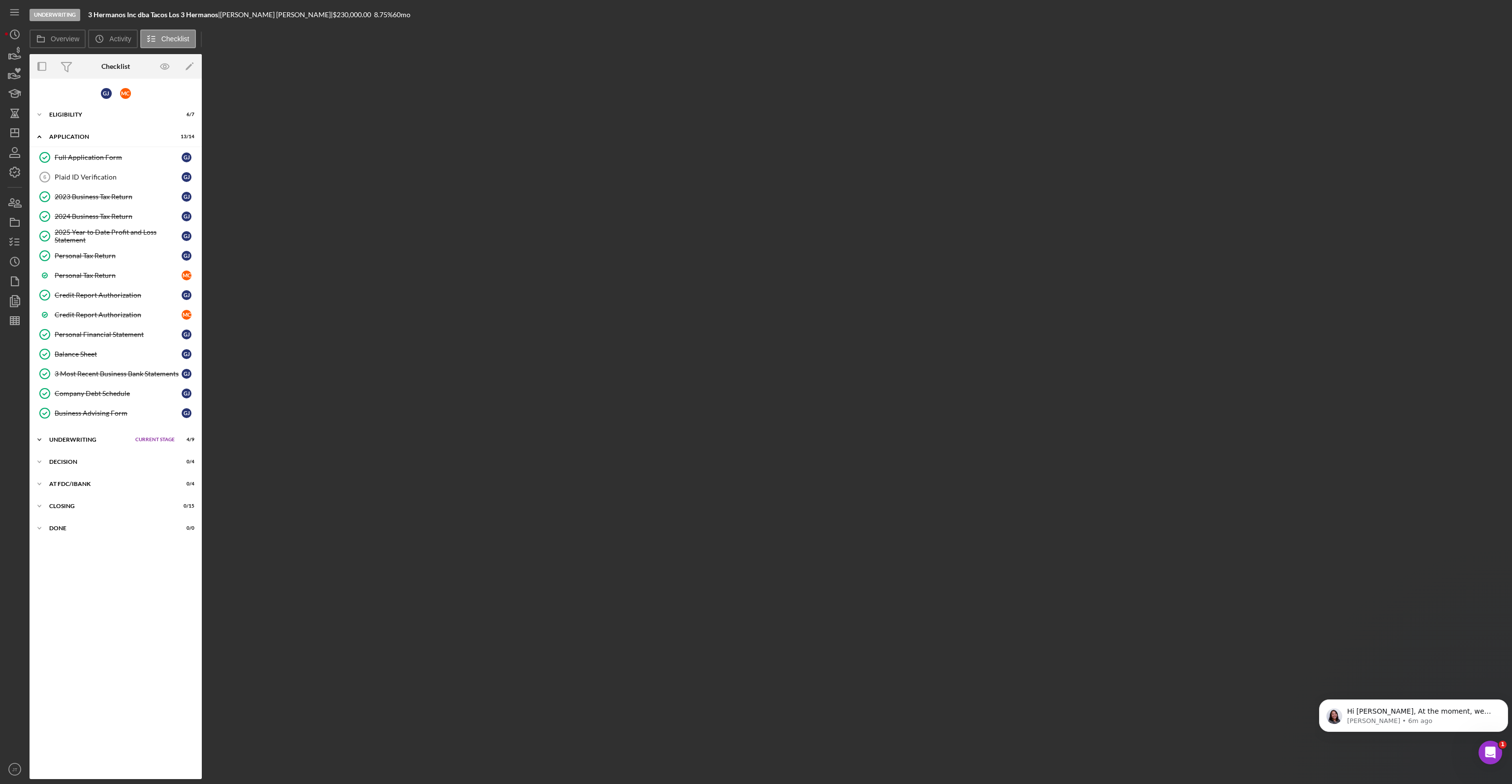
click at [98, 437] on div "Underwriting" at bounding box center [90, 440] width 81 height 6
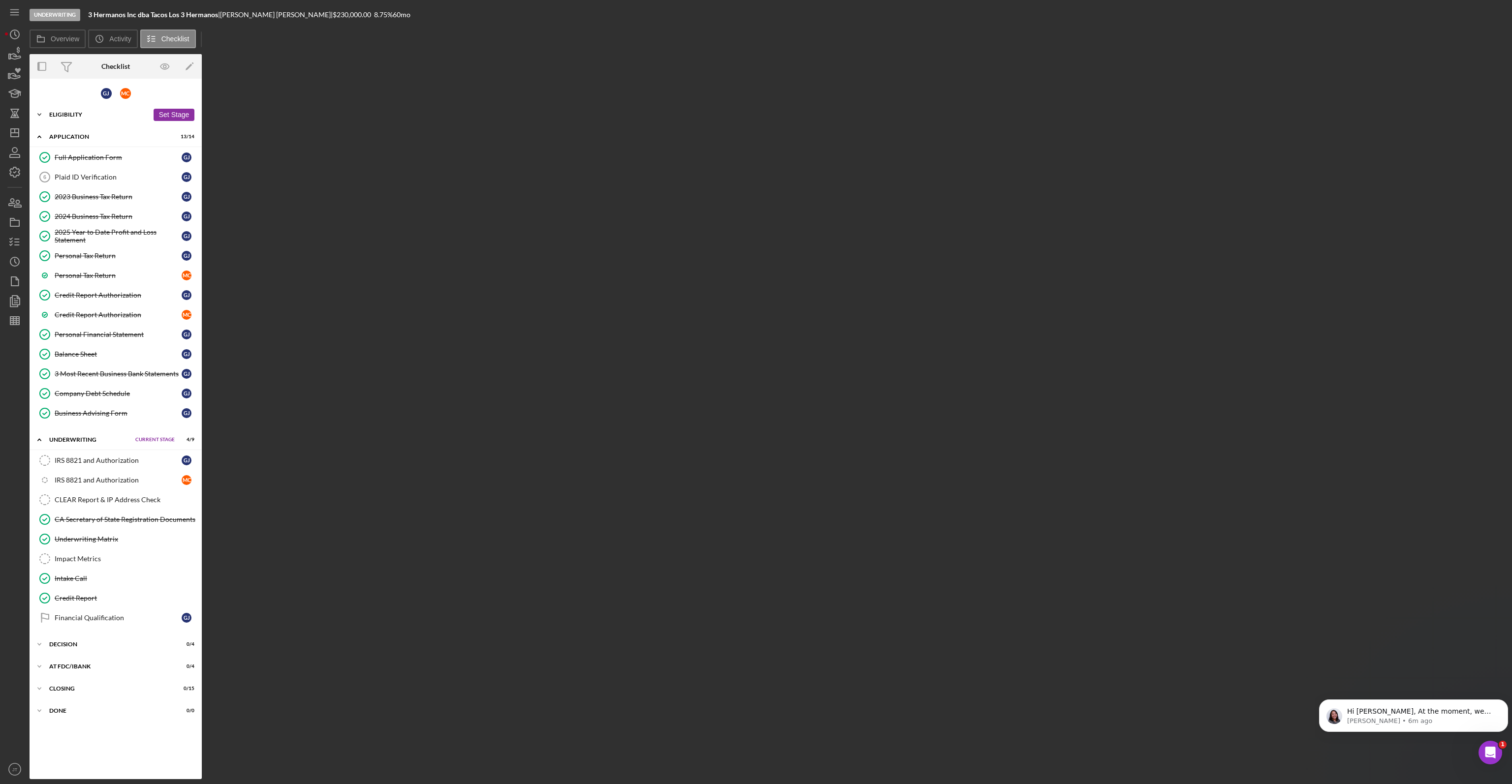
click at [90, 115] on div "Eligibility" at bounding box center [99, 115] width 99 height 6
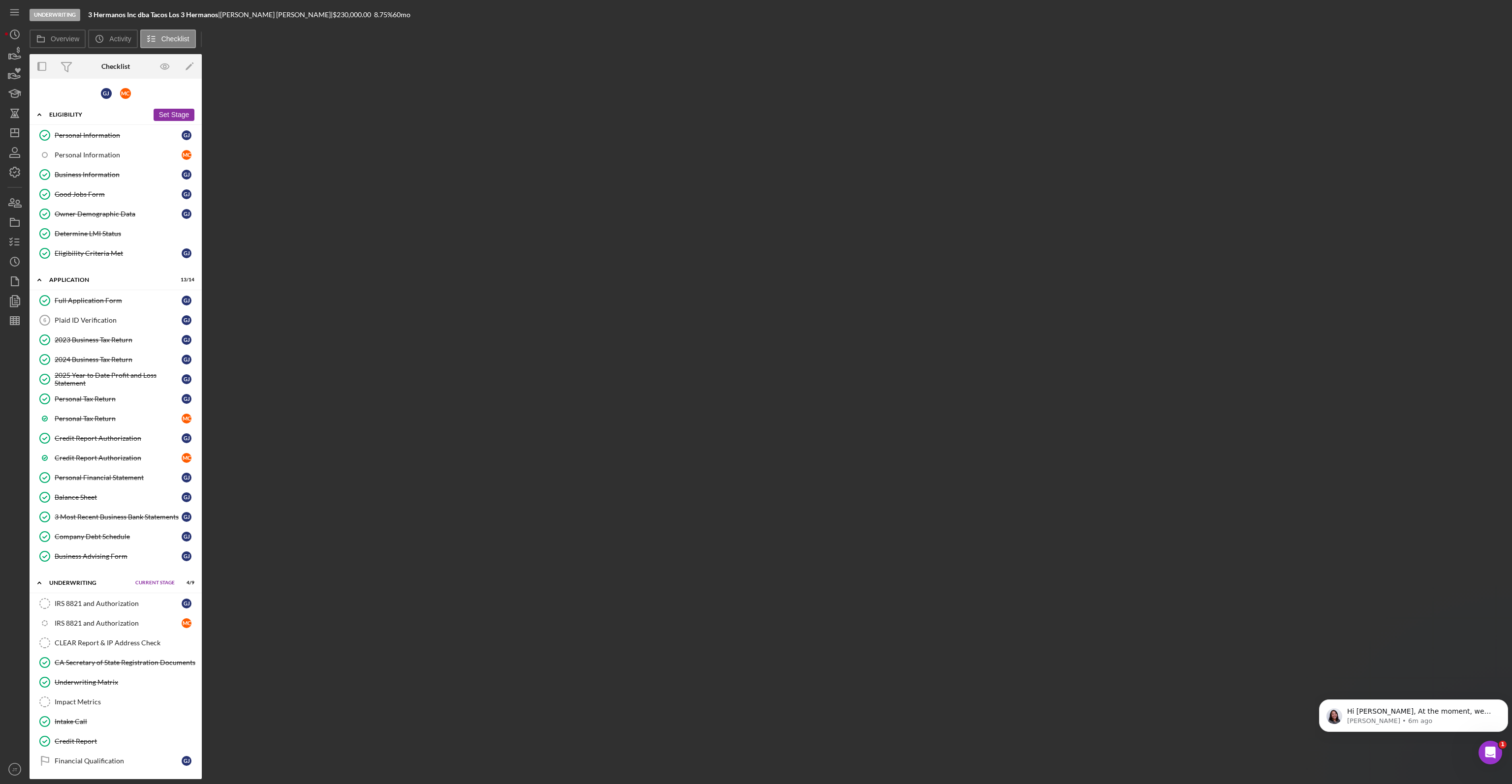
click at [86, 115] on div "Eligibility" at bounding box center [99, 115] width 99 height 6
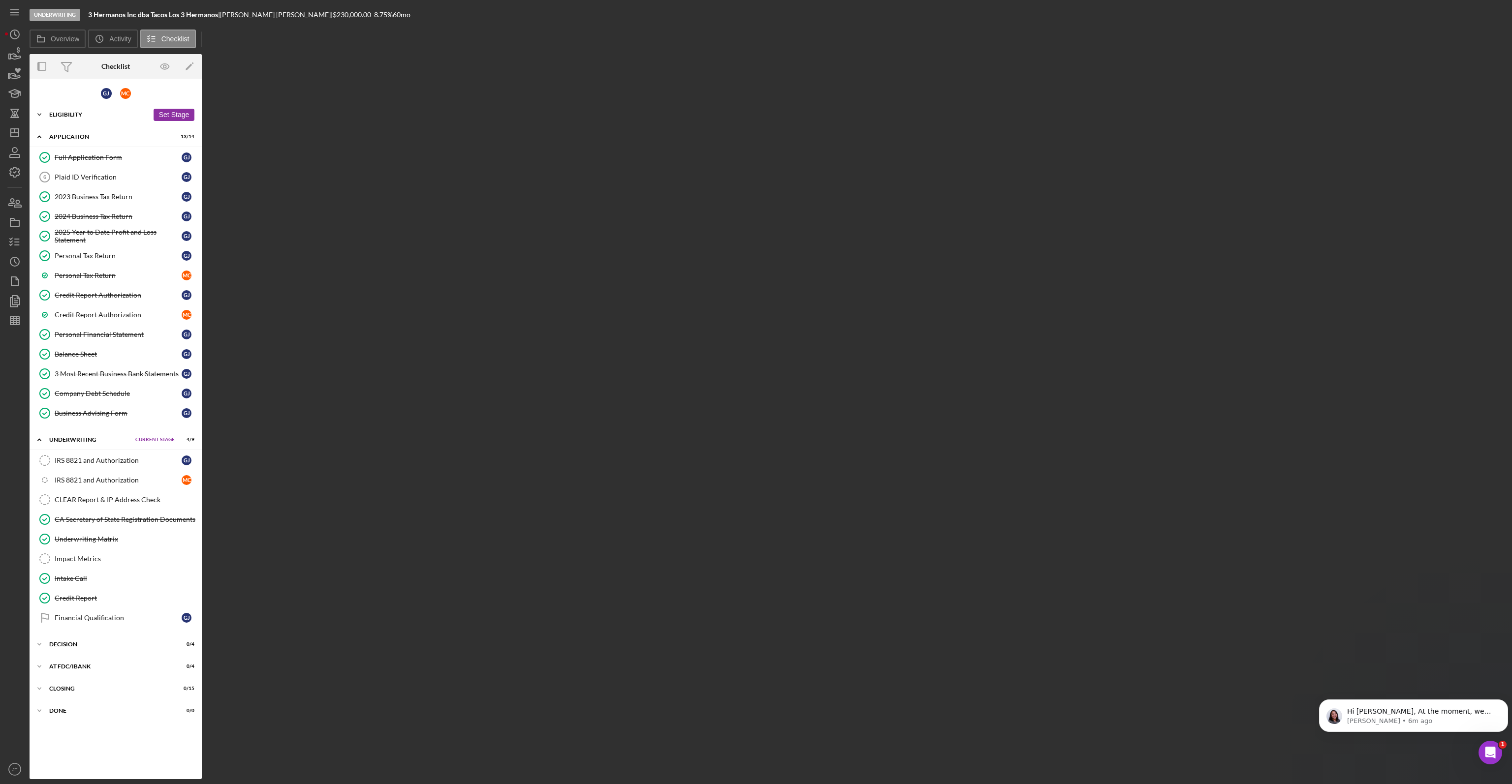
click at [113, 114] on div "Eligibility" at bounding box center [99, 115] width 99 height 6
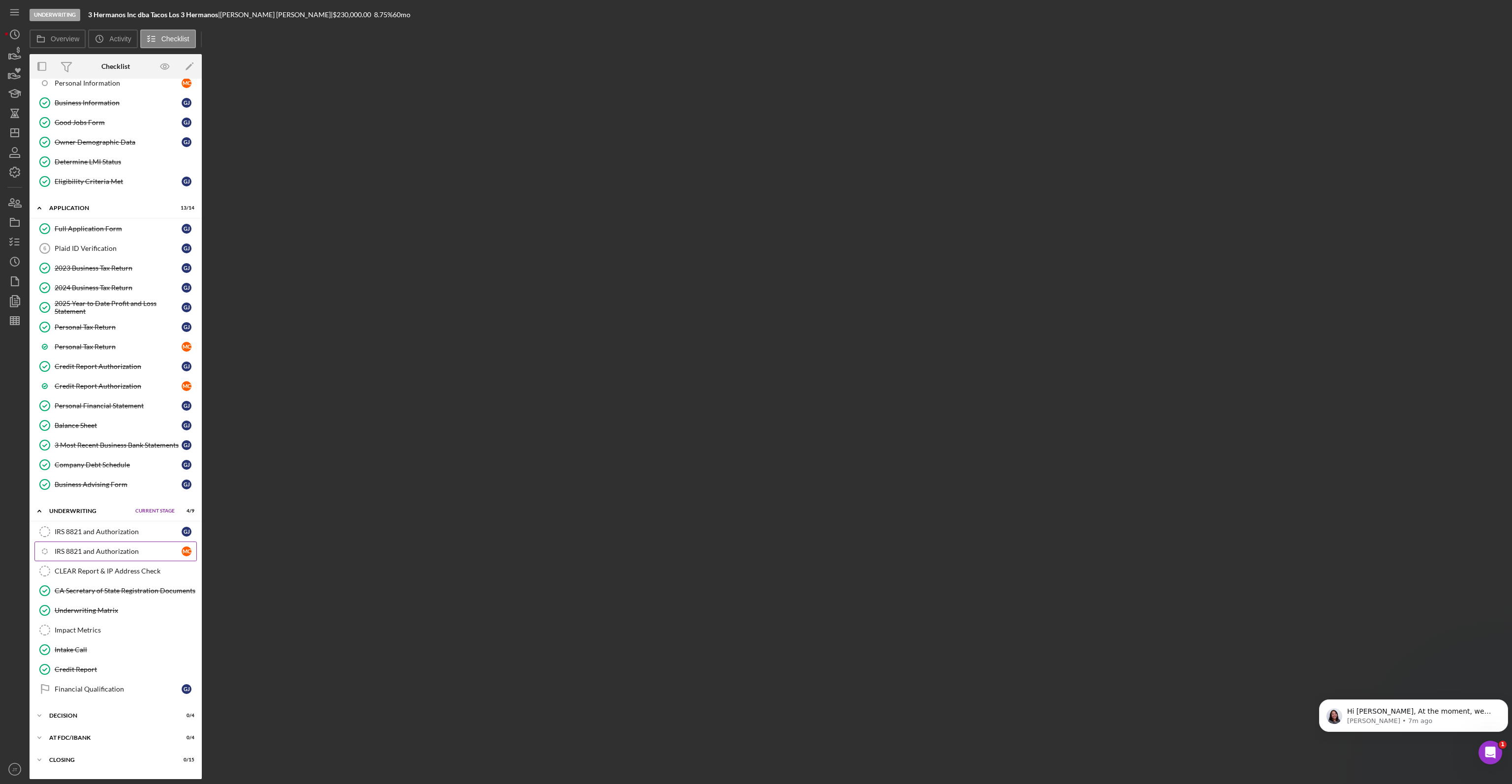
scroll to position [83, 0]
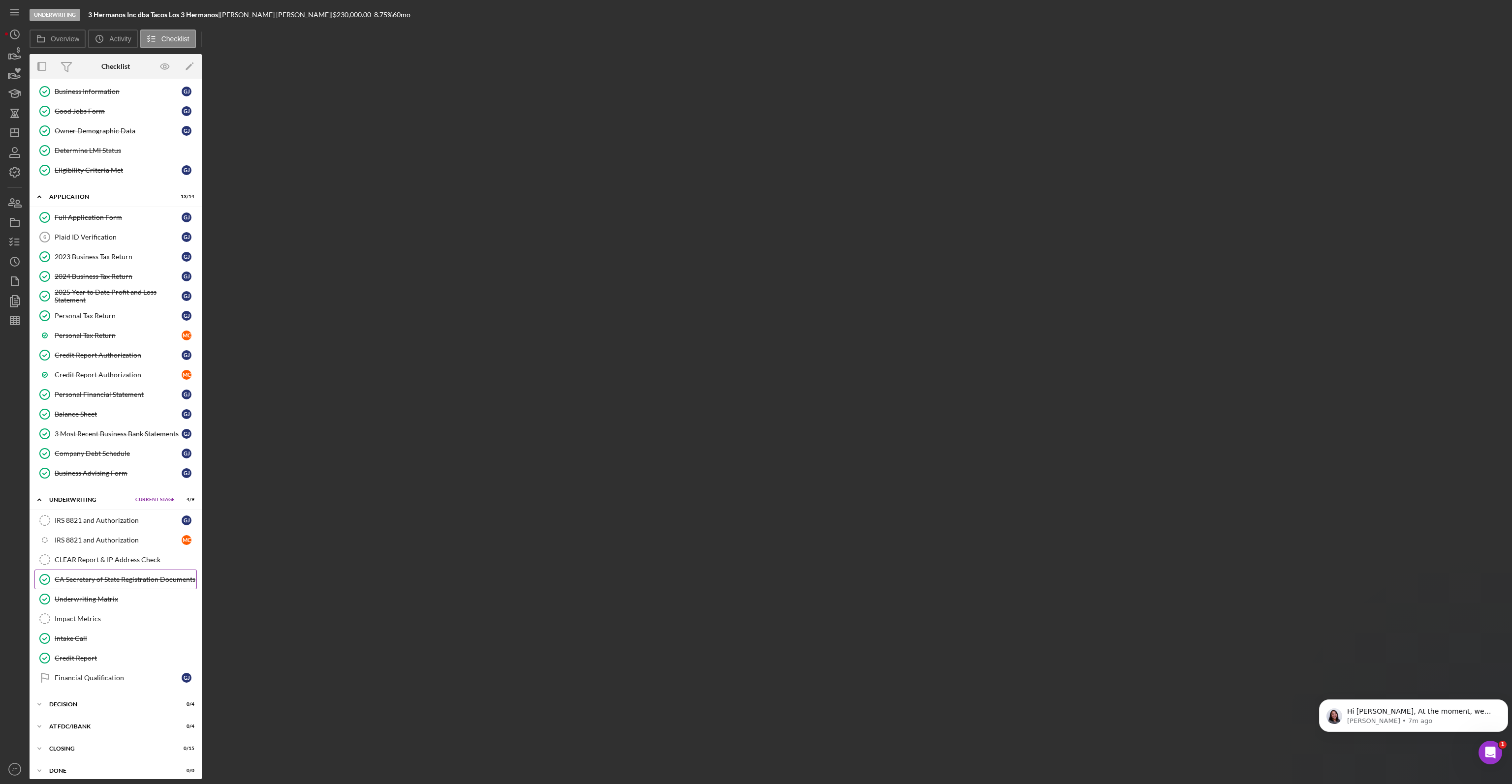
click at [129, 575] on div "CA Secretary of State Registration Documents" at bounding box center [125, 579] width 142 height 8
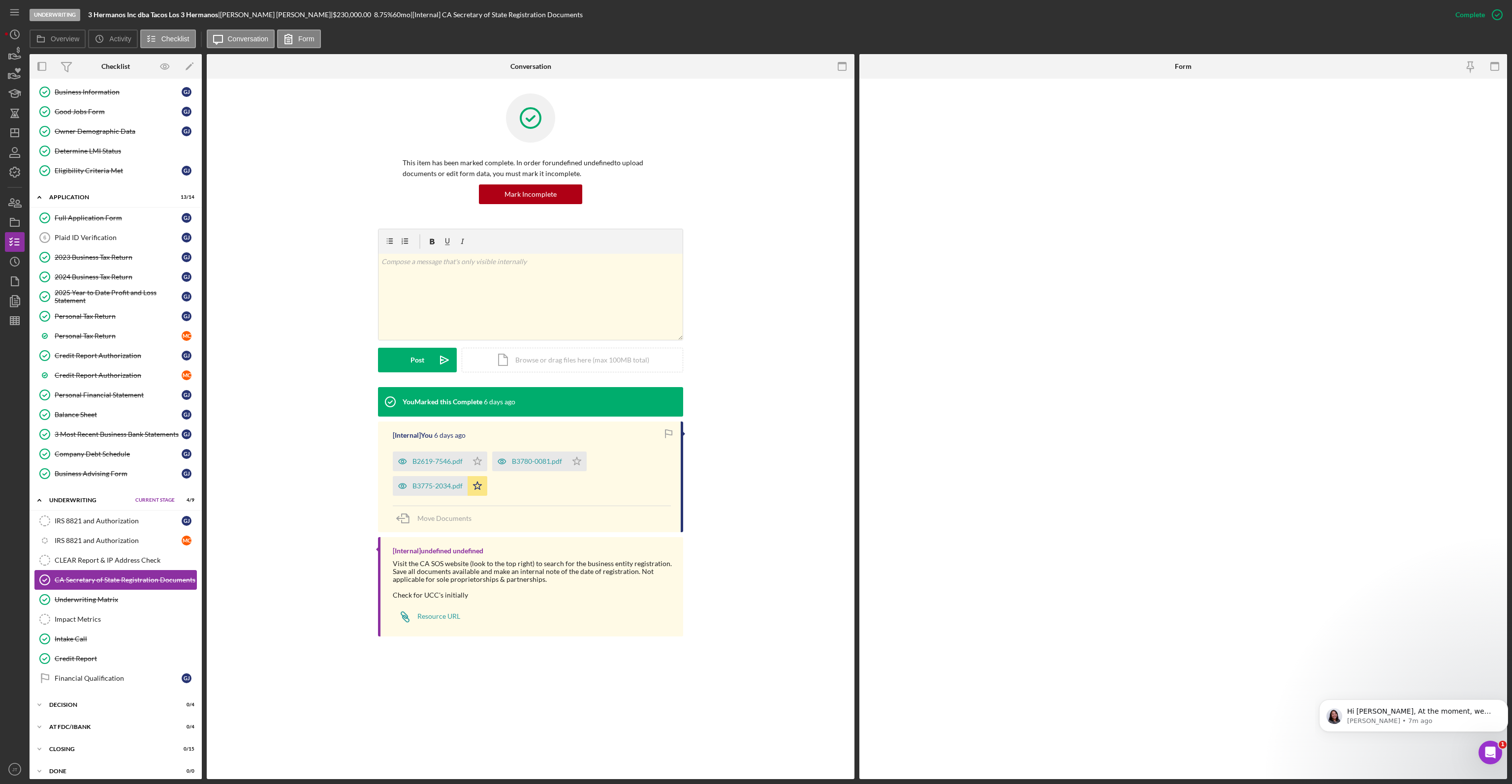
scroll to position [83, 0]
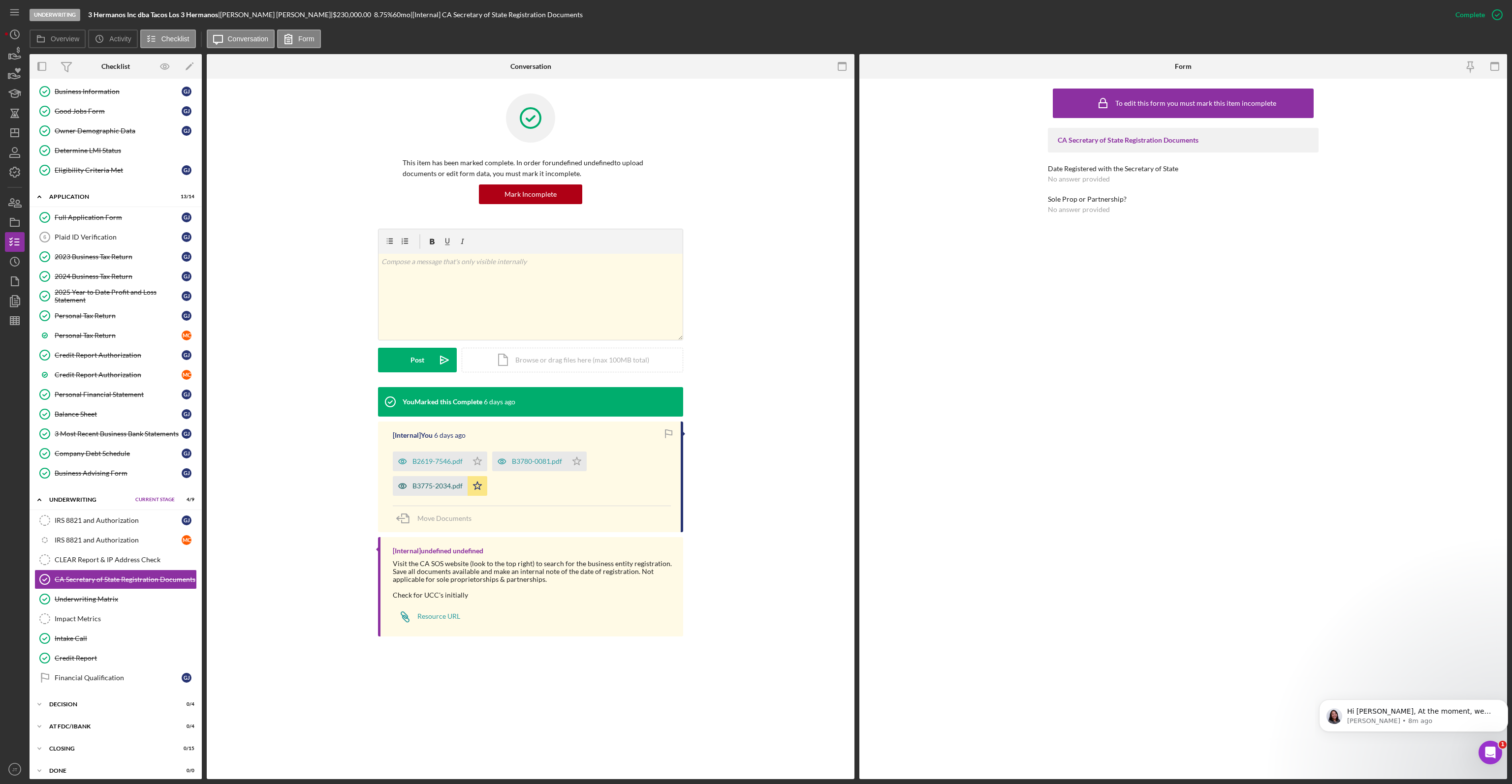
click at [457, 480] on div "B3775-2034.pdf" at bounding box center [430, 485] width 75 height 20
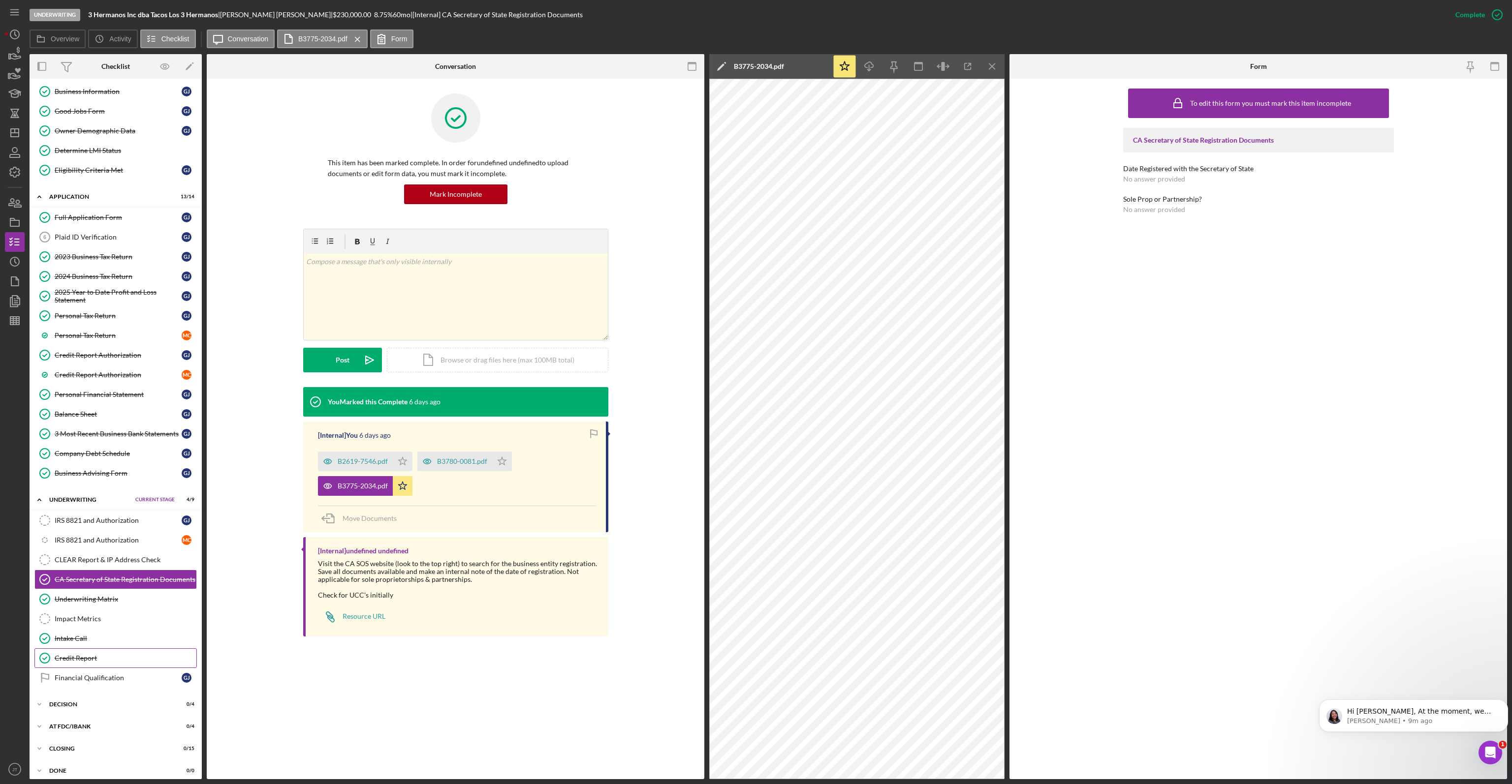
click at [85, 655] on div "Credit Report" at bounding box center [125, 658] width 142 height 8
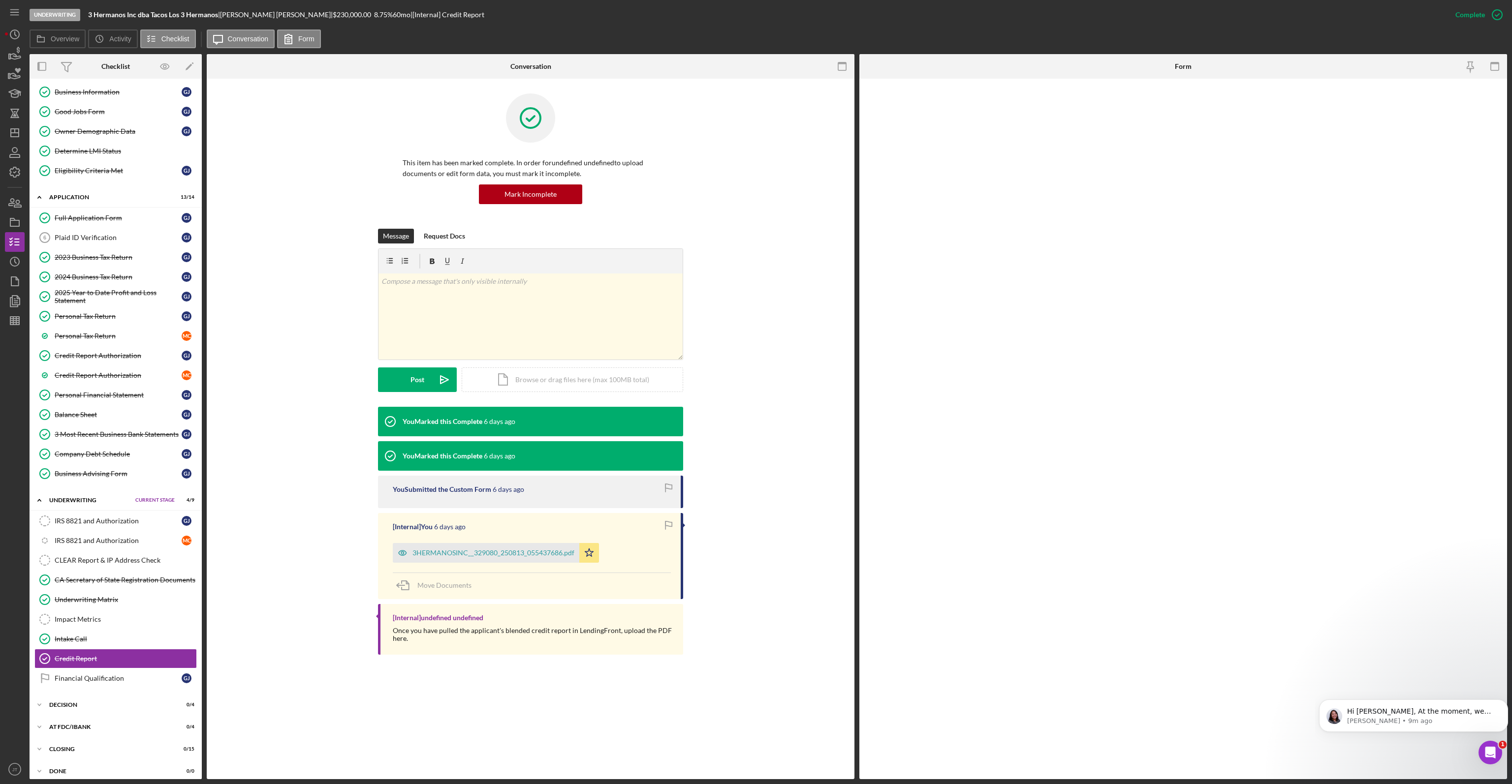
scroll to position [83, 0]
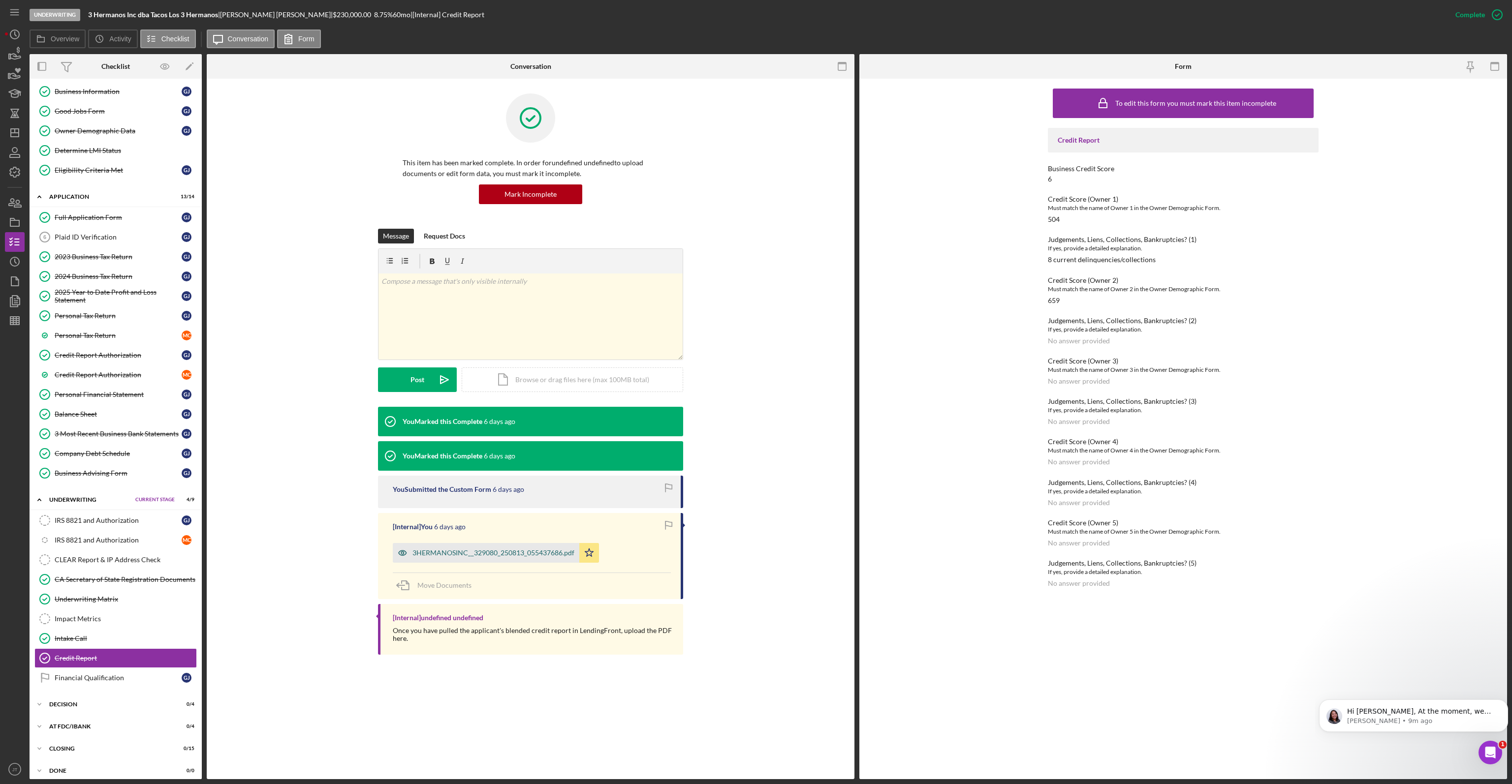
click at [485, 556] on div "3HERMANOSINC__329080_250813_055437686.pdf" at bounding box center [493, 552] width 162 height 8
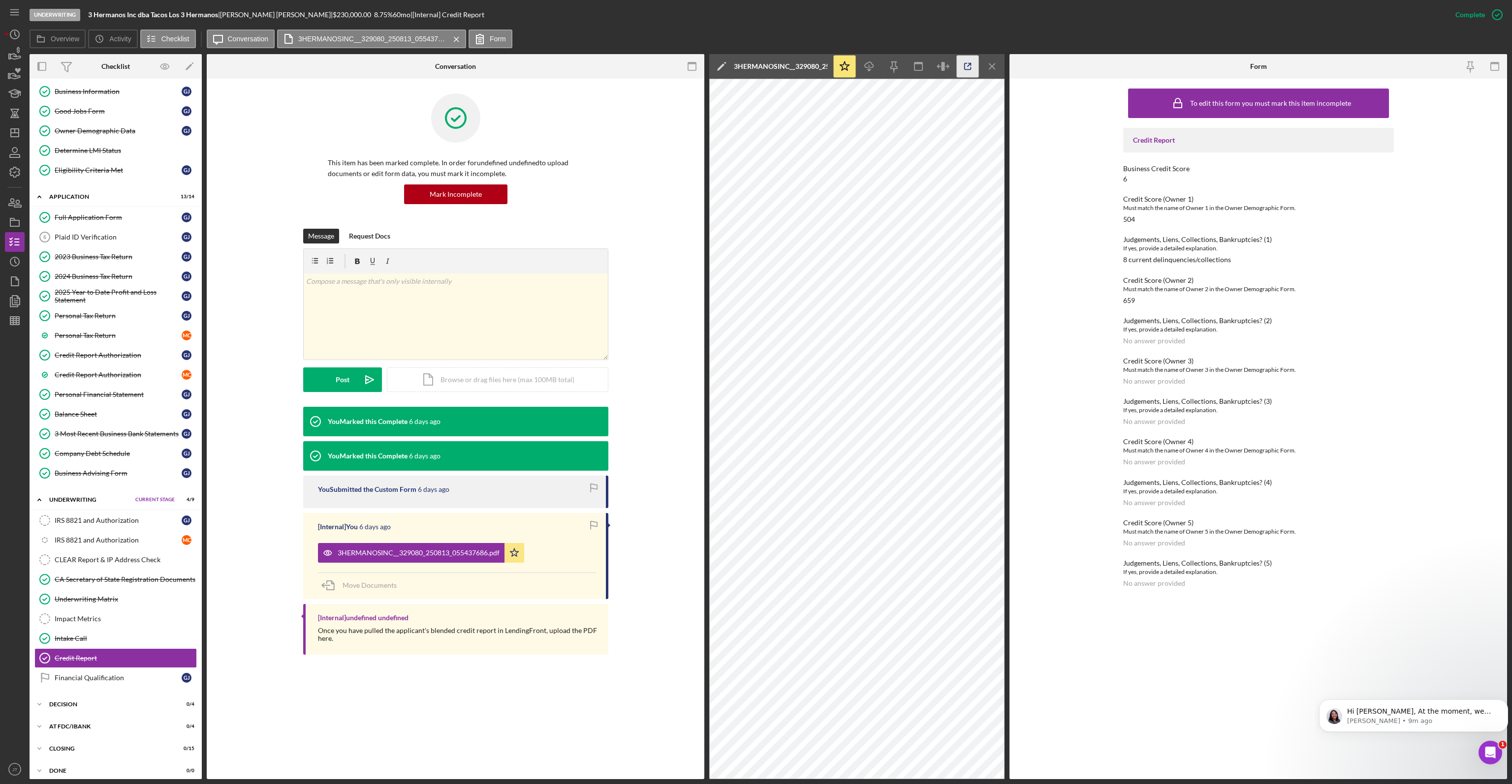
click at [968, 65] on line "button" at bounding box center [969, 65] width 3 height 3
click at [96, 443] on link "Company Debt Schedule Company Debt Schedule G J" at bounding box center [116, 453] width 163 height 20
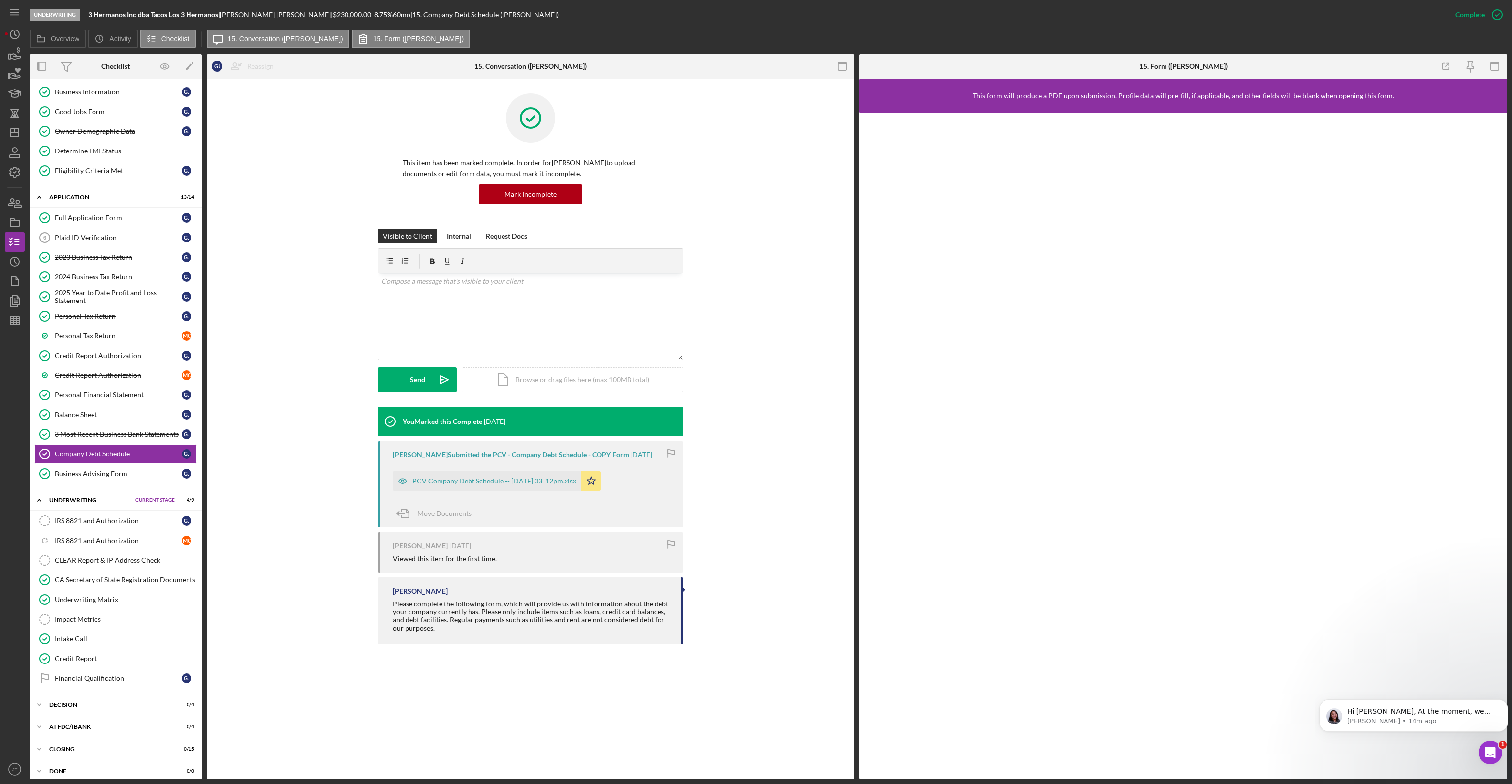
scroll to position [83, 0]
click at [519, 485] on div "PCV Company Debt Schedule -- 2025-08-11 03_12pm.xlsx" at bounding box center [494, 481] width 164 height 8
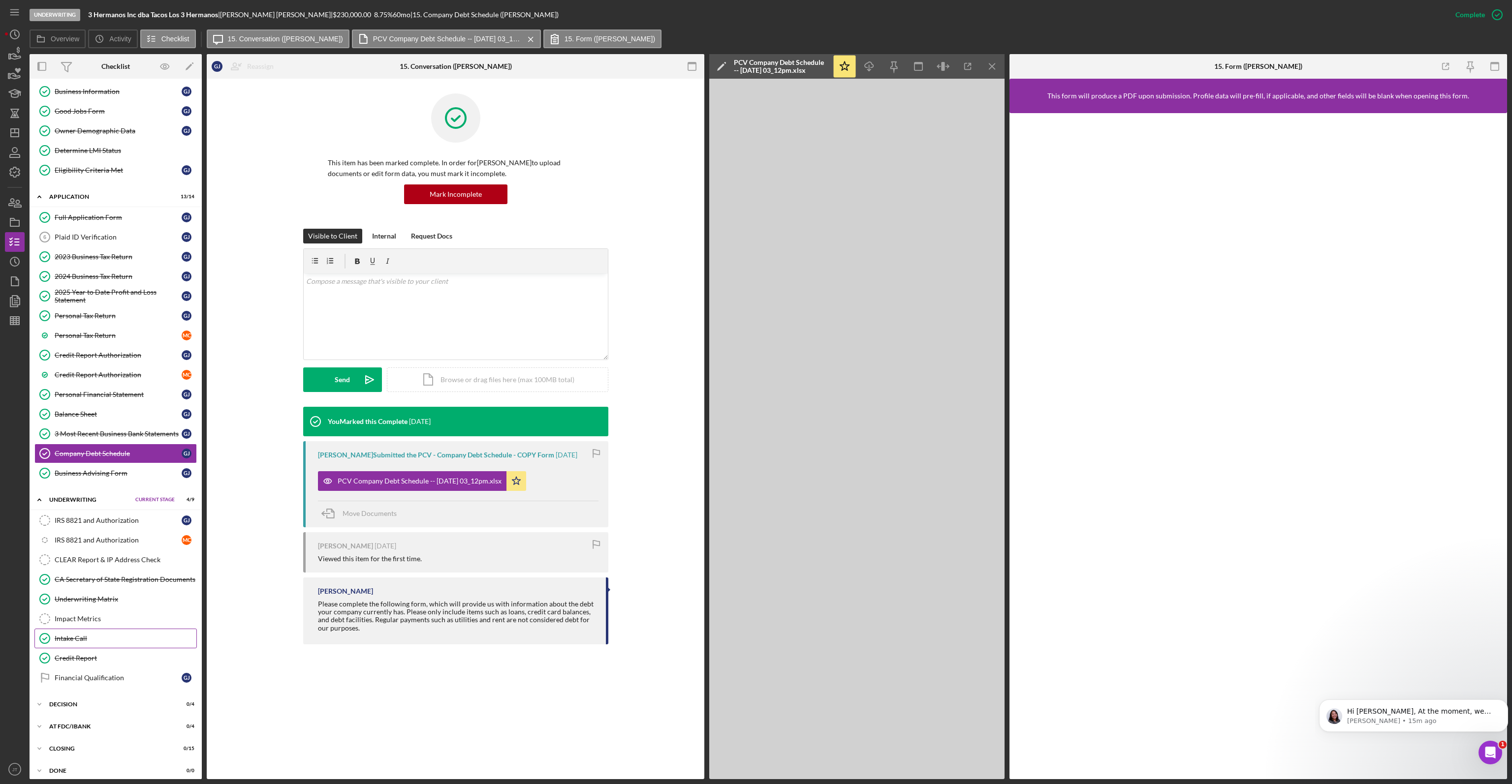
click at [99, 637] on link "Intake Call Intake Call" at bounding box center [116, 638] width 163 height 20
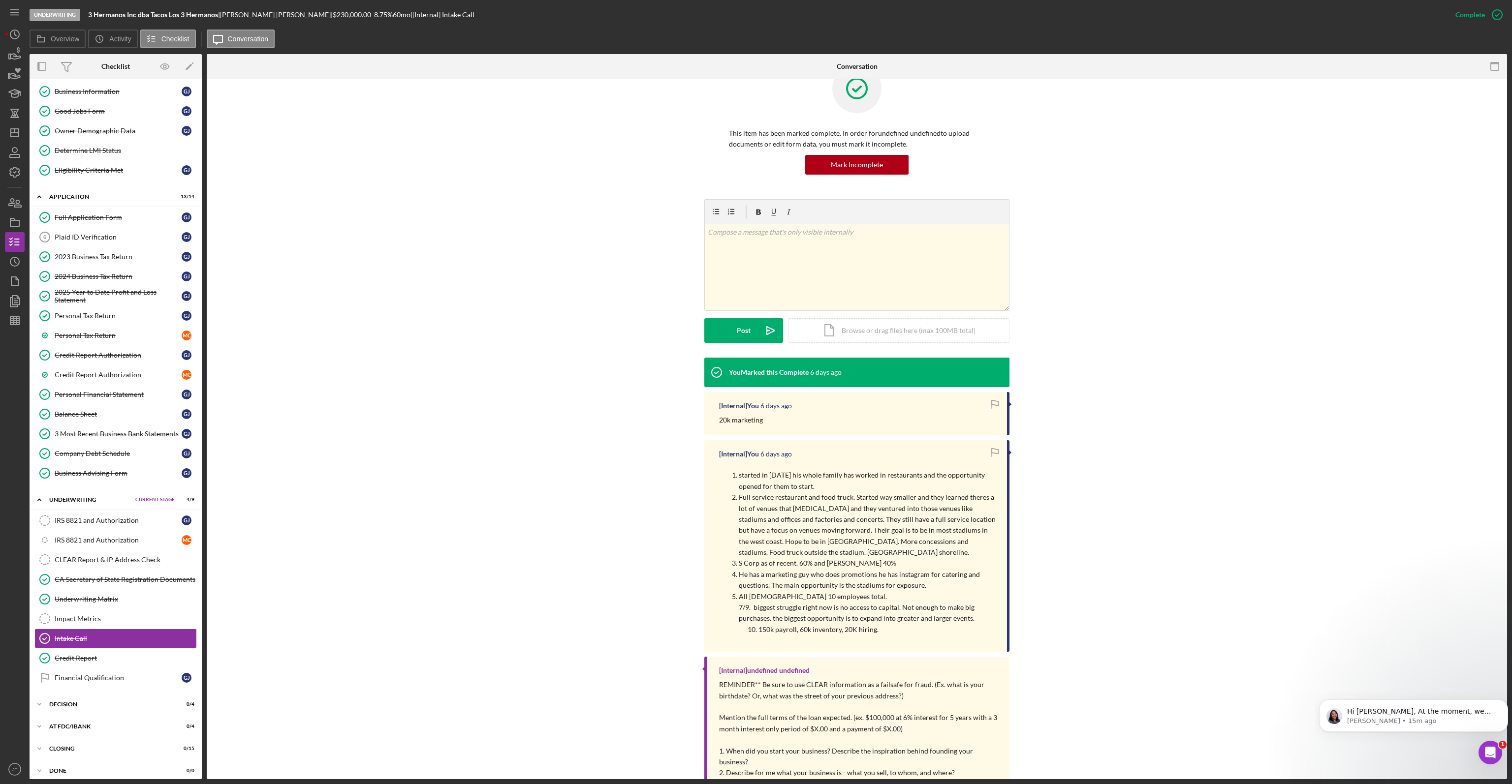
scroll to position [99, 0]
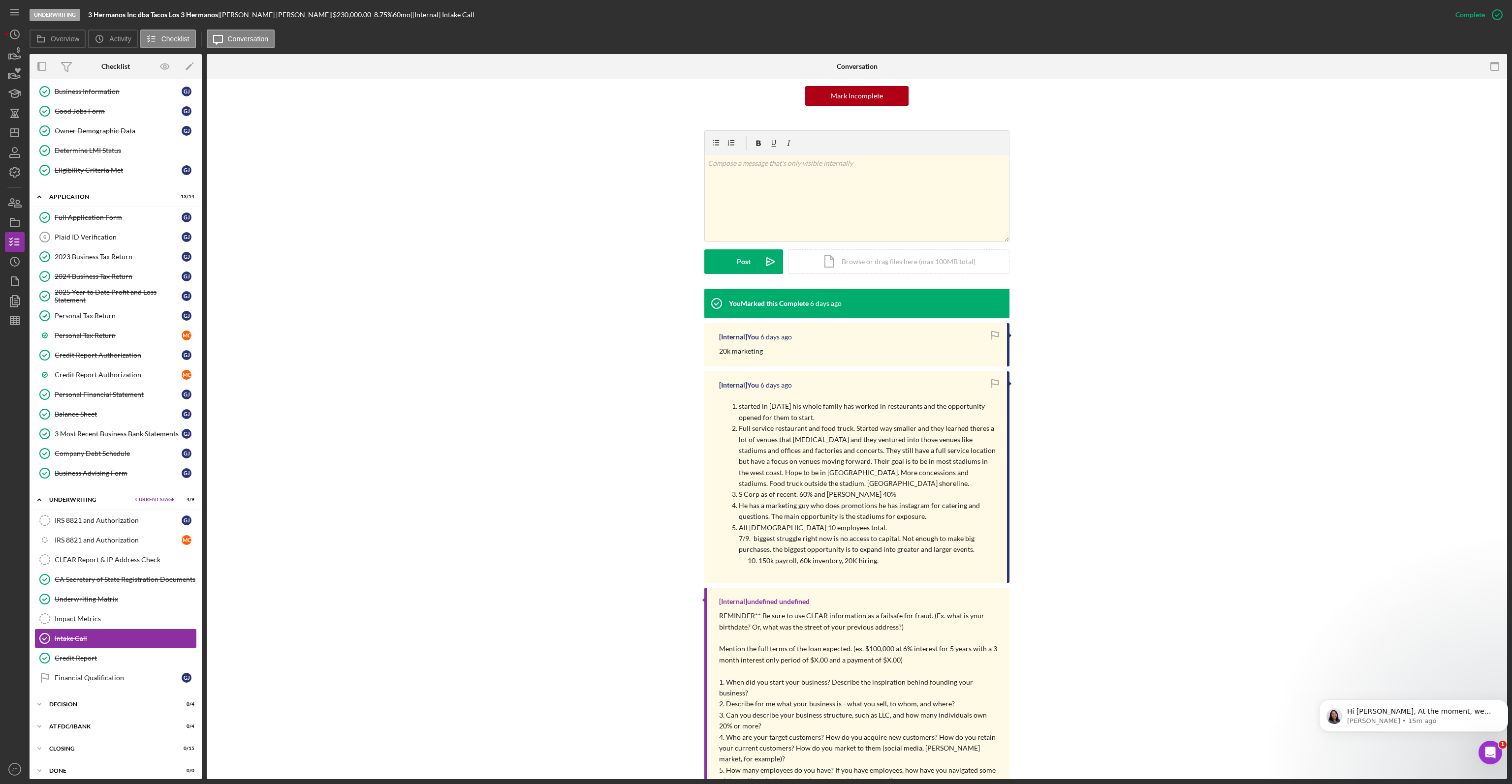
drag, startPoint x: 883, startPoint y: 559, endPoint x: 719, endPoint y: 394, distance: 232.6
click at [719, 394] on div "started in 2012 his whole family has worked in restaurants and the opportunity …" at bounding box center [858, 483] width 278 height 179
click at [913, 489] on p "S Corp as of recent. 60% and Maria 40%" at bounding box center [867, 494] width 258 height 11
click at [884, 559] on p "150k payroll, 60k inventory, 20K hiring." at bounding box center [878, 560] width 238 height 11
click at [106, 655] on div "Credit Report" at bounding box center [125, 658] width 142 height 8
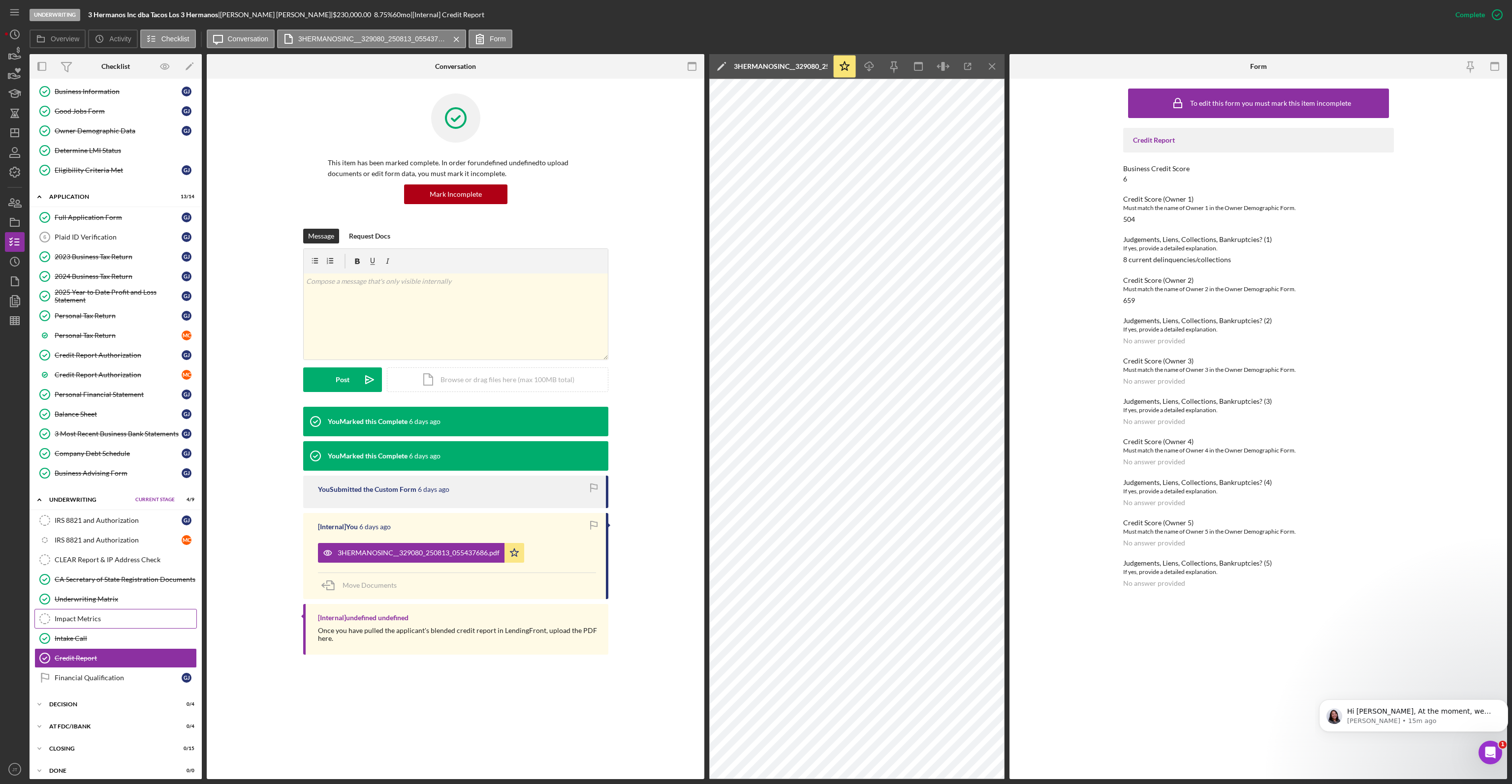
click at [1119, 259] on div "To edit this form you must mark this item incomplete Credit Report Business Cre…" at bounding box center [1258, 429] width 497 height 700
click at [97, 536] on div "IRS 8821 and Authorization" at bounding box center [118, 540] width 127 height 8
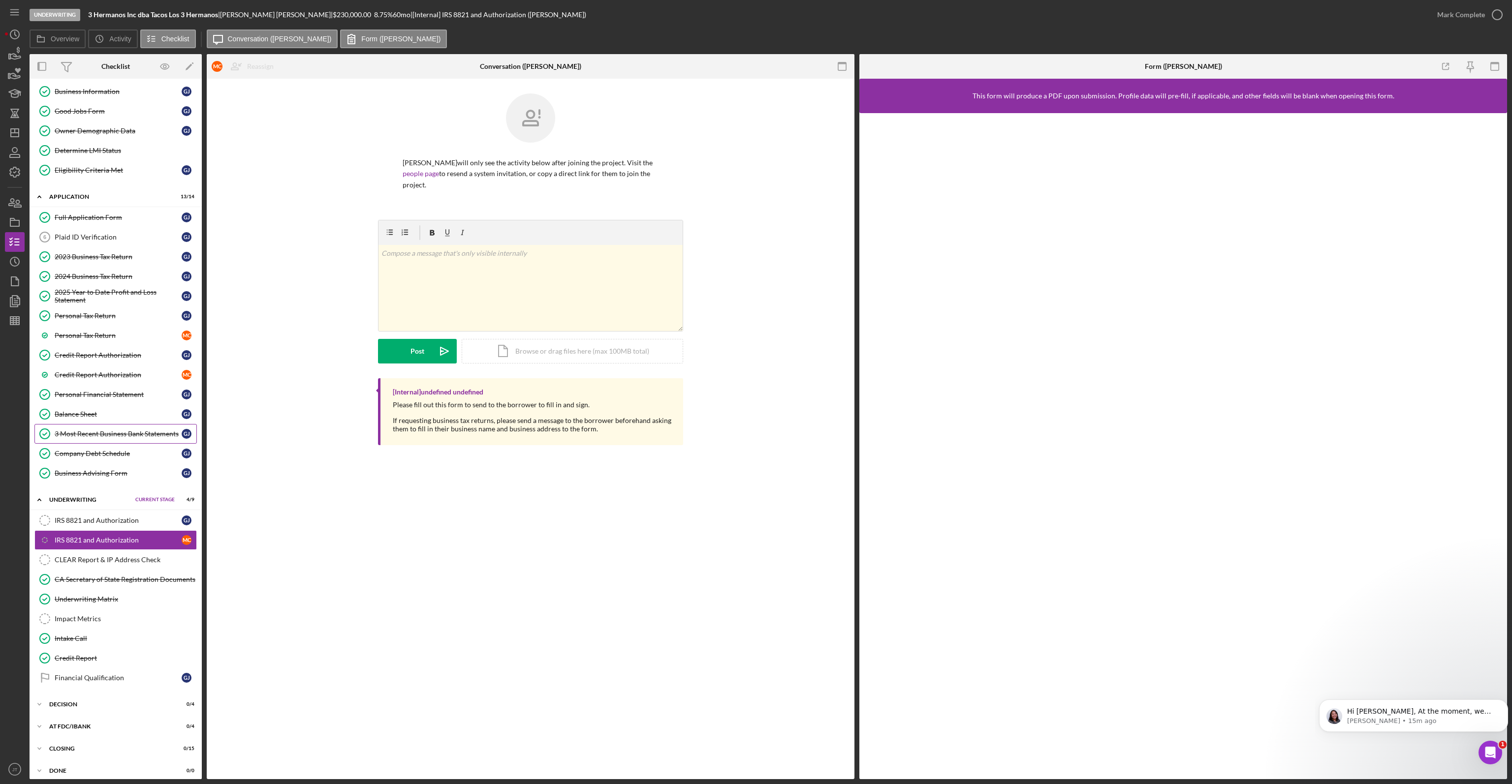
click at [85, 430] on div "3 Most Recent Business Bank Statements" at bounding box center [118, 434] width 127 height 8
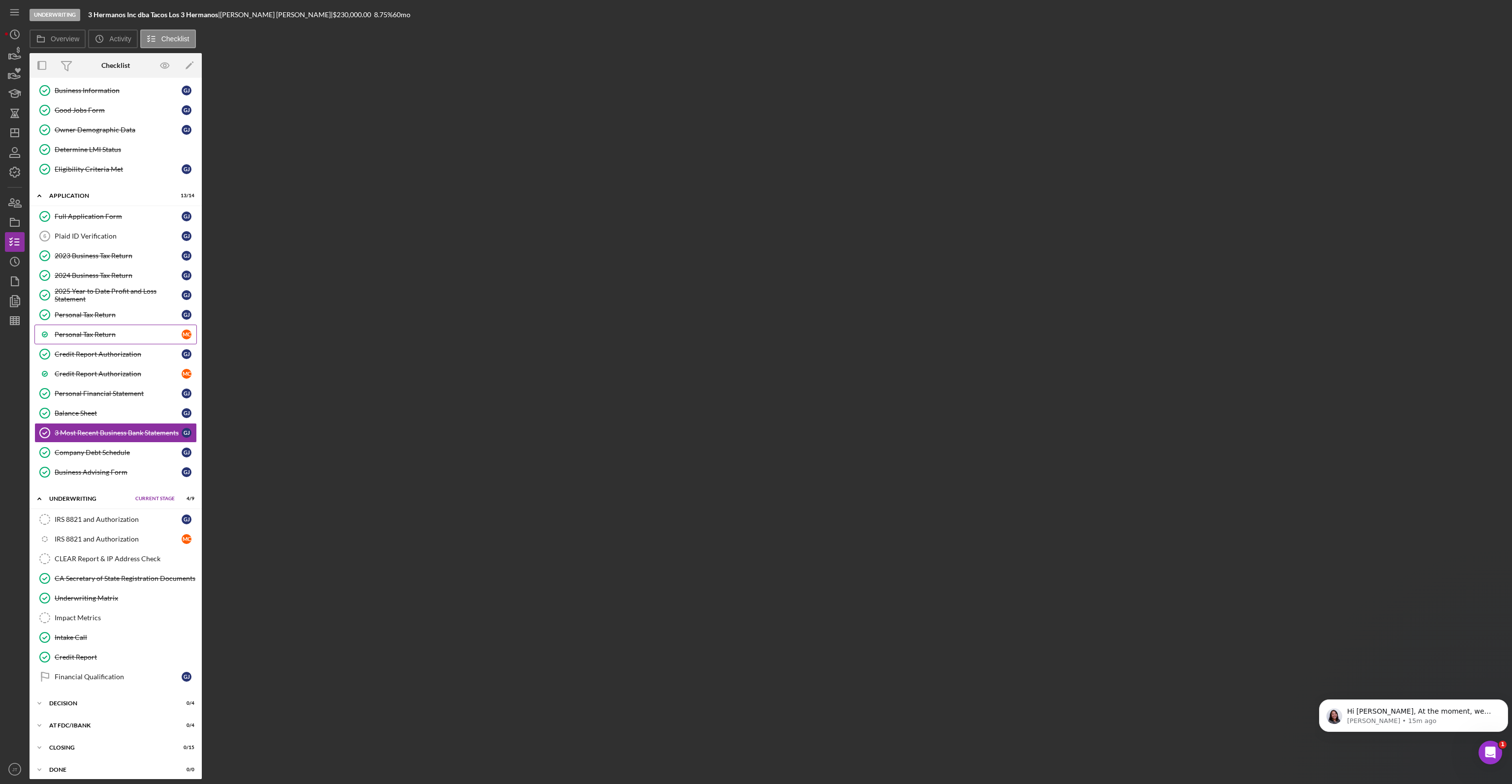
scroll to position [83, 0]
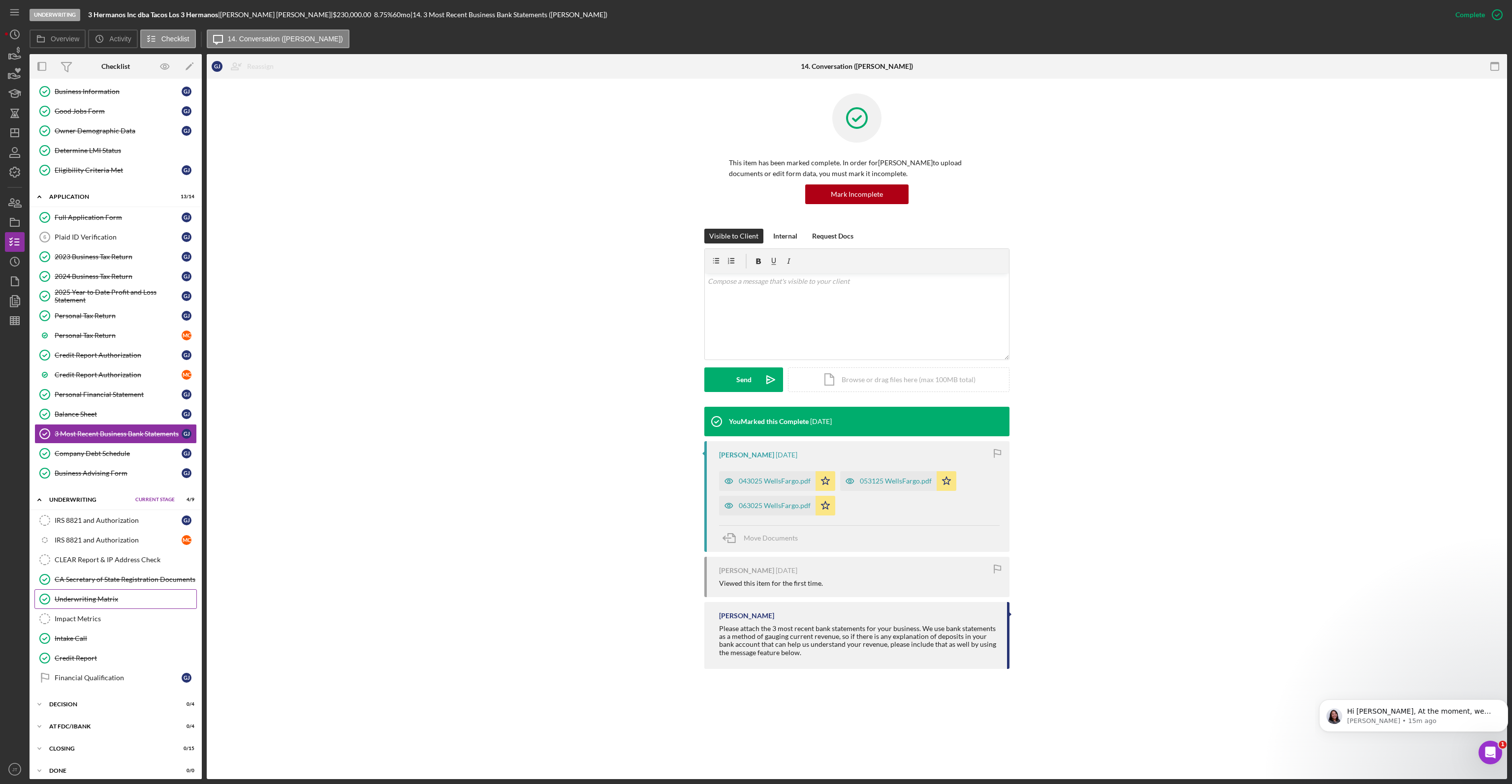
click at [97, 595] on div "Underwriting Matrix" at bounding box center [125, 599] width 142 height 8
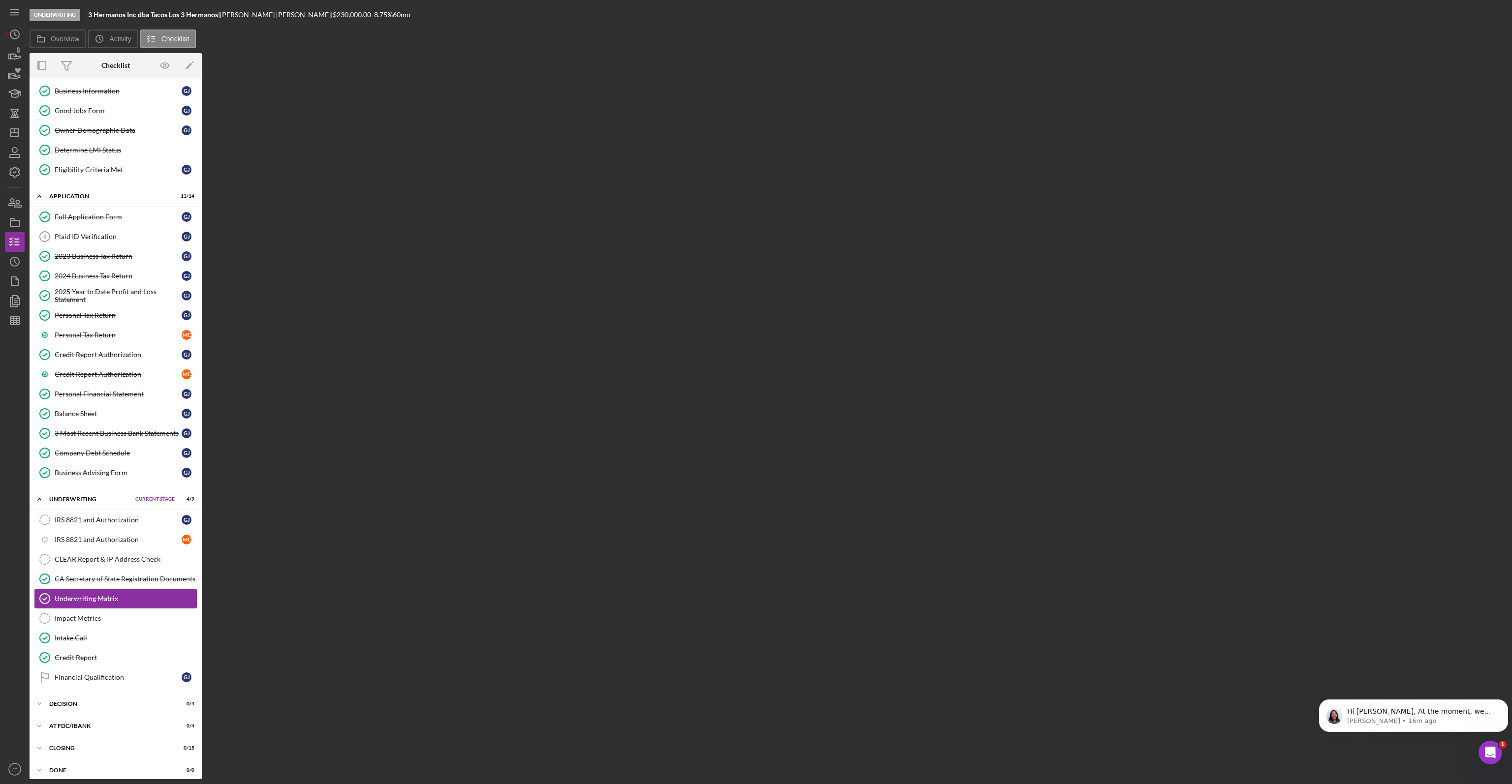
scroll to position [83, 0]
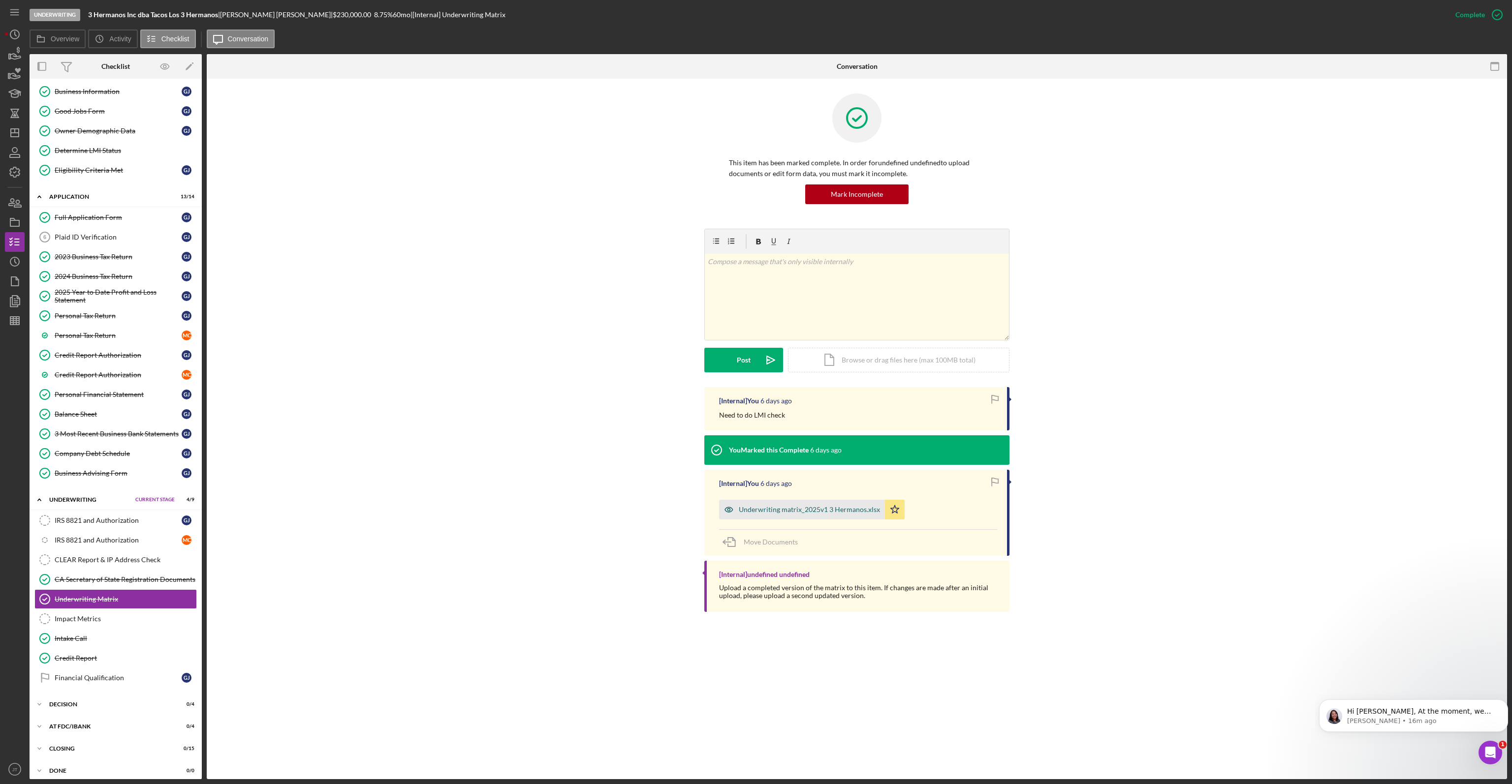
click at [797, 512] on div "Underwriting matrix_2025v1 3 Hermanos.xlsx" at bounding box center [809, 510] width 141 height 8
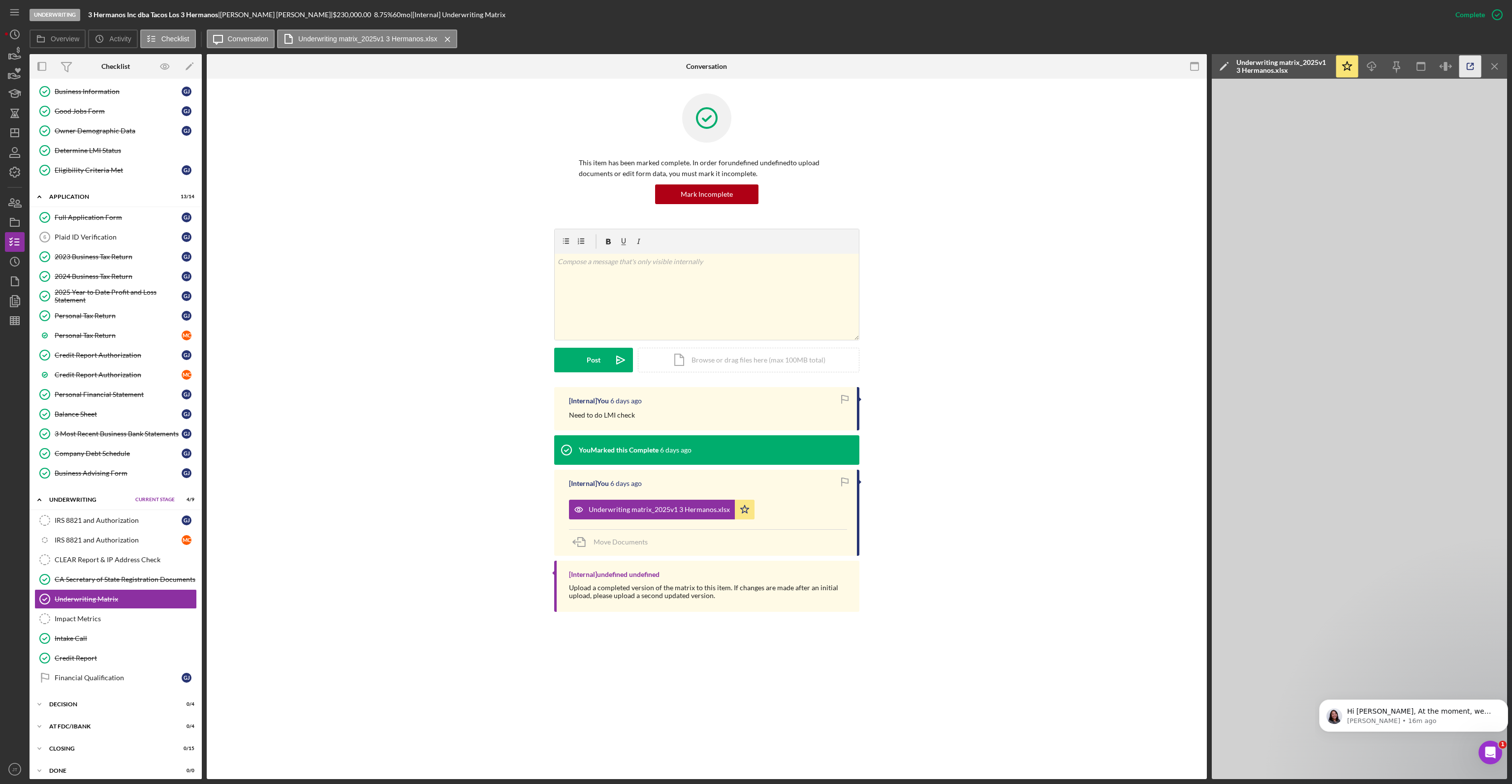
click at [1463, 65] on icon "button" at bounding box center [1470, 67] width 22 height 22
click at [349, 332] on div "v Color teal Color pink Remove color Add row above Add row below Add column bef…" at bounding box center [706, 307] width 970 height 158
click at [10, 57] on icon "button" at bounding box center [14, 54] width 24 height 24
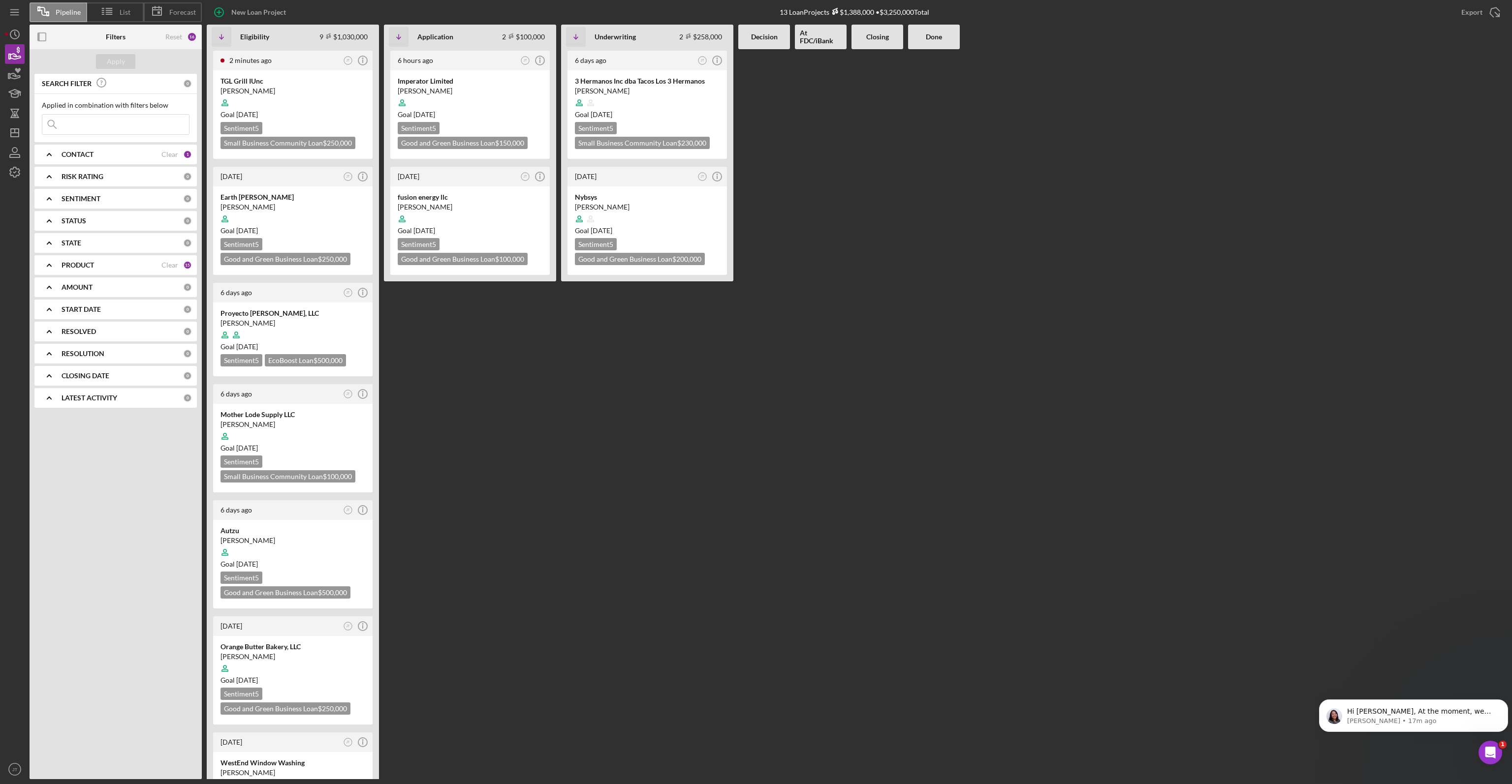
click at [460, 353] on div "6 hours ago JT Icon/Info Imperator Limited Ryan Guffey Goal 3 weeks from now Se…" at bounding box center [470, 414] width 172 height 730
click at [548, 320] on div "6 hours ago JT Icon/Info Imperator Limited Ryan Guffey Goal 3 weeks from now Se…" at bounding box center [470, 414] width 172 height 730
click at [583, 357] on div "6 days ago JT Icon/Info 3 Hermanos Inc dba Tacos Los 3 Hermanos Genaro Juarez C…" at bounding box center [647, 414] width 172 height 730
click at [725, 703] on div "6 days ago JT Icon/Info 3 Hermanos Inc dba Tacos Los 3 Hermanos Genaro Juarez C…" at bounding box center [647, 414] width 172 height 730
click at [1403, 706] on div "Hi Jaron, At the moment, we don't have a switch in the system that would allow …" at bounding box center [1413, 716] width 174 height 20
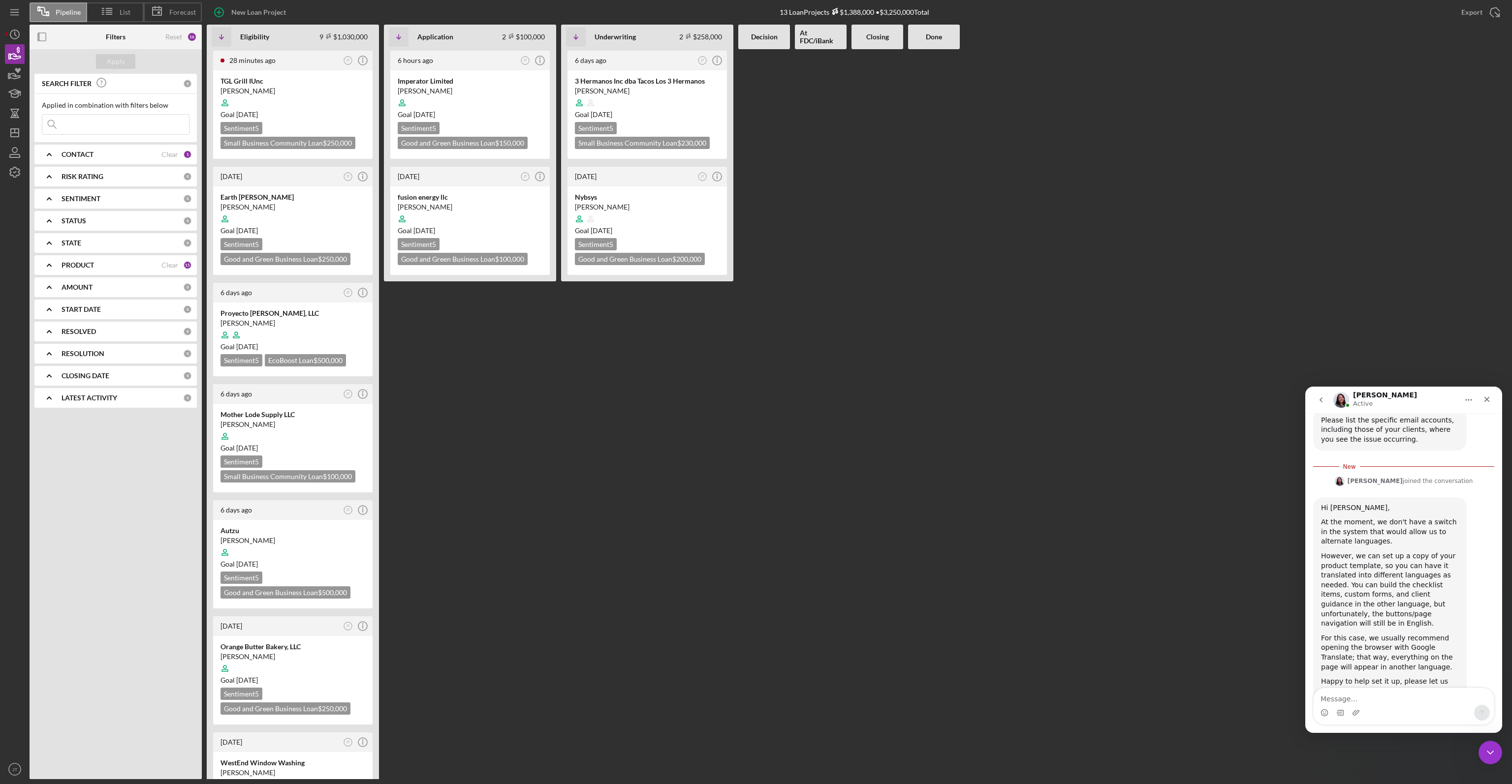
scroll to position [449, 0]
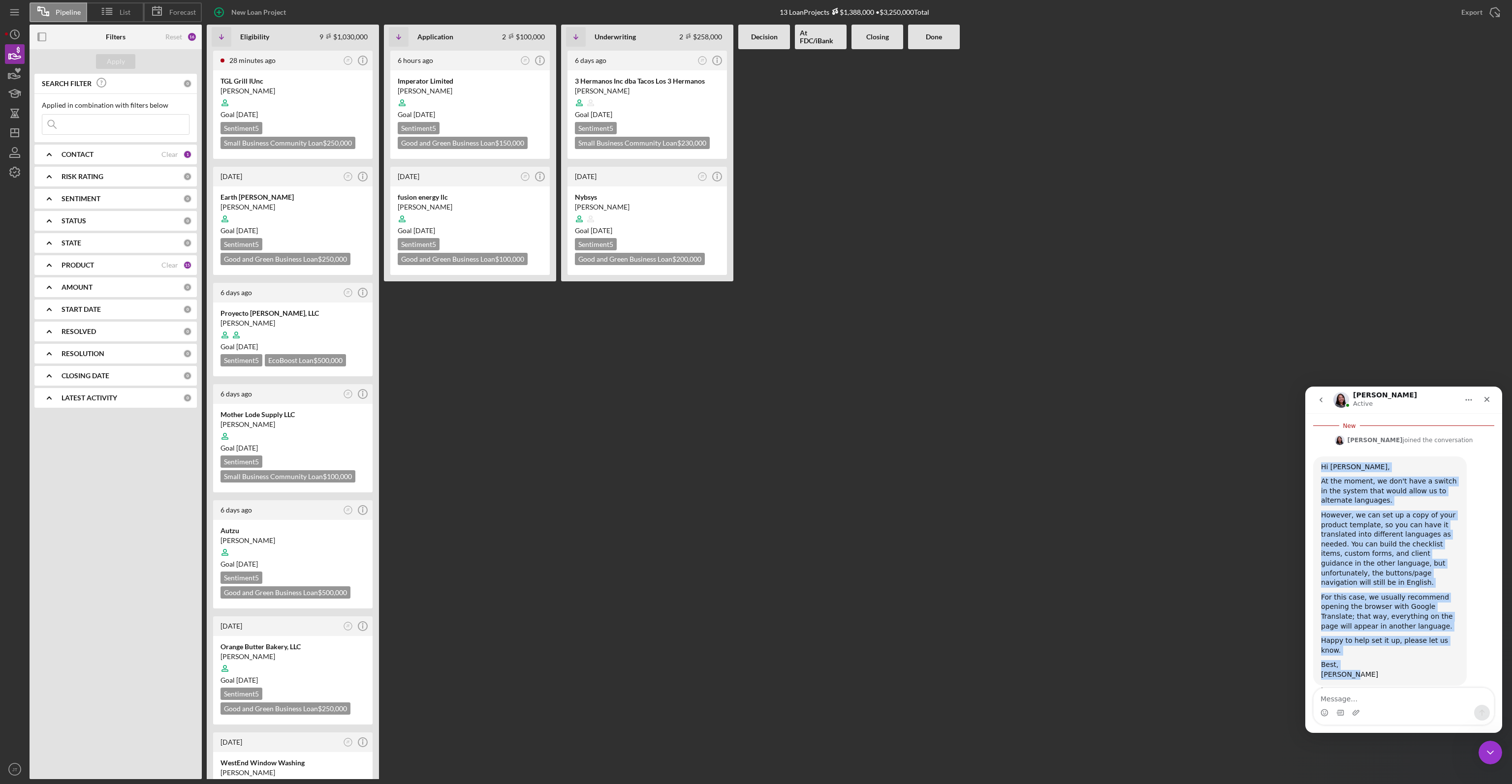
drag, startPoint x: 1320, startPoint y: 458, endPoint x: 1375, endPoint y: 661, distance: 210.3
click at [1375, 661] on div "Hi Jaron, At the moment, we don't have a switch in the system that would allow …" at bounding box center [1389, 571] width 154 height 229
copy div "Hi [PERSON_NAME], At the moment, we don't have a switch in the system that woul…"
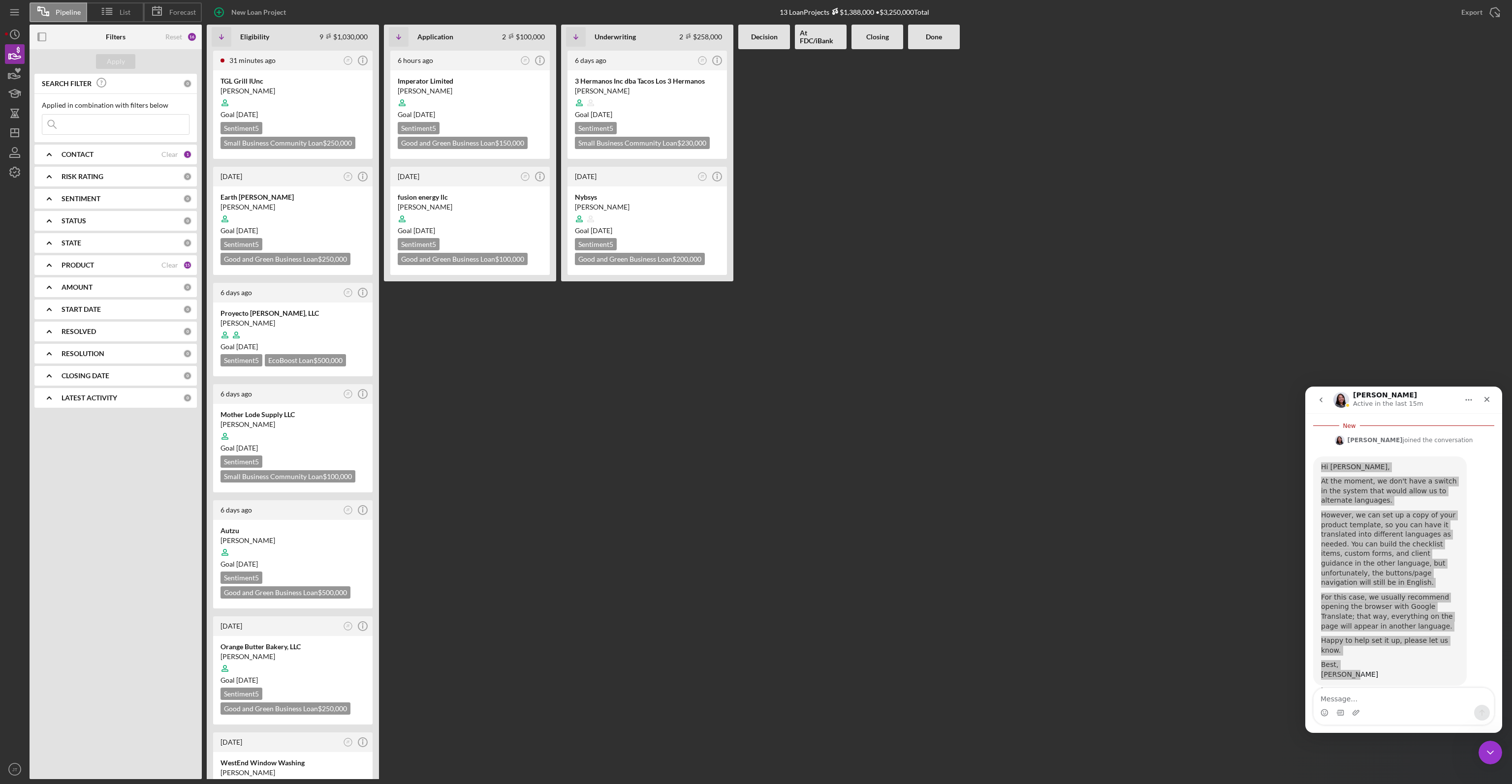
click at [791, 432] on div "31 minutes ago JT Icon/Info TGL Grill IUnc Marcela Luna Goal 1 month from now S…" at bounding box center [856, 414] width 1300 height 730
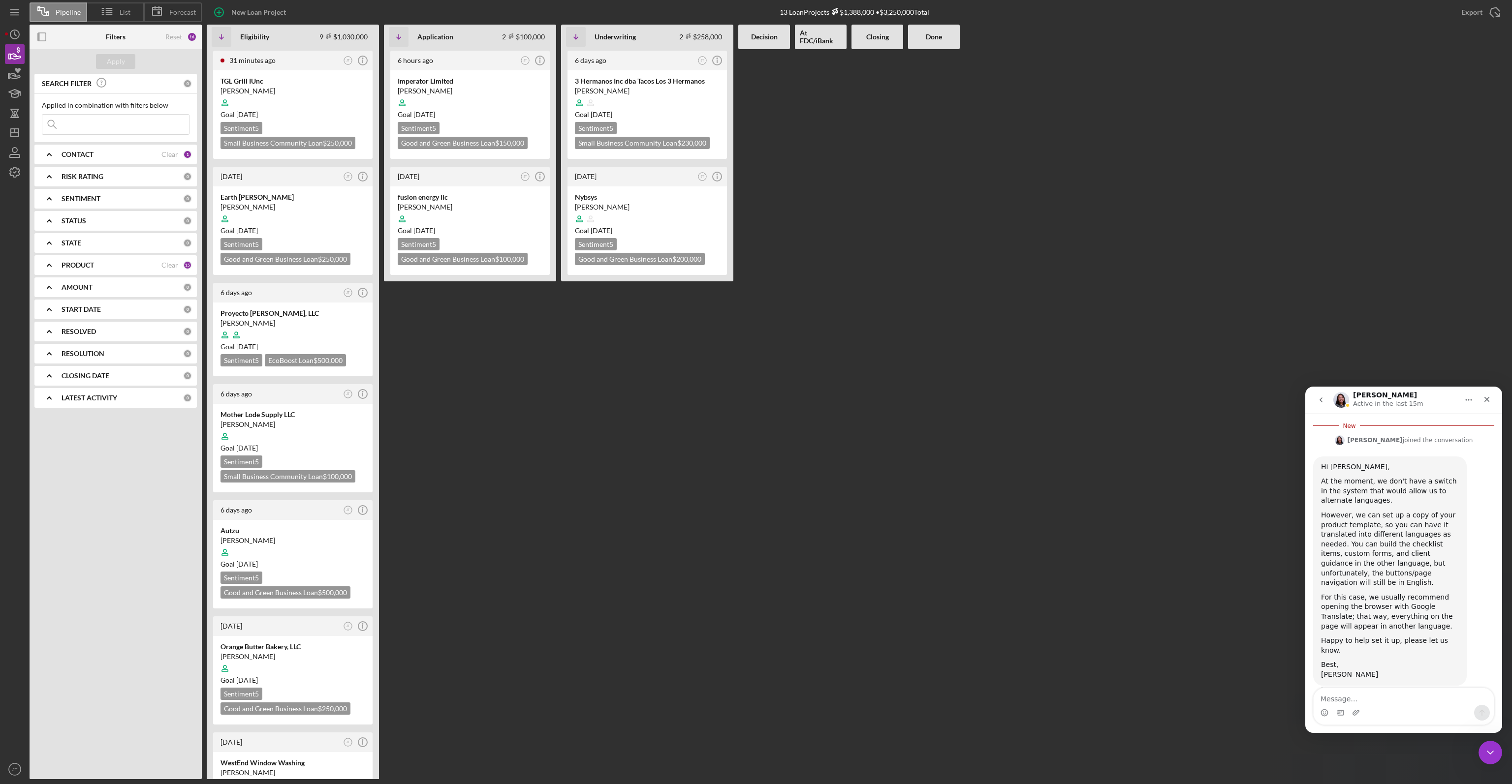
click at [1366, 713] on div "Intercom messenger" at bounding box center [1403, 712] width 180 height 15
click at [866, 447] on div at bounding box center [877, 414] width 52 height 730
click at [321, 115] on div "Goal 1 month from now" at bounding box center [293, 114] width 145 height 10
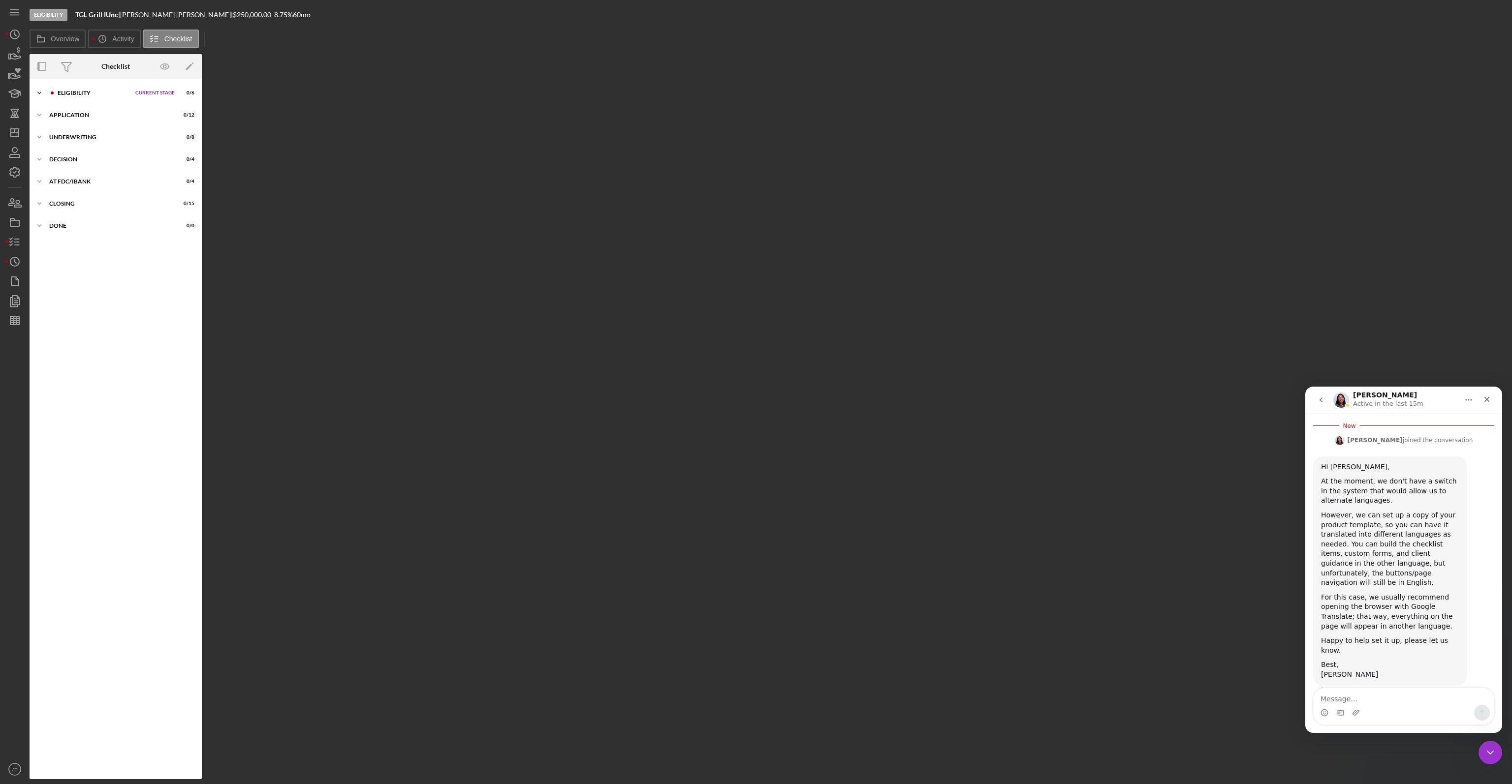
click at [93, 93] on div "Eligibility" at bounding box center [93, 93] width 73 height 6
click at [100, 131] on div "Business Information" at bounding box center [118, 133] width 127 height 8
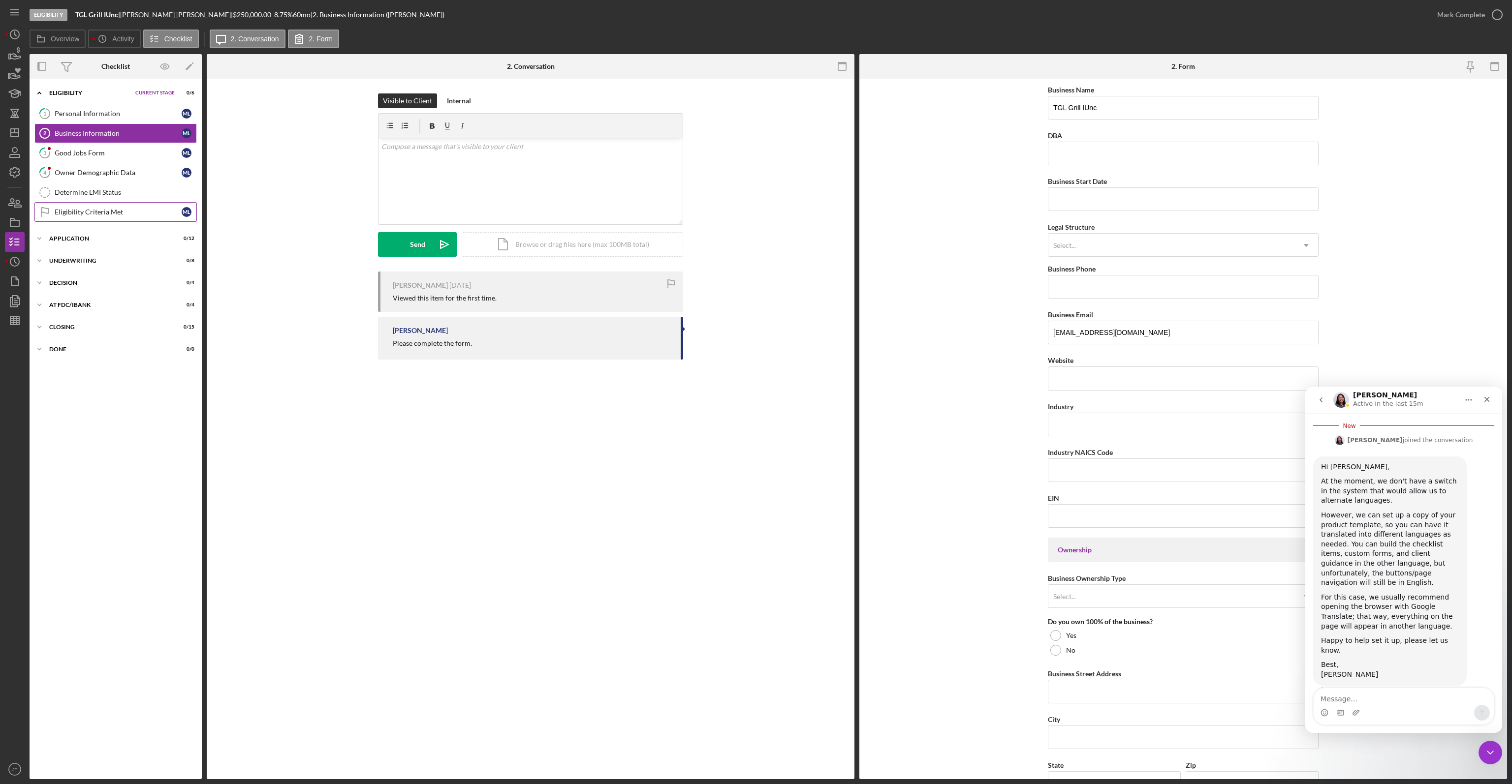
click at [77, 213] on div "Eligibility Criteria Met" at bounding box center [118, 212] width 127 height 8
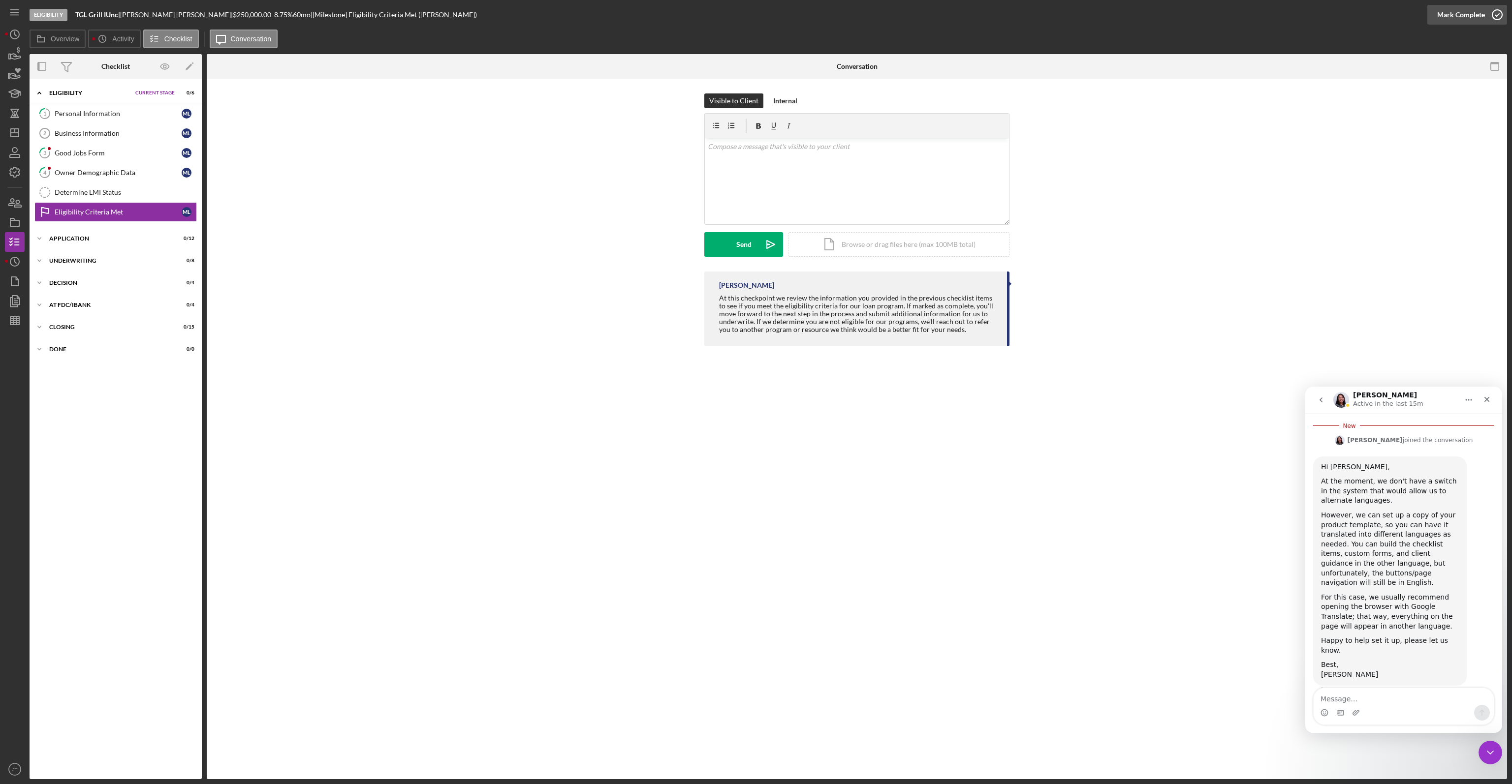
drag, startPoint x: 1483, startPoint y: 28, endPoint x: 1488, endPoint y: 21, distance: 8.6
click at [1483, 27] on div "Mark Complete" at bounding box center [1467, 15] width 79 height 29
click at [1488, 20] on icon "button" at bounding box center [1497, 14] width 24 height 24
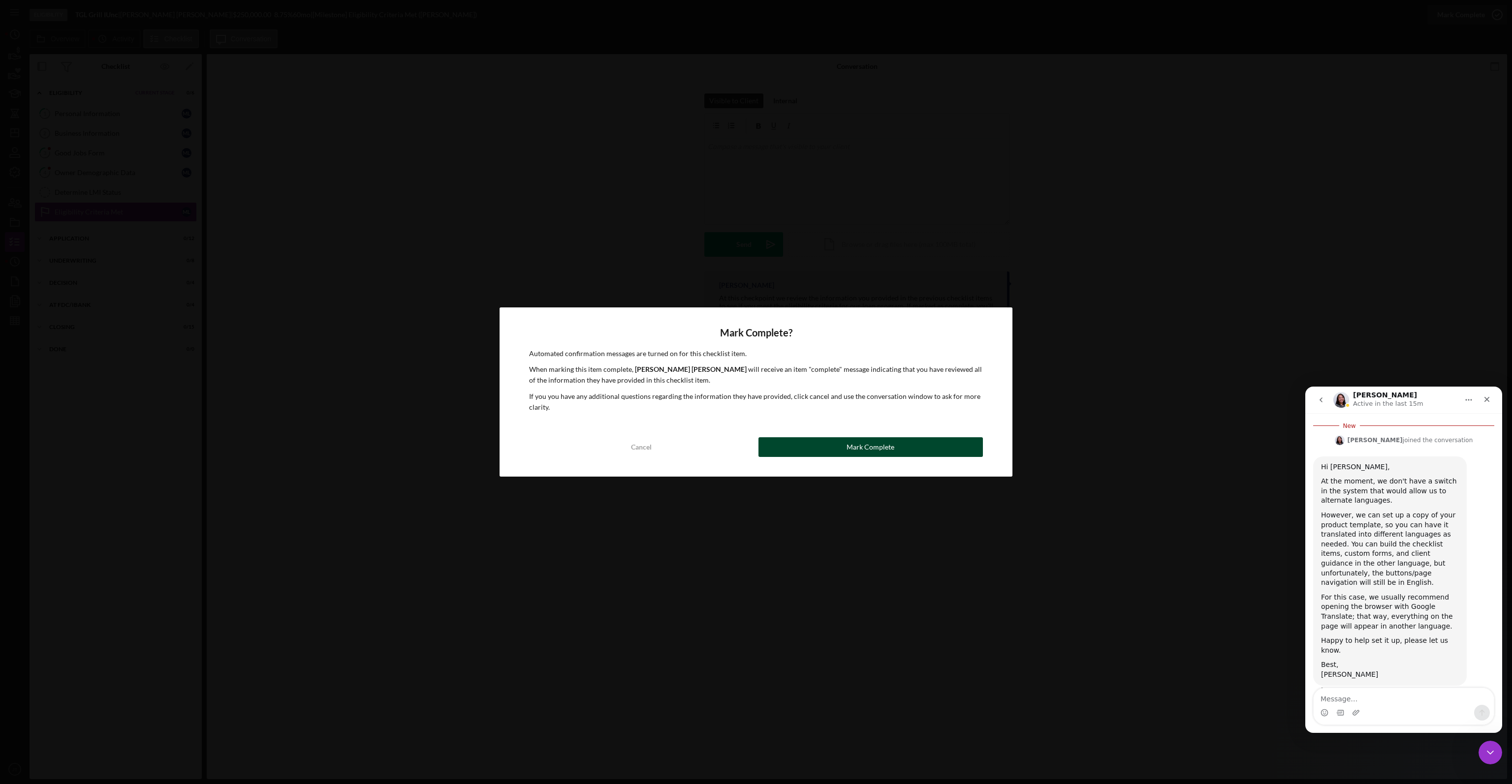
click at [929, 446] on button "Mark Complete" at bounding box center [870, 447] width 224 height 20
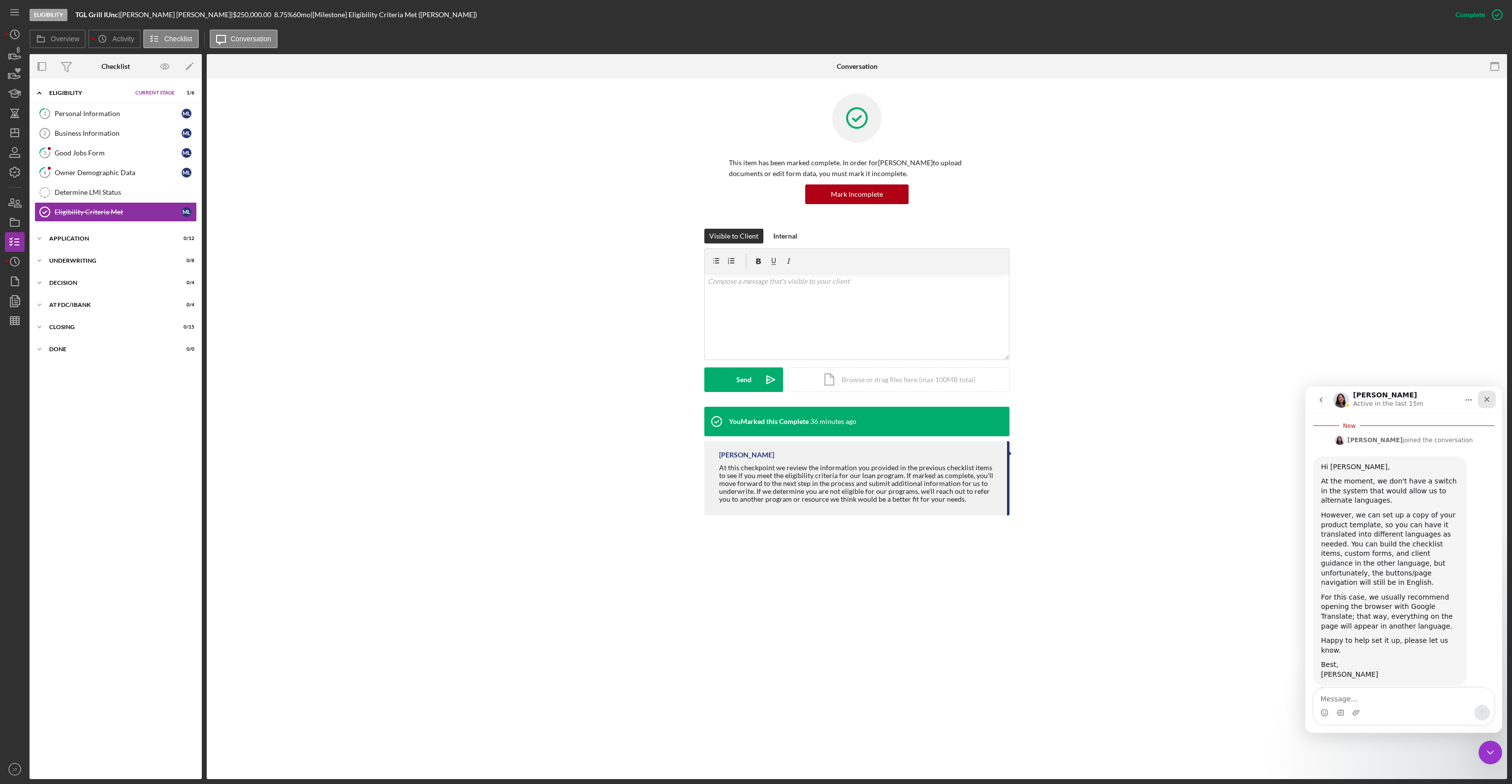
click at [1486, 403] on icon "Close" at bounding box center [1486, 399] width 8 height 8
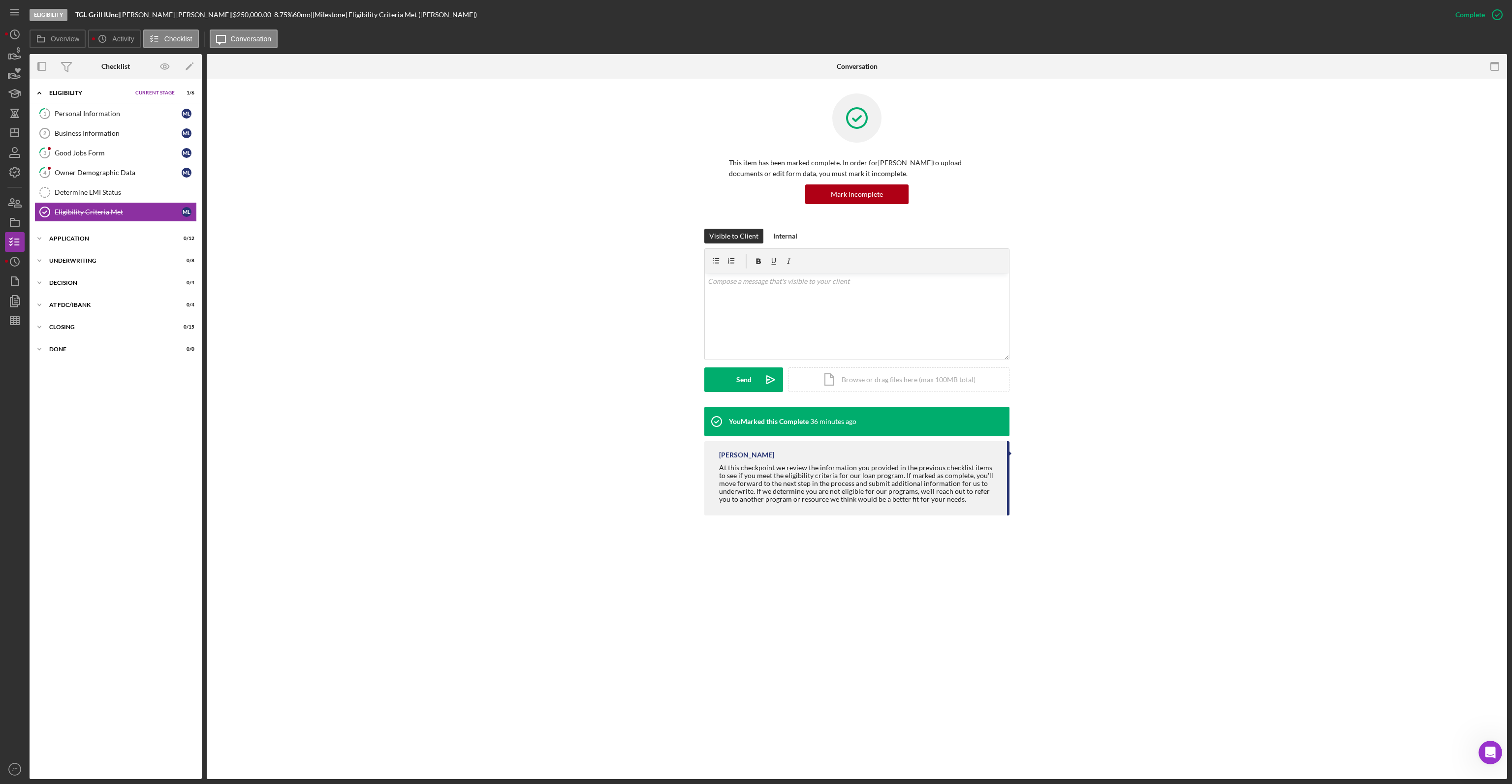
scroll to position [432, 0]
